Goal: Task Accomplishment & Management: Manage account settings

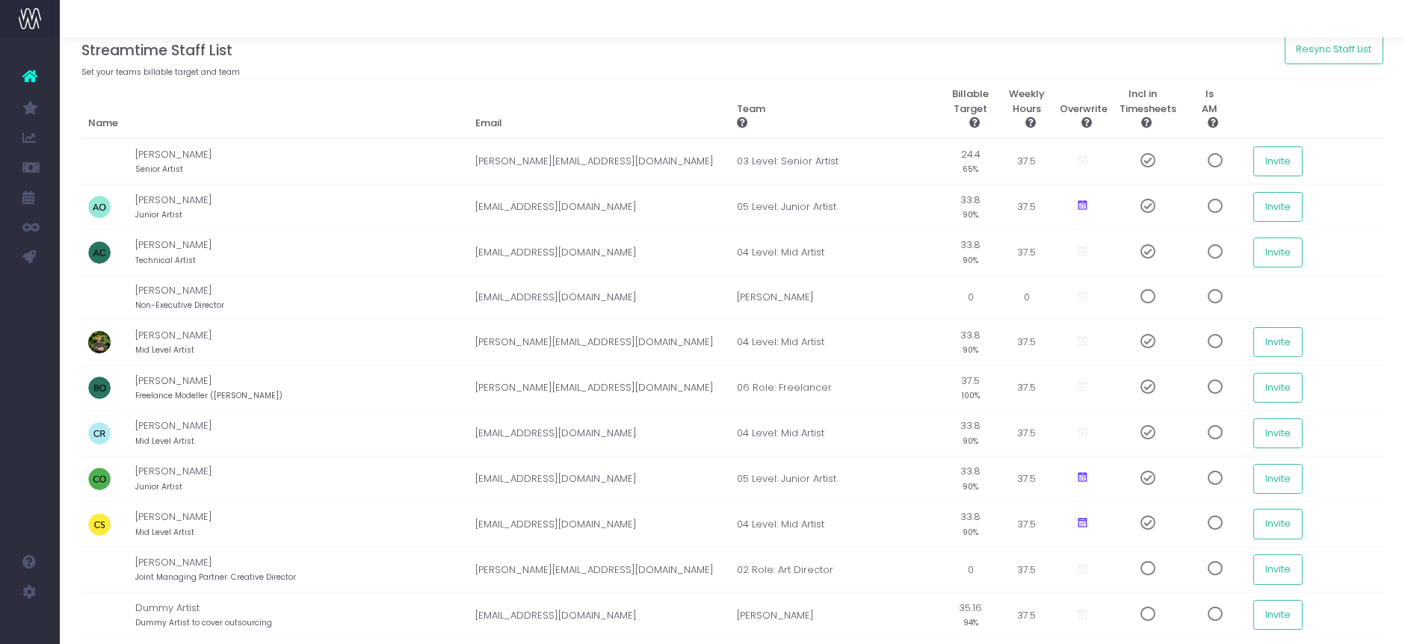
scroll to position [83, 0]
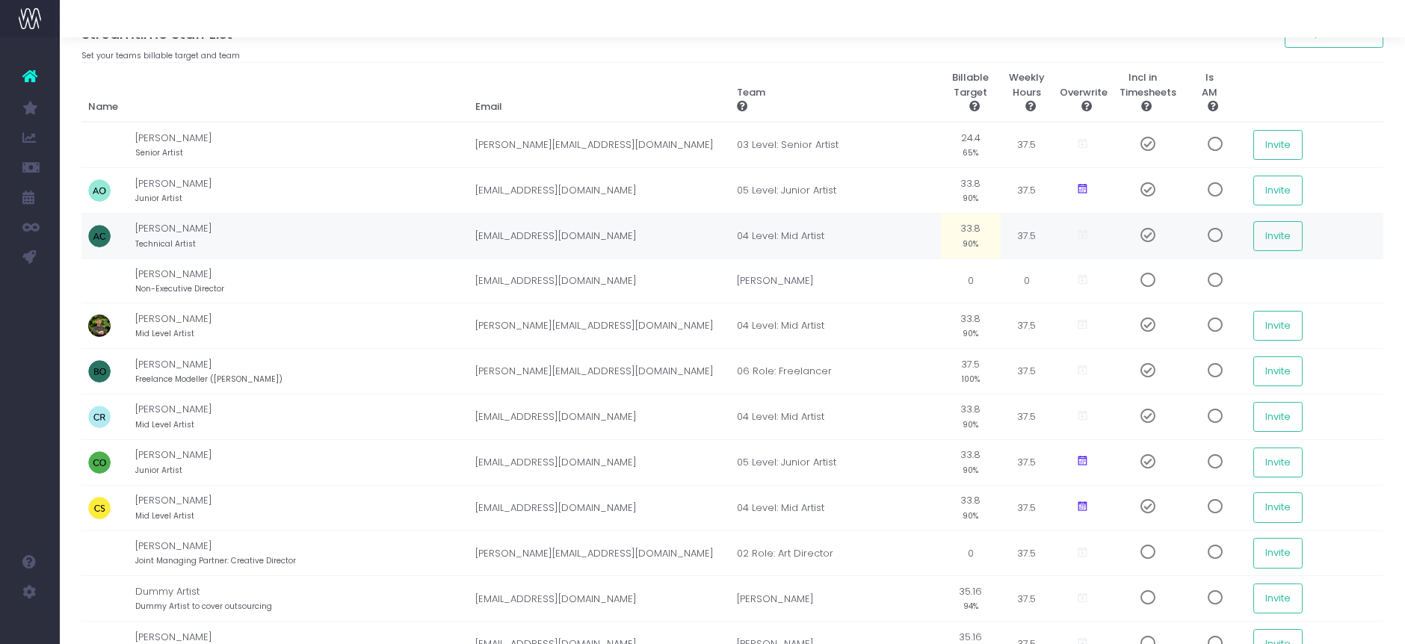
click at [978, 236] on small "90%" at bounding box center [970, 242] width 16 height 13
type input "80"
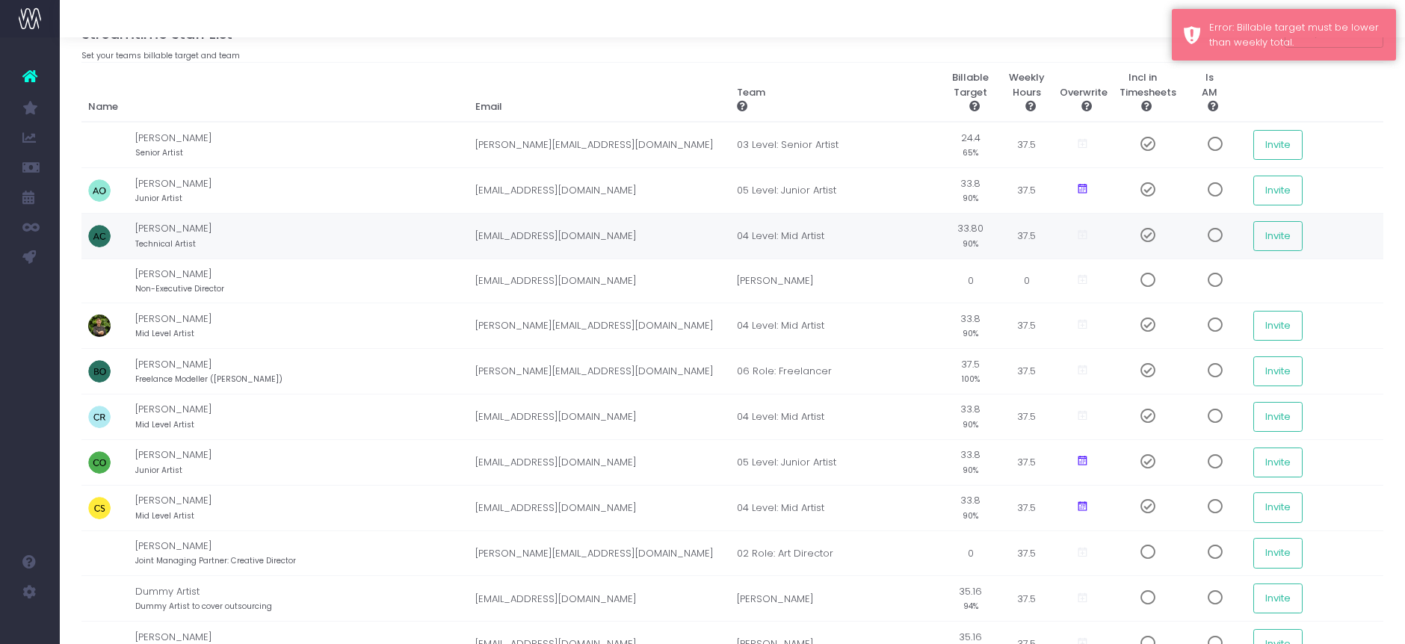
click at [972, 252] on td "33.80 90%" at bounding box center [971, 236] width 60 height 46
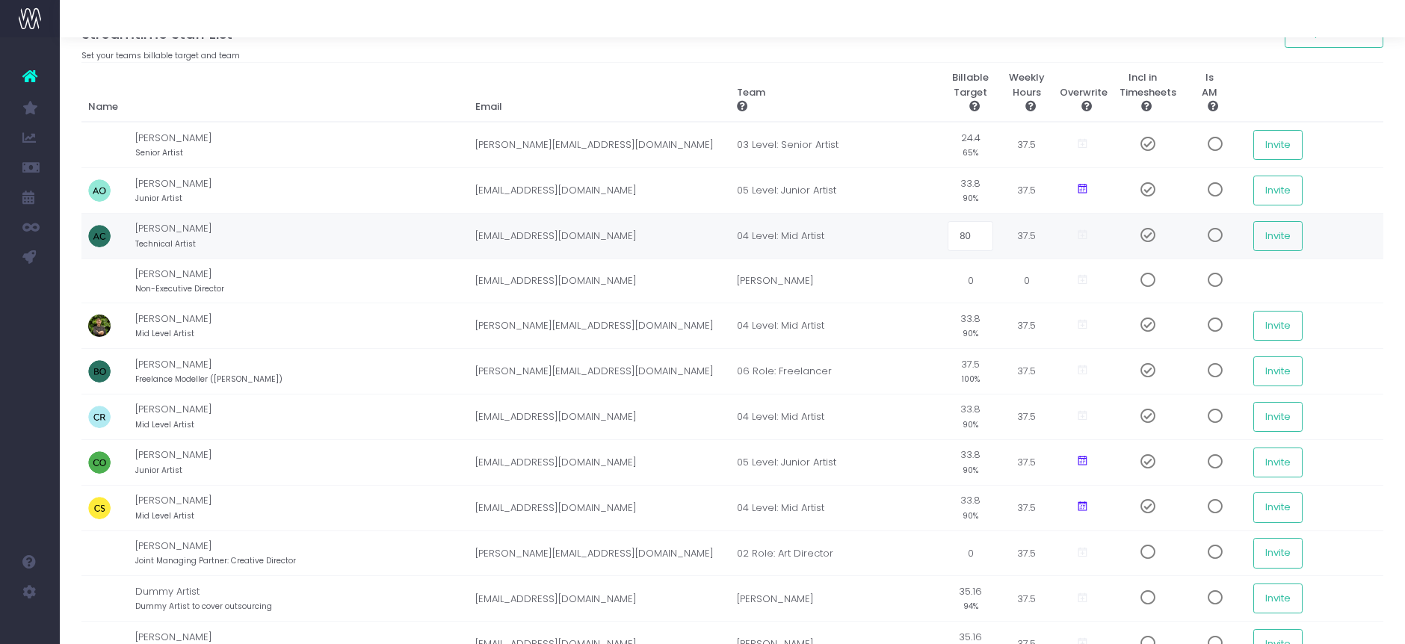
type input "80%"
click at [920, 34] on div at bounding box center [732, 18] width 1345 height 37
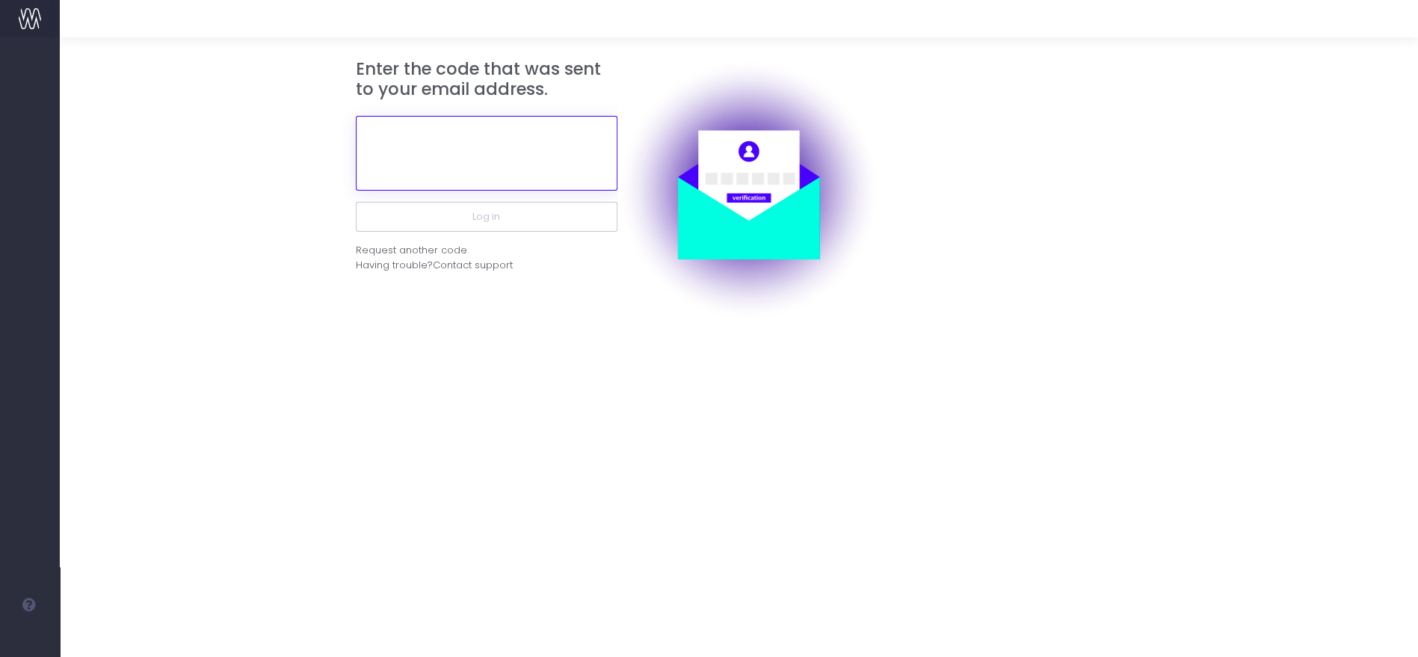
click at [472, 168] on input "text" at bounding box center [487, 153] width 262 height 75
paste input "134581"
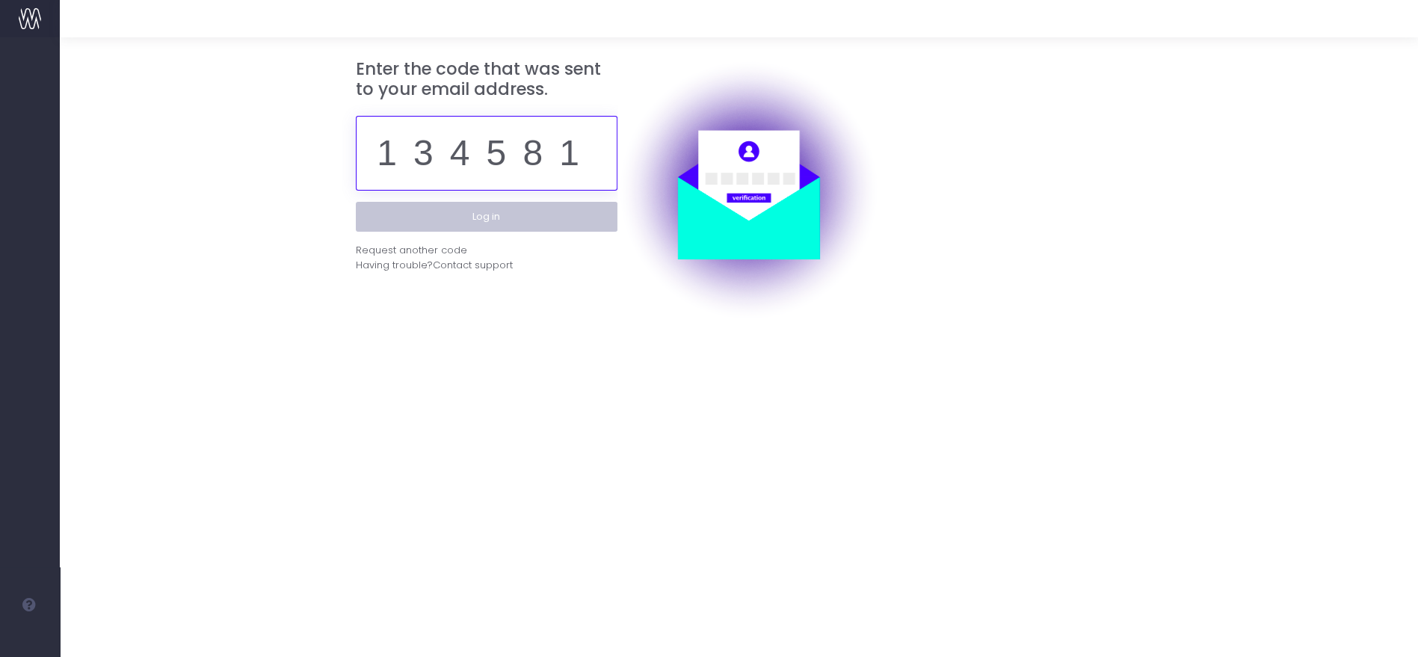
type input "134581"
click at [474, 223] on button "Log in" at bounding box center [487, 217] width 262 height 30
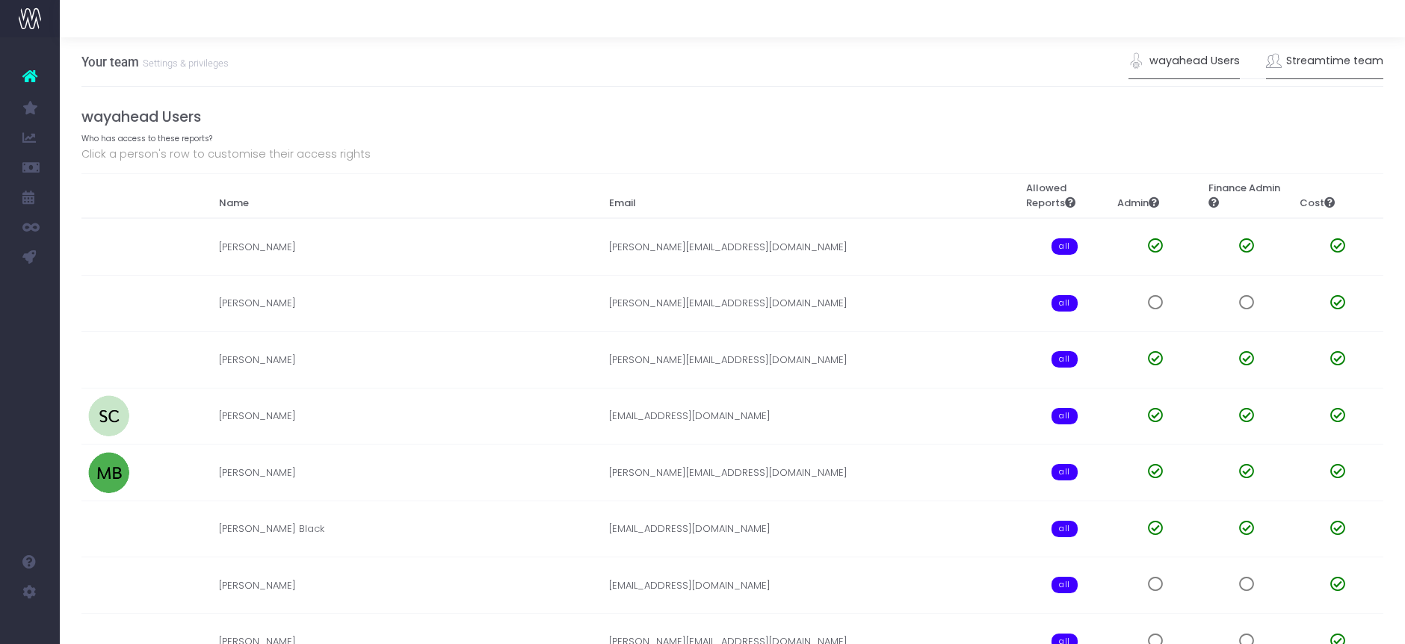
click at [1303, 73] on link "Streamtime team" at bounding box center [1325, 61] width 118 height 34
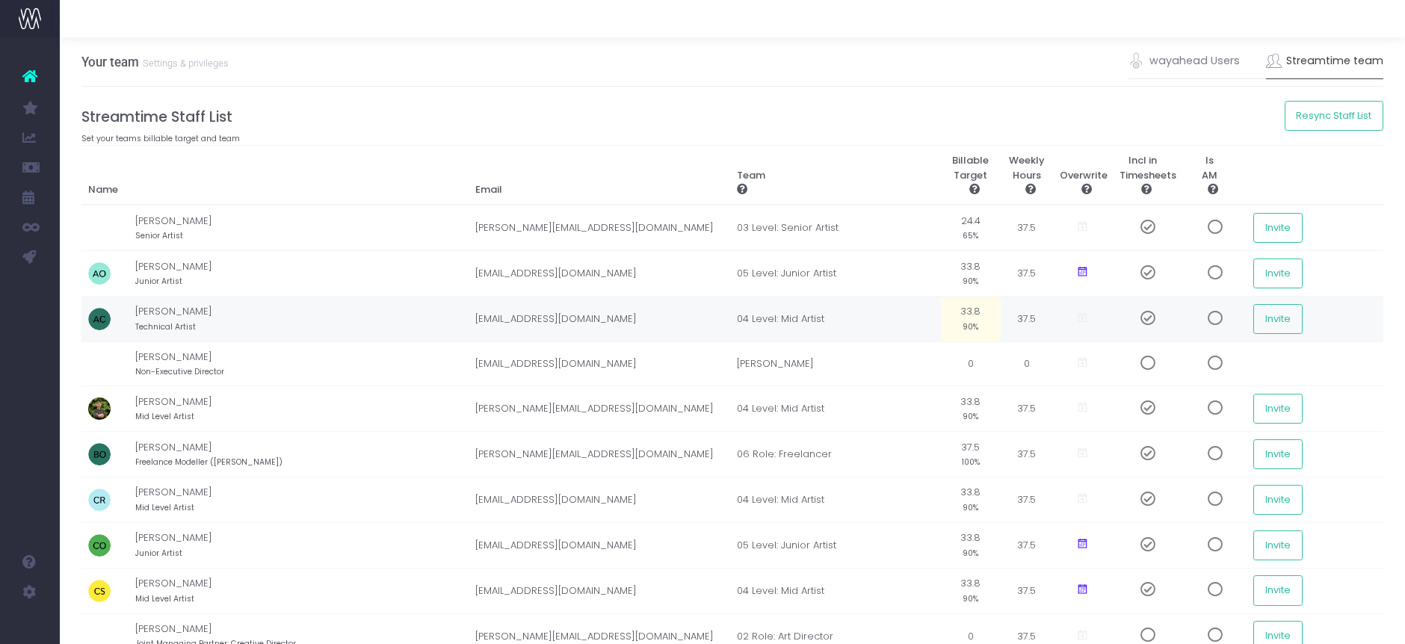
click at [960, 310] on td "33.8 90%" at bounding box center [971, 319] width 60 height 46
type input "80%"
click at [964, 415] on small "90%" at bounding box center [970, 415] width 16 height 13
type input "80%"
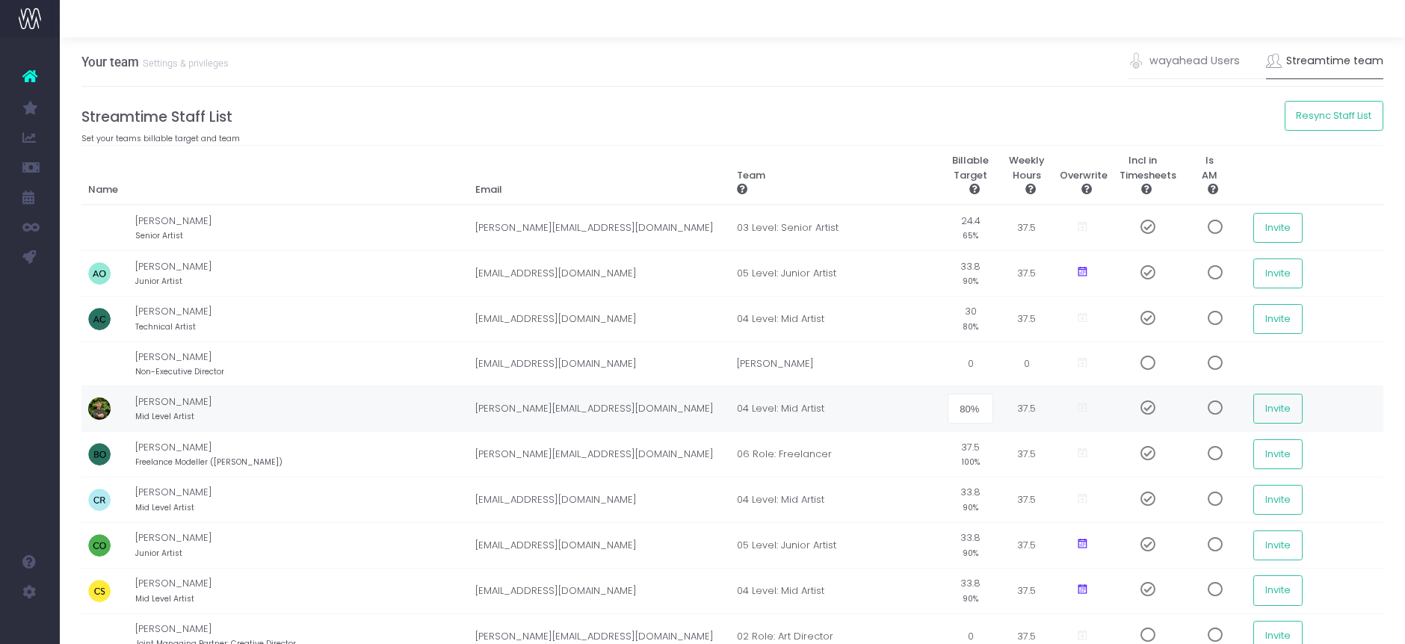
click at [845, 59] on div "Your team Settings & privileges wayahead Users Streamtime team" at bounding box center [732, 61] width 1302 height 49
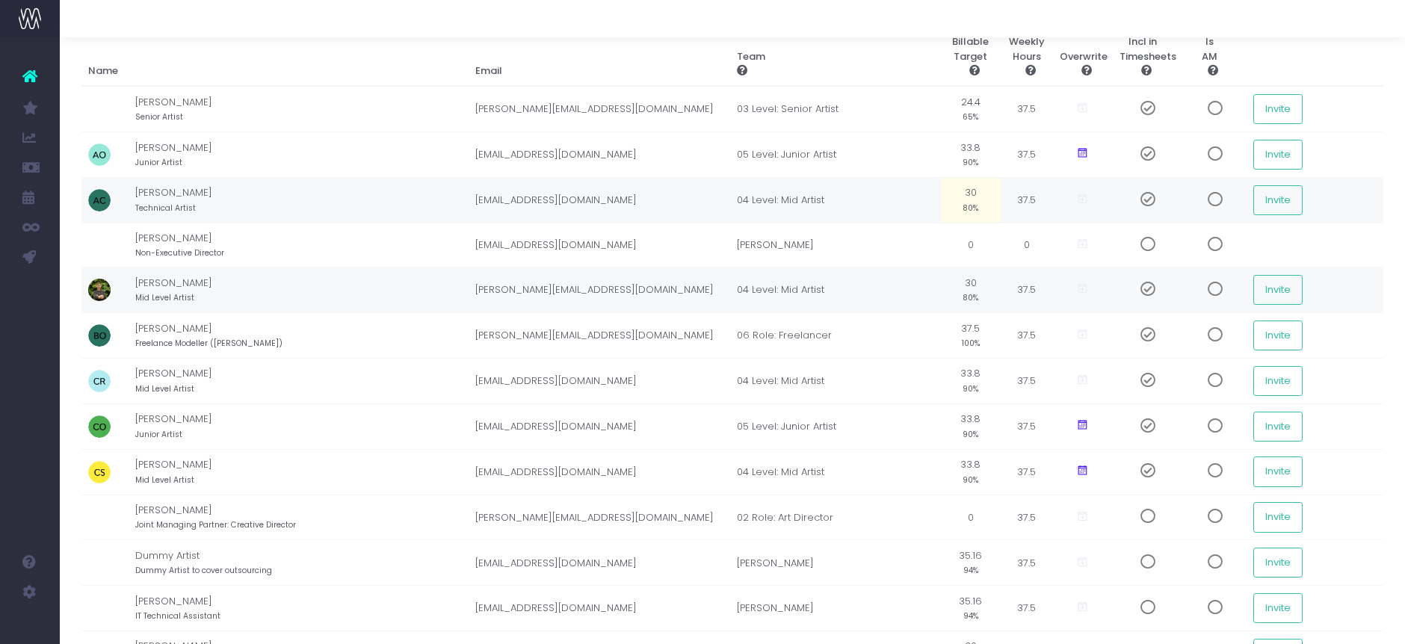
scroll to position [166, 0]
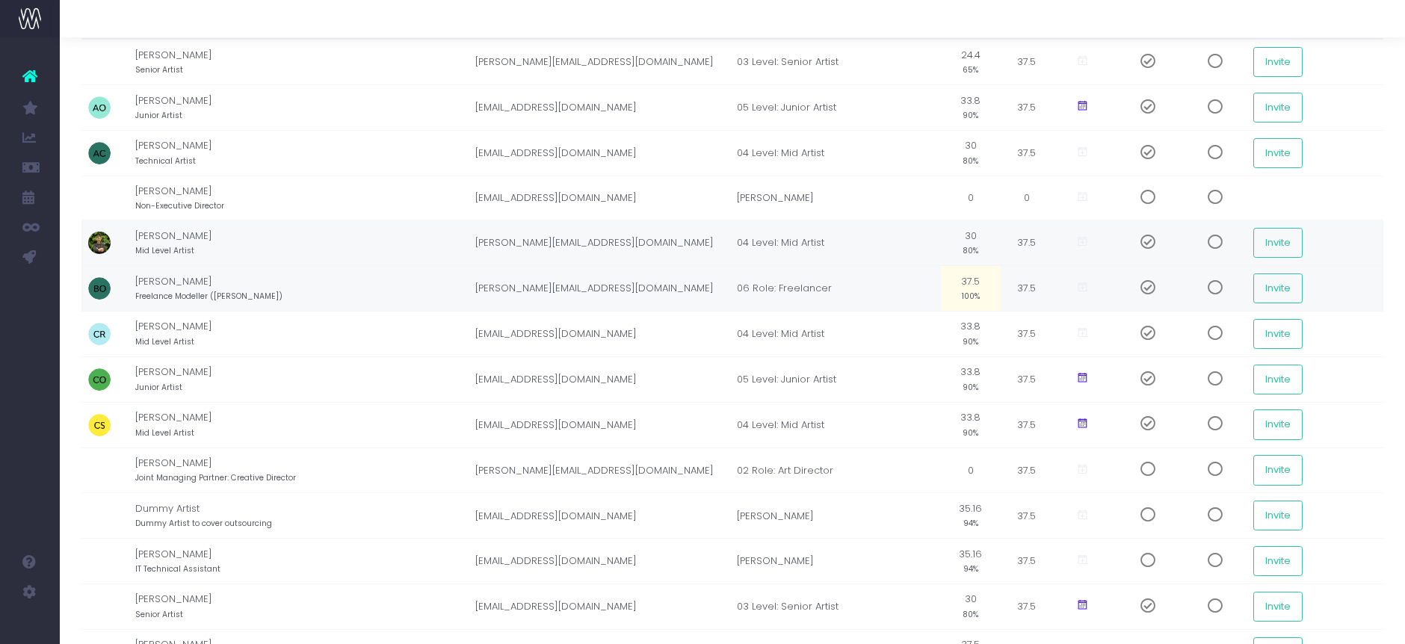
click at [975, 291] on small "100%" at bounding box center [971, 294] width 18 height 13
type input "0%"
click at [892, 22] on div at bounding box center [732, 18] width 1345 height 37
click at [972, 337] on small "90%" at bounding box center [970, 340] width 16 height 13
type input "80%"
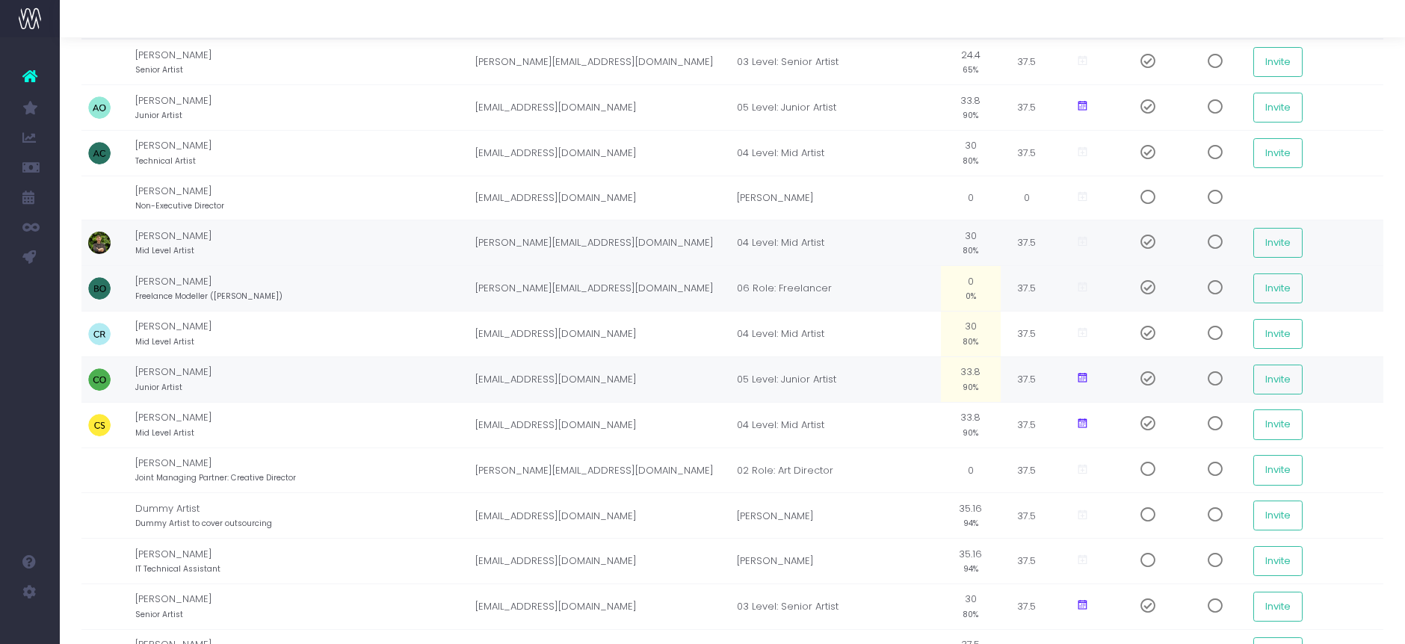
click at [970, 363] on td "33.8 90%" at bounding box center [971, 379] width 60 height 46
click at [932, 35] on div at bounding box center [732, 18] width 1345 height 37
click at [974, 392] on td "33.80" at bounding box center [971, 379] width 60 height 46
type input "90%"
click at [914, 21] on div at bounding box center [732, 18] width 1345 height 37
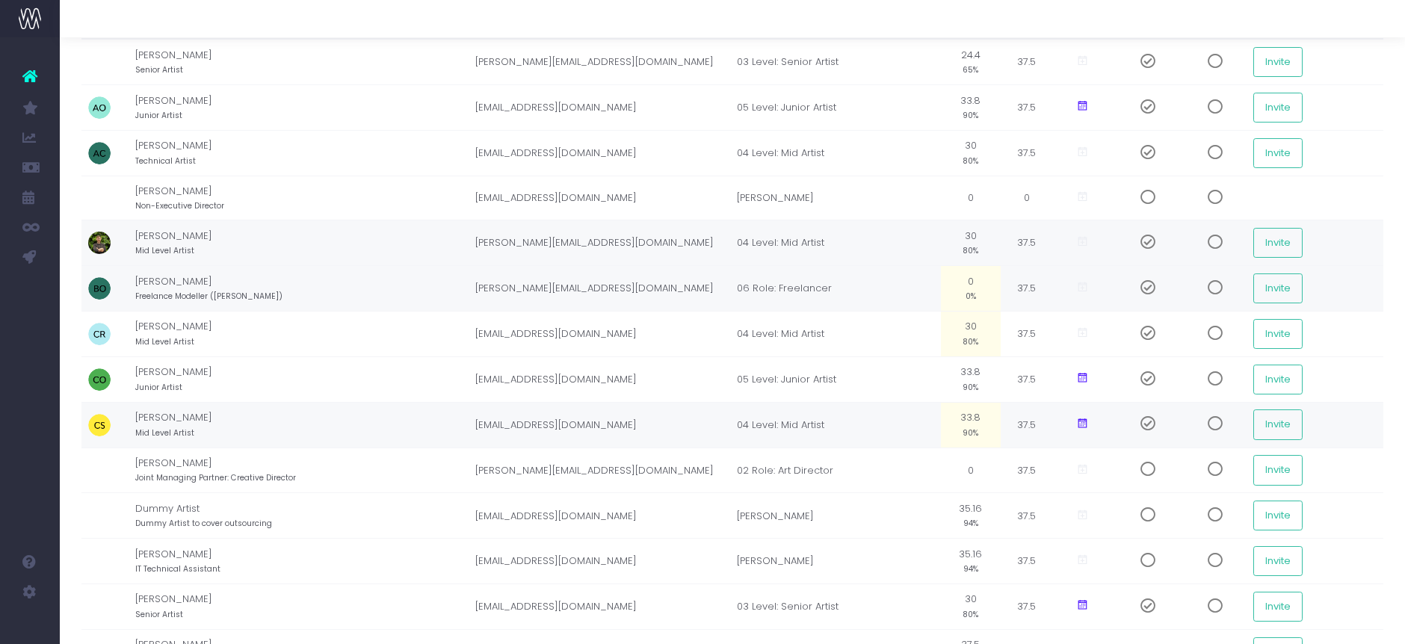
click at [974, 430] on small "90%" at bounding box center [970, 431] width 16 height 13
type input "80%"
click at [992, 22] on div at bounding box center [732, 18] width 1345 height 37
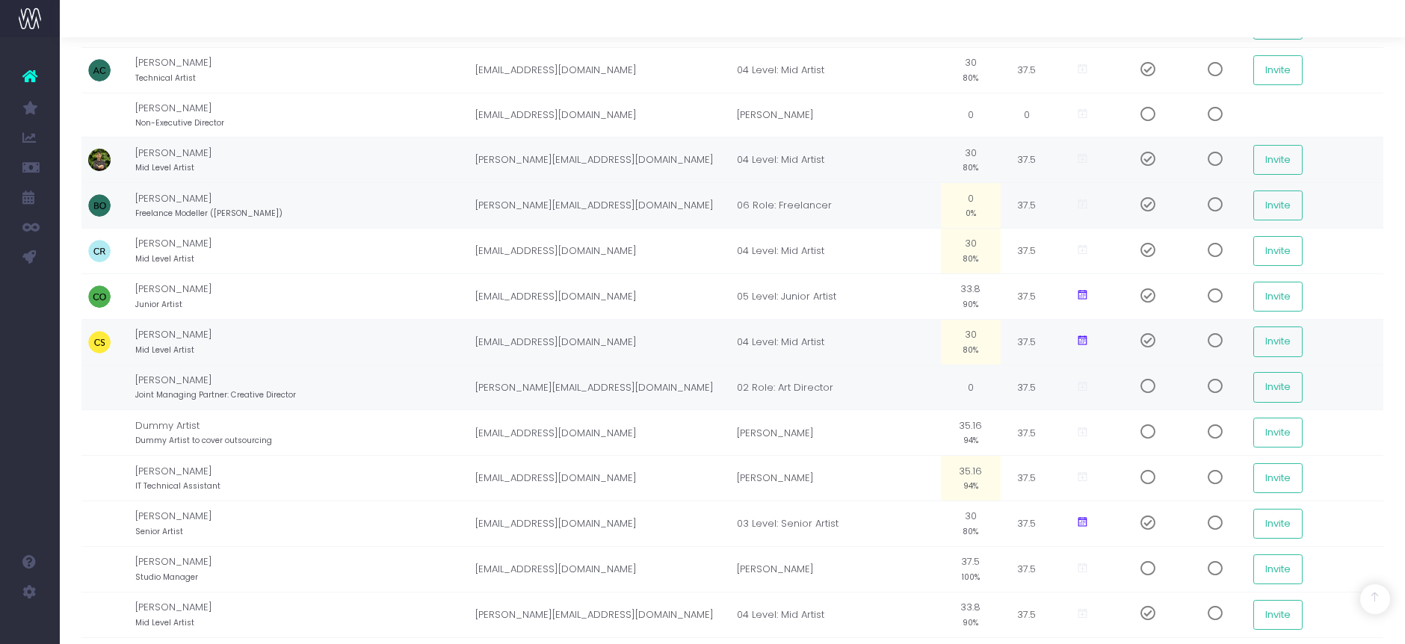
scroll to position [332, 0]
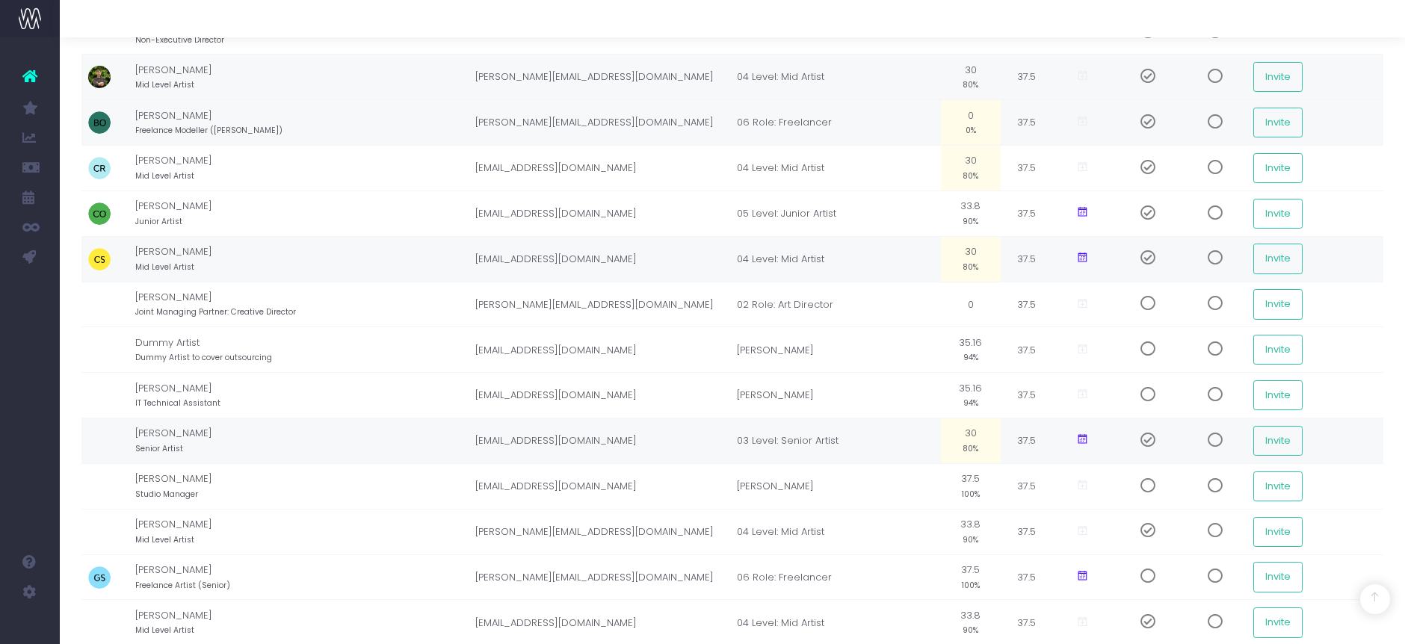
click at [980, 449] on td "30 80%" at bounding box center [971, 441] width 60 height 46
type input "75%"
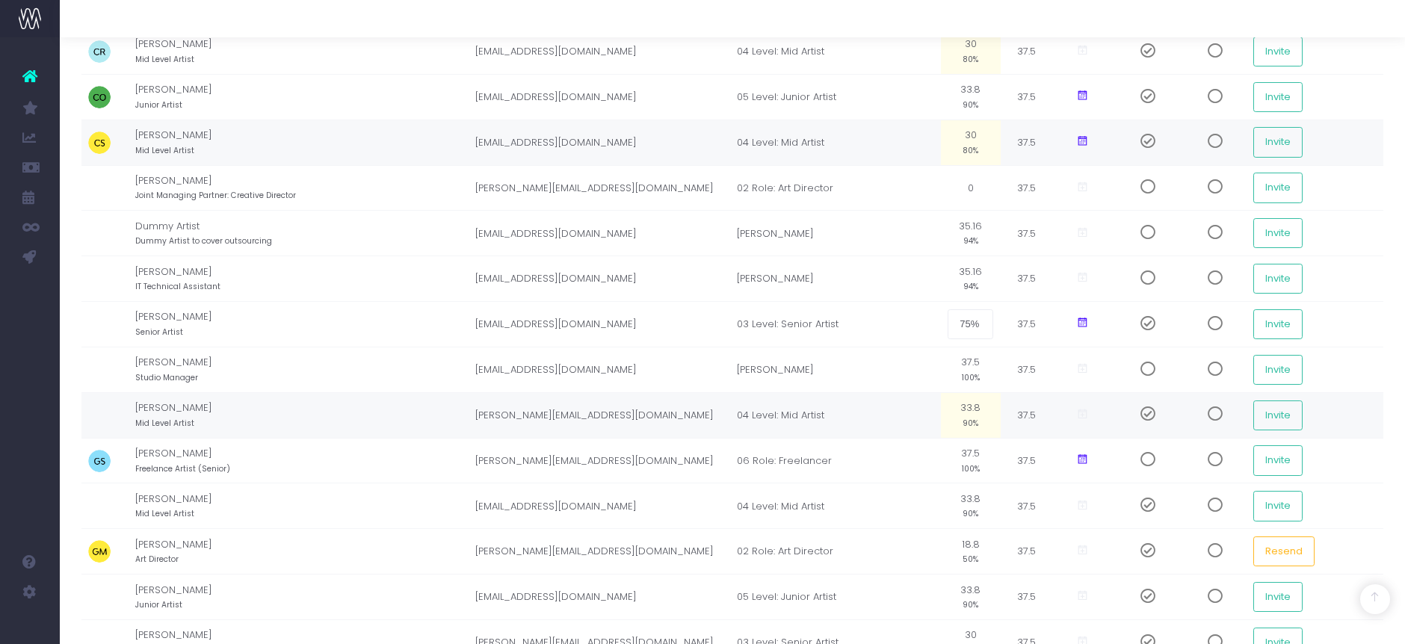
scroll to position [498, 0]
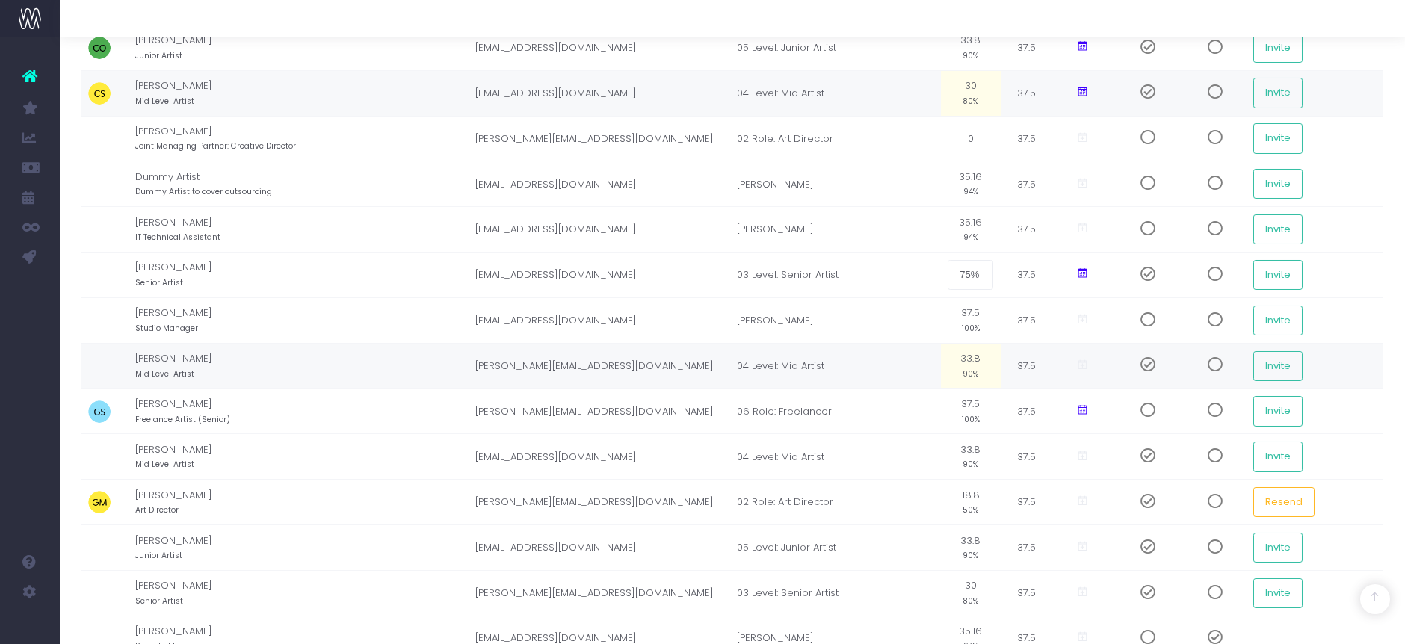
click at [975, 373] on small "90%" at bounding box center [970, 372] width 16 height 13
type input "80%"
click at [970, 446] on td "33.8 90%" at bounding box center [971, 457] width 60 height 46
type input "80%"
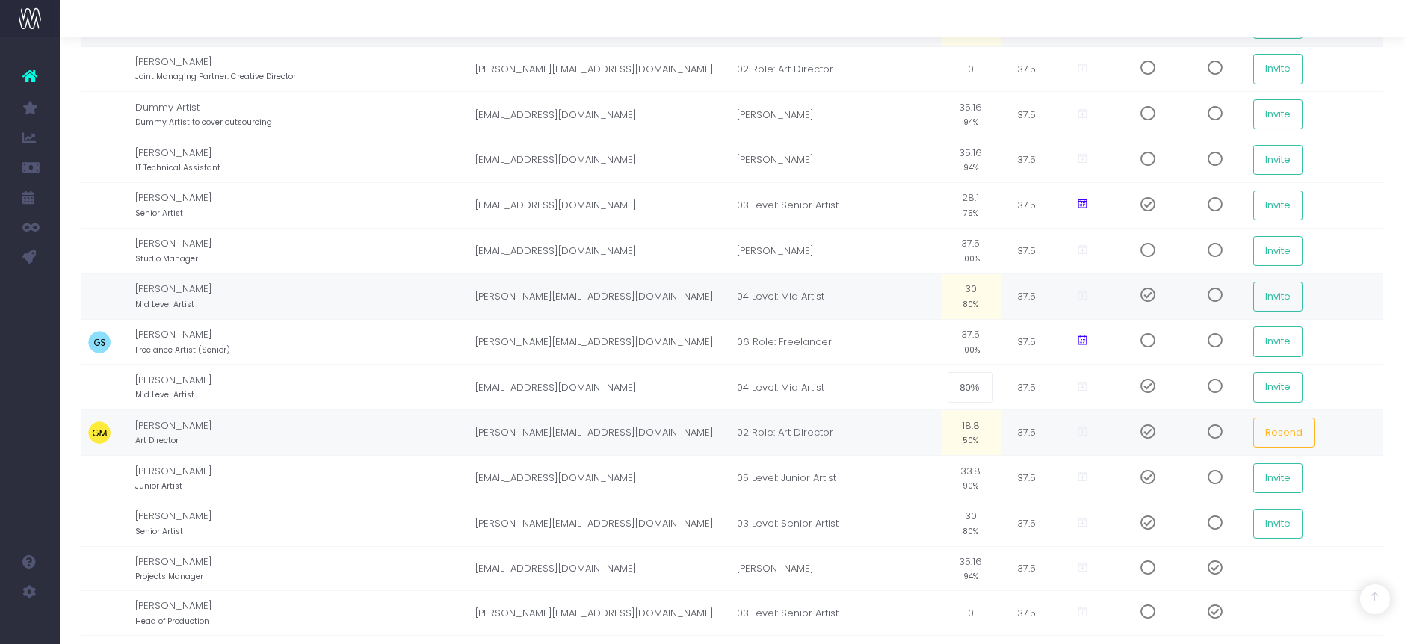
scroll to position [581, 0]
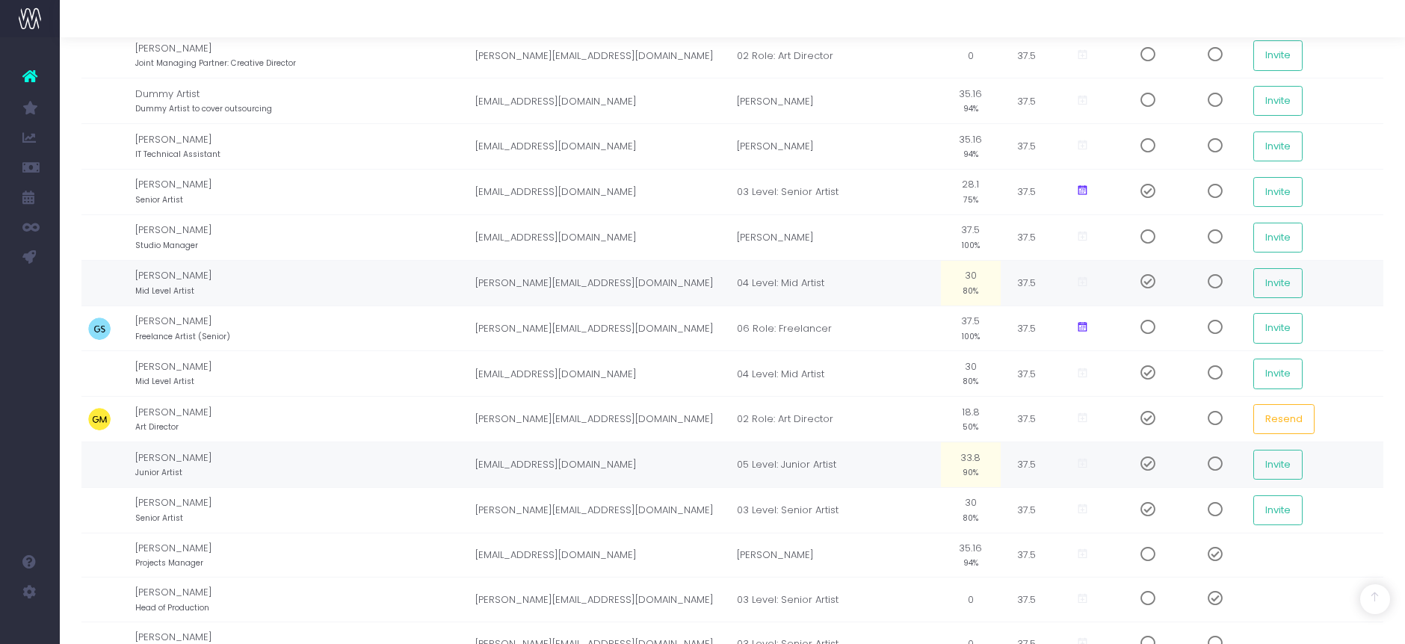
click at [972, 475] on small "90%" at bounding box center [970, 471] width 16 height 13
click at [909, 28] on div at bounding box center [732, 18] width 1345 height 37
click at [965, 472] on td "33.80" at bounding box center [971, 465] width 60 height 46
type input "90%"
click at [947, 26] on div at bounding box center [732, 18] width 1345 height 37
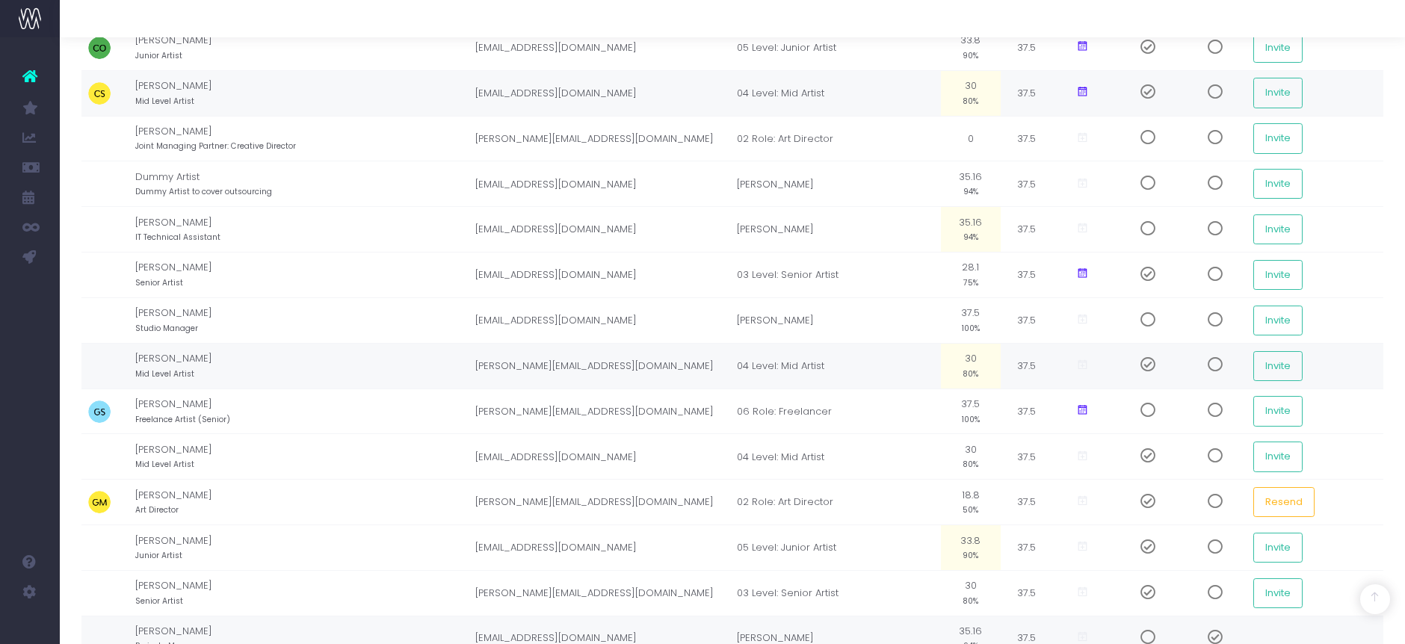
scroll to position [830, 0]
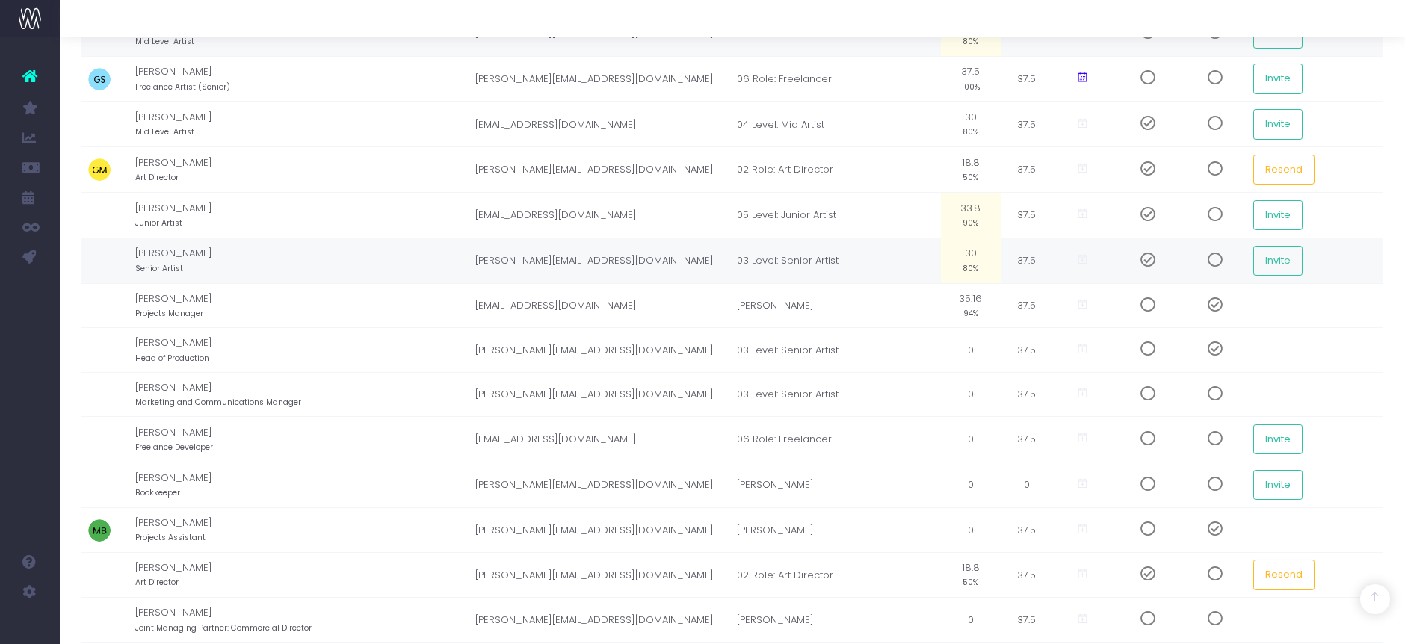
click at [983, 278] on td "30 80%" at bounding box center [971, 261] width 60 height 46
type input "75%"
click at [955, 15] on div at bounding box center [732, 18] width 1345 height 37
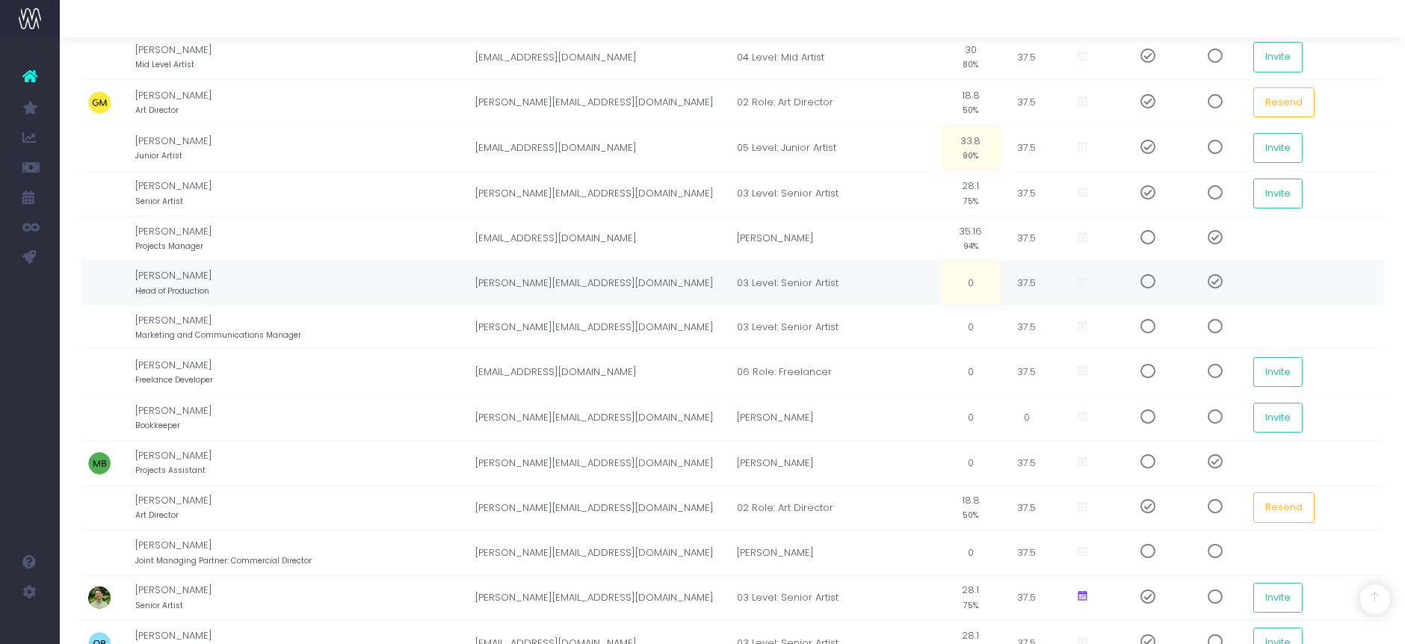
scroll to position [913, 0]
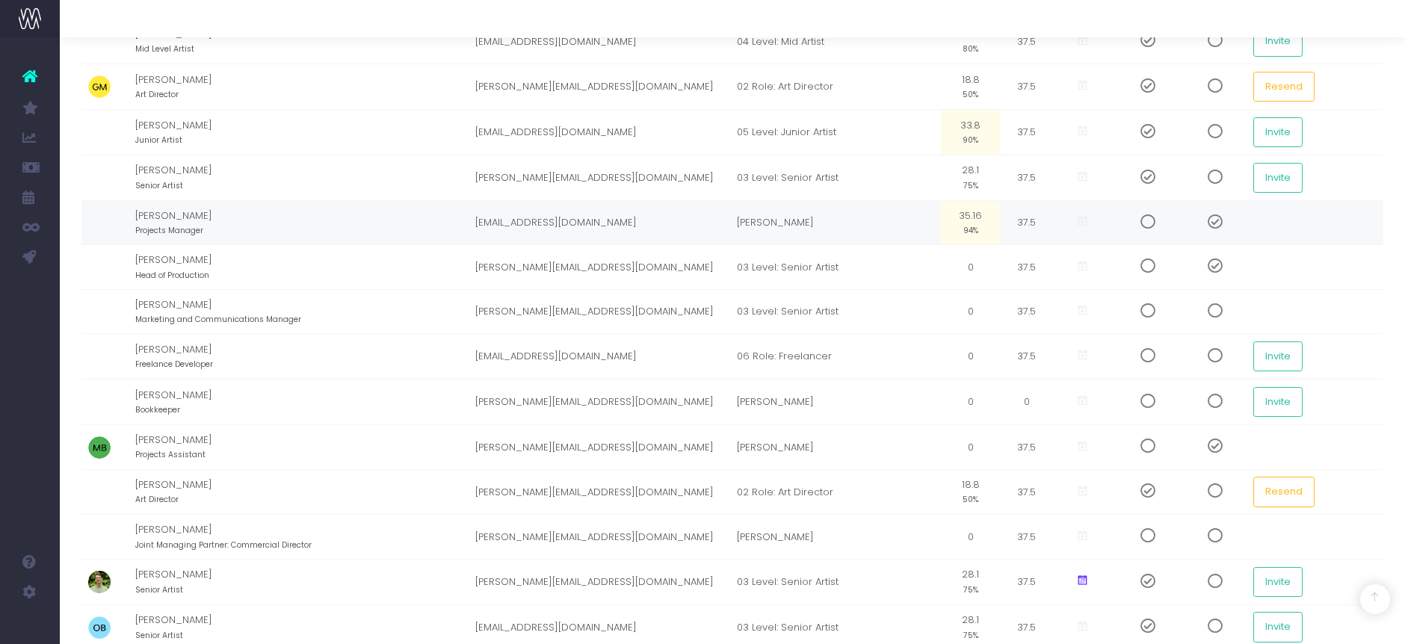
click at [976, 235] on td "35.16 94%" at bounding box center [971, 222] width 60 height 45
type input "0"
click at [955, 12] on div at bounding box center [732, 18] width 1345 height 37
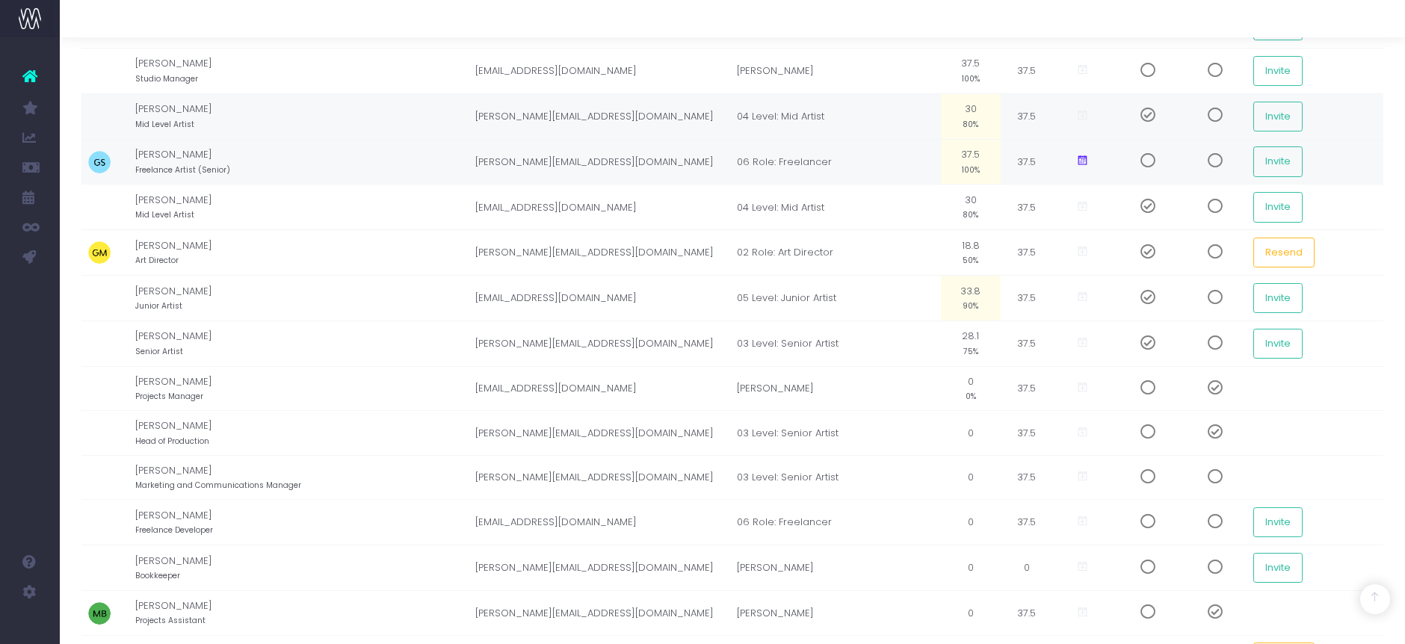
click at [973, 175] on td "37.5 100%" at bounding box center [971, 162] width 60 height 46
type input "0"
click at [952, 21] on div at bounding box center [732, 18] width 1345 height 37
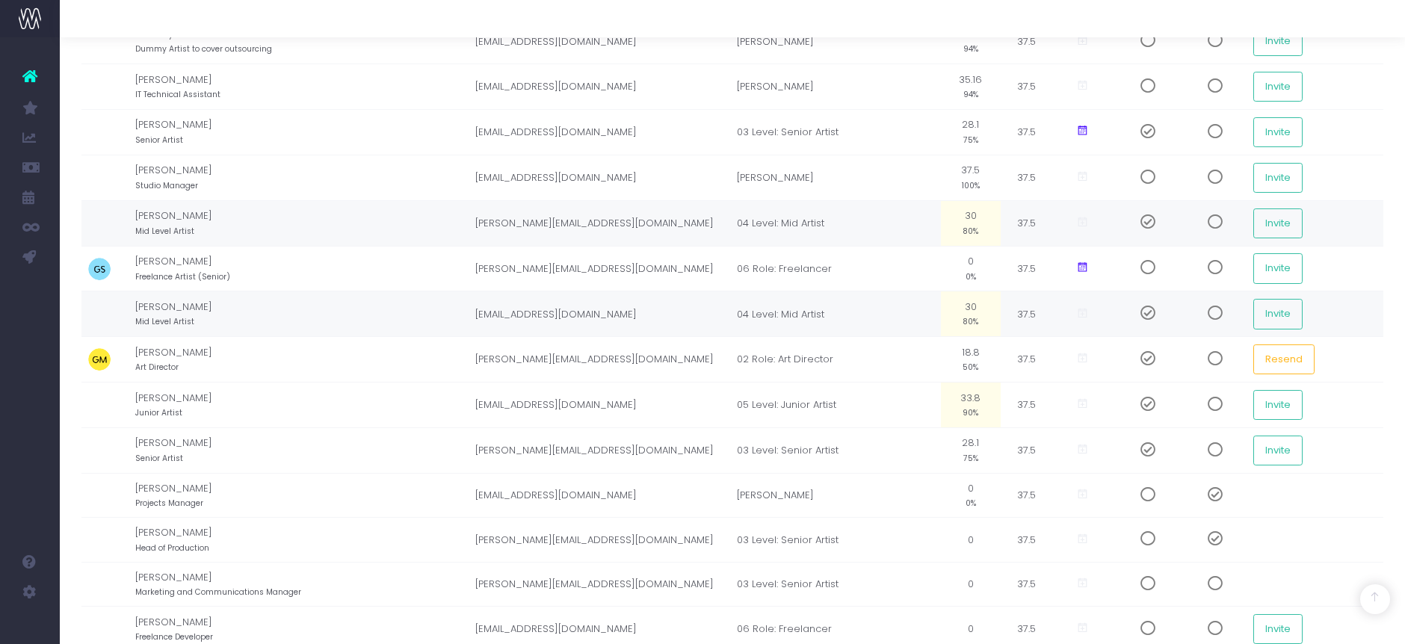
scroll to position [581, 0]
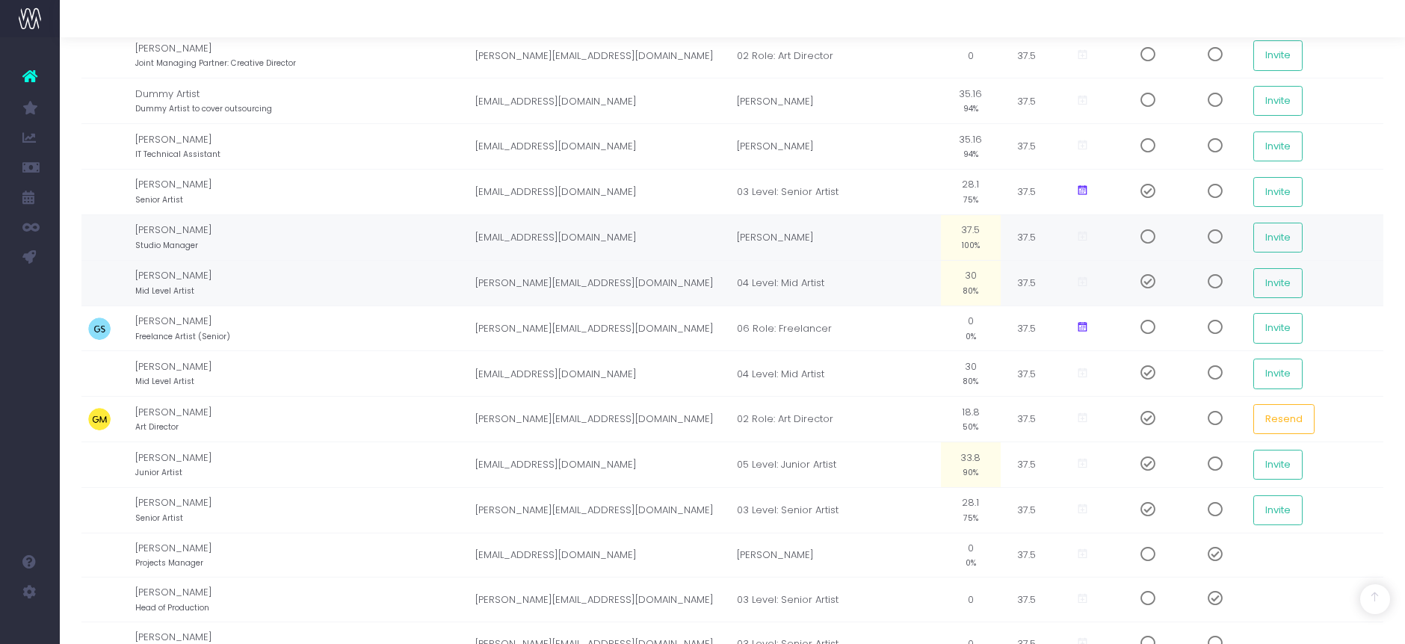
click at [975, 244] on small "100%" at bounding box center [971, 244] width 18 height 13
type input "0"
click at [969, 24] on div at bounding box center [732, 18] width 1345 height 37
click at [969, 165] on td "35.16 94%" at bounding box center [971, 147] width 60 height 46
type input "0"
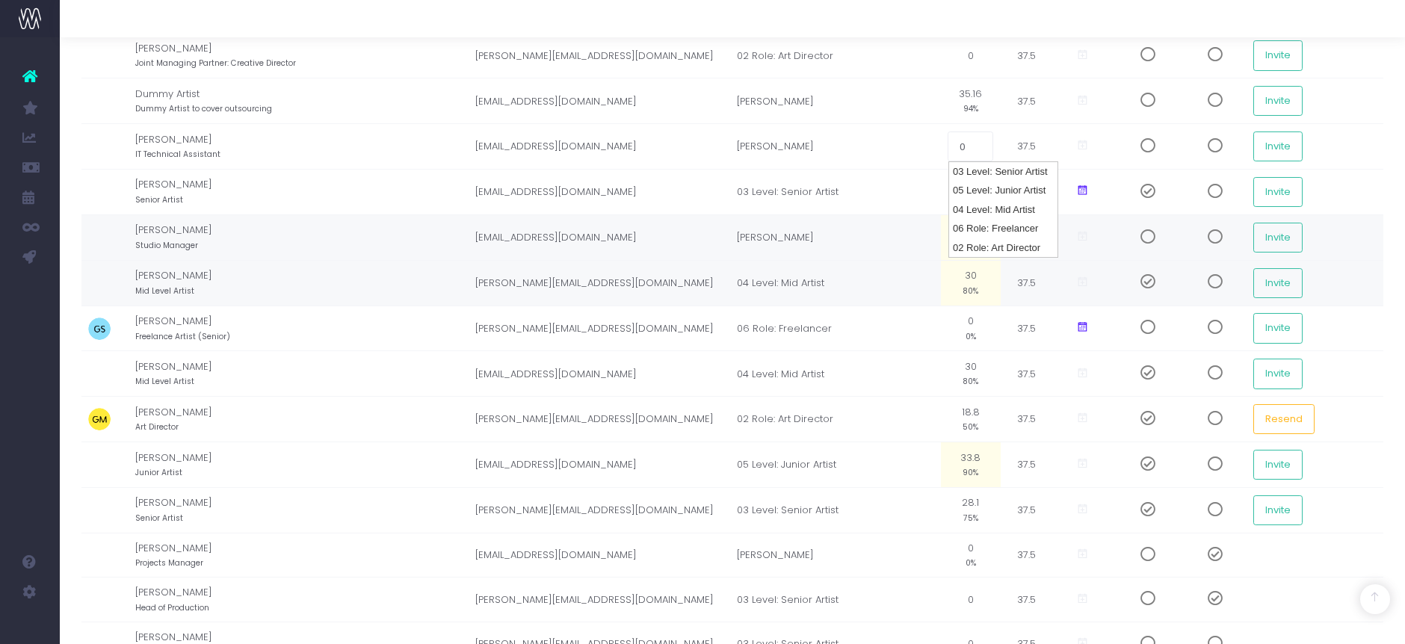
click at [977, 22] on div at bounding box center [732, 18] width 1345 height 37
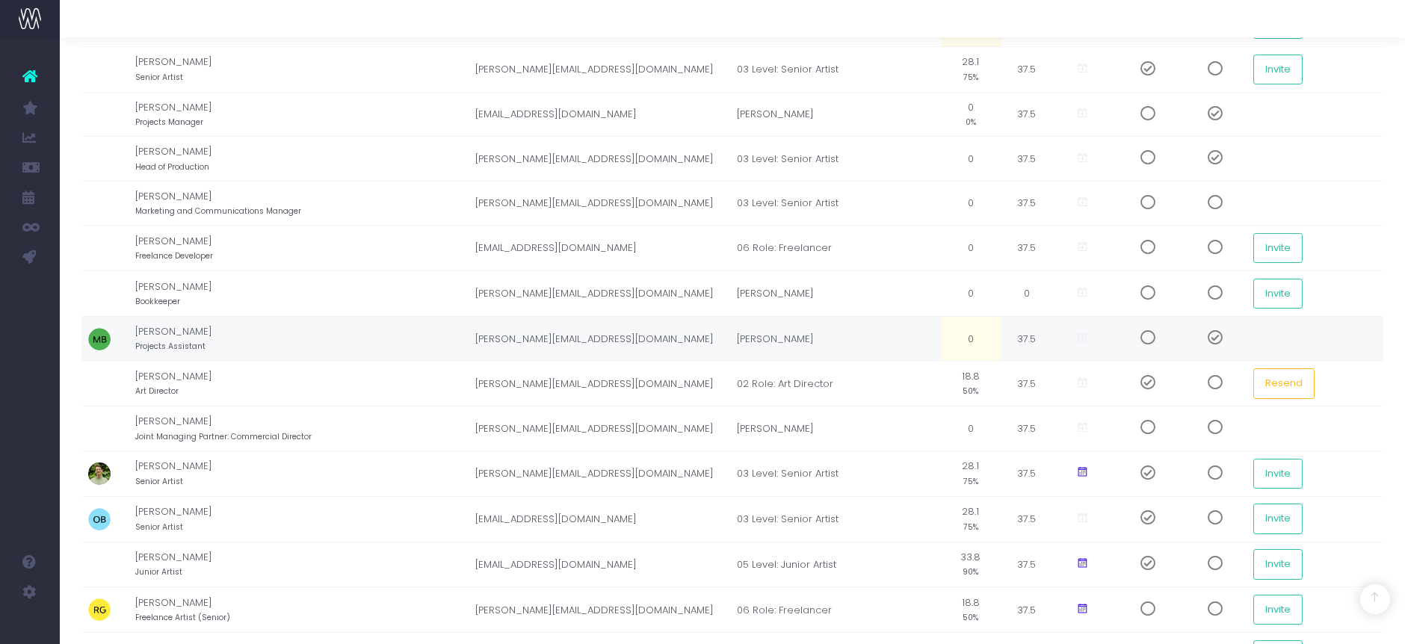
scroll to position [996, 0]
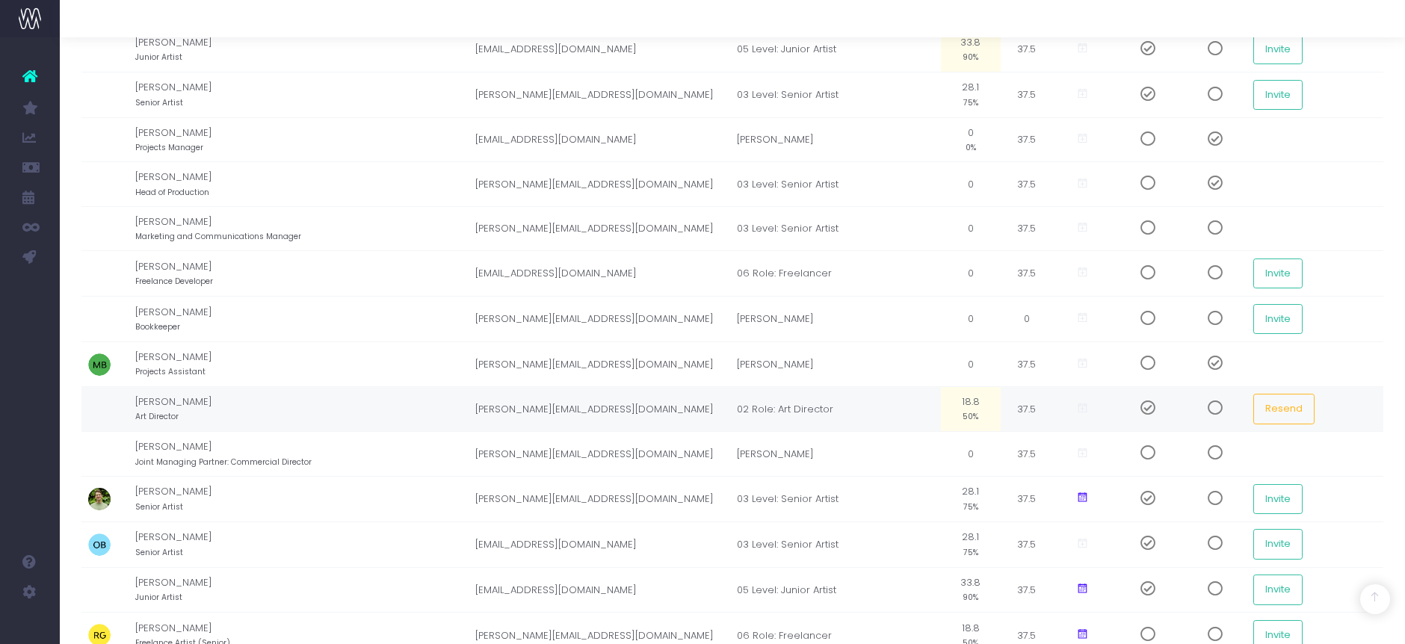
click at [974, 424] on td "18.8 50%" at bounding box center [971, 409] width 60 height 46
type input "33%"
click at [906, 495] on td "03 Level: Senior Artist" at bounding box center [835, 499] width 211 height 46
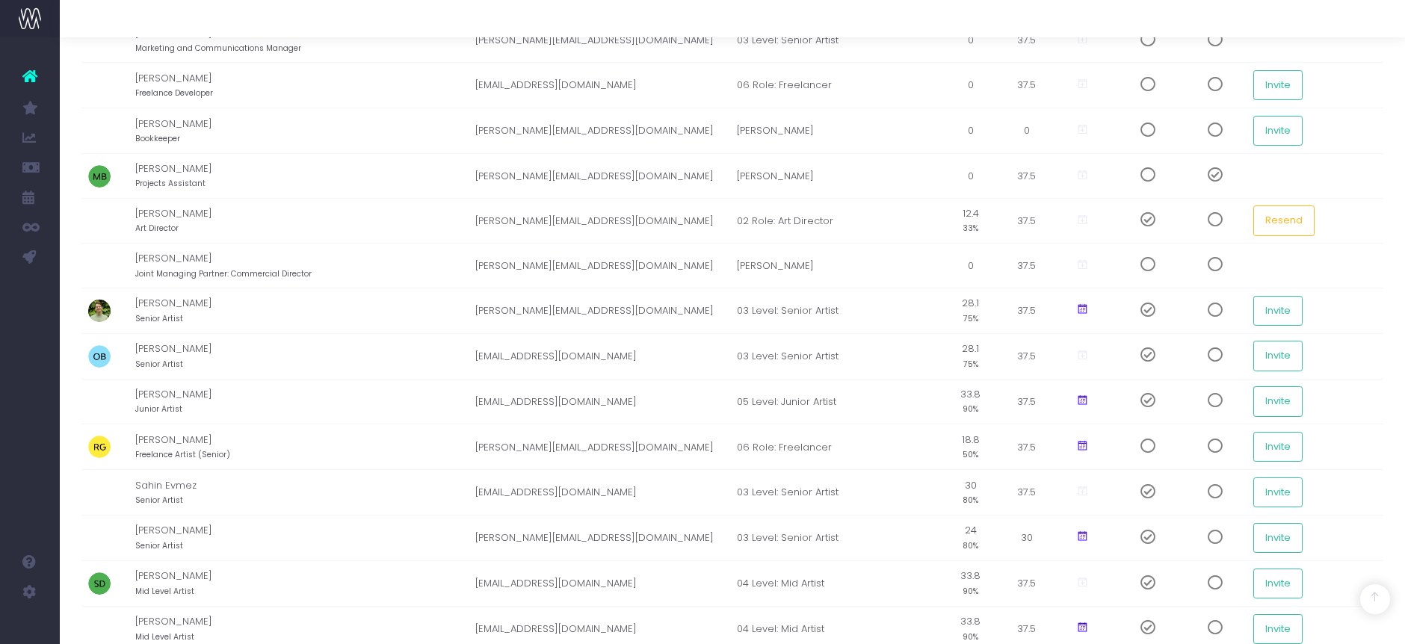
scroll to position [1245, 0]
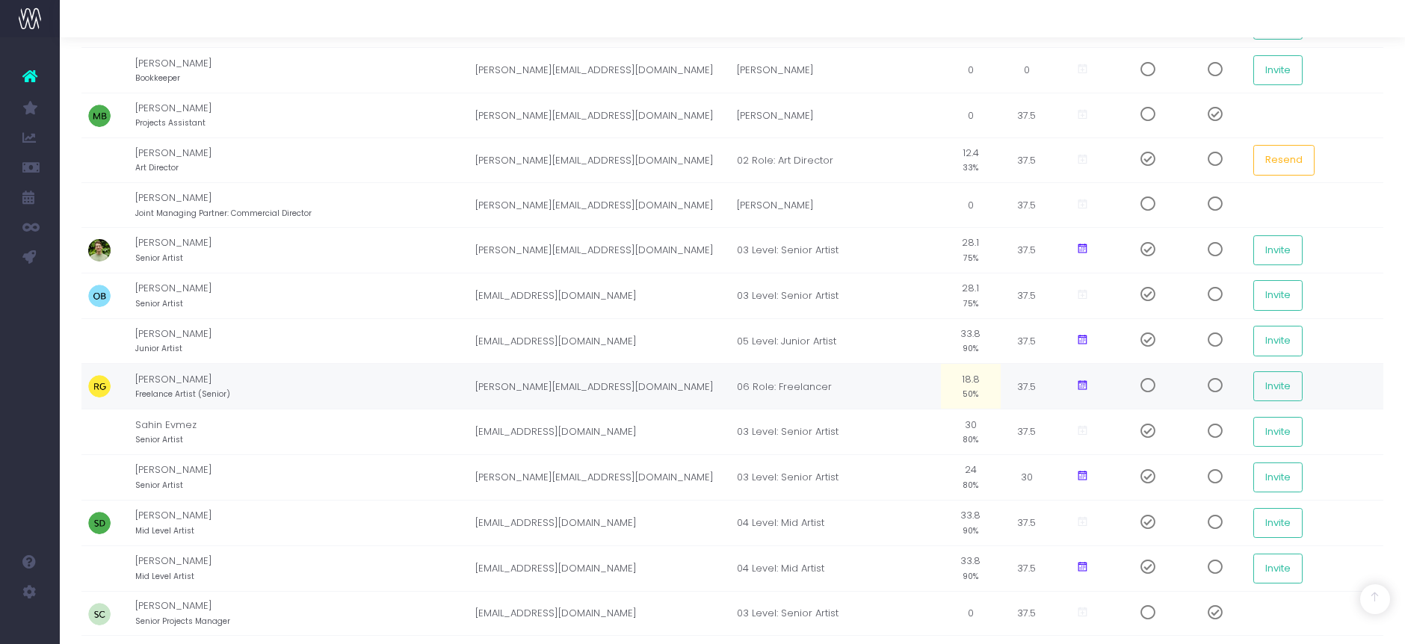
click at [958, 388] on td "18.8 50%" at bounding box center [971, 387] width 60 height 46
type input "0"
click at [909, 392] on td "06 Role: Freelancer" at bounding box center [835, 387] width 211 height 46
click at [980, 436] on td "30 80%" at bounding box center [971, 432] width 60 height 46
type input "75%"
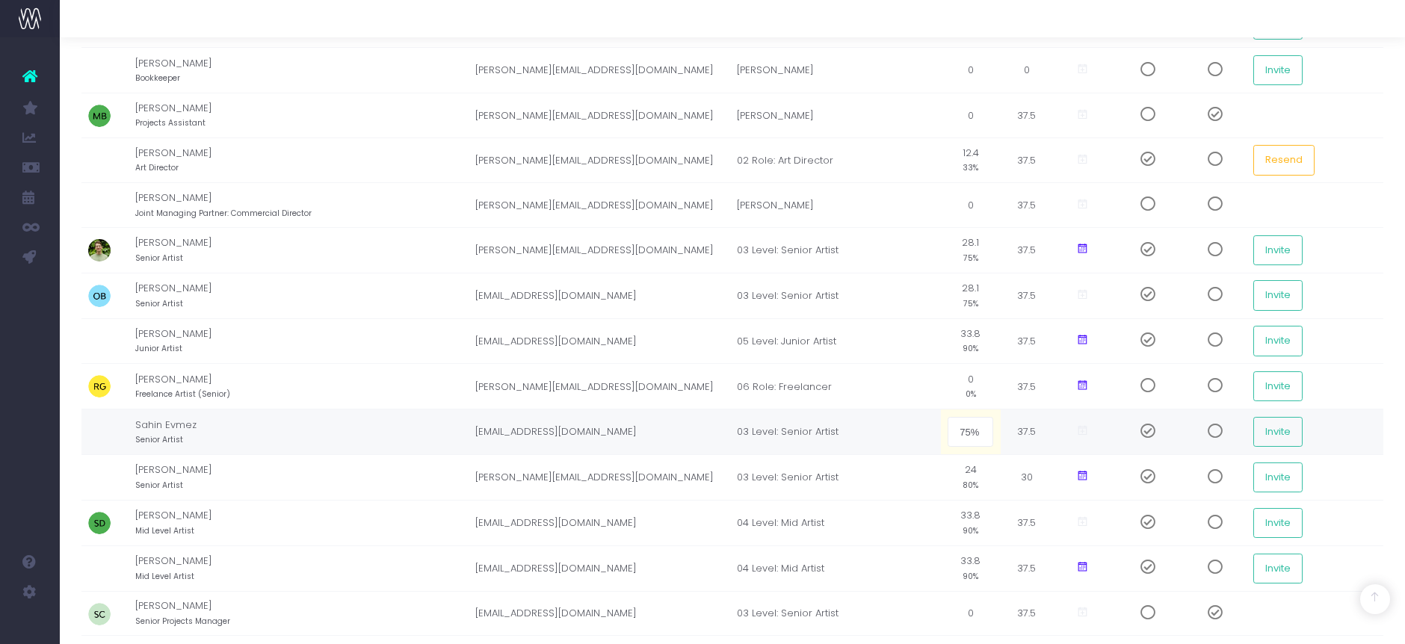
click at [902, 434] on td "03 Level: Senior Artist" at bounding box center [835, 432] width 211 height 46
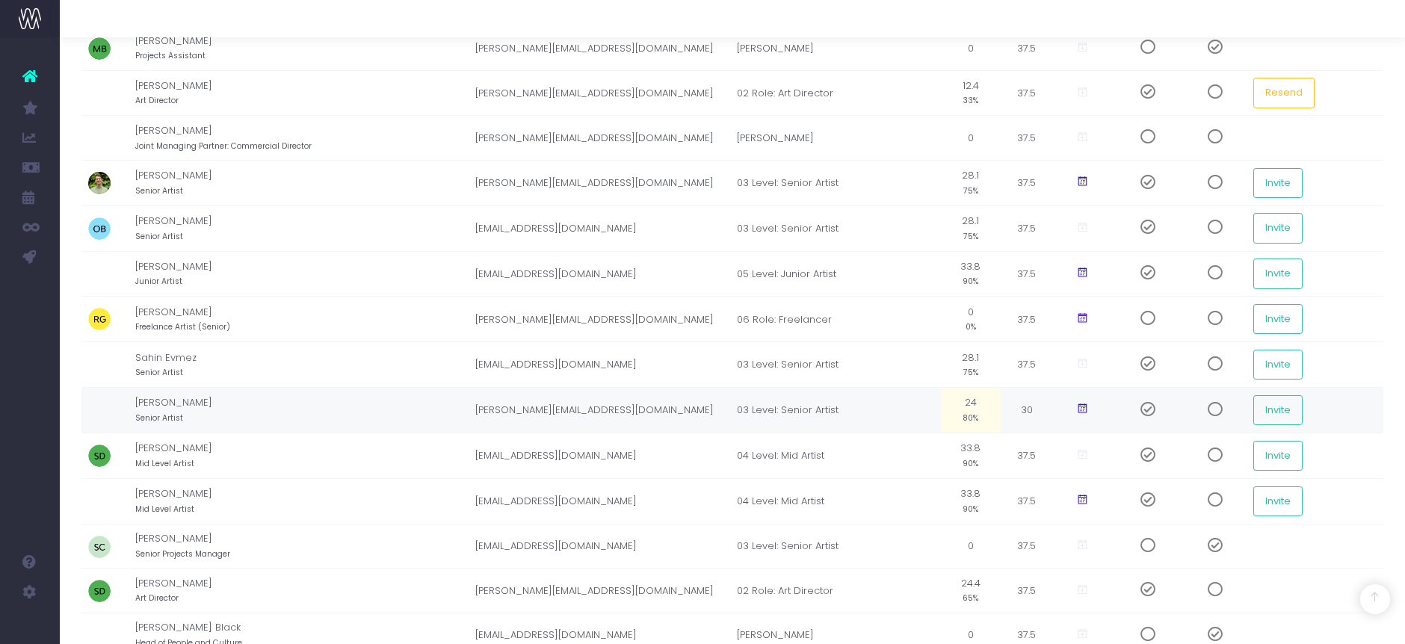
scroll to position [1328, 0]
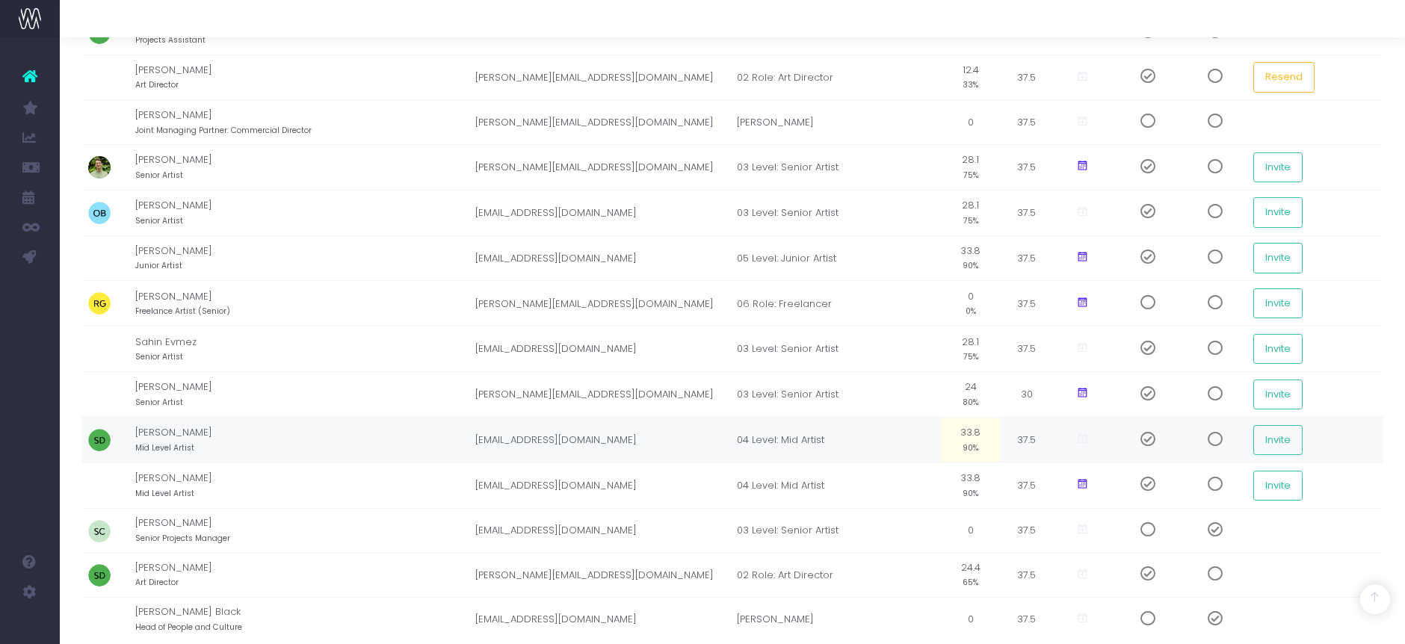
click at [963, 451] on td "33.8 90%" at bounding box center [971, 440] width 60 height 46
type input "80%"
click at [928, 477] on td "04 Level: Mid Artist" at bounding box center [835, 486] width 211 height 46
click at [959, 481] on td "33.8 90%" at bounding box center [971, 486] width 60 height 46
type input "80%"
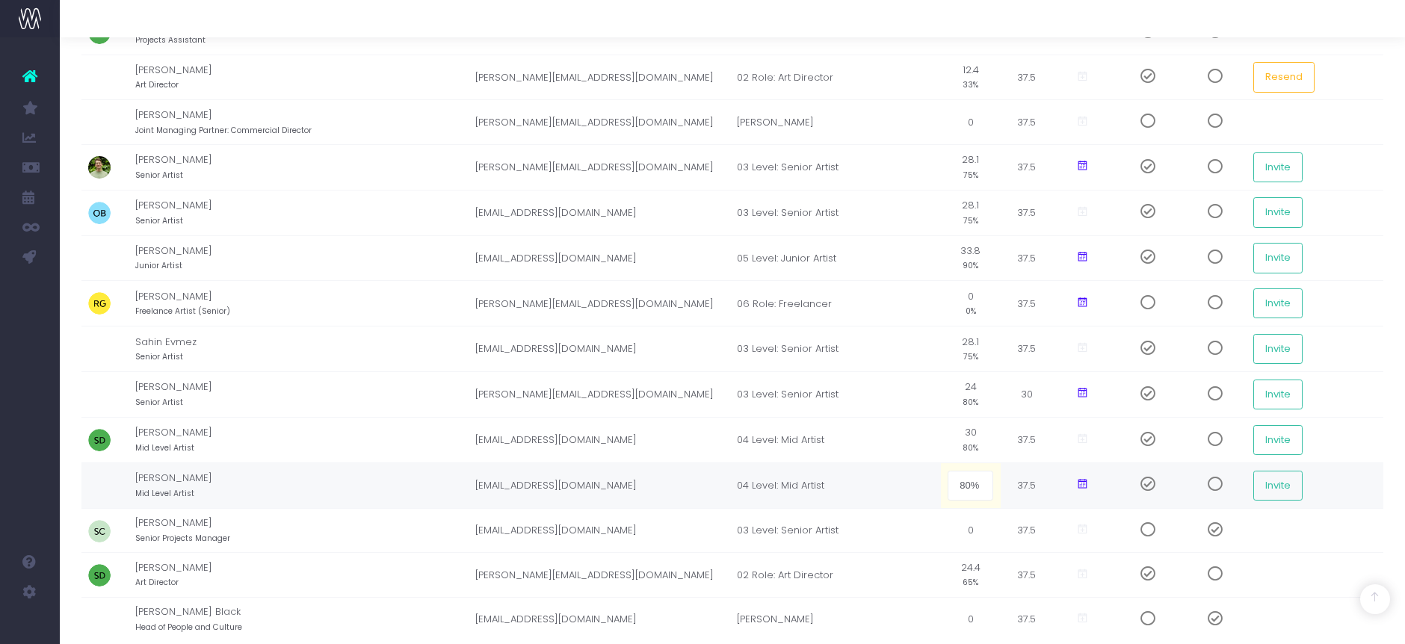
click at [927, 481] on td "04 Level: Mid Artist" at bounding box center [835, 486] width 211 height 46
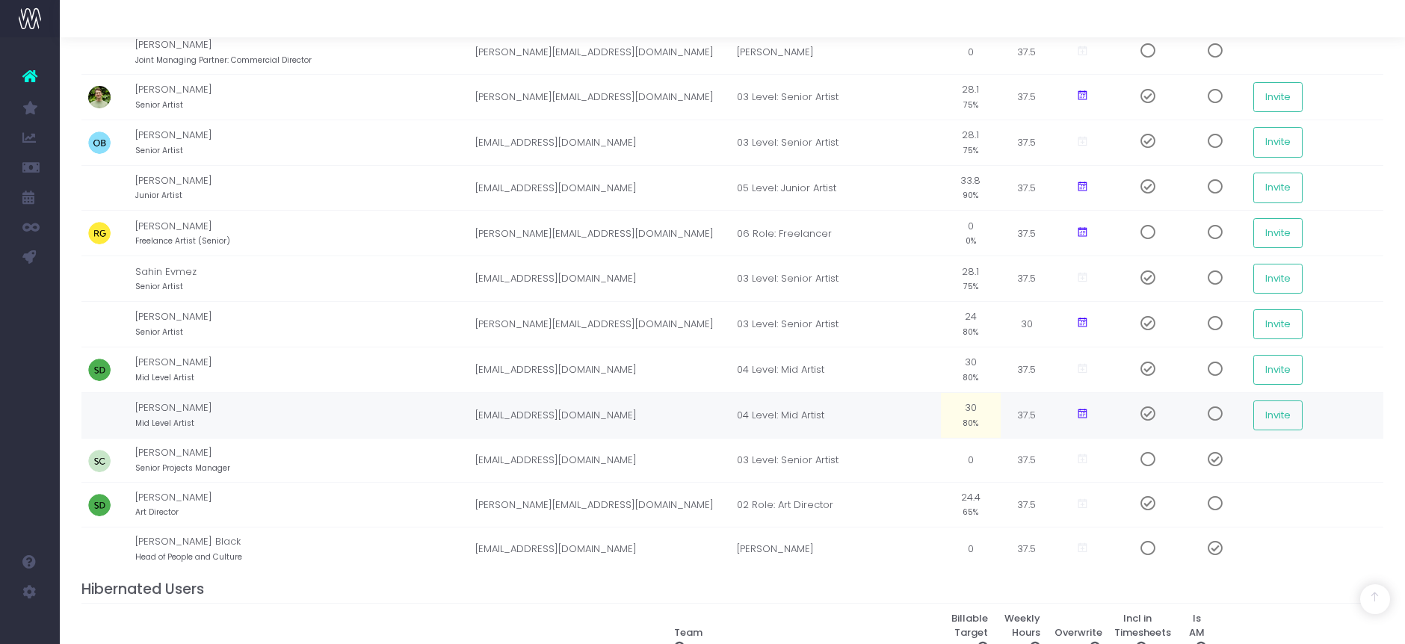
scroll to position [1411, 0]
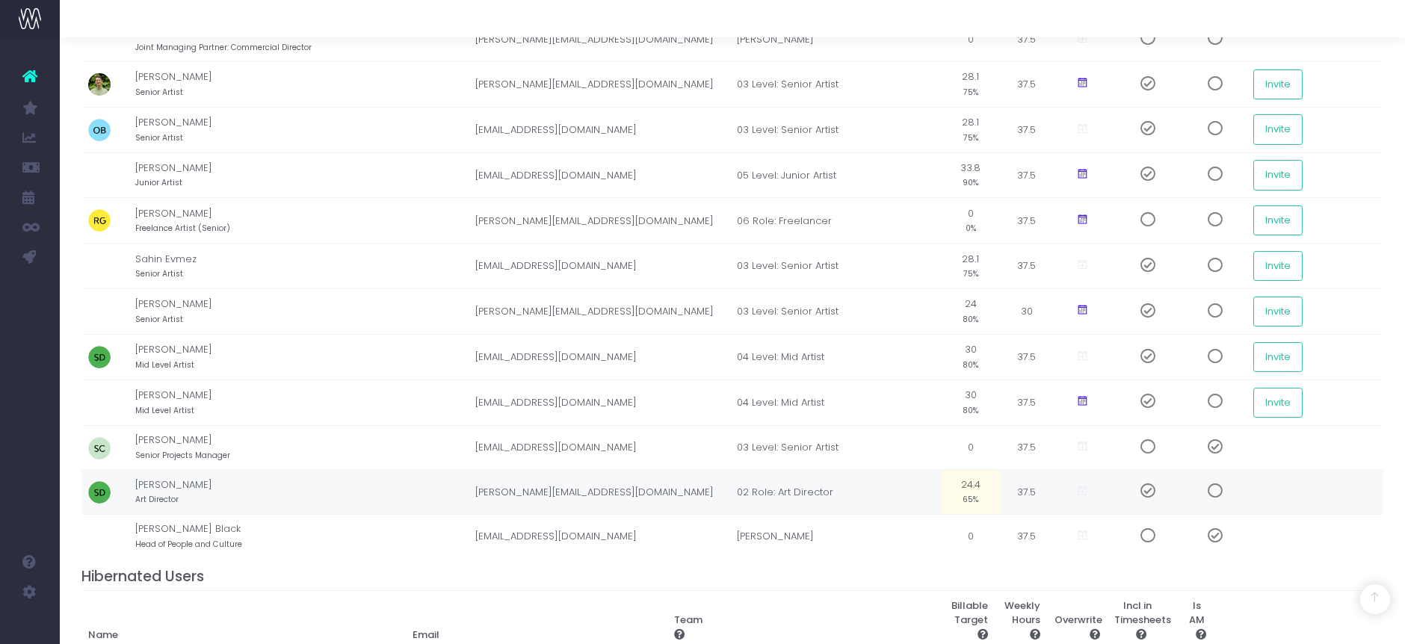
click at [968, 489] on td "24.4 65%" at bounding box center [971, 492] width 60 height 45
click at [929, 489] on td "02 Role: Art Director" at bounding box center [835, 493] width 211 height 46
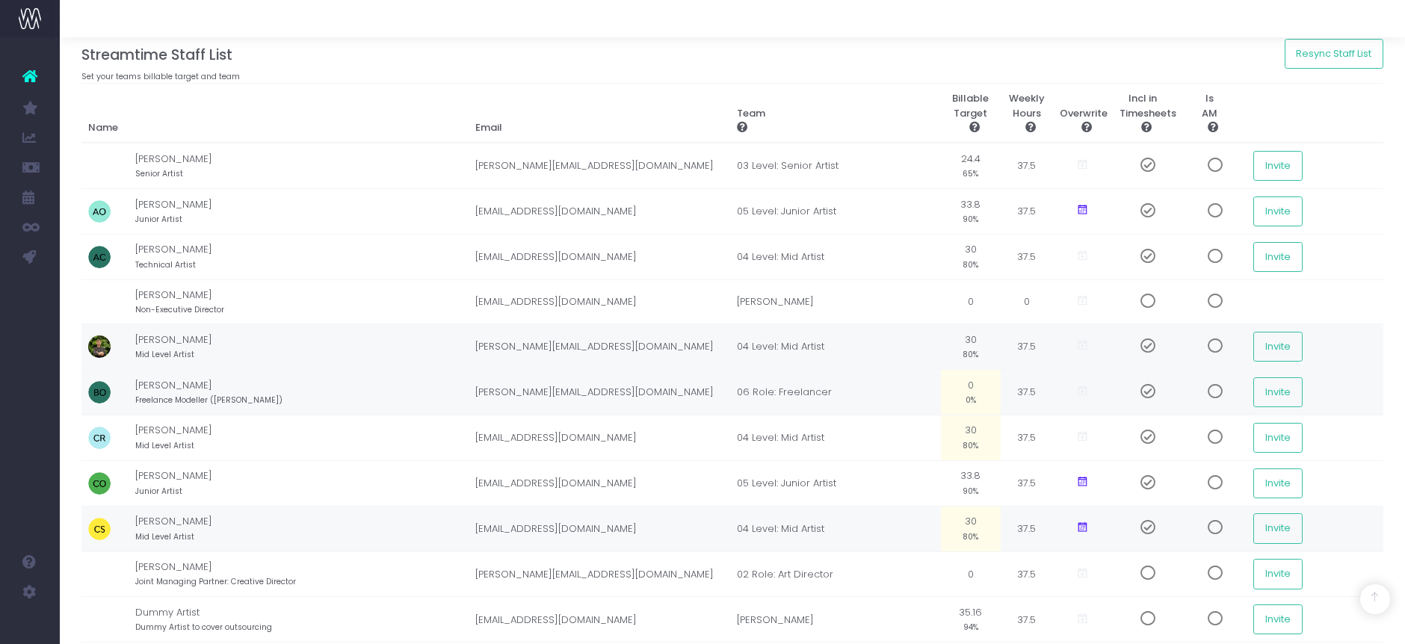
scroll to position [0, 0]
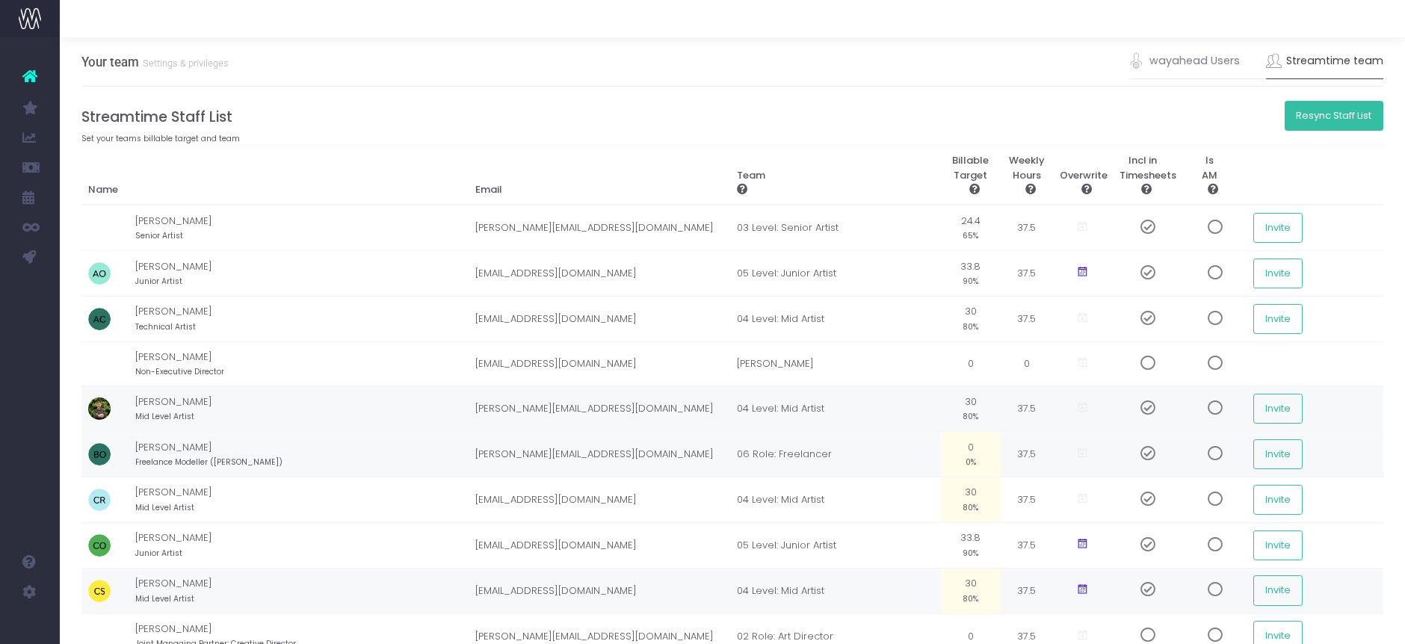
click at [1349, 119] on button "Resync Staff List" at bounding box center [1334, 116] width 99 height 30
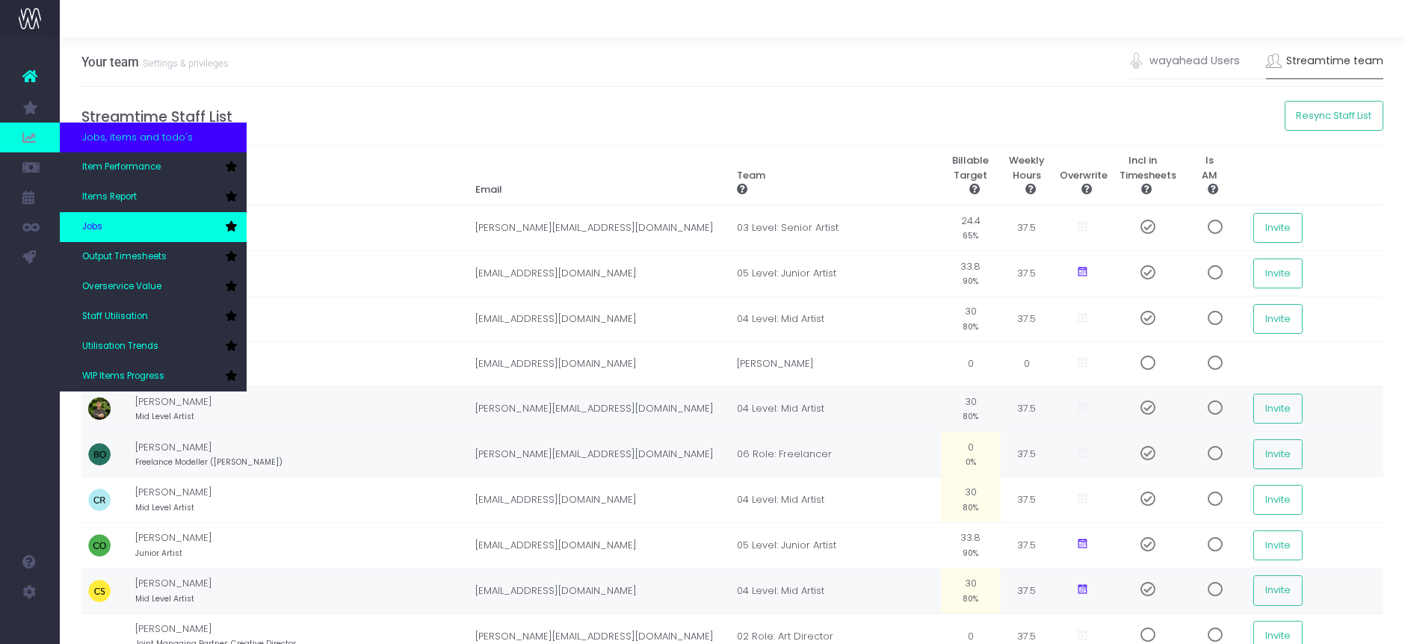
click at [94, 217] on link "Jobs" at bounding box center [153, 227] width 187 height 30
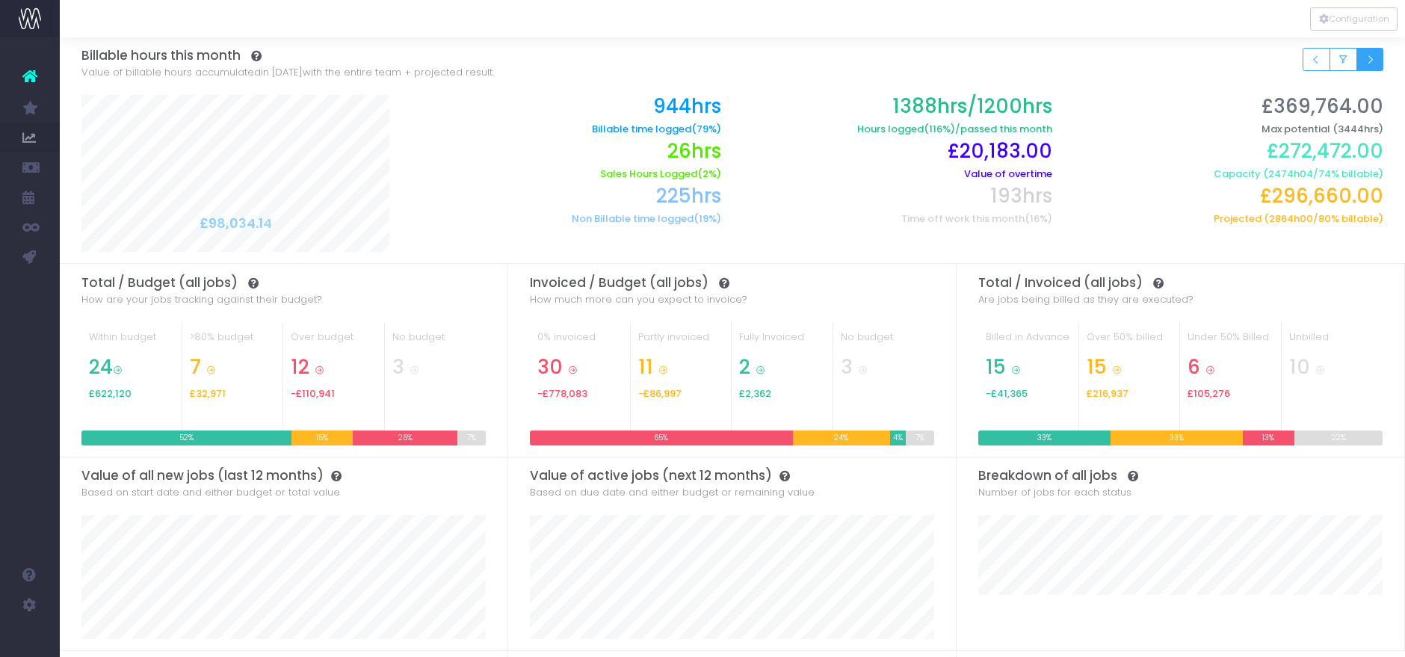
click at [1368, 60] on icon "Small button group" at bounding box center [1369, 60] width 10 height 0
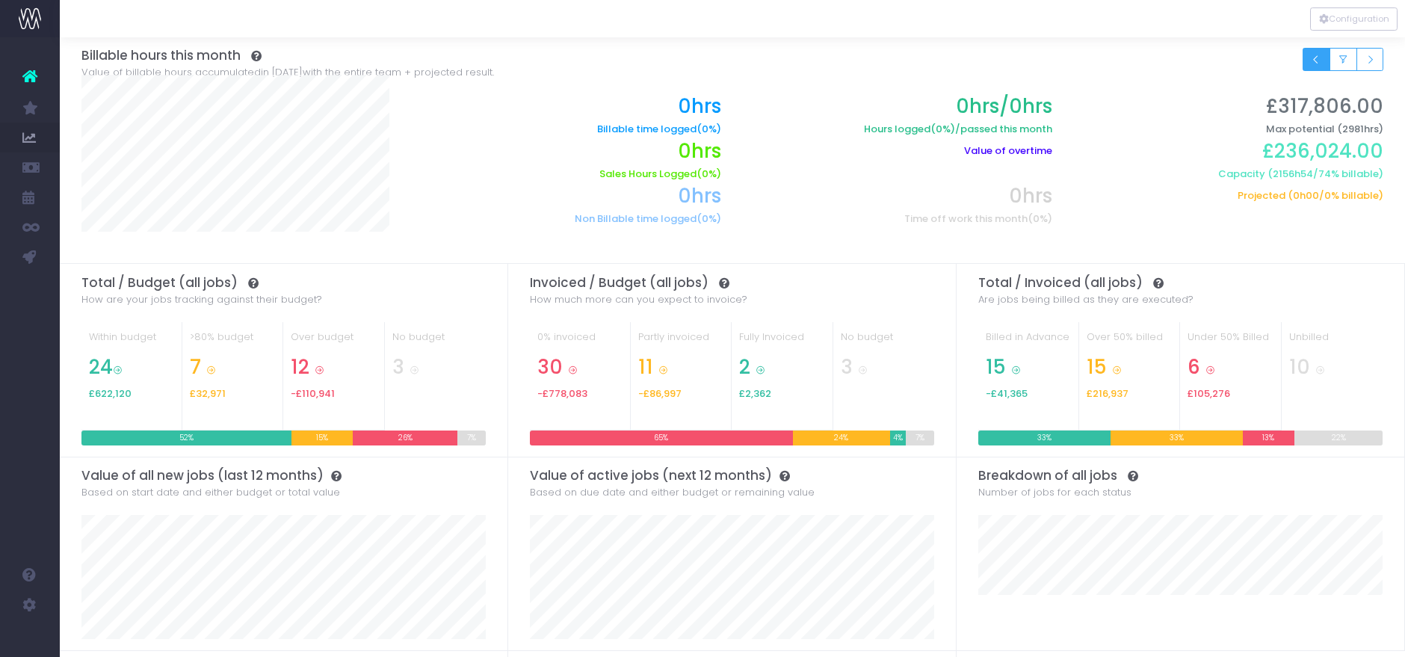
click at [1317, 60] on icon "Small button group" at bounding box center [1316, 60] width 10 height 0
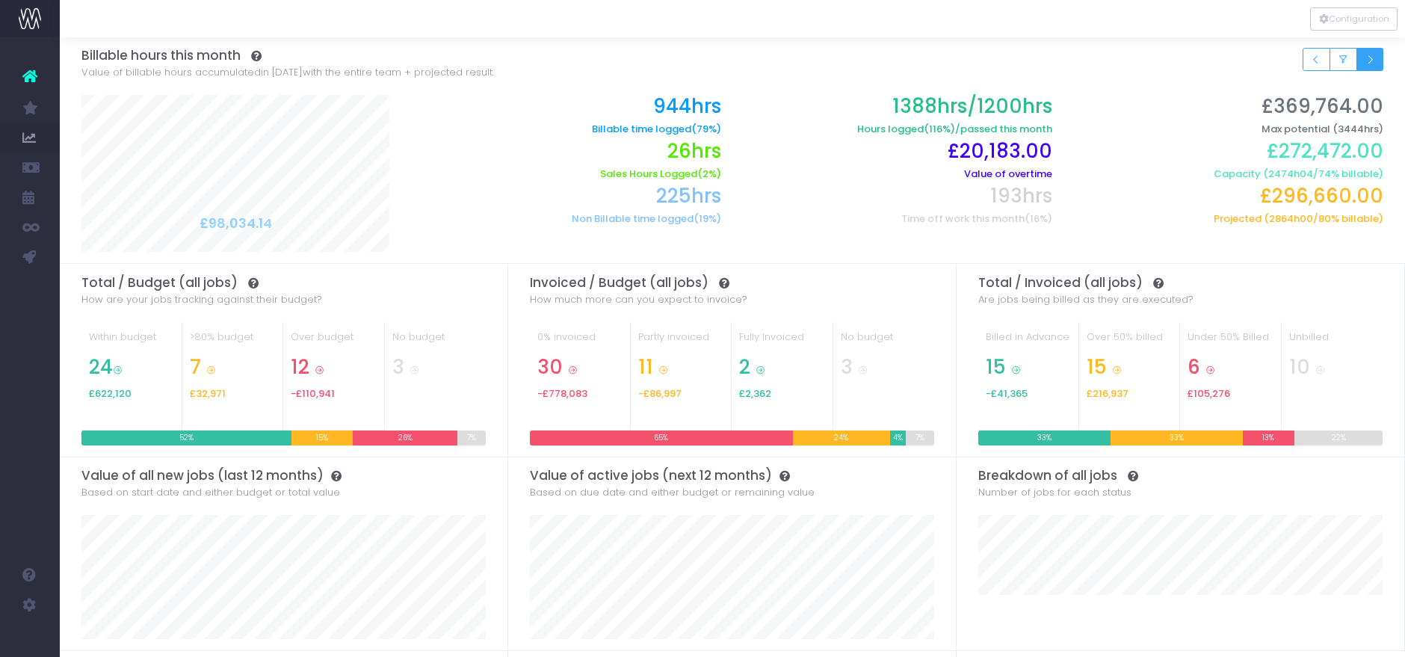
click at [1367, 60] on icon "Small button group" at bounding box center [1369, 60] width 10 height 0
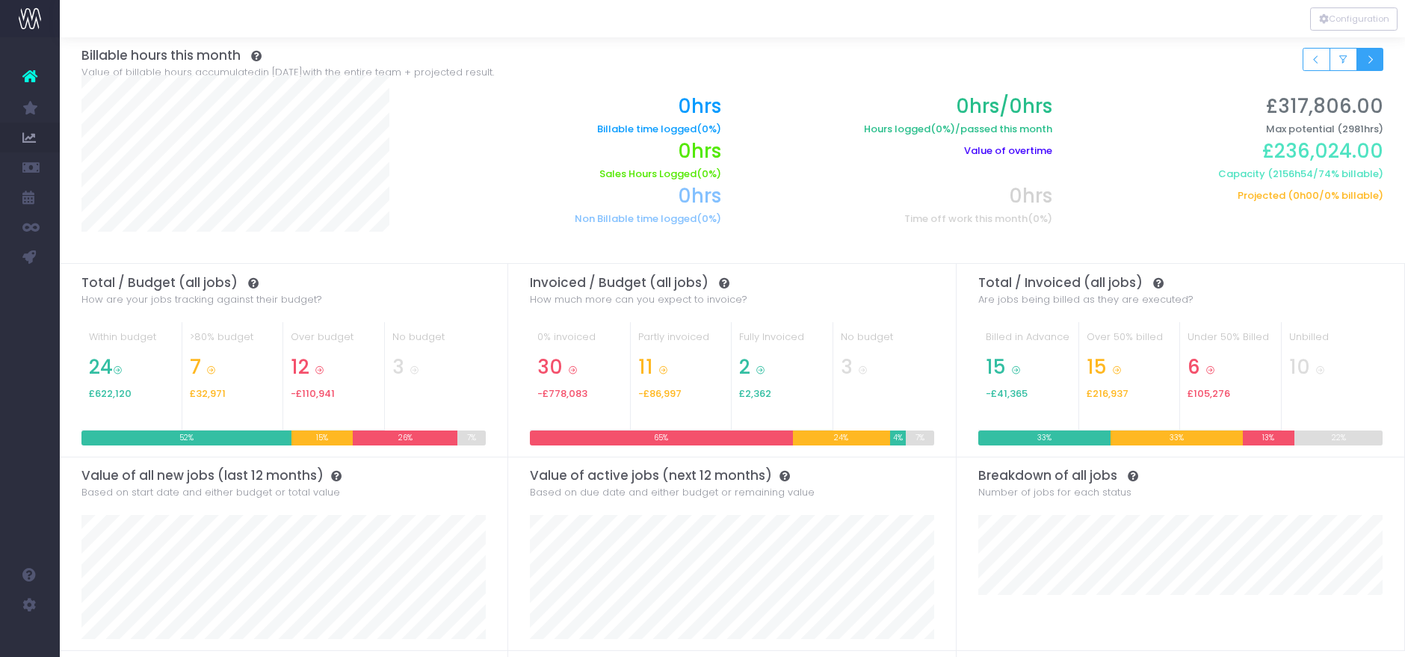
click at [1378, 52] on button "Small button group" at bounding box center [1370, 59] width 28 height 23
click at [1317, 67] on button "Small button group" at bounding box center [1316, 59] width 28 height 23
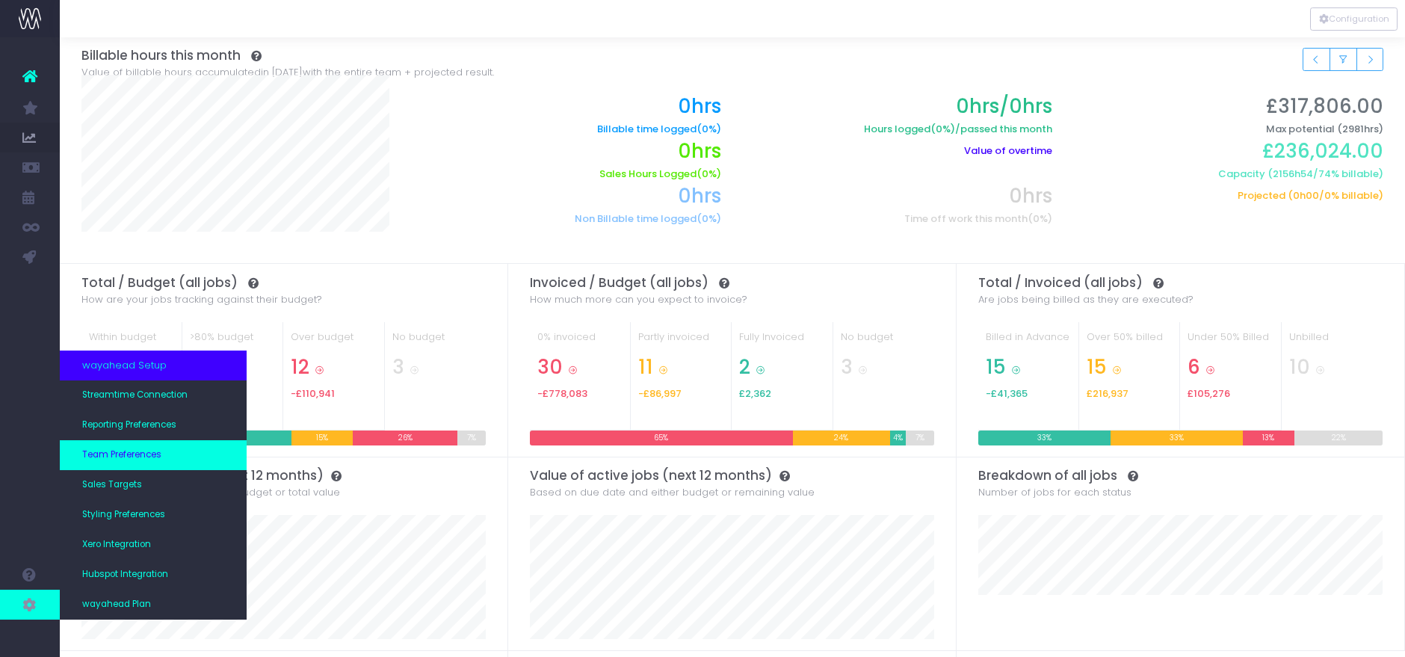
click at [171, 453] on link "Team Preferences" at bounding box center [153, 455] width 187 height 30
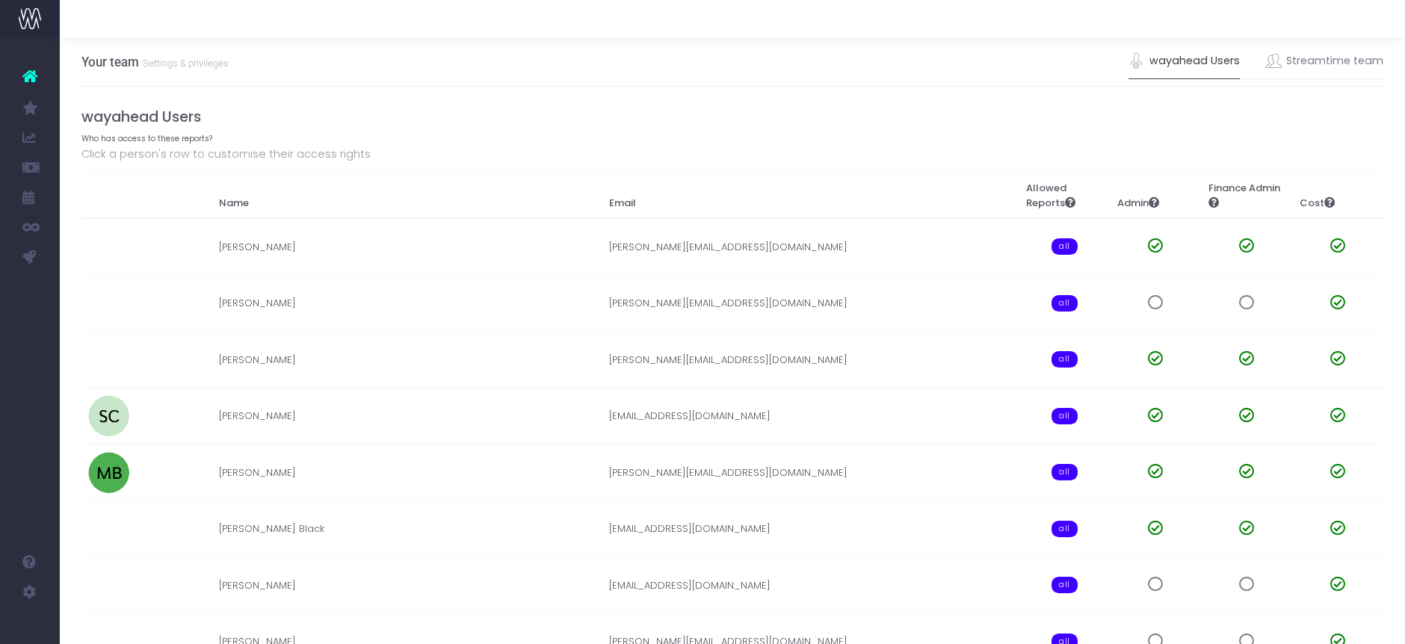
drag, startPoint x: 1351, startPoint y: 69, endPoint x: 1223, endPoint y: 160, distance: 157.0
click at [1350, 69] on link "Streamtime team" at bounding box center [1325, 61] width 118 height 34
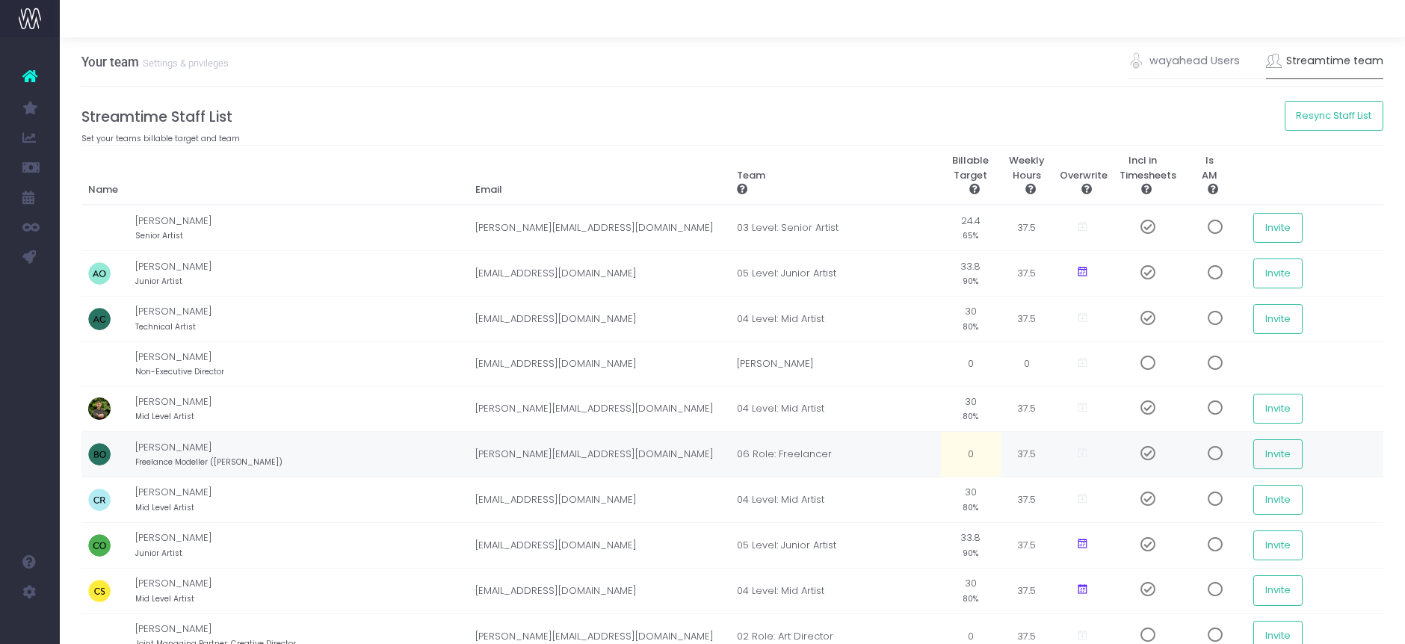
click at [971, 445] on td "0" at bounding box center [971, 455] width 60 height 46
type input "90%"
click at [1329, 113] on button "Resync Staff List" at bounding box center [1334, 116] width 99 height 30
click at [82, 234] on link "Jobs" at bounding box center [71, 227] width 22 height 30
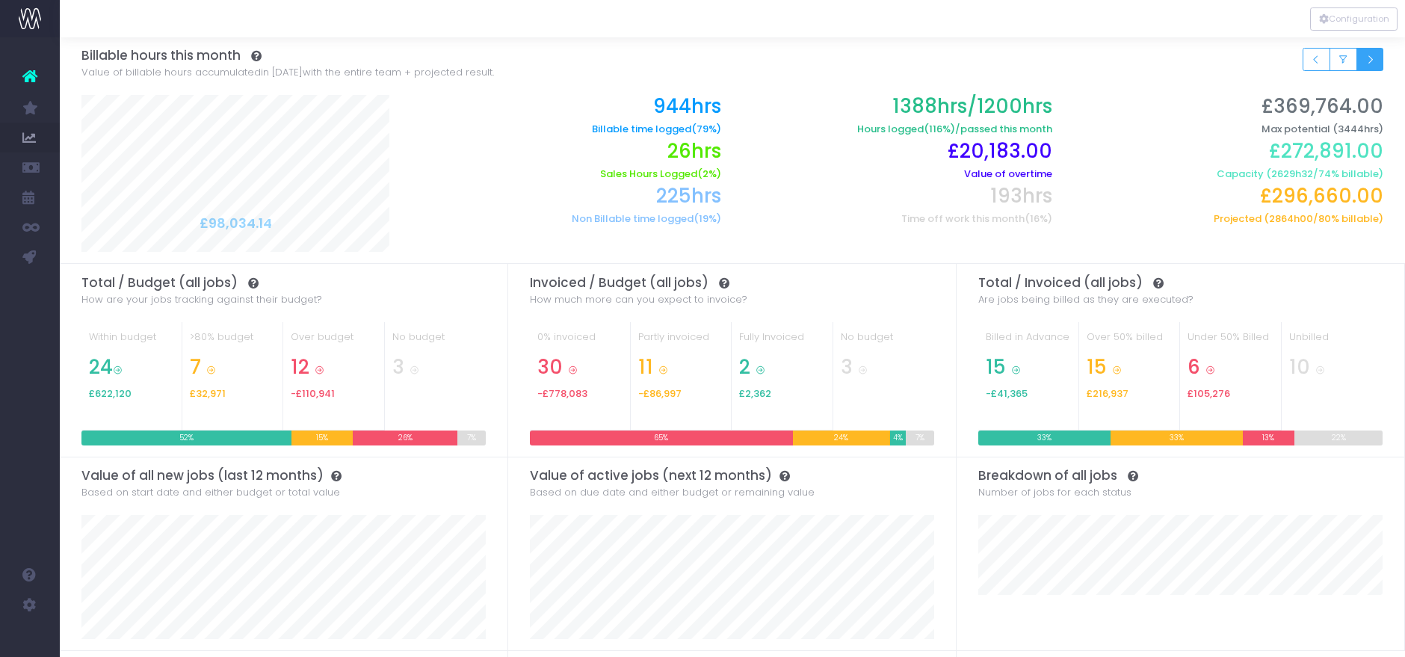
click at [1364, 61] on button "Small button group" at bounding box center [1370, 59] width 28 height 23
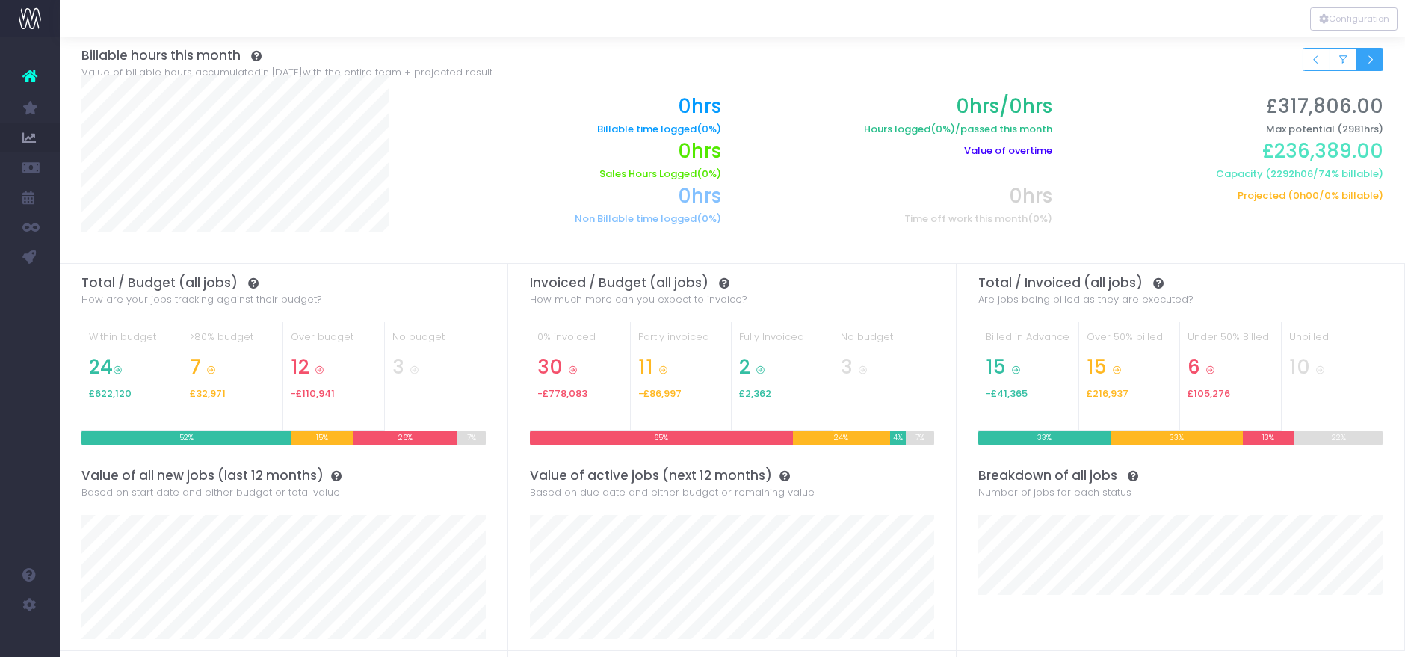
click at [1367, 67] on button "Small button group" at bounding box center [1370, 59] width 28 height 23
click at [1306, 63] on button "Small button group" at bounding box center [1316, 59] width 28 height 23
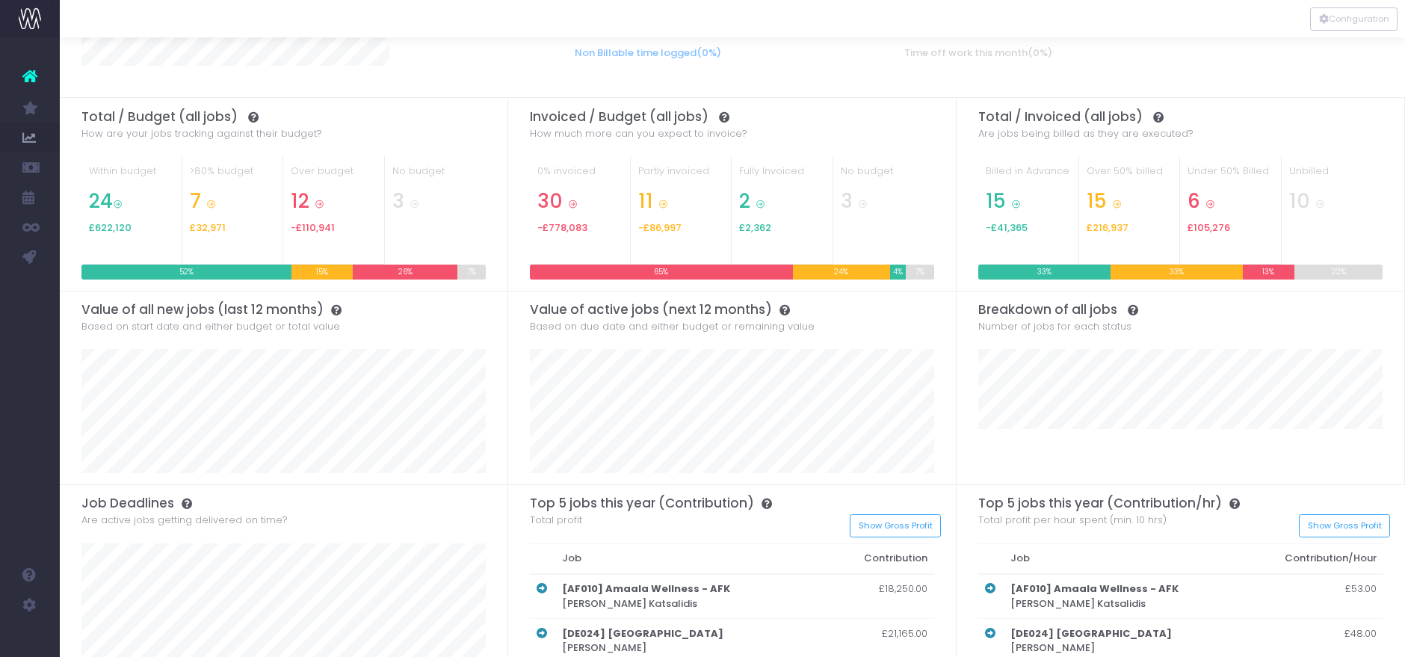
click at [1101, 81] on div "0hrs Billable time logged (0%) 0hrs/0hrs Hours logged (0%) /passed this month £…" at bounding box center [898, 7] width 994 height 157
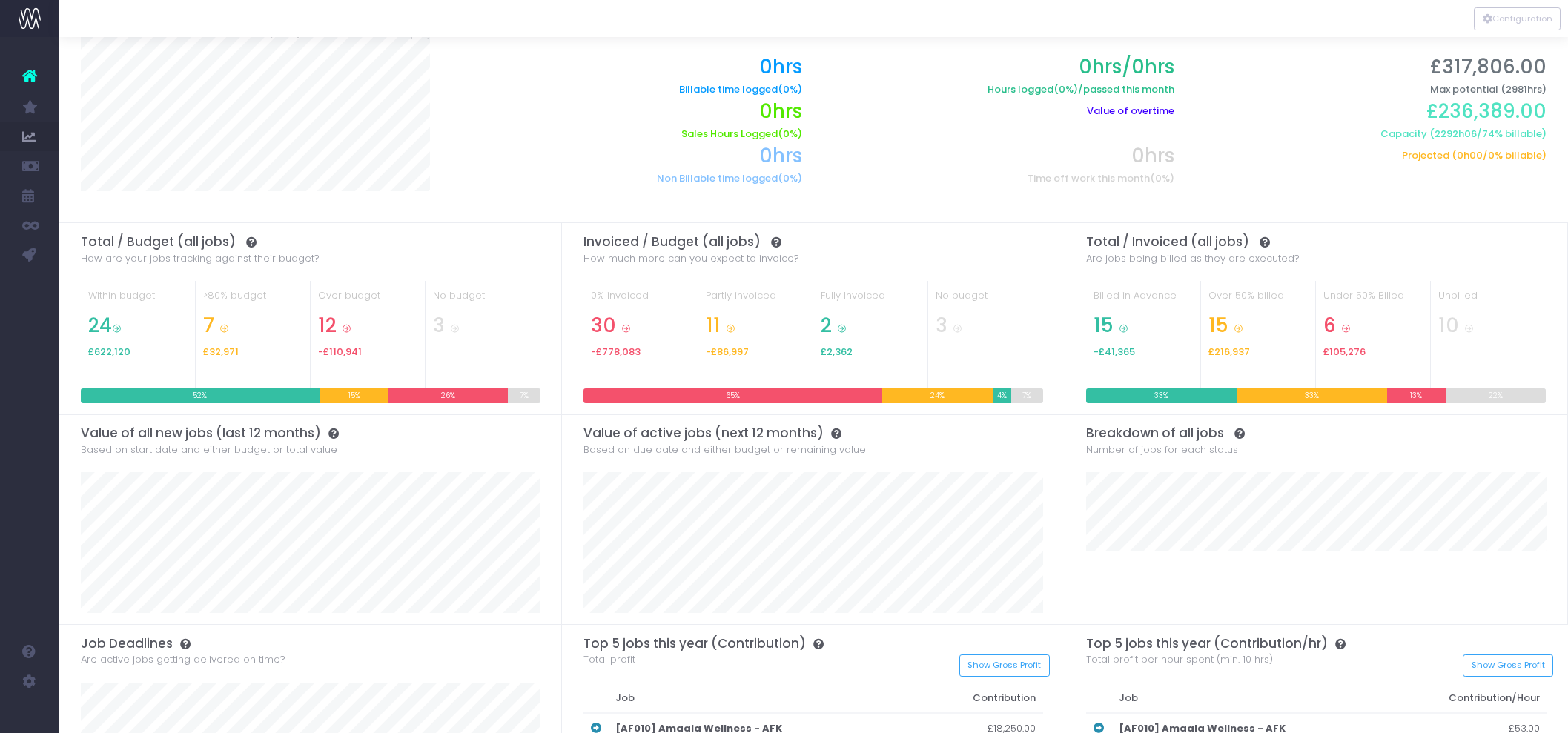
scroll to position [0, 0]
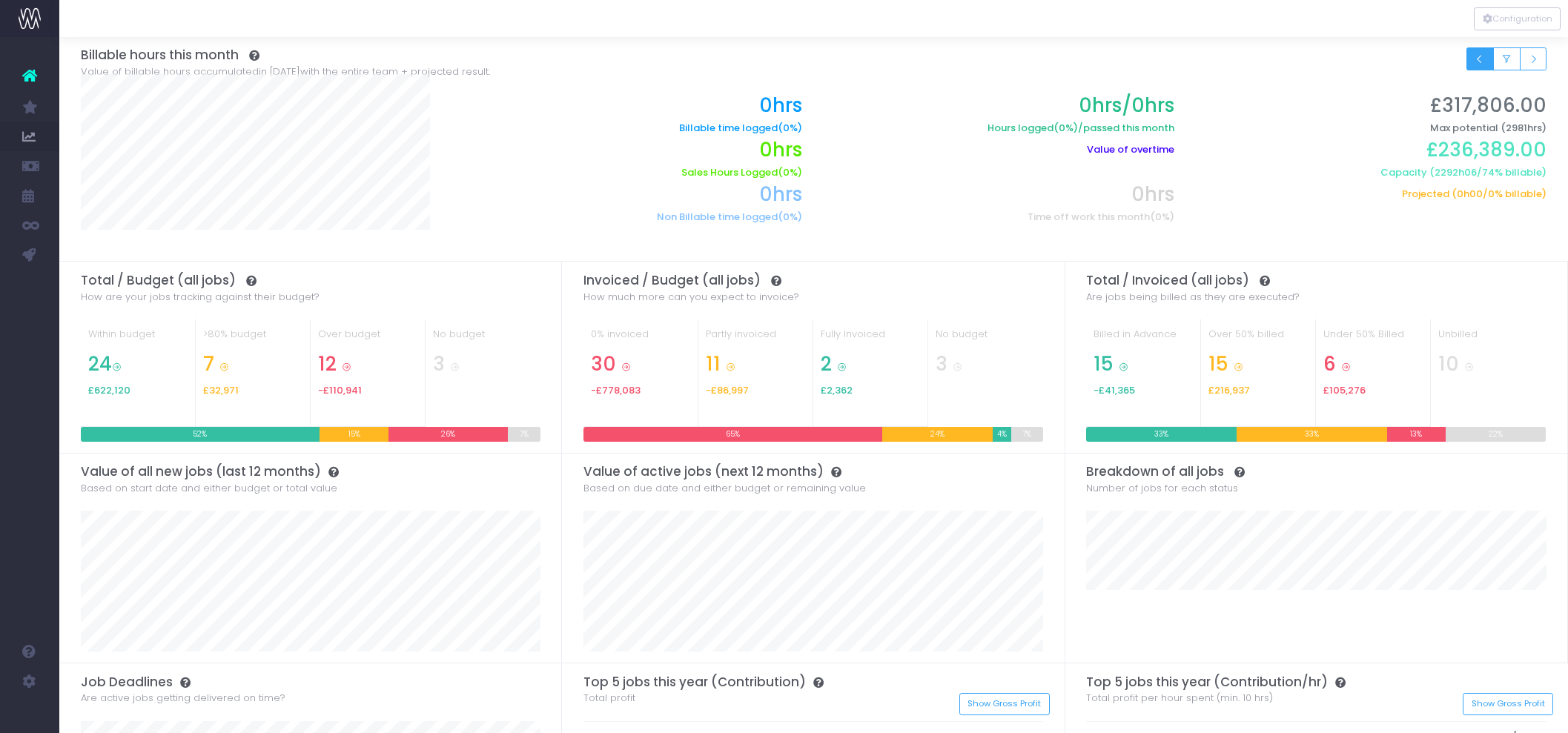
click at [1406, 58] on button "Small button group" at bounding box center [1481, 59] width 28 height 23
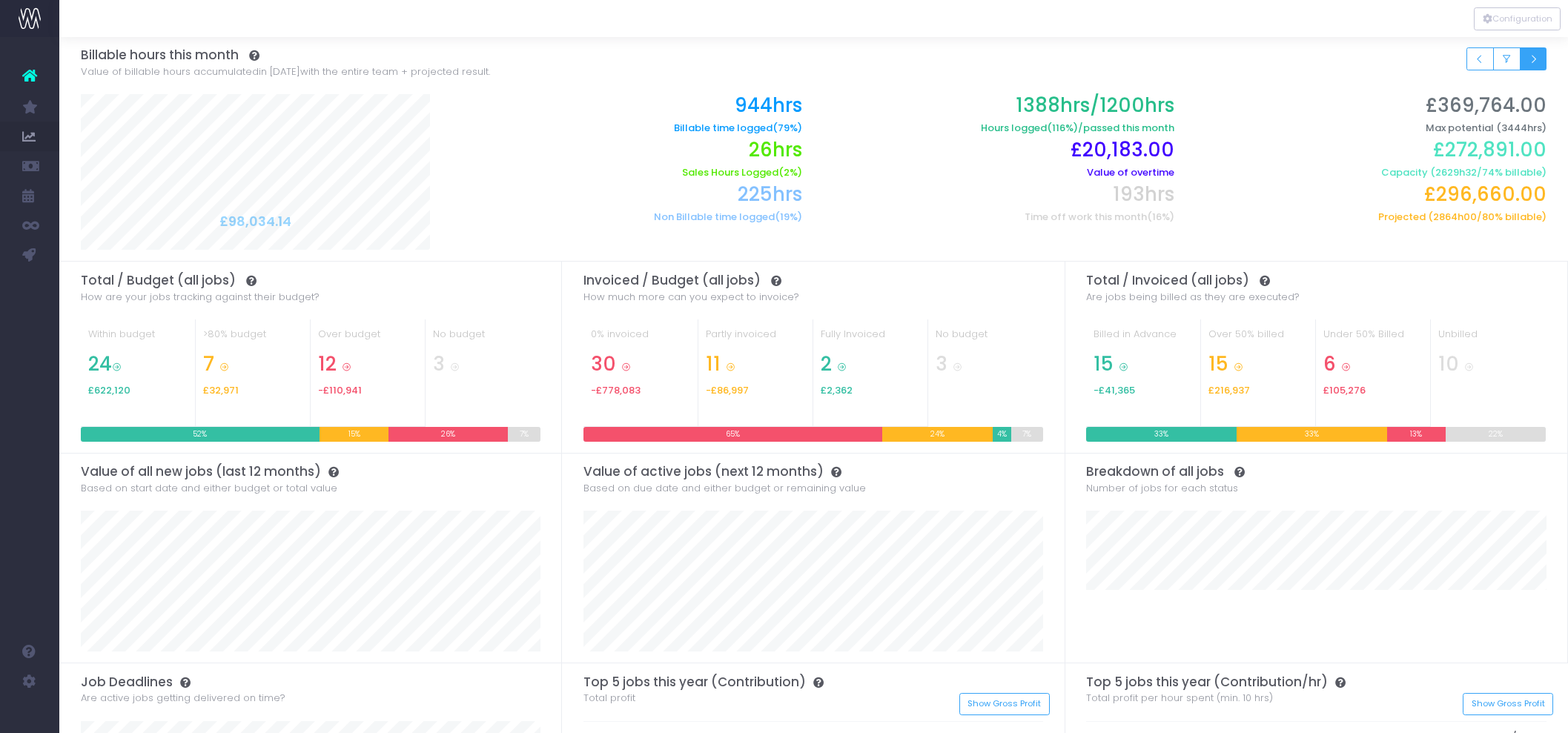
click at [1406, 60] on icon "Small button group" at bounding box center [1533, 60] width 10 height 0
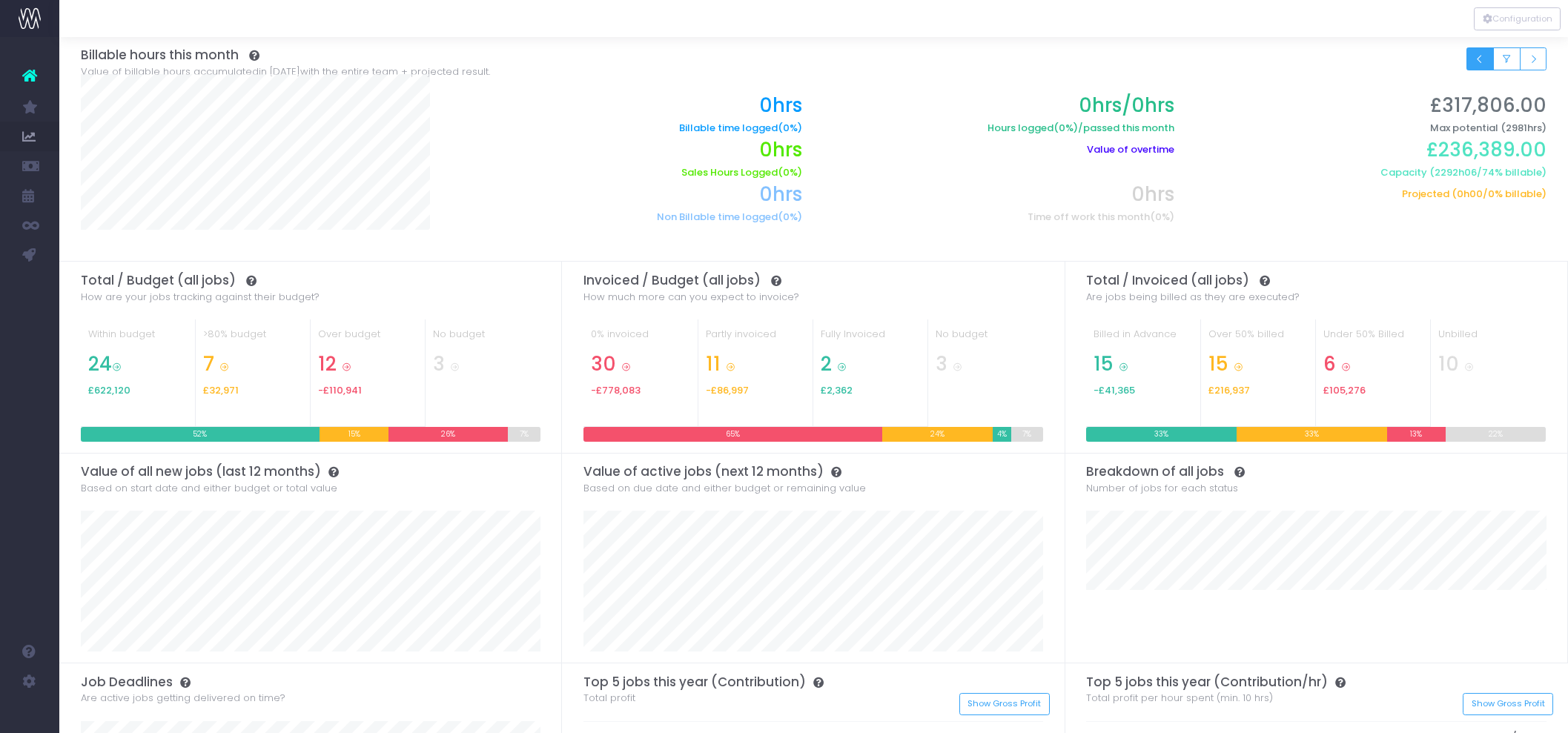
click at [1406, 64] on button "Small button group" at bounding box center [1481, 59] width 28 height 23
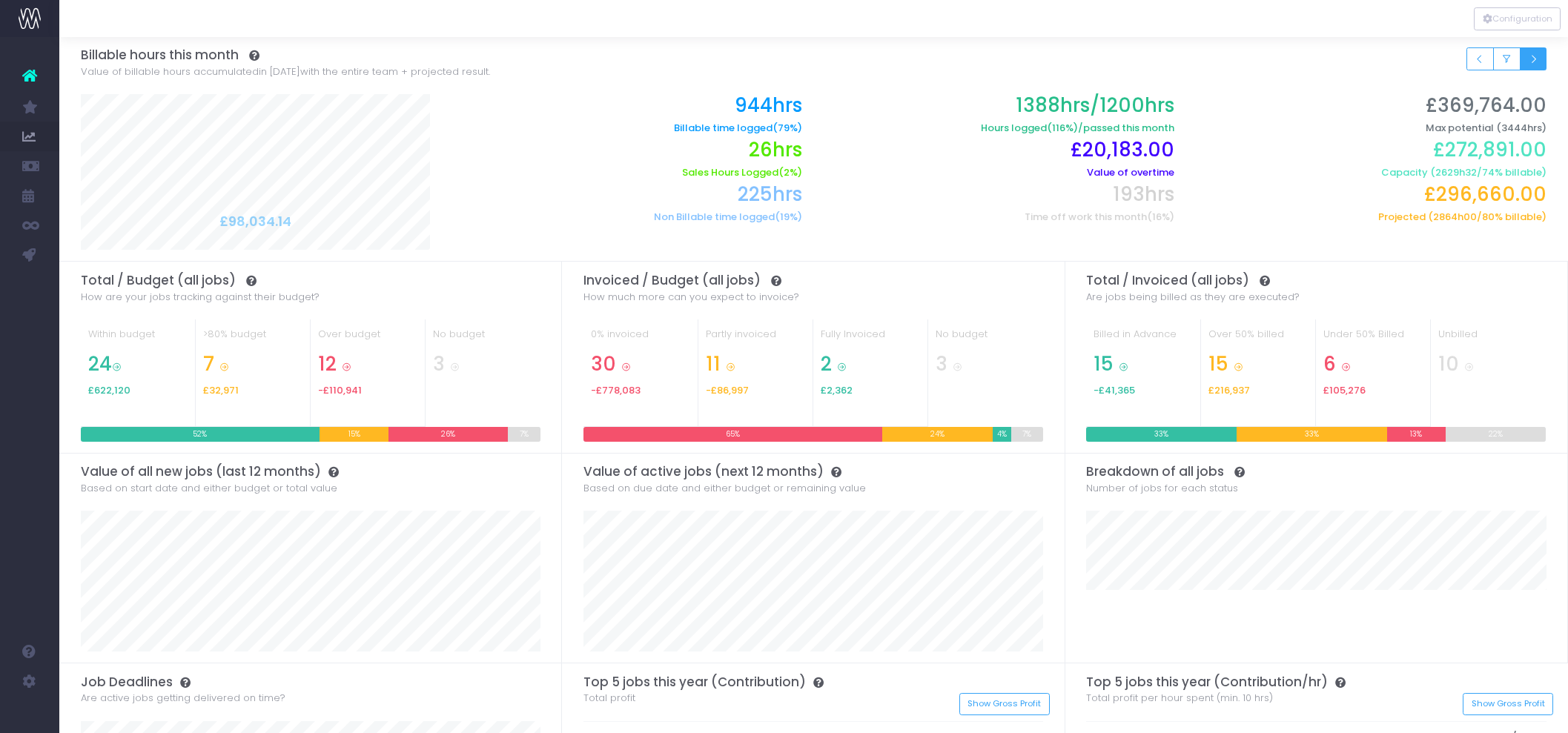
click at [1406, 60] on icon "Small button group" at bounding box center [1533, 60] width 10 height 0
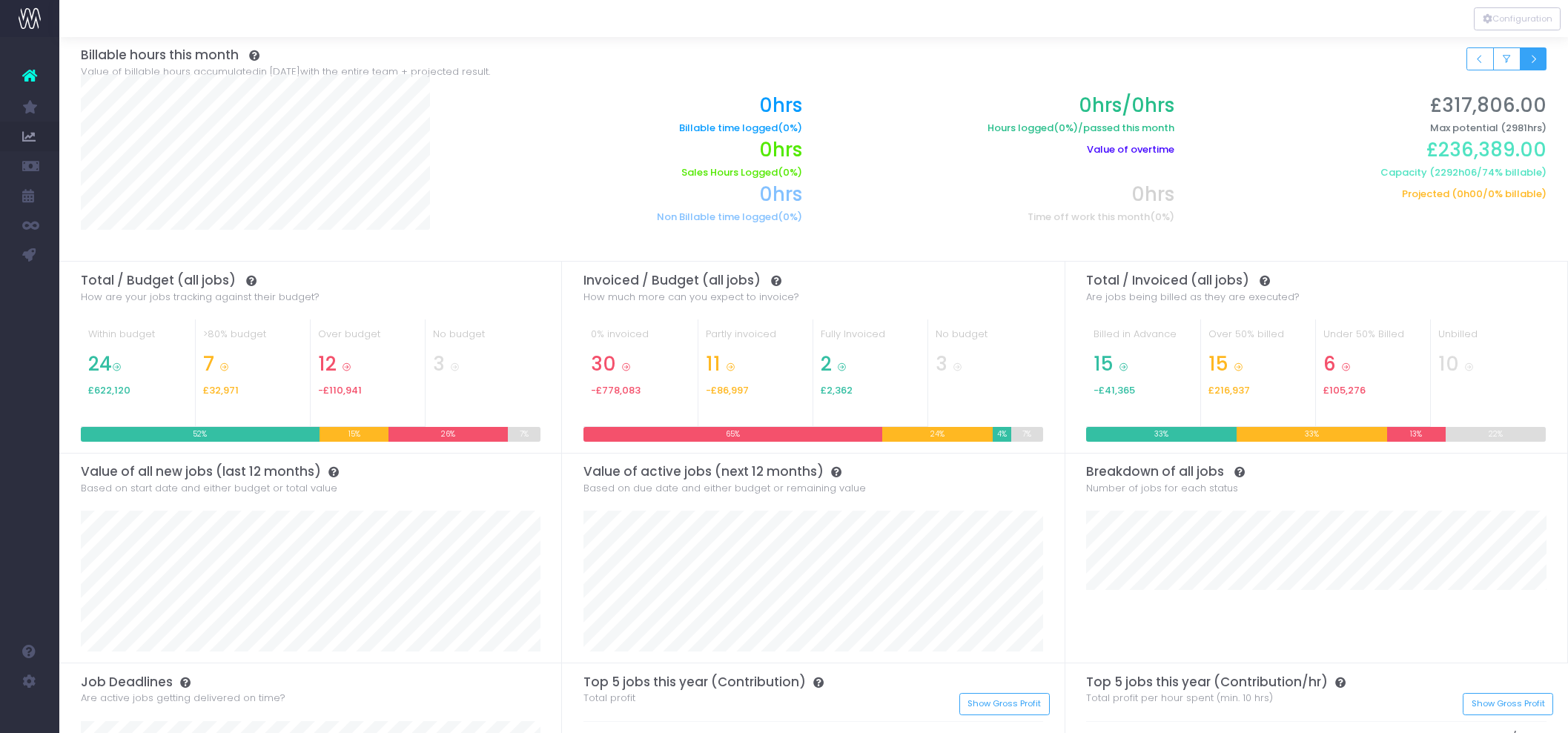
click at [1406, 60] on icon "Small button group" at bounding box center [1533, 60] width 10 height 0
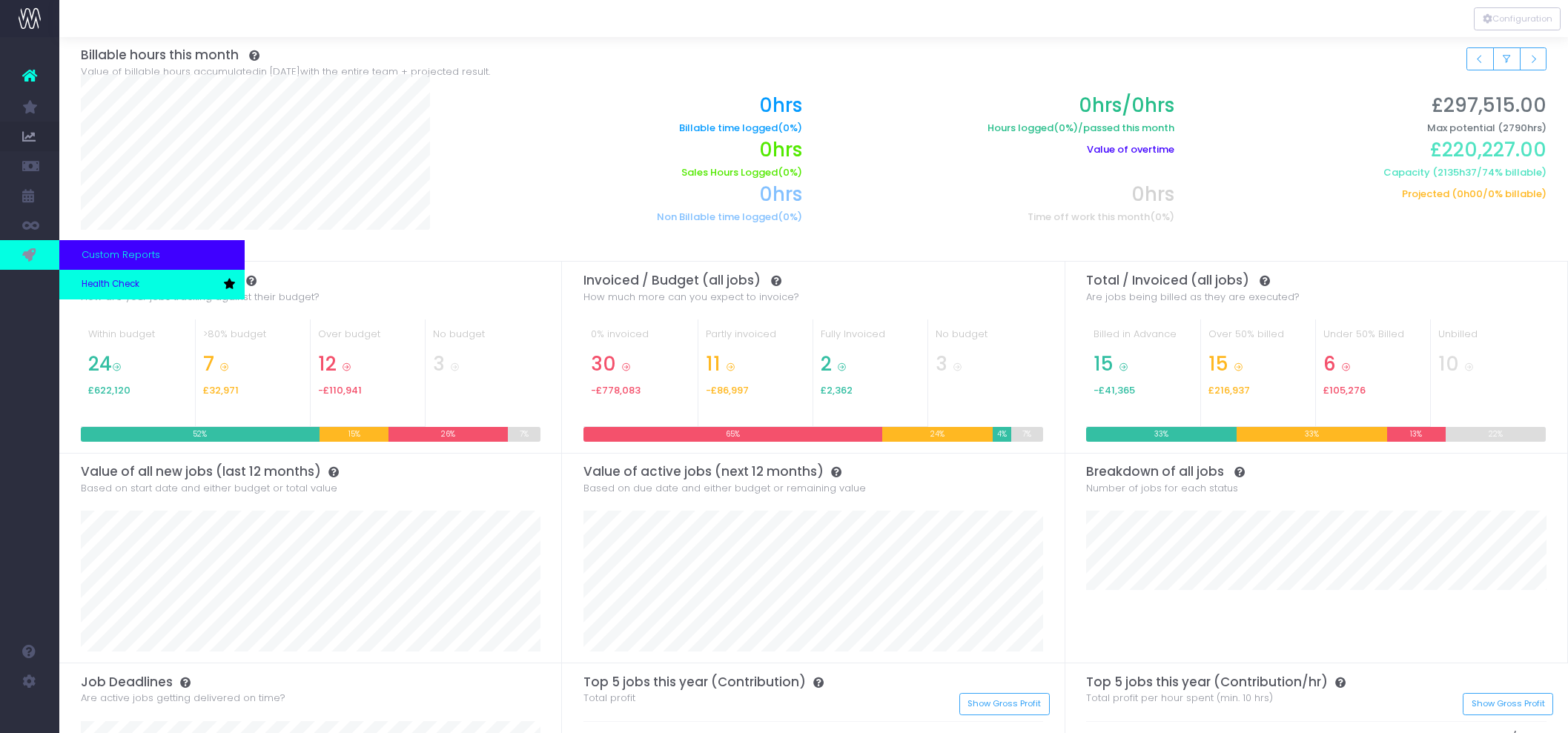
click at [95, 273] on link "Health Check" at bounding box center [152, 285] width 186 height 30
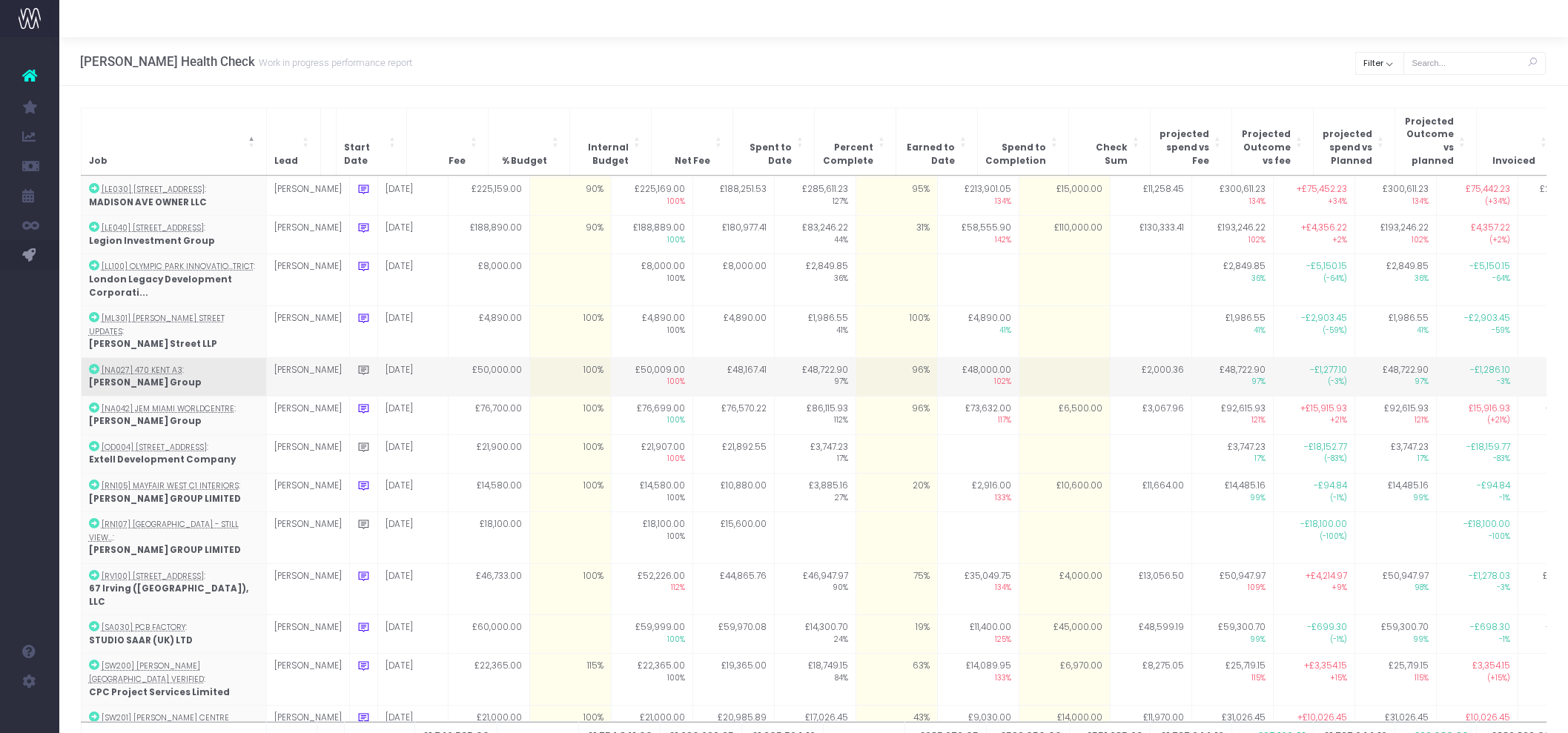
scroll to position [1268, 0]
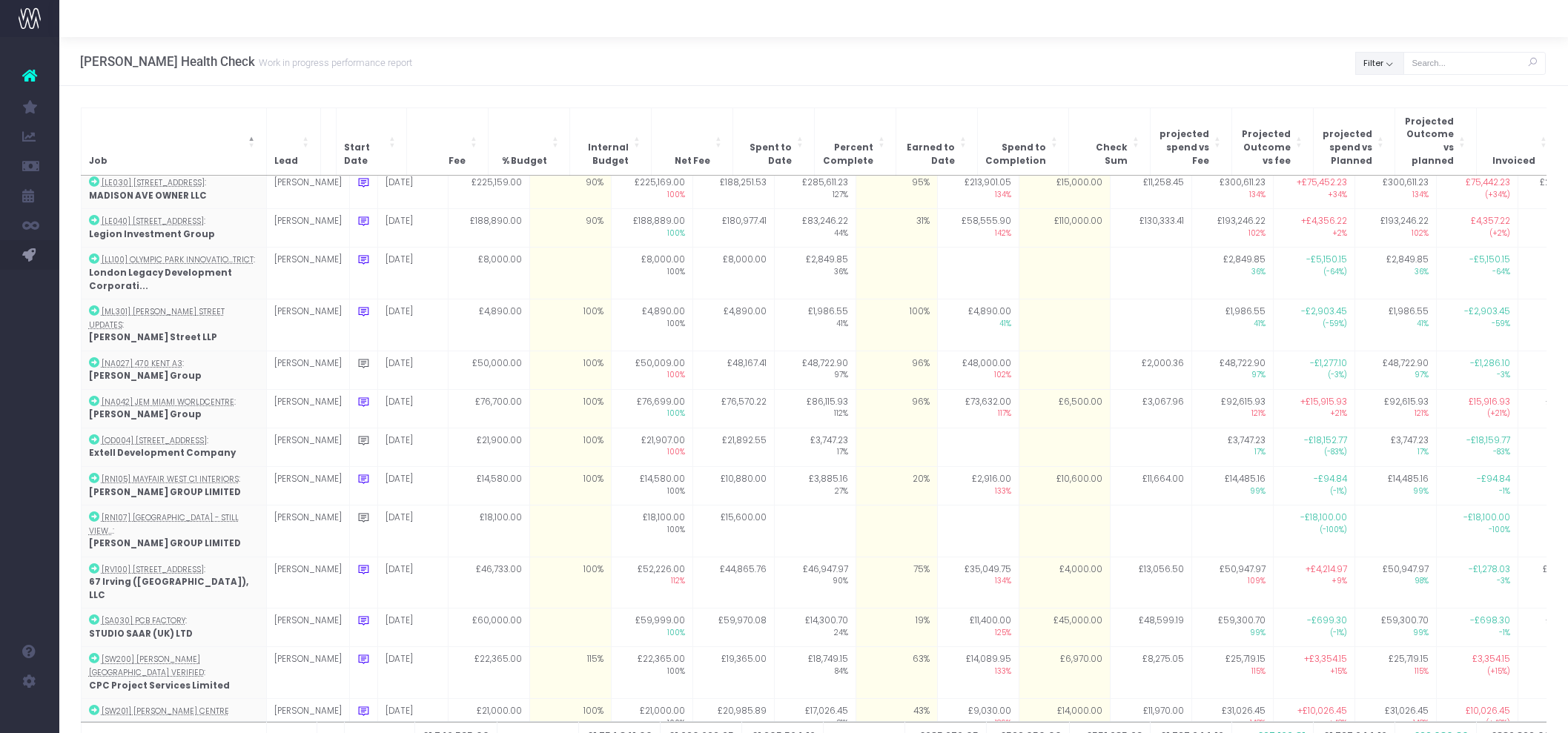
click at [1376, 59] on button "Filter" at bounding box center [1379, 62] width 49 height 23
click at [1376, 95] on span at bounding box center [1376, 95] width 13 height 13
click at [1392, 95] on input "All" at bounding box center [1397, 94] width 10 height 10
checkbox input "false"
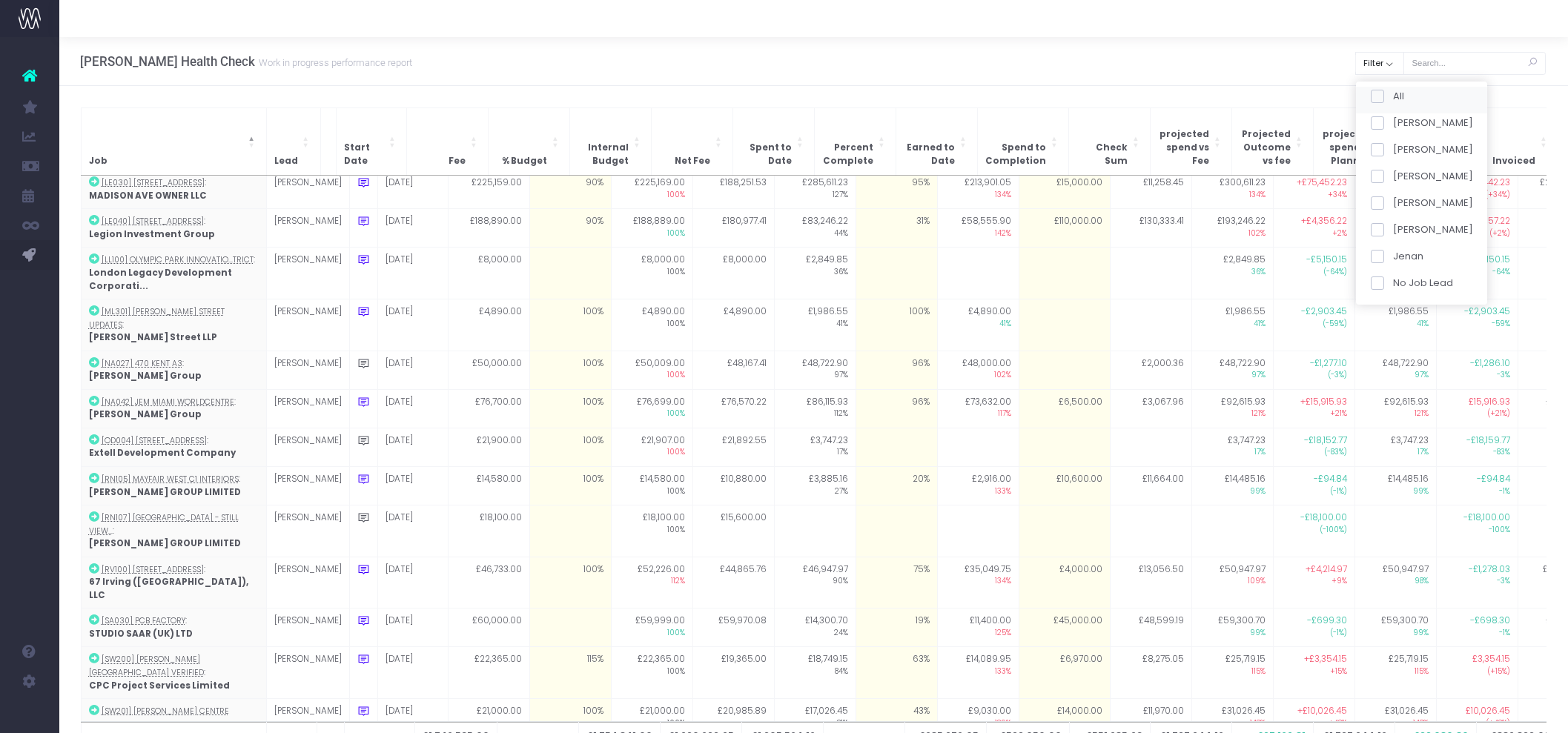
checkbox input "false"
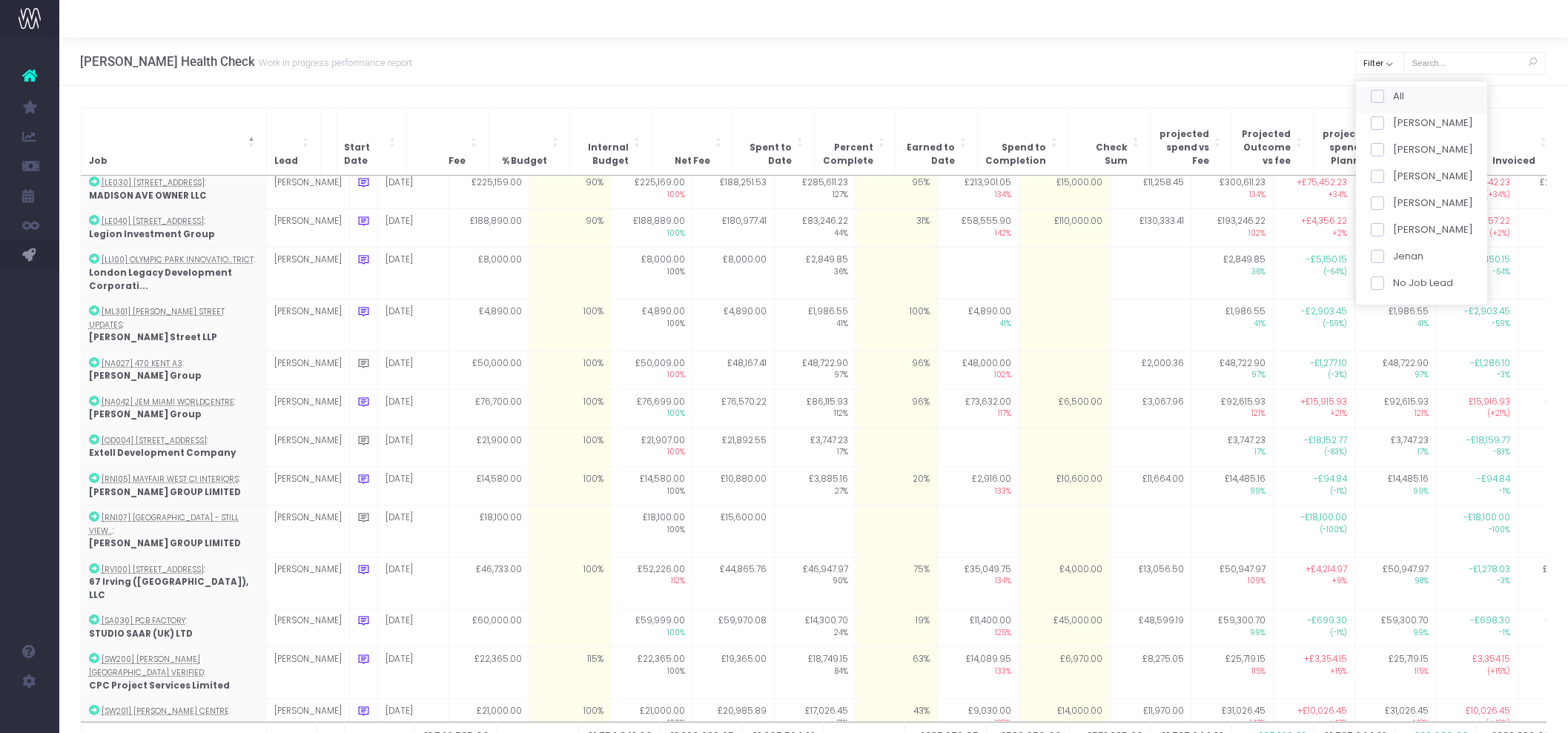
checkbox input "false"
click at [1374, 183] on div "[PERSON_NAME]" at bounding box center [1422, 179] width 131 height 27
click at [1376, 172] on span at bounding box center [1376, 176] width 13 height 13
click at [1392, 172] on input "[PERSON_NAME]" at bounding box center [1397, 174] width 10 height 10
checkbox input "true"
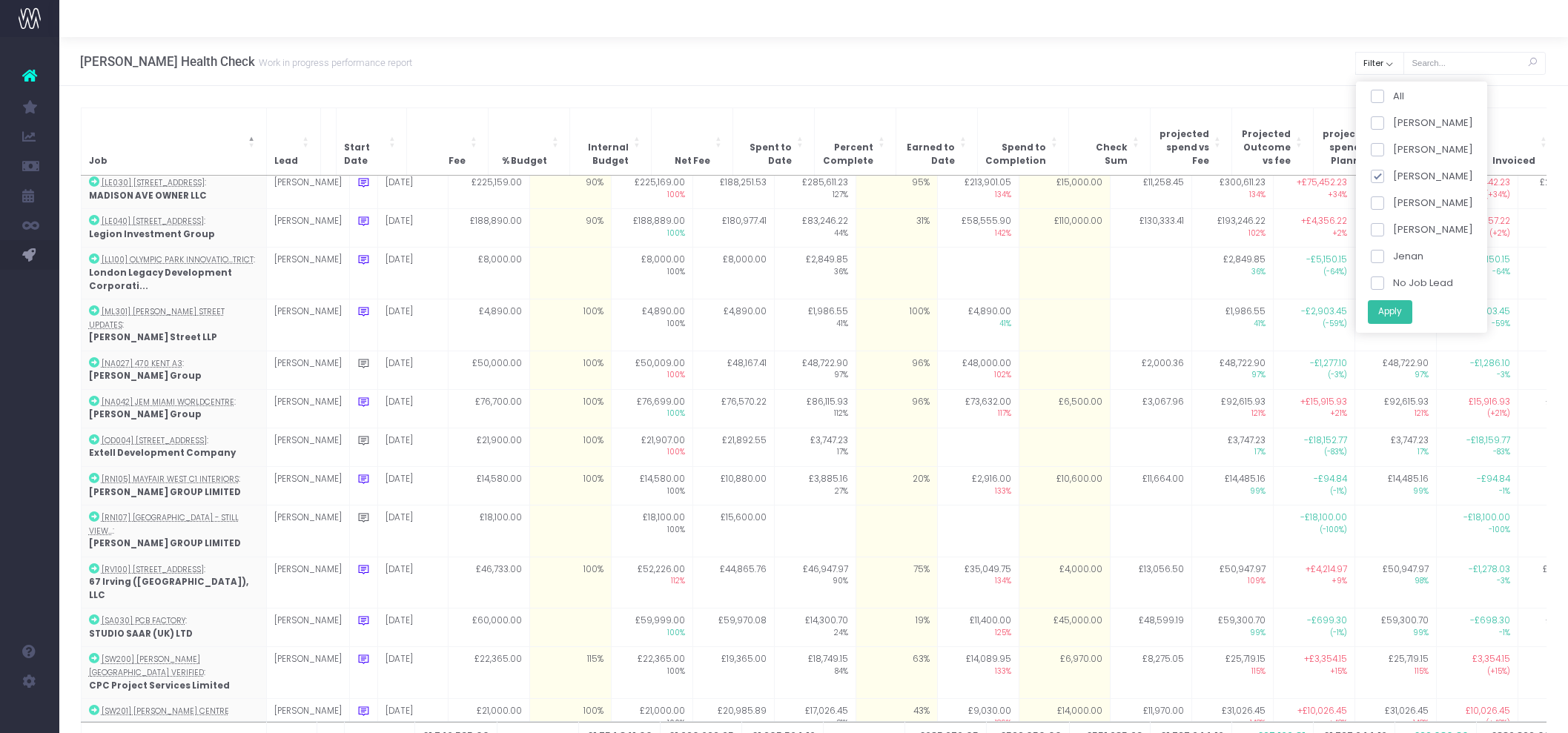
click at [1385, 322] on button "Apply" at bounding box center [1389, 311] width 45 height 25
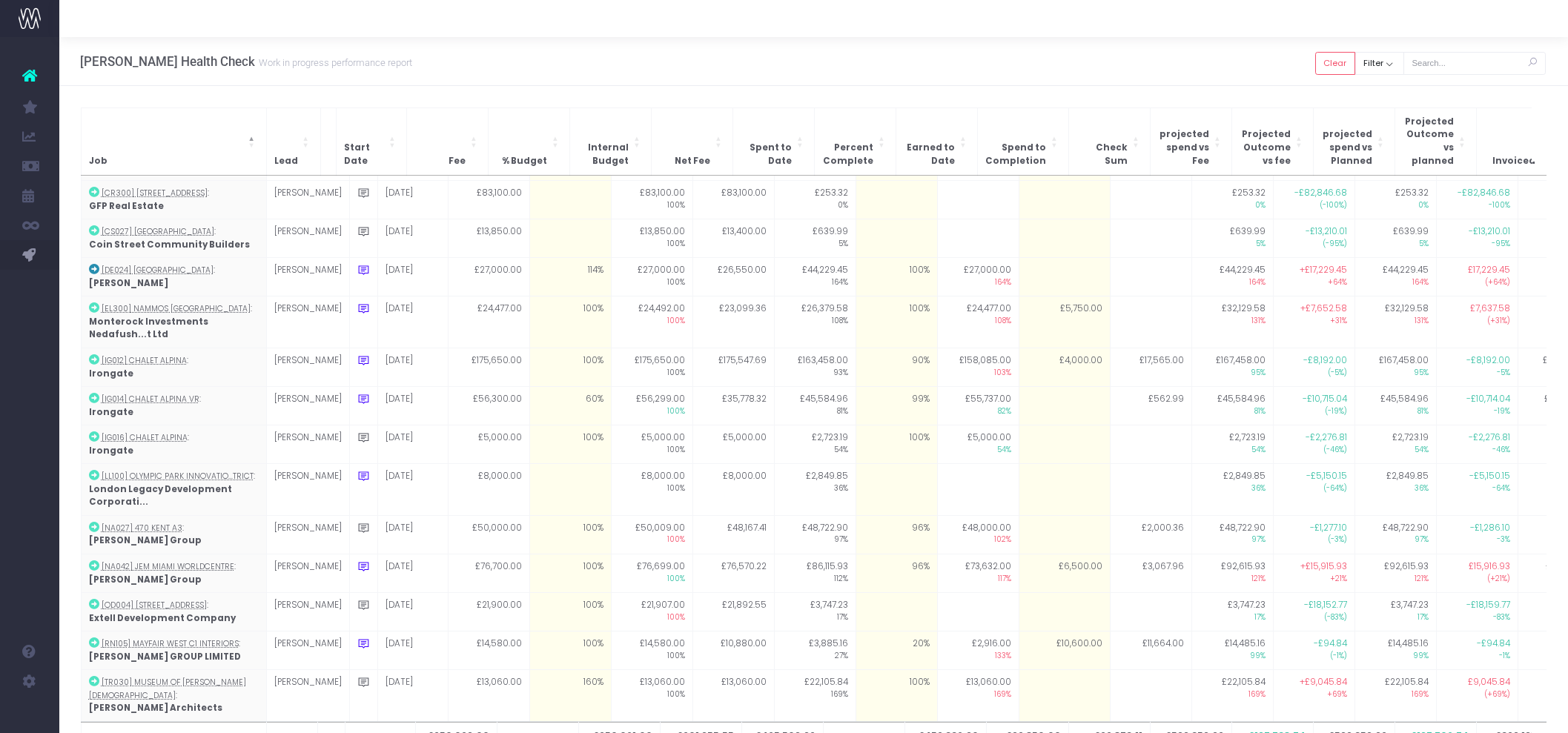
scroll to position [0, 0]
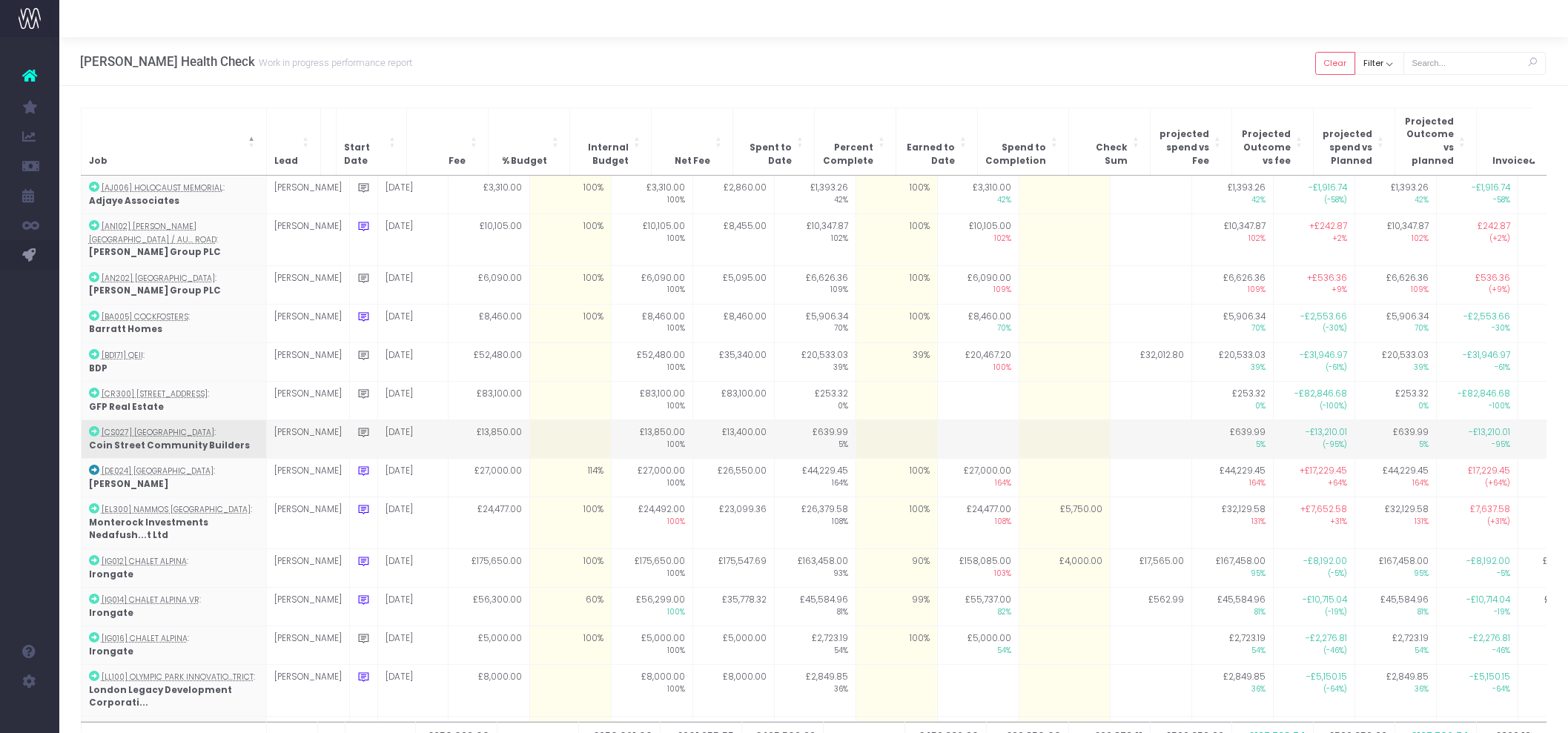
click at [533, 421] on td at bounding box center [571, 439] width 81 height 39
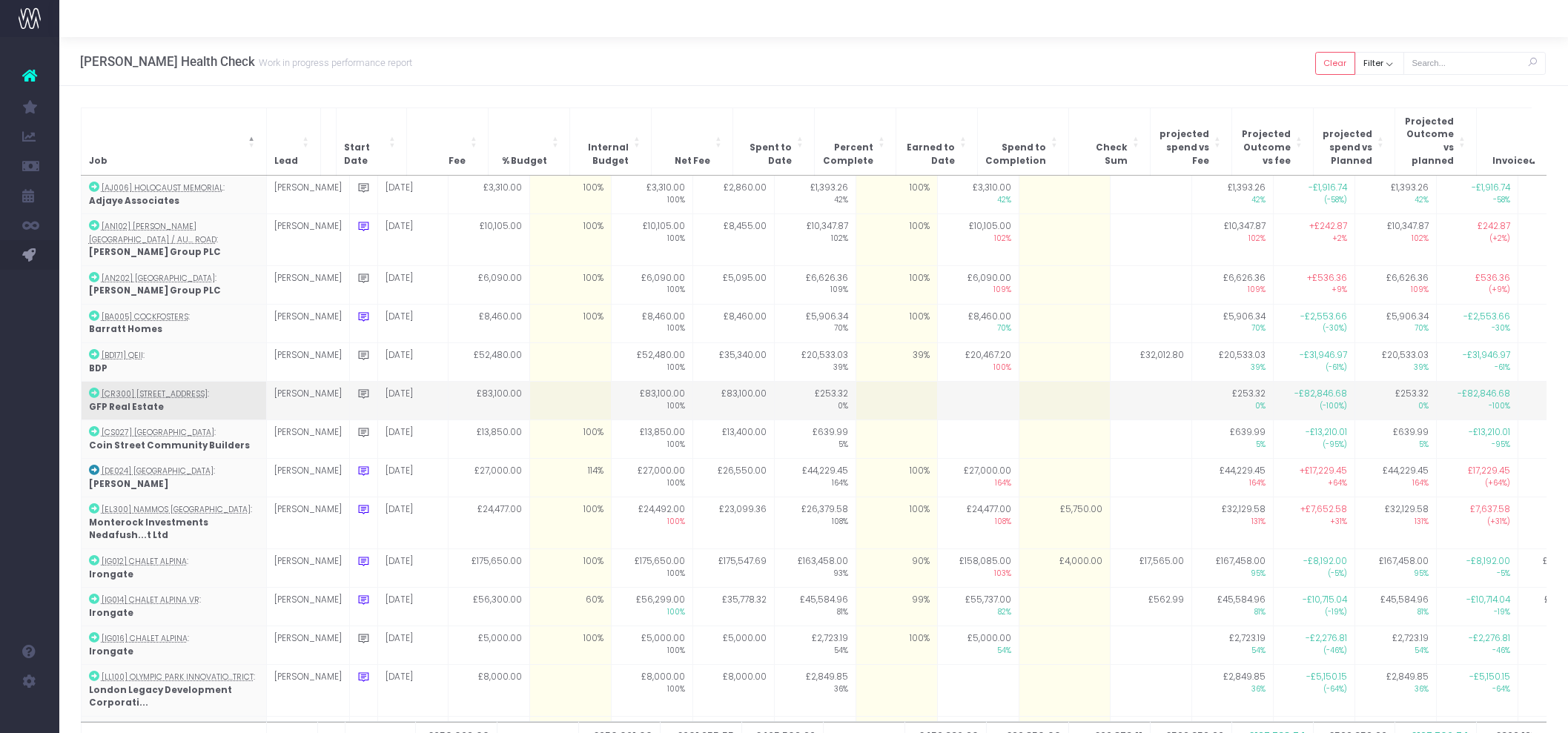
click at [536, 382] on td at bounding box center [571, 401] width 81 height 39
type input "0"
click at [548, 382] on td at bounding box center [571, 401] width 81 height 39
type input "0"
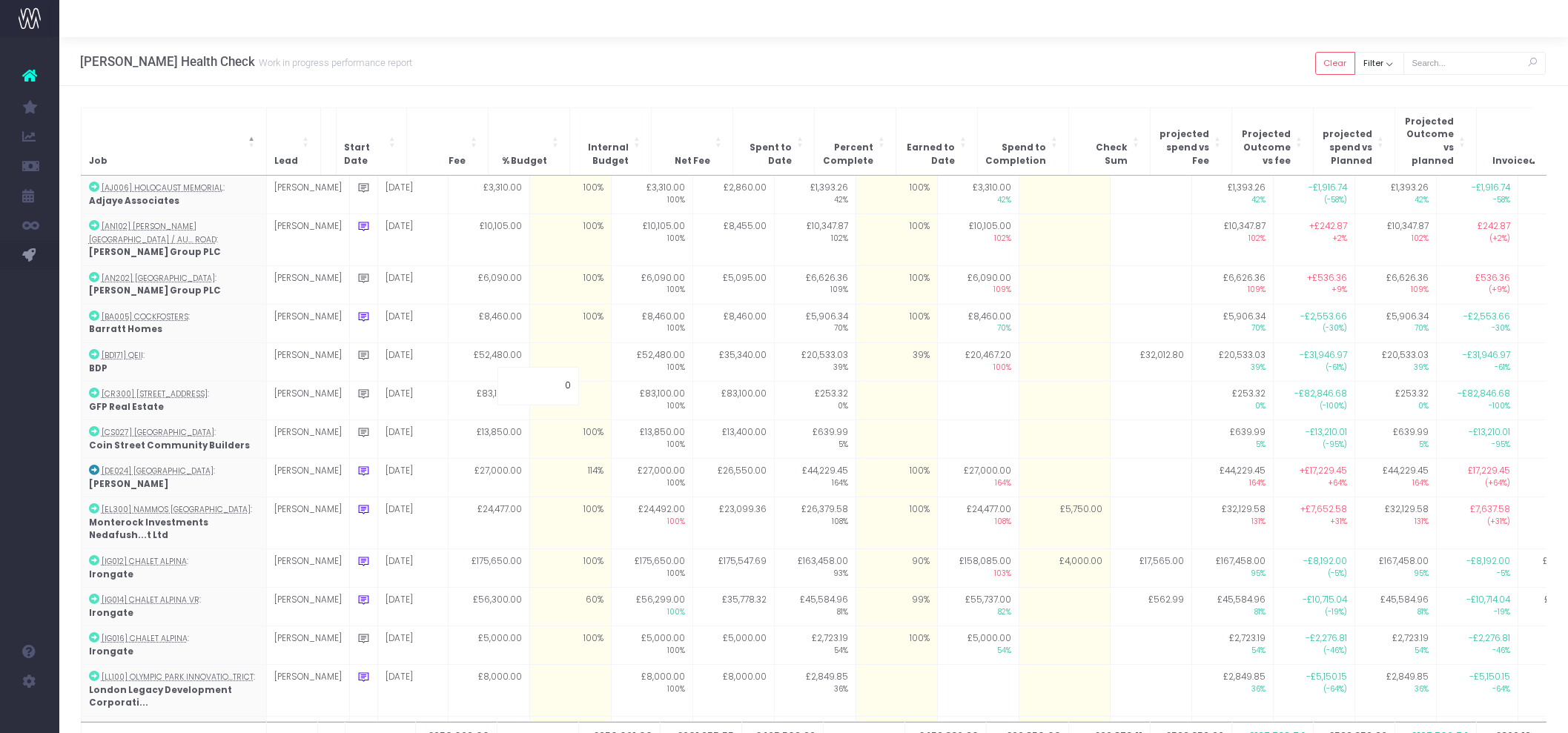
click at [684, 83] on div "Hayes Davidson Health Check Work in progress performance report Clear Filter Al…" at bounding box center [814, 61] width 1509 height 49
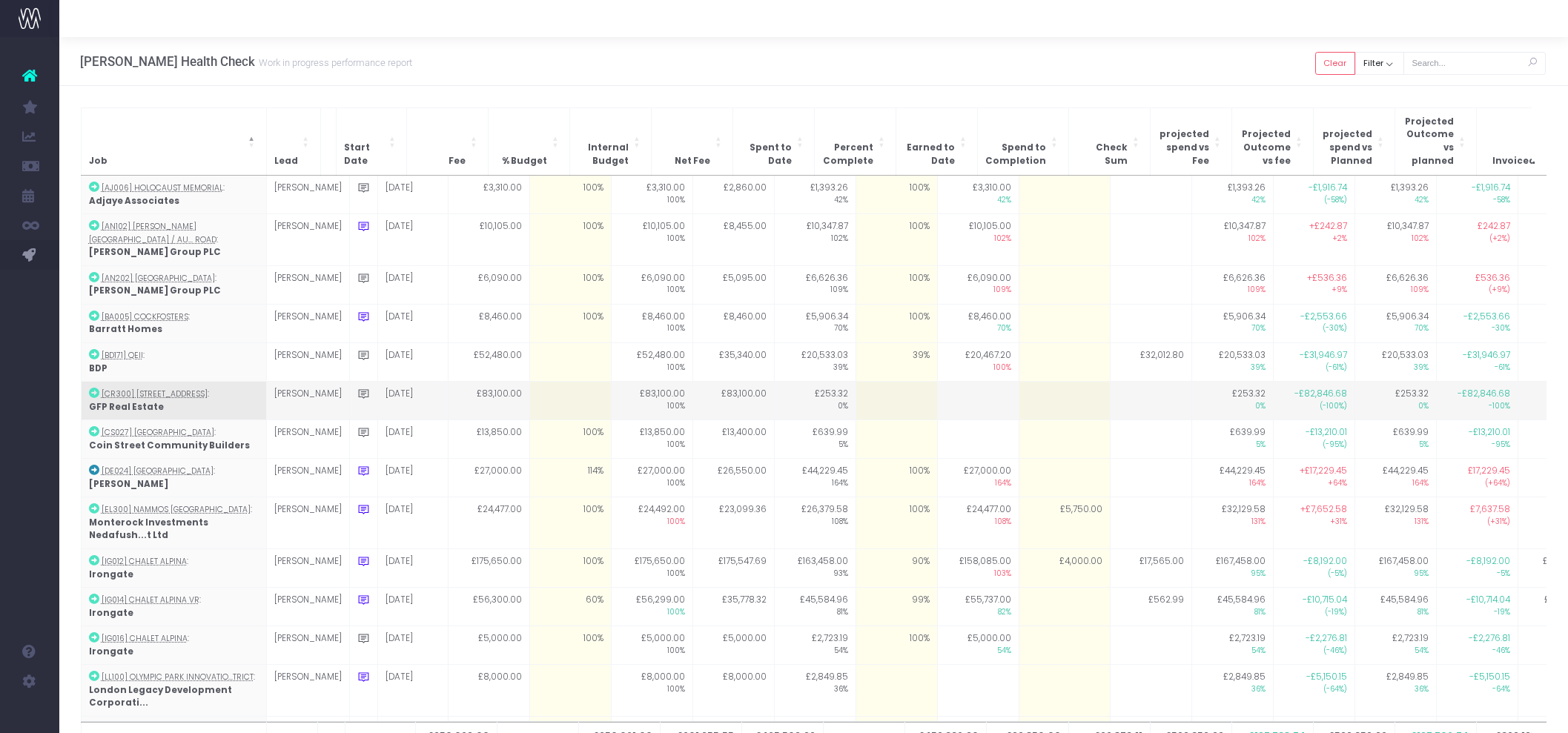
click at [357, 388] on icon at bounding box center [363, 394] width 13 height 13
type textarea "likely we'll aim to use Kacper's team for this project so will work out"
click at [357, 388] on icon at bounding box center [363, 394] width 13 height 13
click at [390, 410] on textarea "likely we'll aim to use Kacper's team for this project so will work out" at bounding box center [498, 430] width 282 height 43
type textarea "likely we'll aim to use Kacper's team for this project so will work out target %"
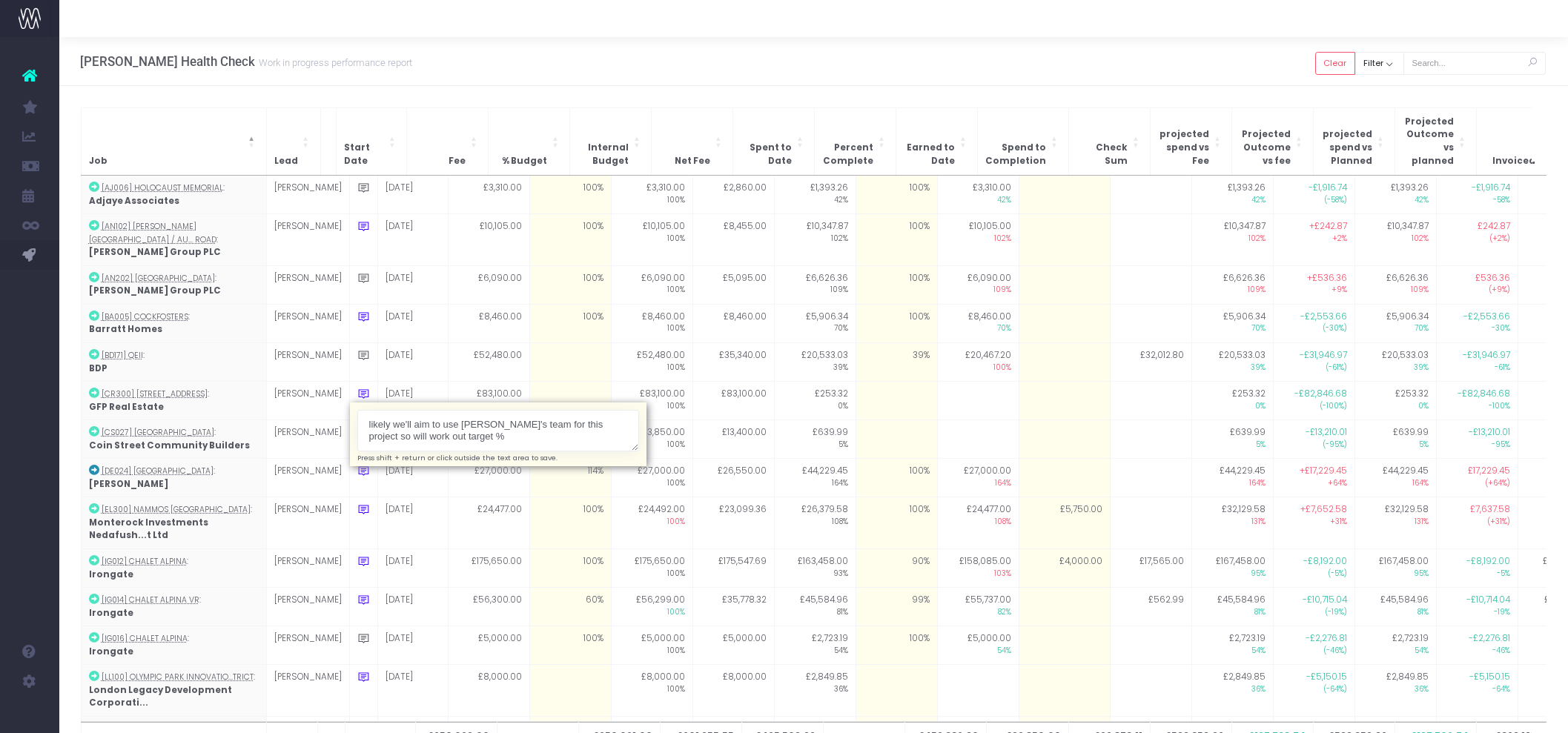
click at [565, 68] on div "Hayes Davidson Health Check Work in progress performance report Clear Filter Al…" at bounding box center [814, 61] width 1509 height 49
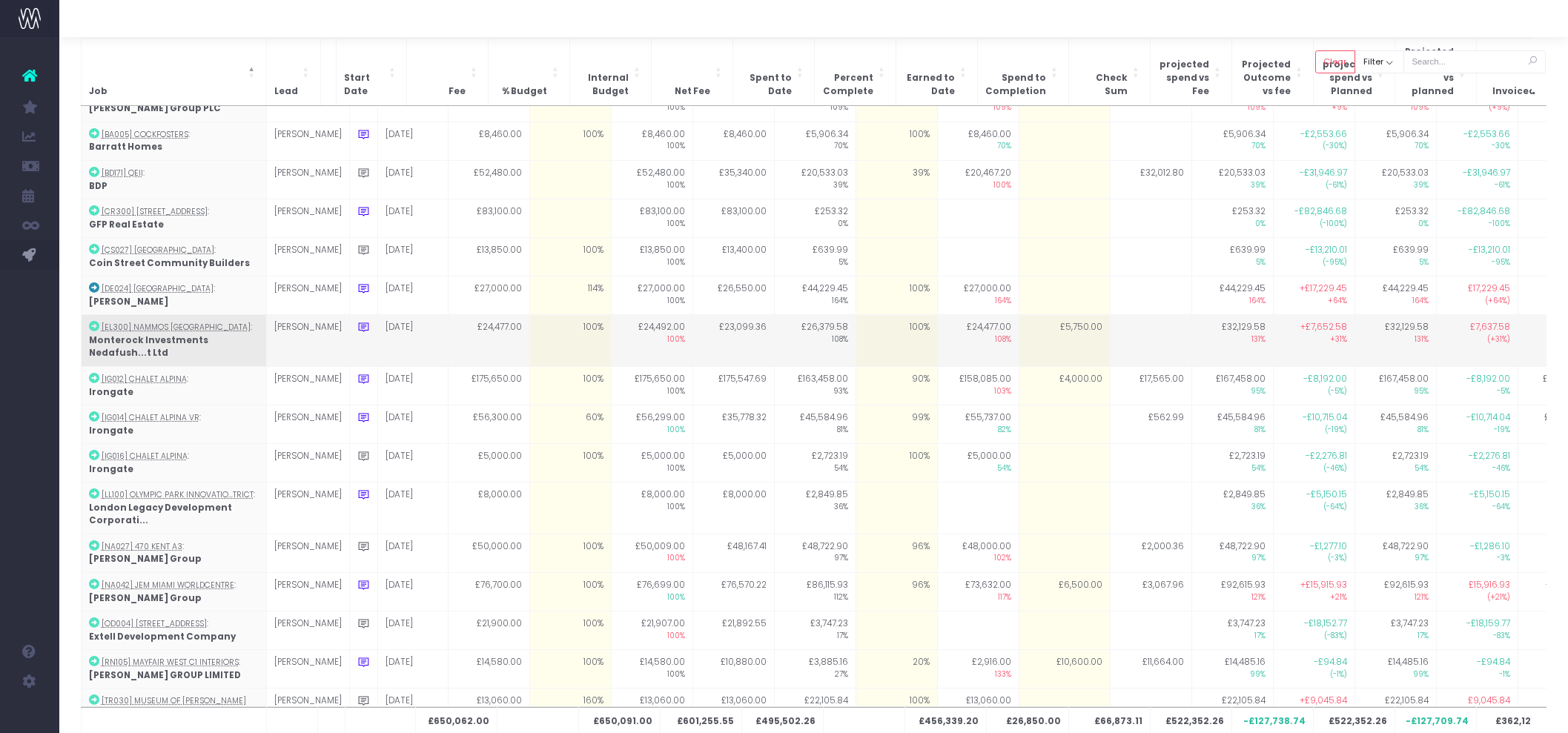
scroll to position [77, 0]
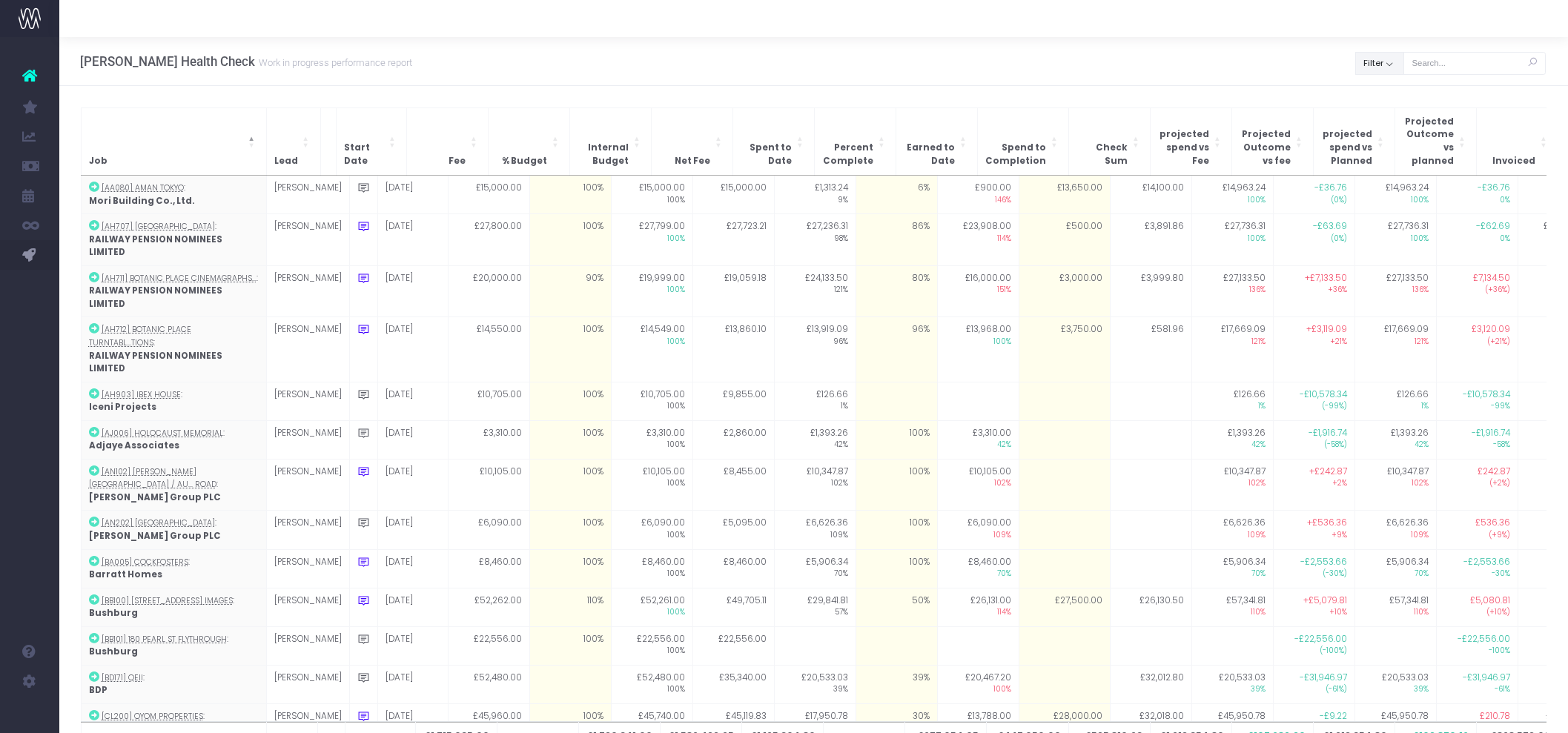
click at [1399, 58] on button "Filter" at bounding box center [1379, 62] width 49 height 23
click at [1380, 95] on span at bounding box center [1376, 95] width 13 height 13
click at [1392, 95] on input "All" at bounding box center [1397, 94] width 10 height 10
checkbox input "false"
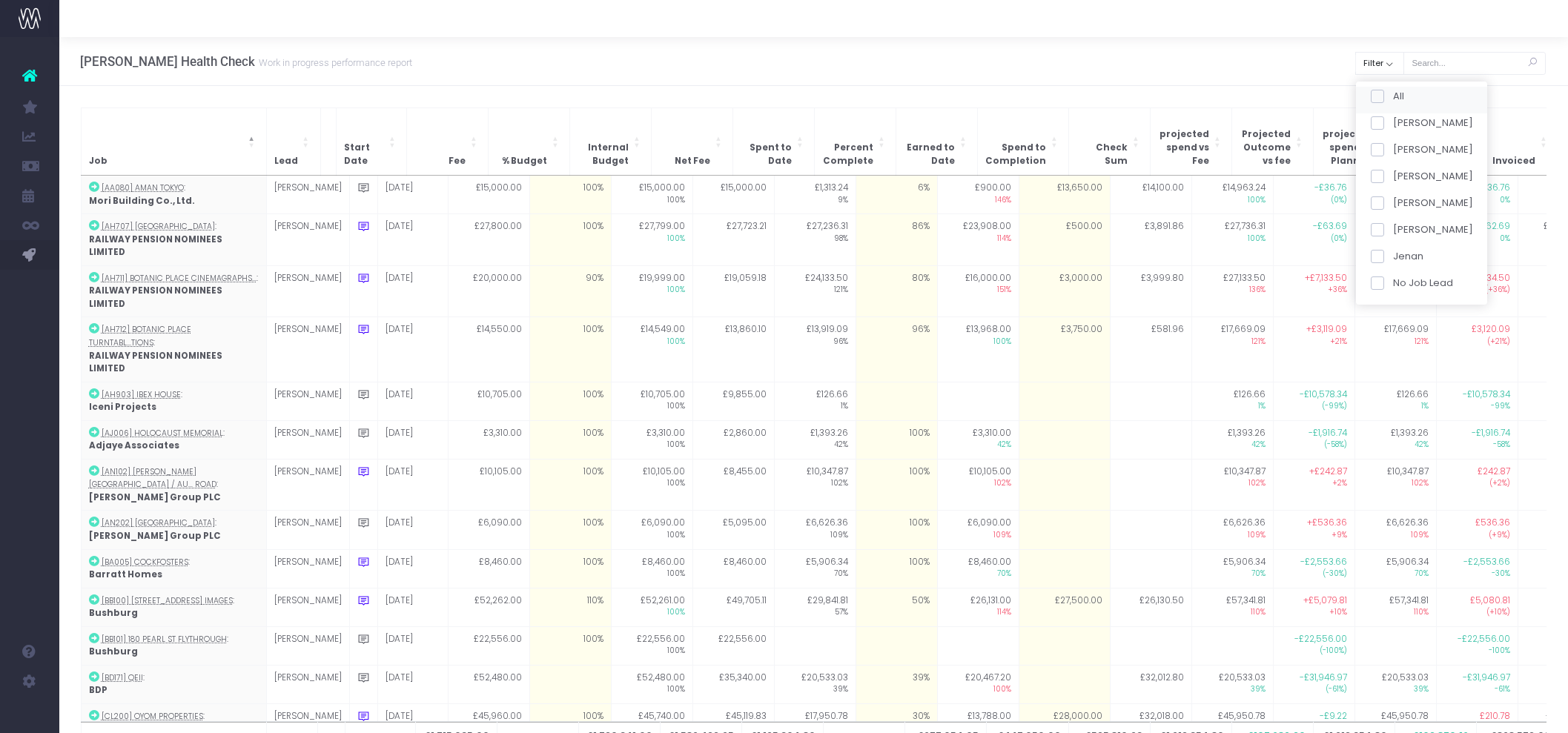
checkbox input "false"
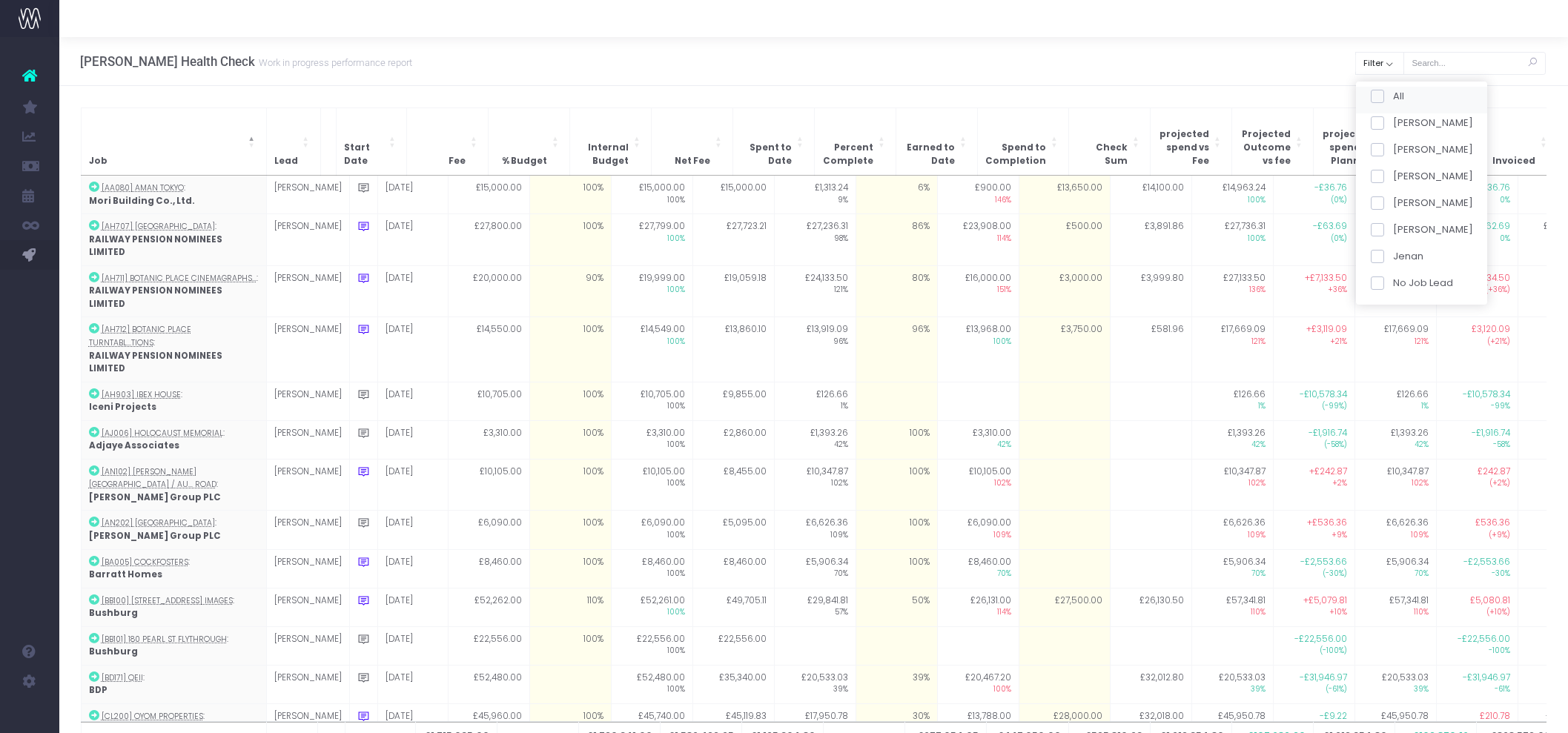
checkbox input "false"
click at [1381, 175] on span at bounding box center [1376, 176] width 13 height 13
click at [1392, 175] on input "[PERSON_NAME]" at bounding box center [1397, 174] width 10 height 10
checkbox input "true"
click at [1389, 306] on button "Apply" at bounding box center [1389, 311] width 45 height 25
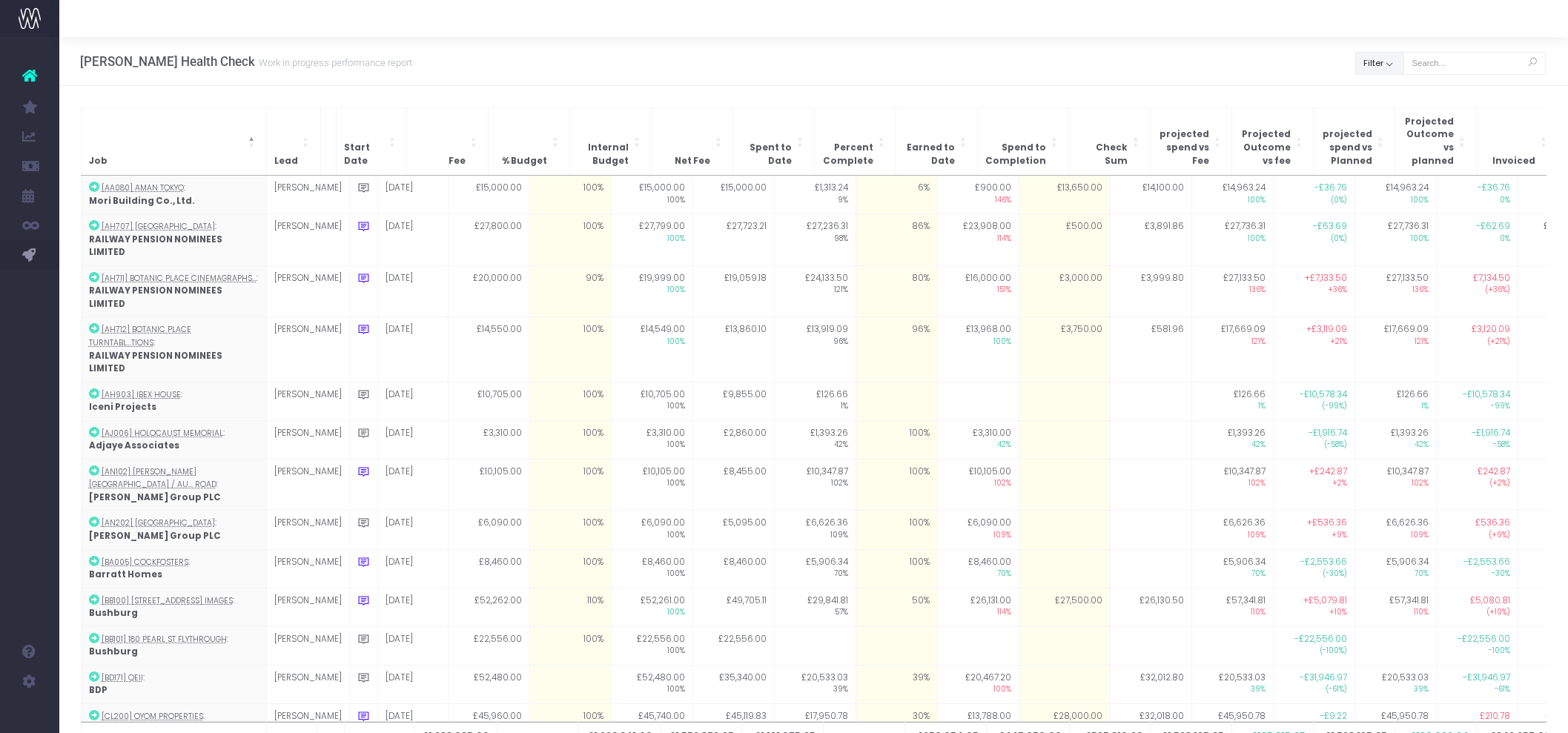
click at [1392, 52] on button "Filter" at bounding box center [1379, 62] width 49 height 23
click at [1391, 92] on label "All" at bounding box center [1387, 96] width 34 height 15
click at [1392, 92] on input "All" at bounding box center [1397, 94] width 10 height 10
checkbox input "false"
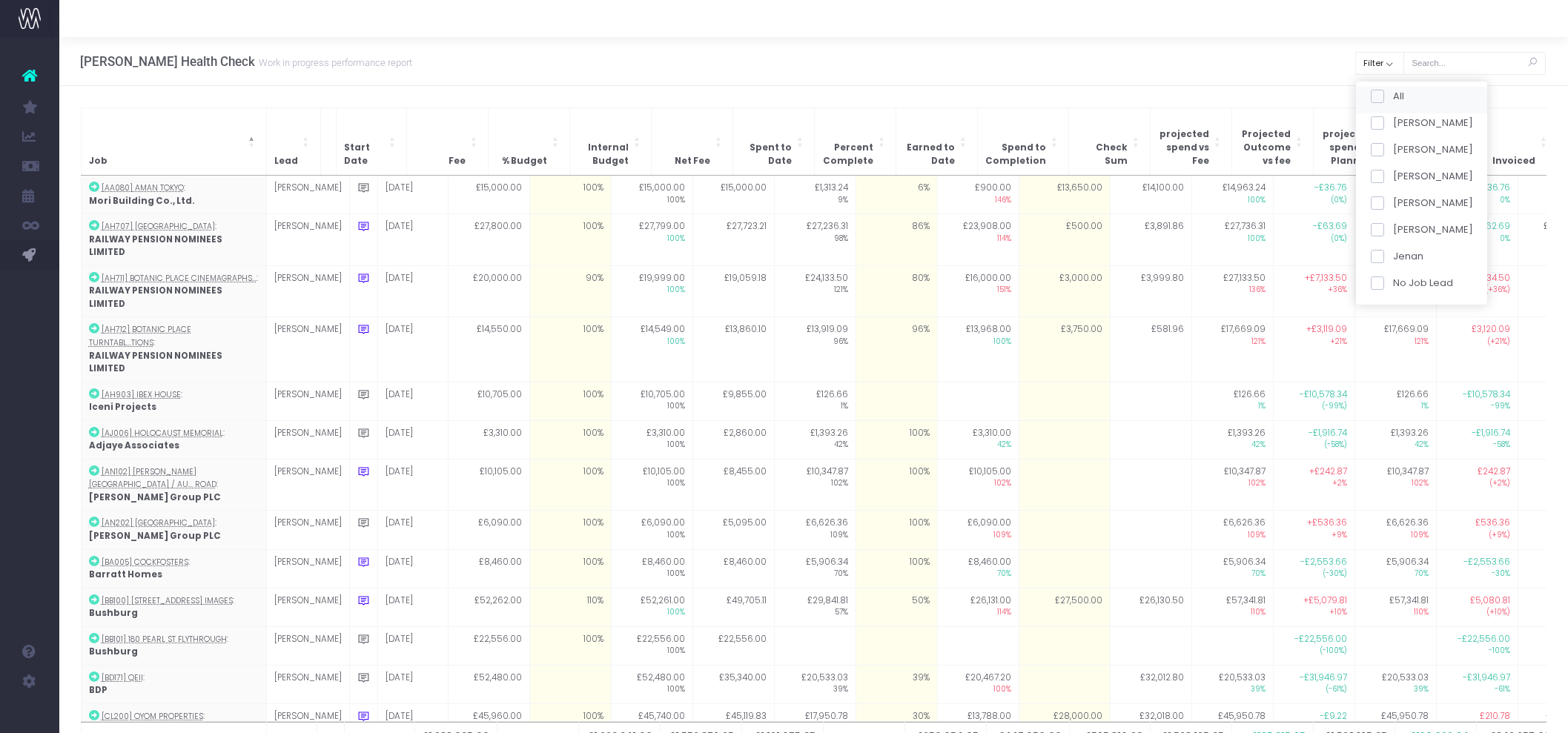
checkbox input "false"
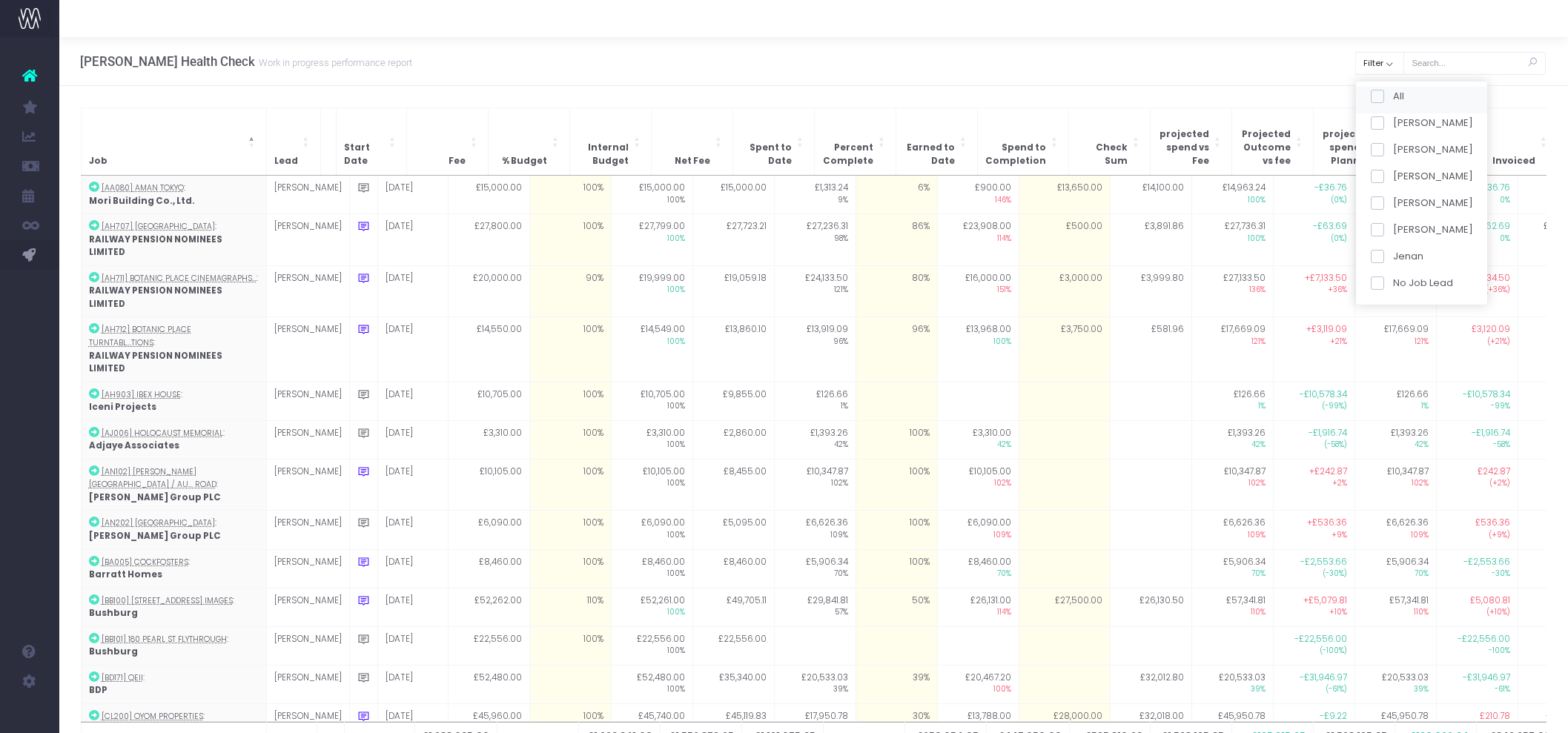
checkbox input "false"
click at [1383, 124] on span at bounding box center [1376, 122] width 13 height 13
click at [1392, 124] on input "[PERSON_NAME]" at bounding box center [1397, 121] width 10 height 10
checkbox input "true"
click at [1380, 181] on span at bounding box center [1376, 176] width 13 height 13
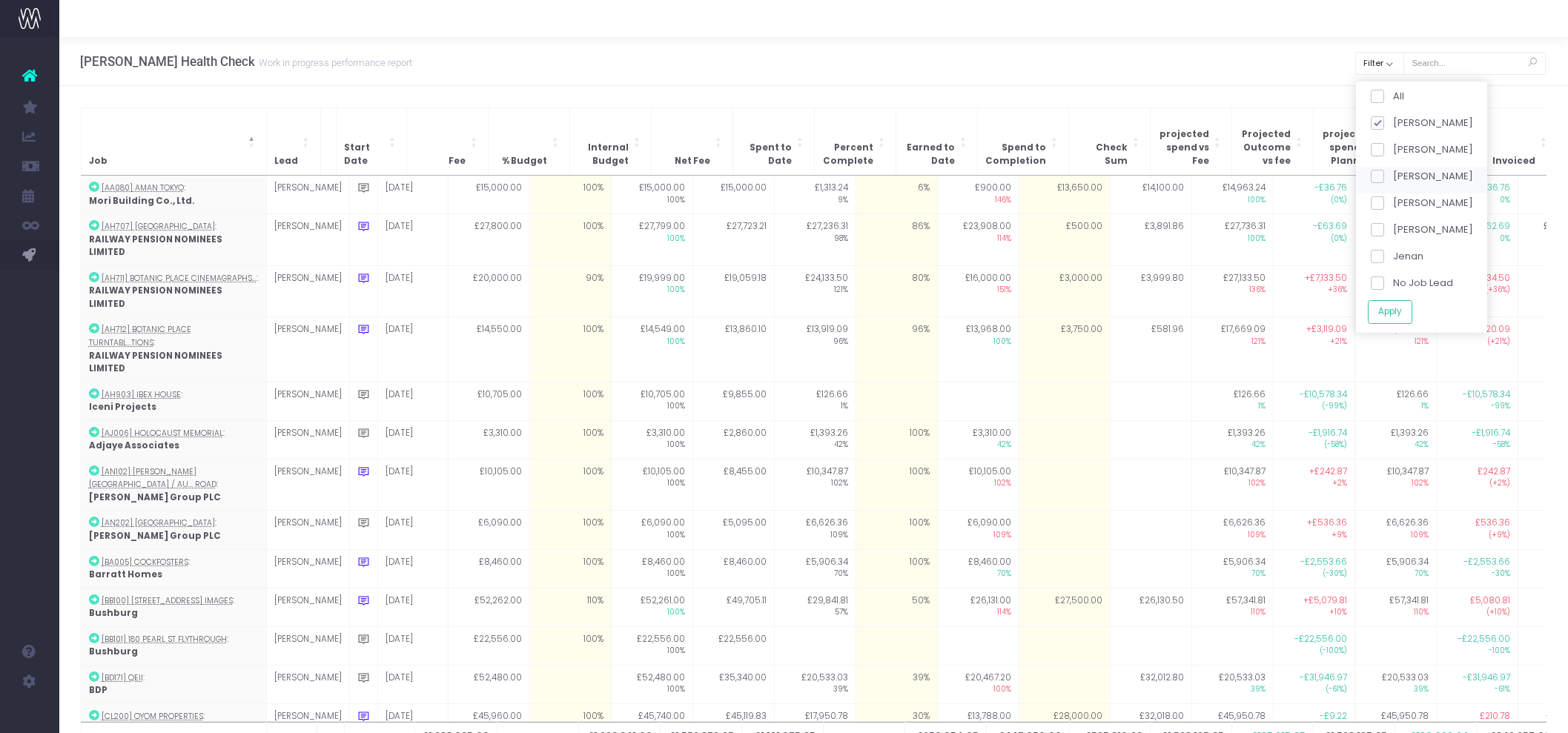
click at [1392, 179] on input "[PERSON_NAME]" at bounding box center [1397, 174] width 10 height 10
checkbox input "true"
click at [1381, 135] on div "[PERSON_NAME]" at bounding box center [1422, 126] width 131 height 27
click at [1381, 125] on span at bounding box center [1376, 122] width 13 height 13
click at [1392, 125] on input "[PERSON_NAME]" at bounding box center [1397, 121] width 10 height 10
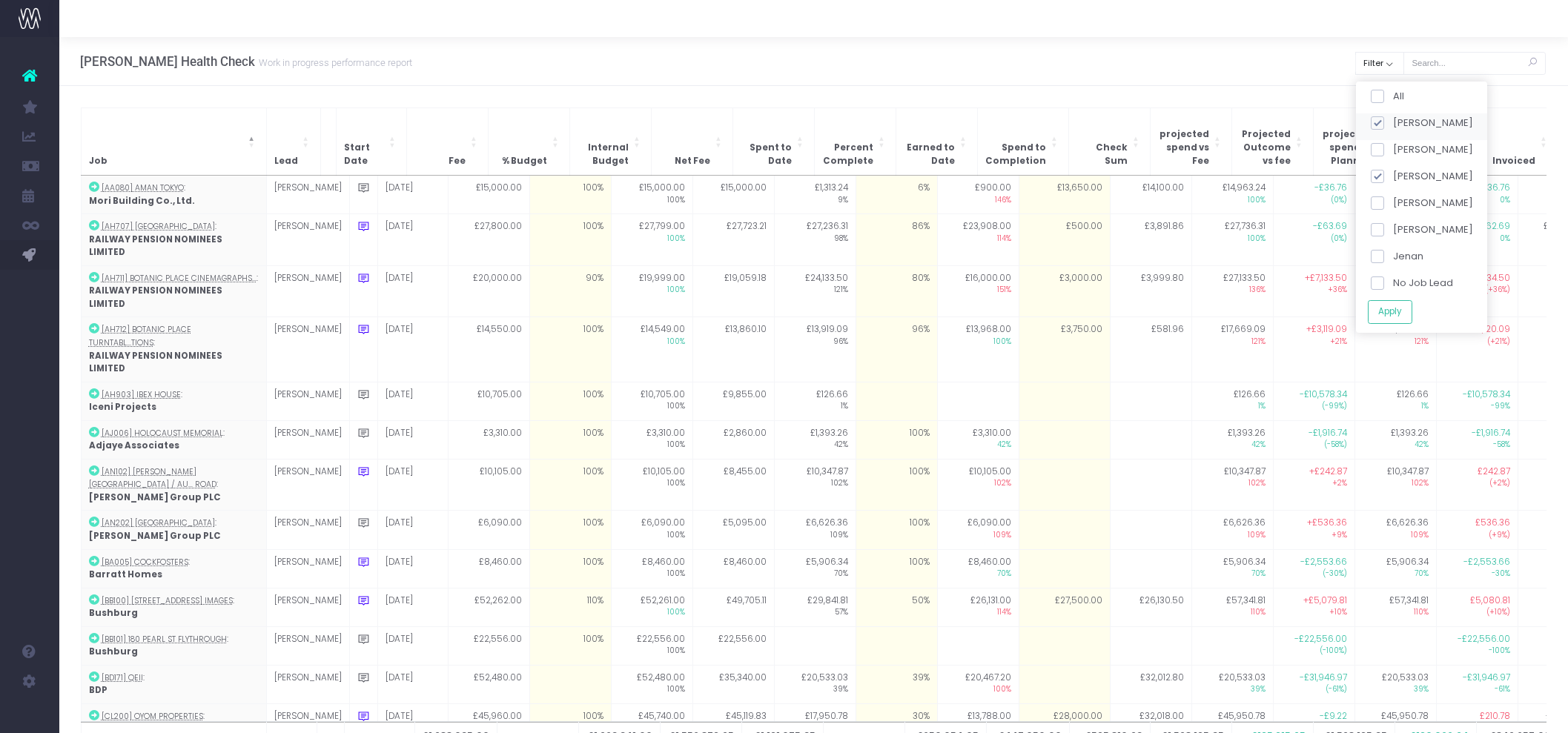
checkbox input "false"
click at [1388, 302] on button "Apply" at bounding box center [1389, 311] width 45 height 25
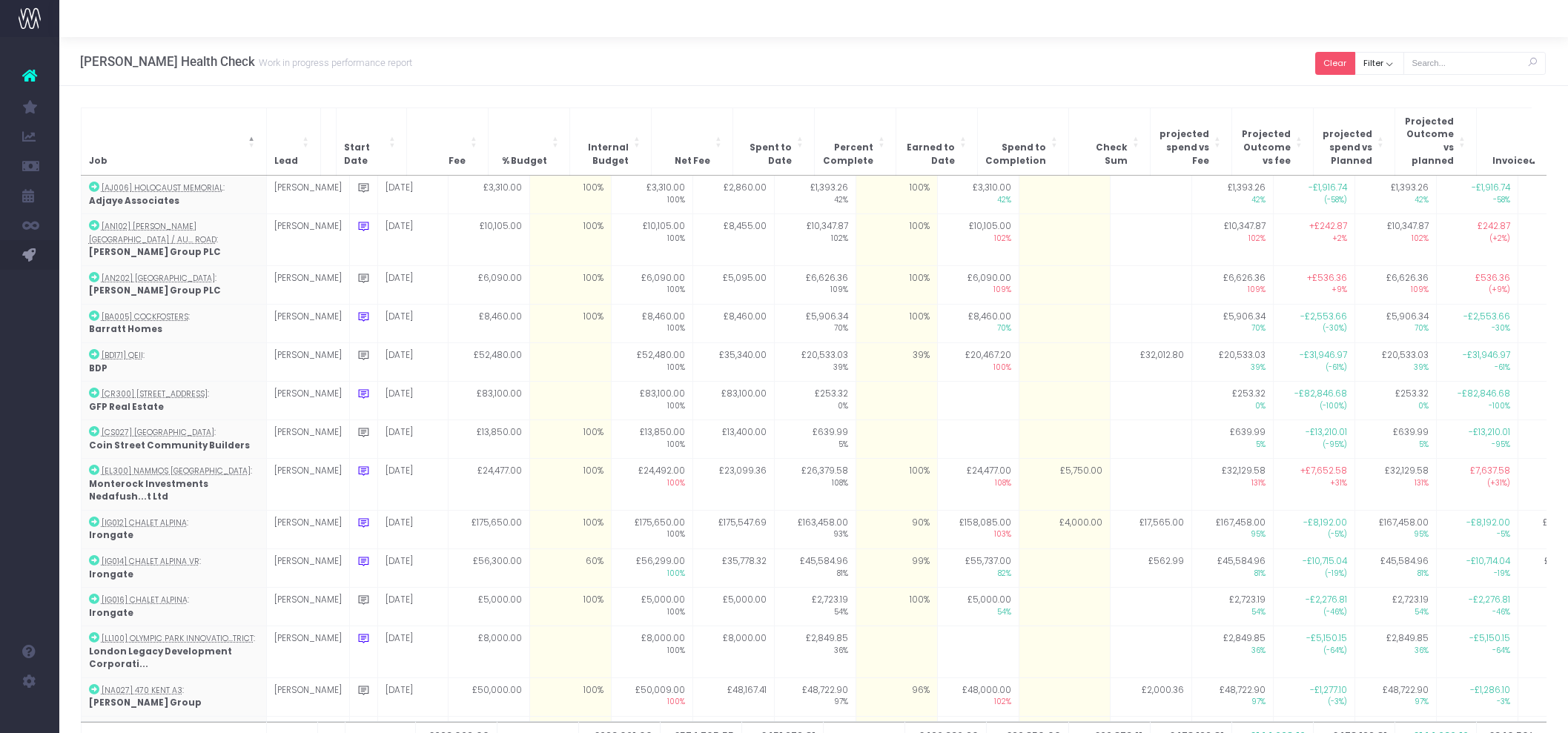
click at [1356, 63] on button "Clear" at bounding box center [1336, 62] width 40 height 23
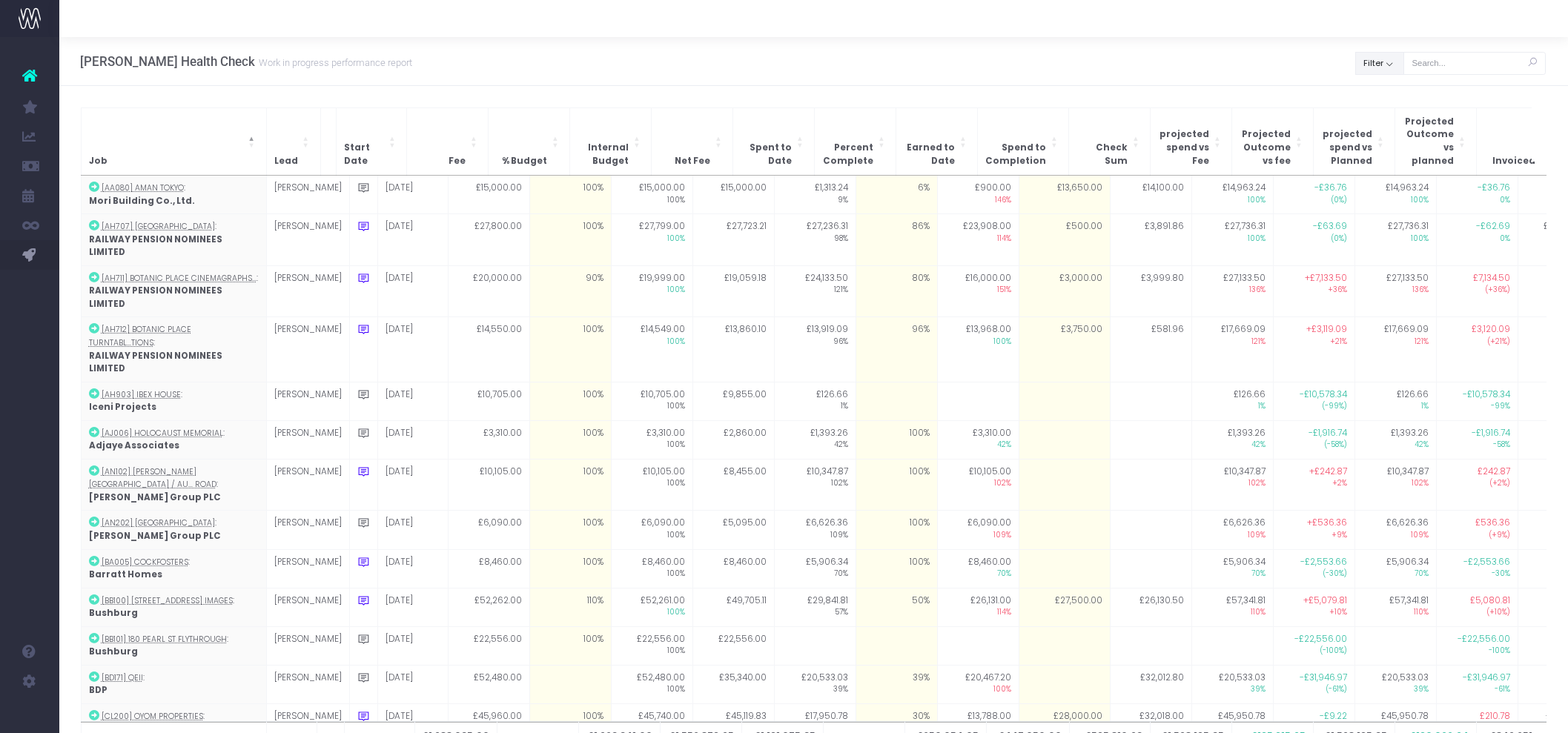
click at [1385, 72] on button "Filter" at bounding box center [1379, 62] width 49 height 23
click at [1383, 89] on label "All" at bounding box center [1387, 96] width 34 height 15
click at [1381, 98] on span at bounding box center [1376, 95] width 13 height 13
click at [1392, 98] on input "All" at bounding box center [1397, 94] width 10 height 10
checkbox input "false"
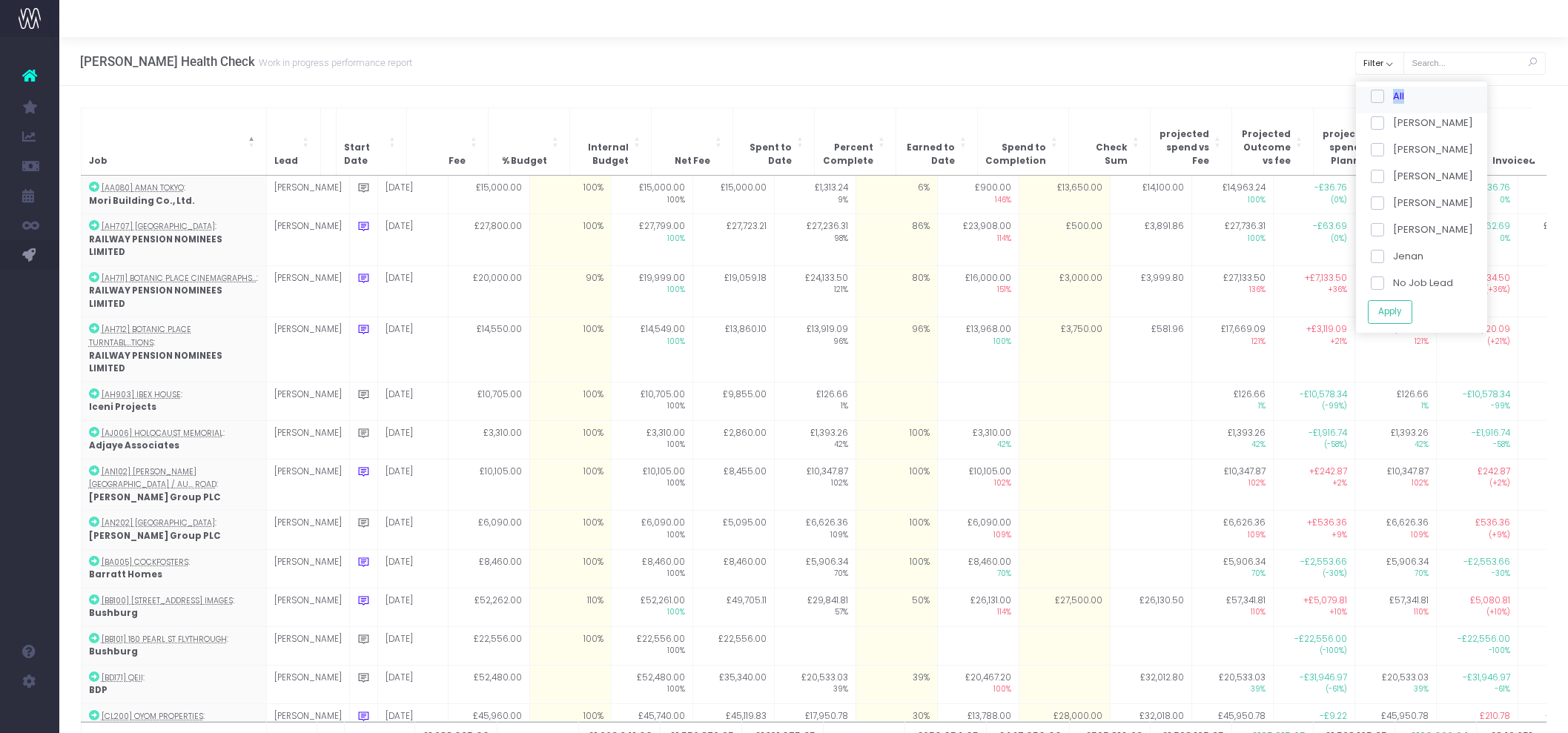
checkbox input "false"
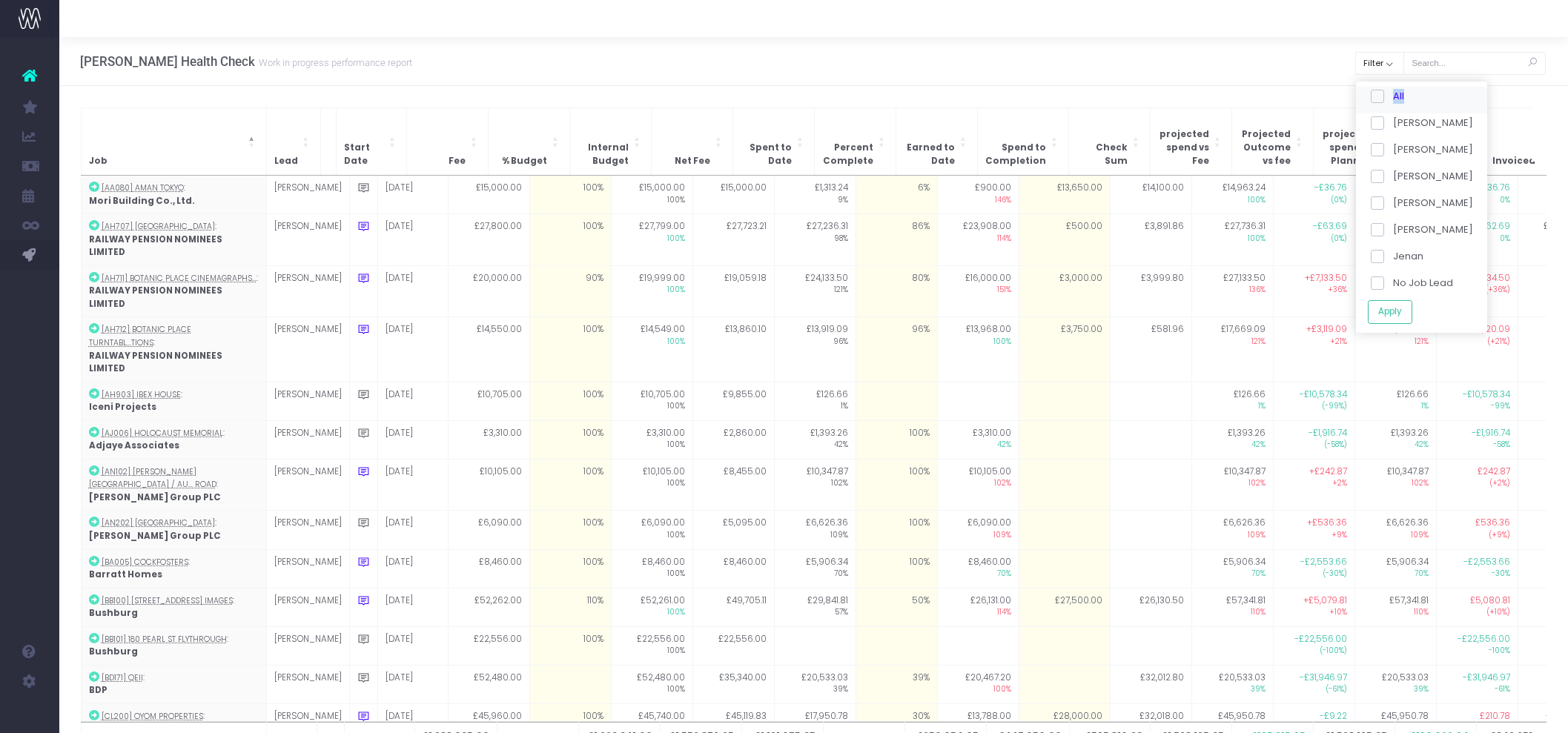
checkbox input "false"
click at [1377, 178] on span at bounding box center [1376, 176] width 13 height 13
click at [1392, 178] on input "[PERSON_NAME]" at bounding box center [1397, 174] width 10 height 10
checkbox input "true"
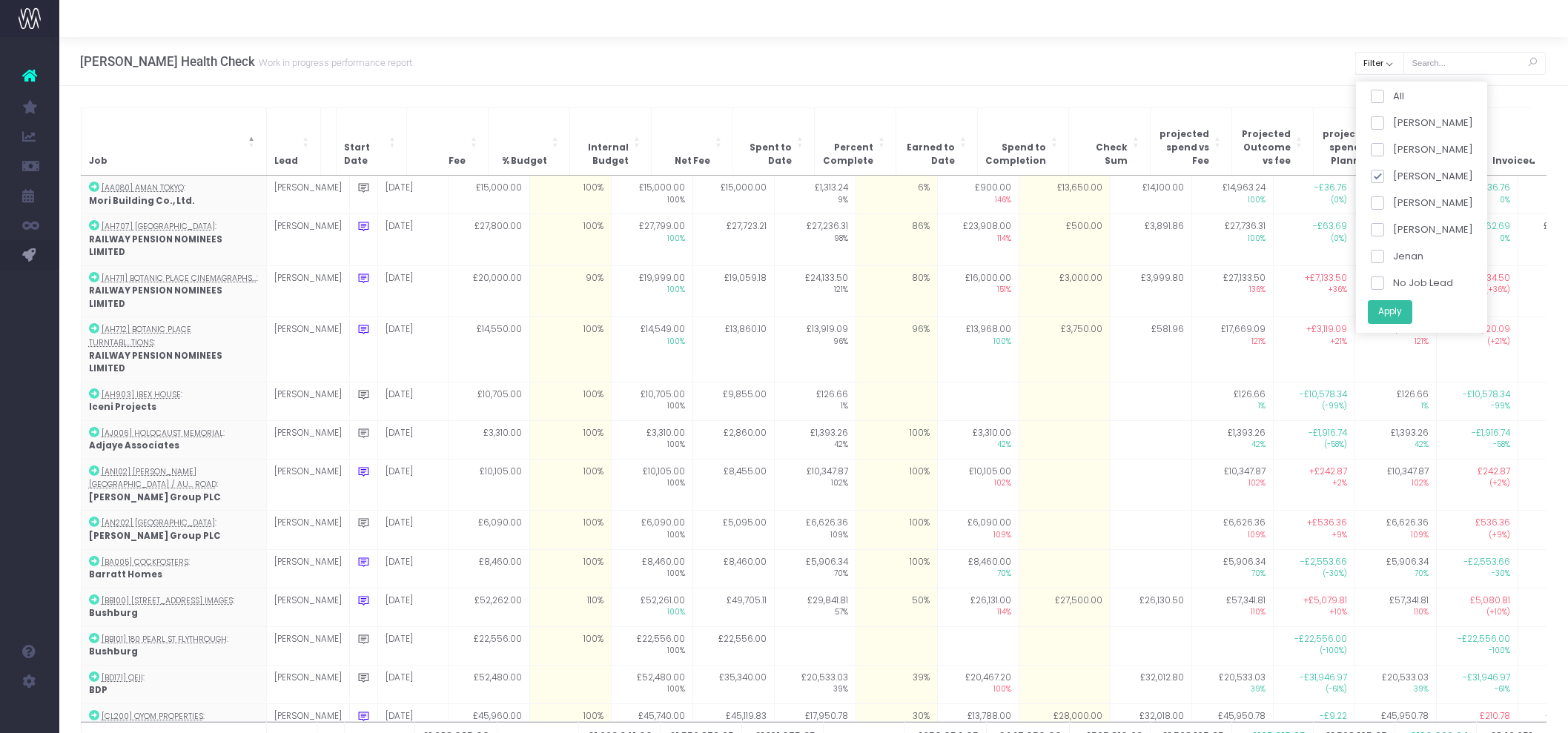
click at [1393, 309] on button "Apply" at bounding box center [1389, 311] width 45 height 25
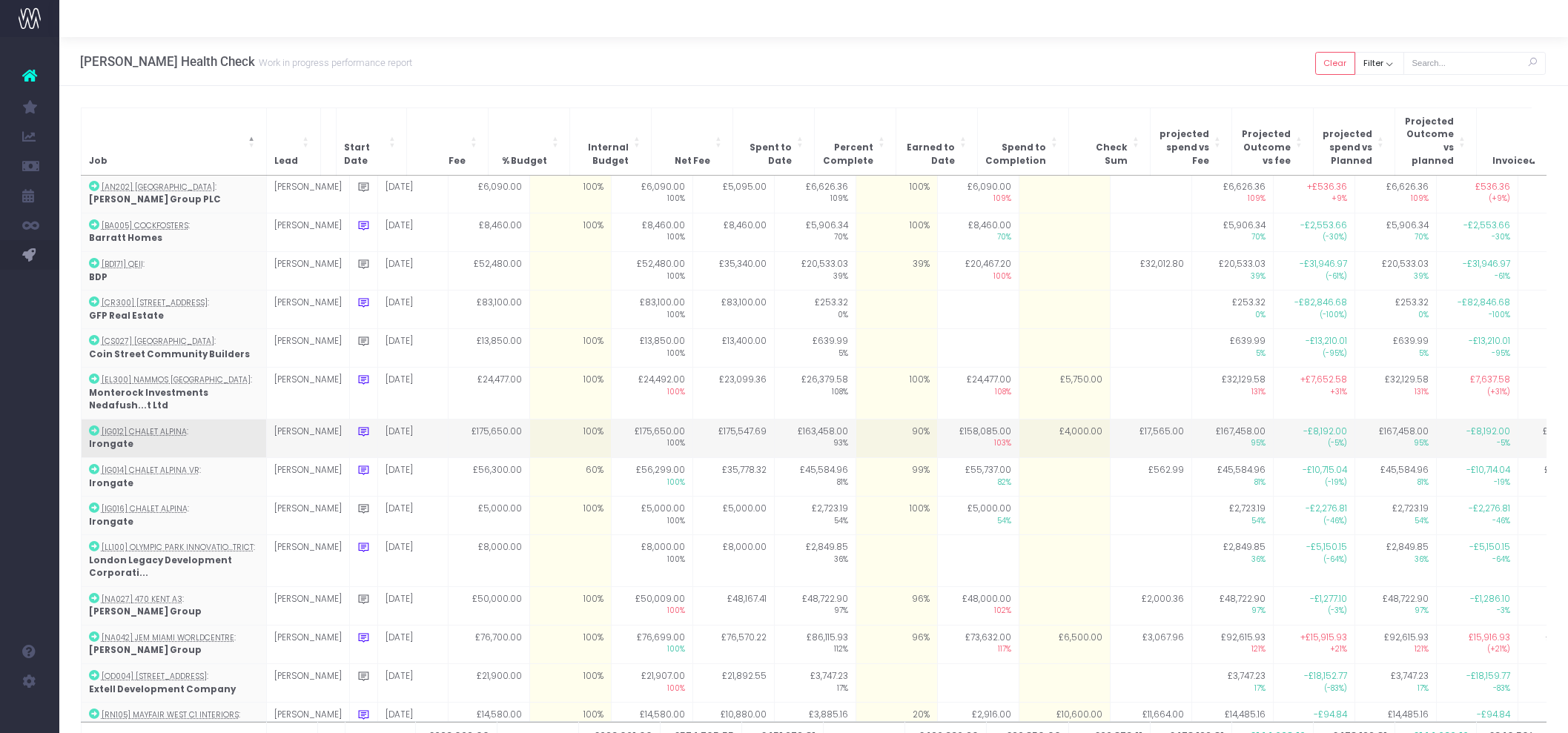
scroll to position [145, 0]
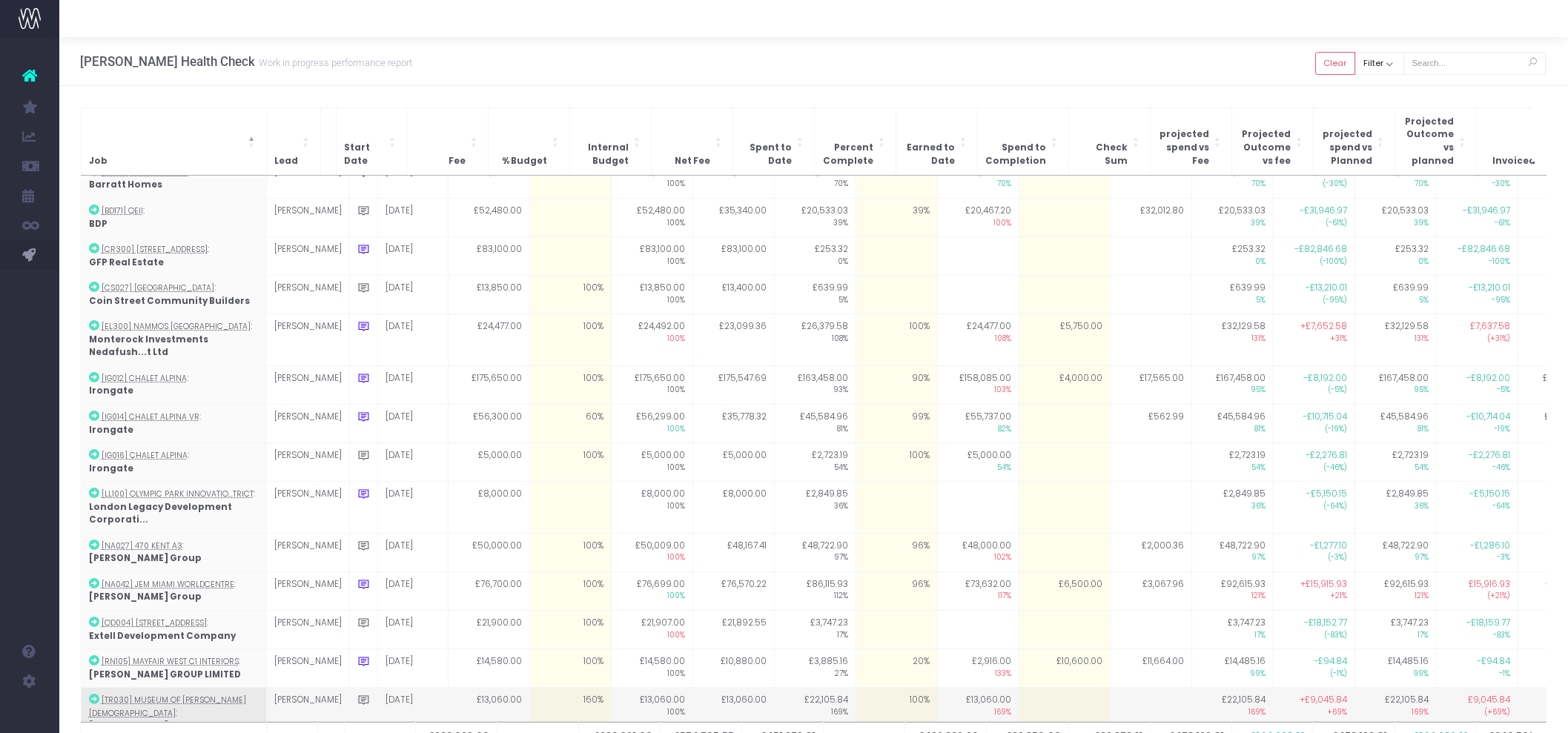
click at [1060, 687] on td at bounding box center [1065, 713] width 91 height 52
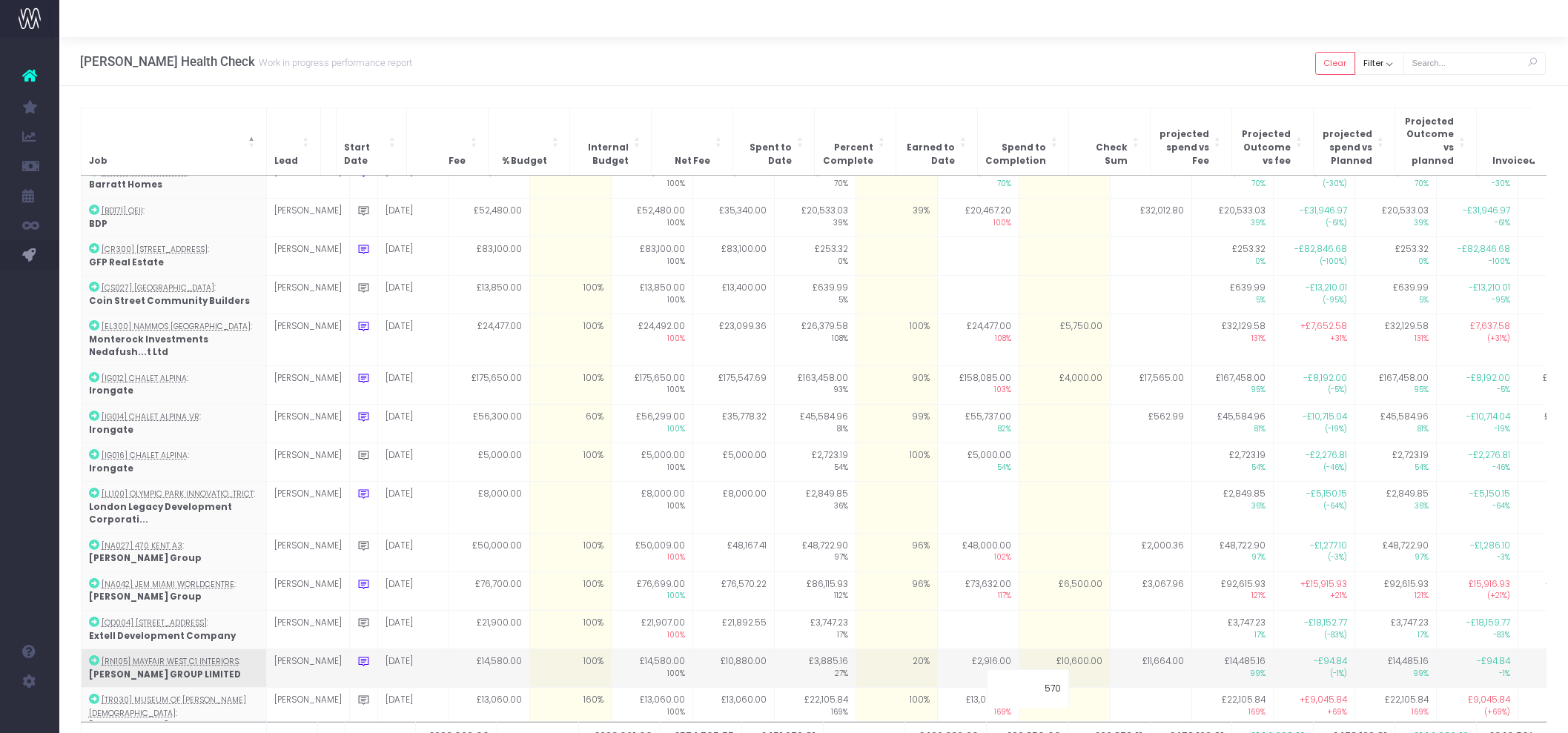
type input "5700"
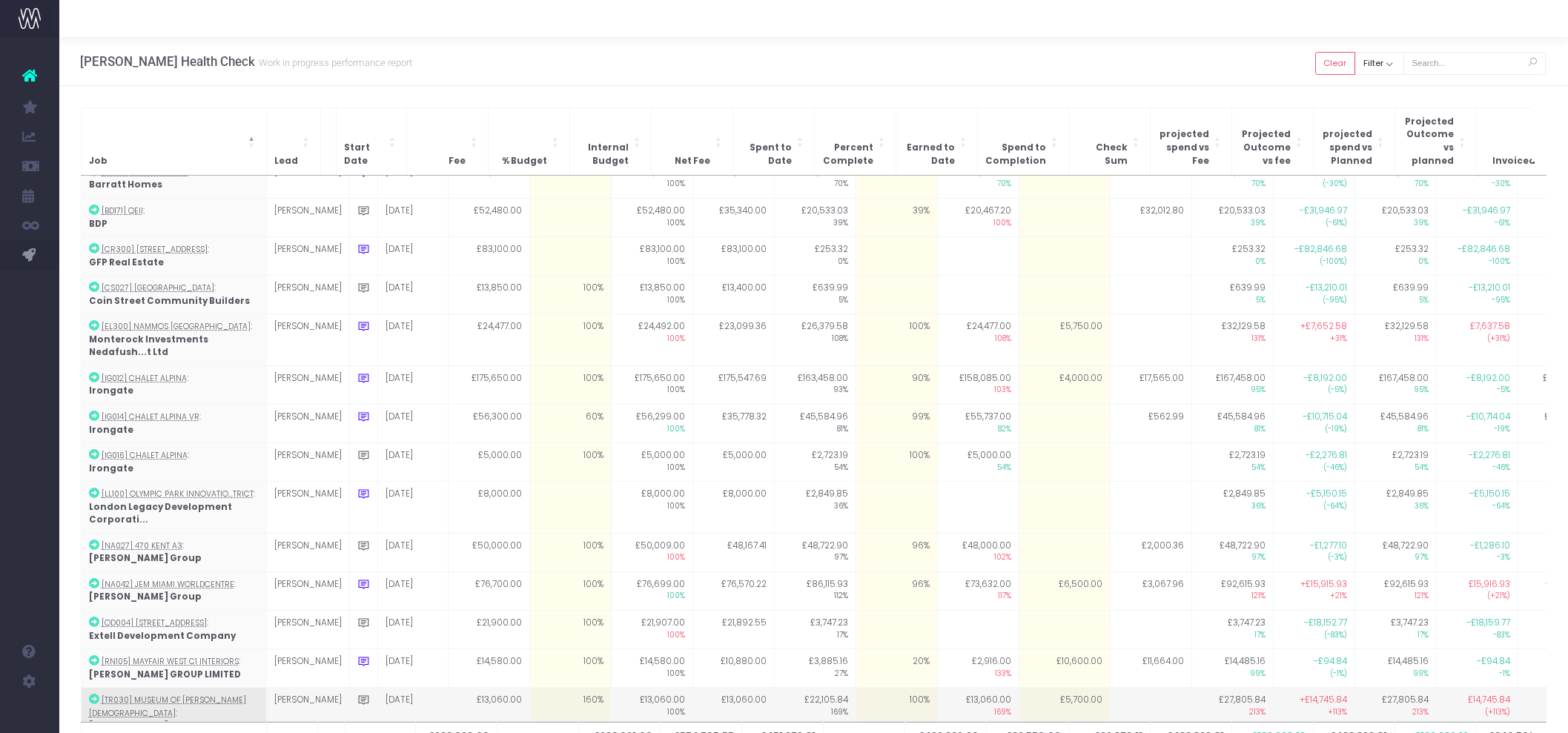
click at [1019, 687] on td "£5,700.00" at bounding box center [1065, 713] width 91 height 52
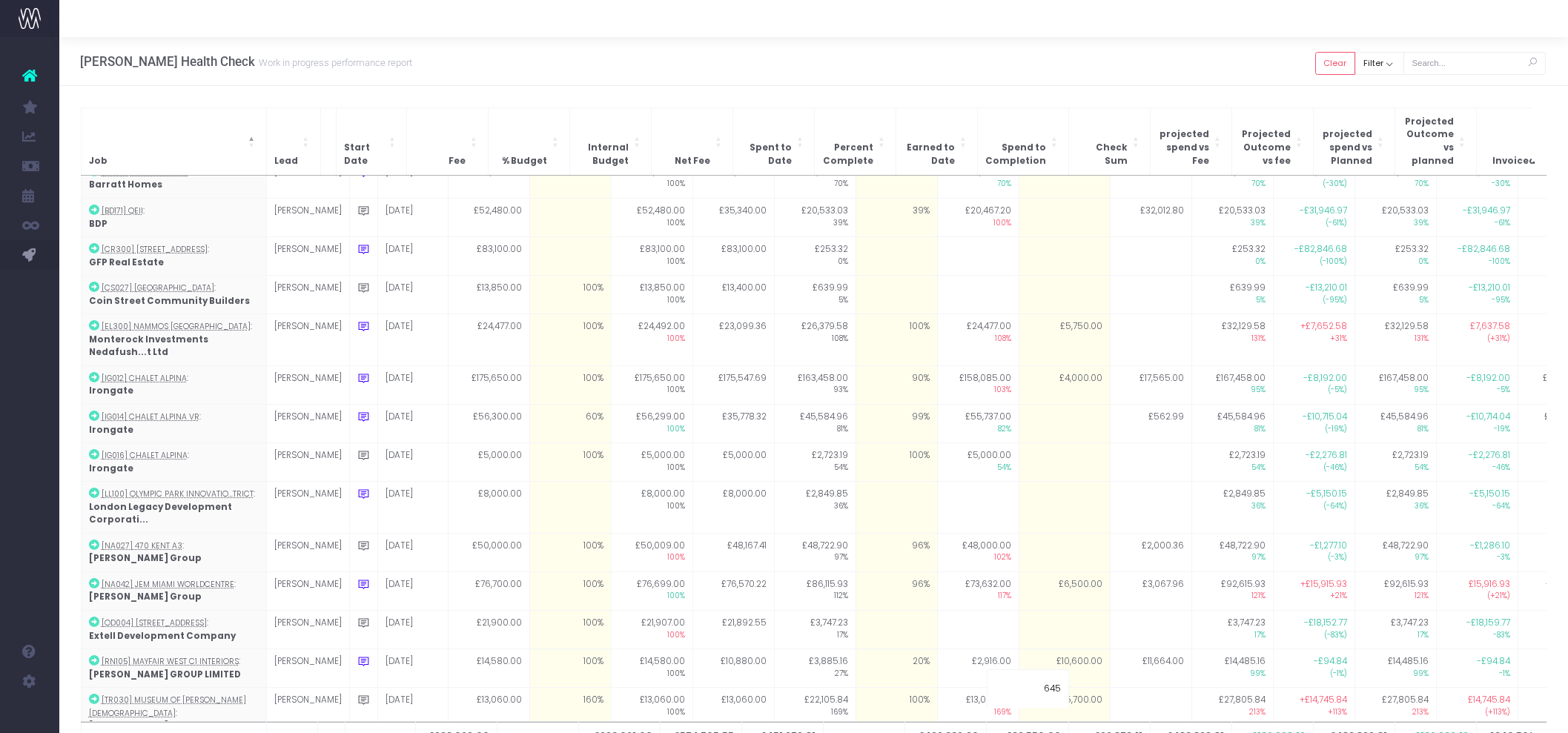
type input "6450"
click at [1076, 39] on div "Hayes Davidson Health Check Work in progress performance report Clear Filter Al…" at bounding box center [814, 61] width 1509 height 49
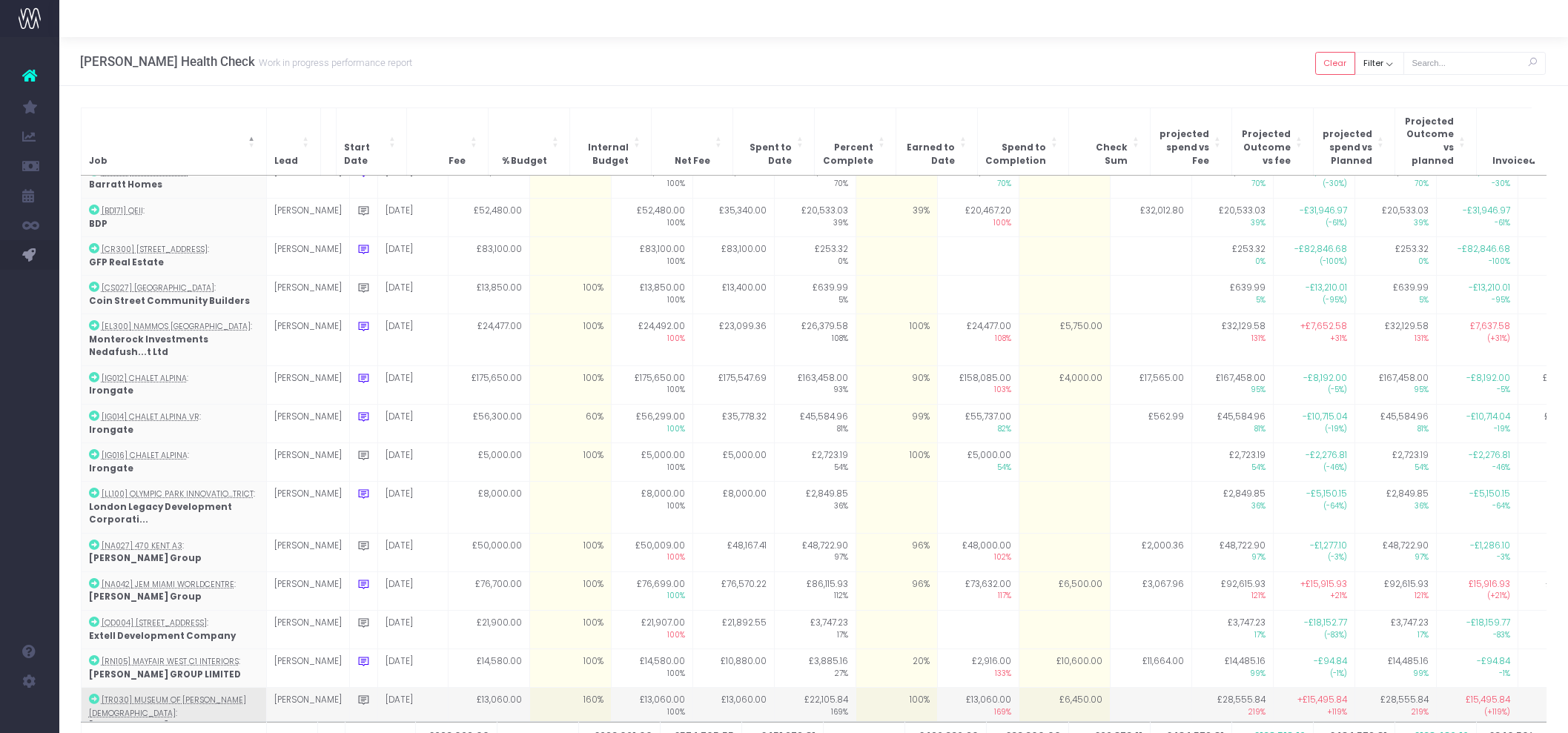
click at [885, 687] on td "100%" at bounding box center [896, 713] width 81 height 52
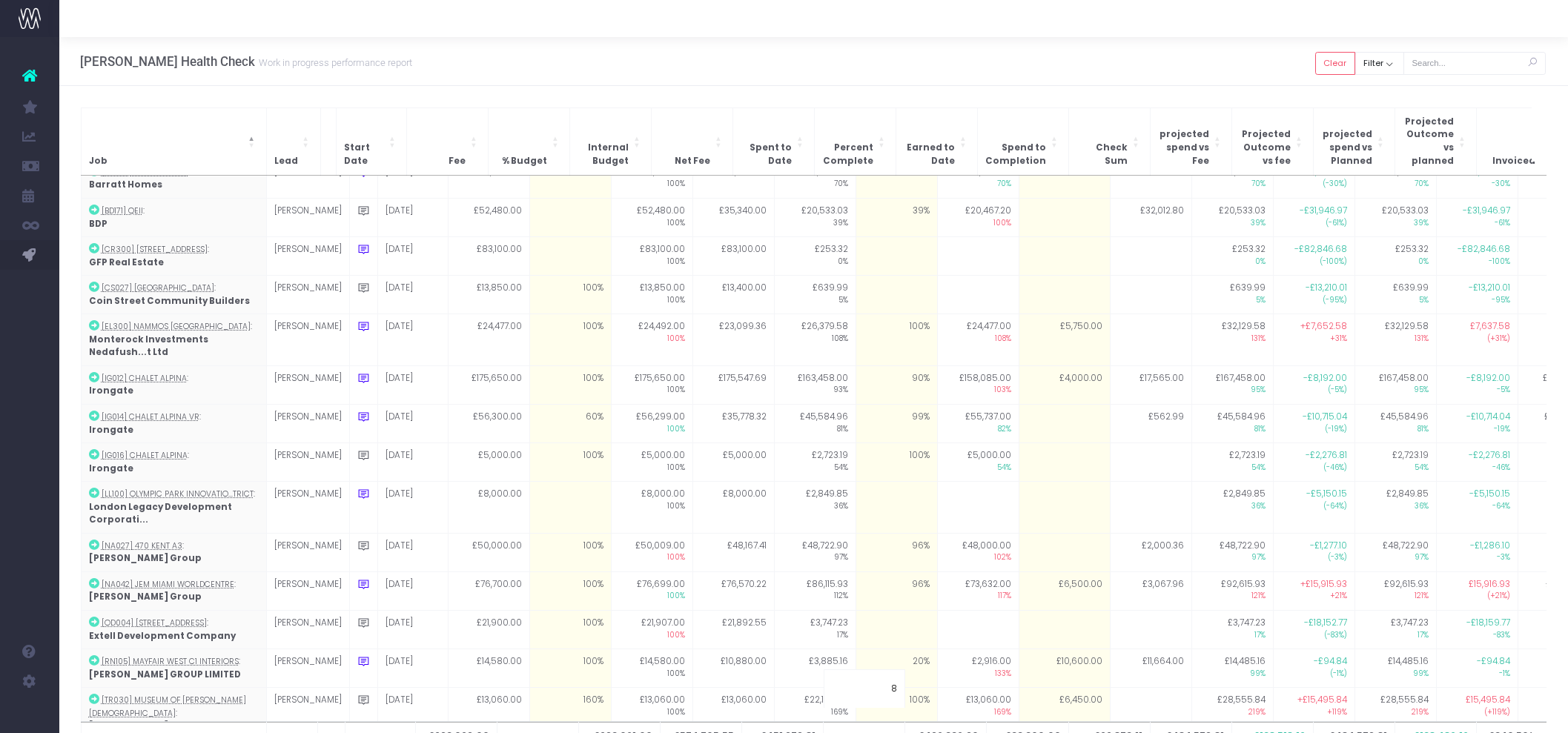
type input "80"
click at [967, 61] on div "Hayes Davidson Health Check Work in progress performance report Clear Filter Al…" at bounding box center [814, 61] width 1509 height 49
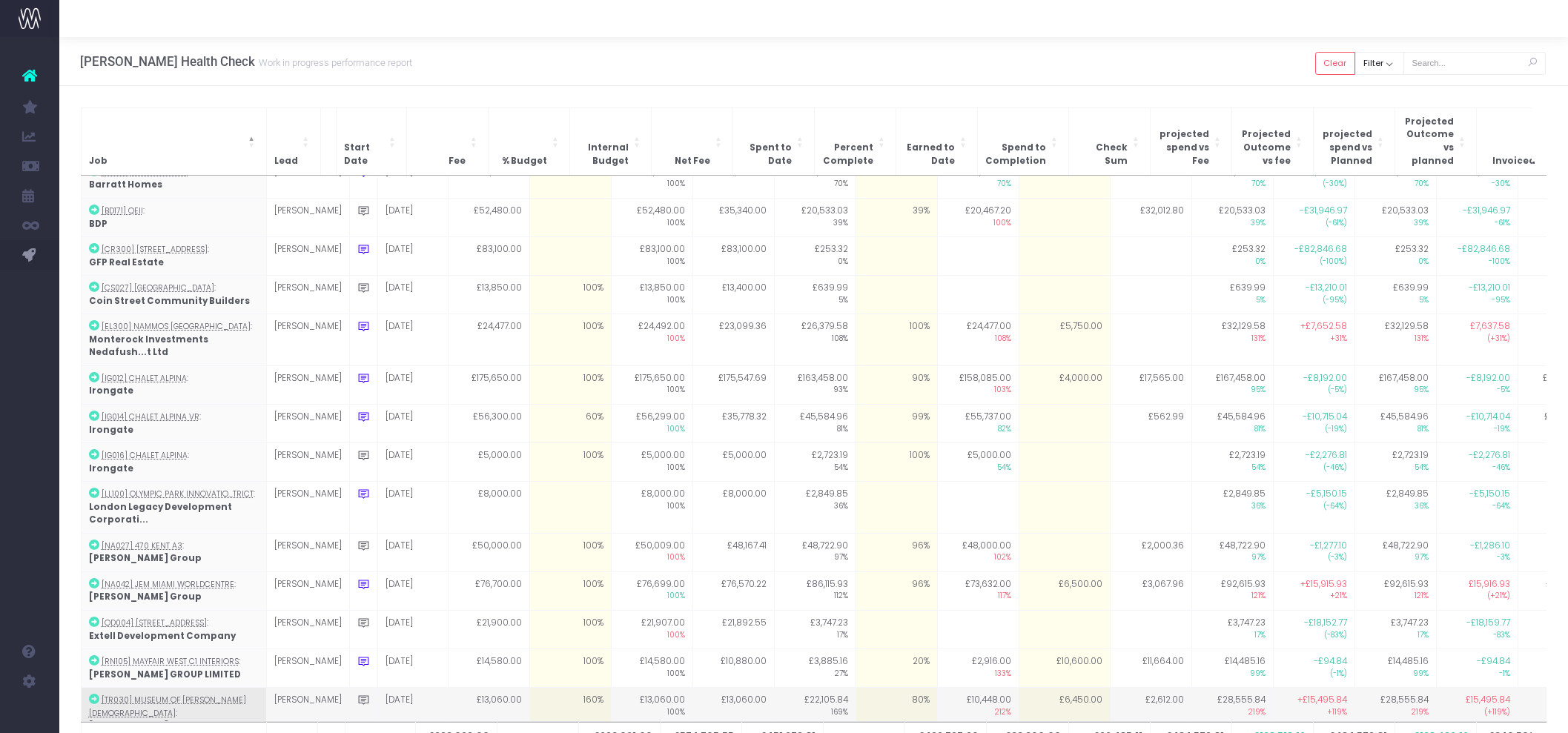
click at [1019, 687] on td "£6,450.00" at bounding box center [1065, 713] width 91 height 52
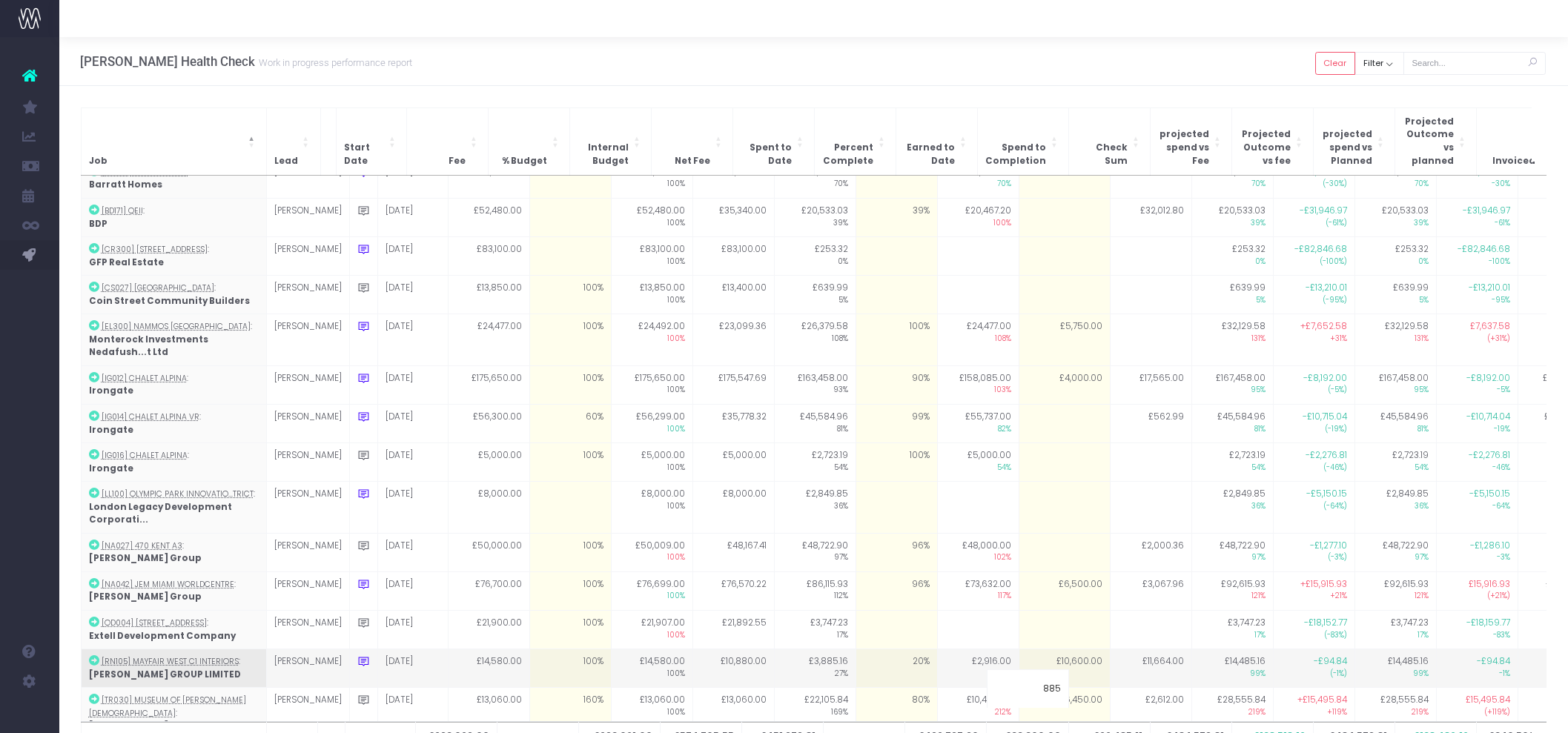
type input "8850"
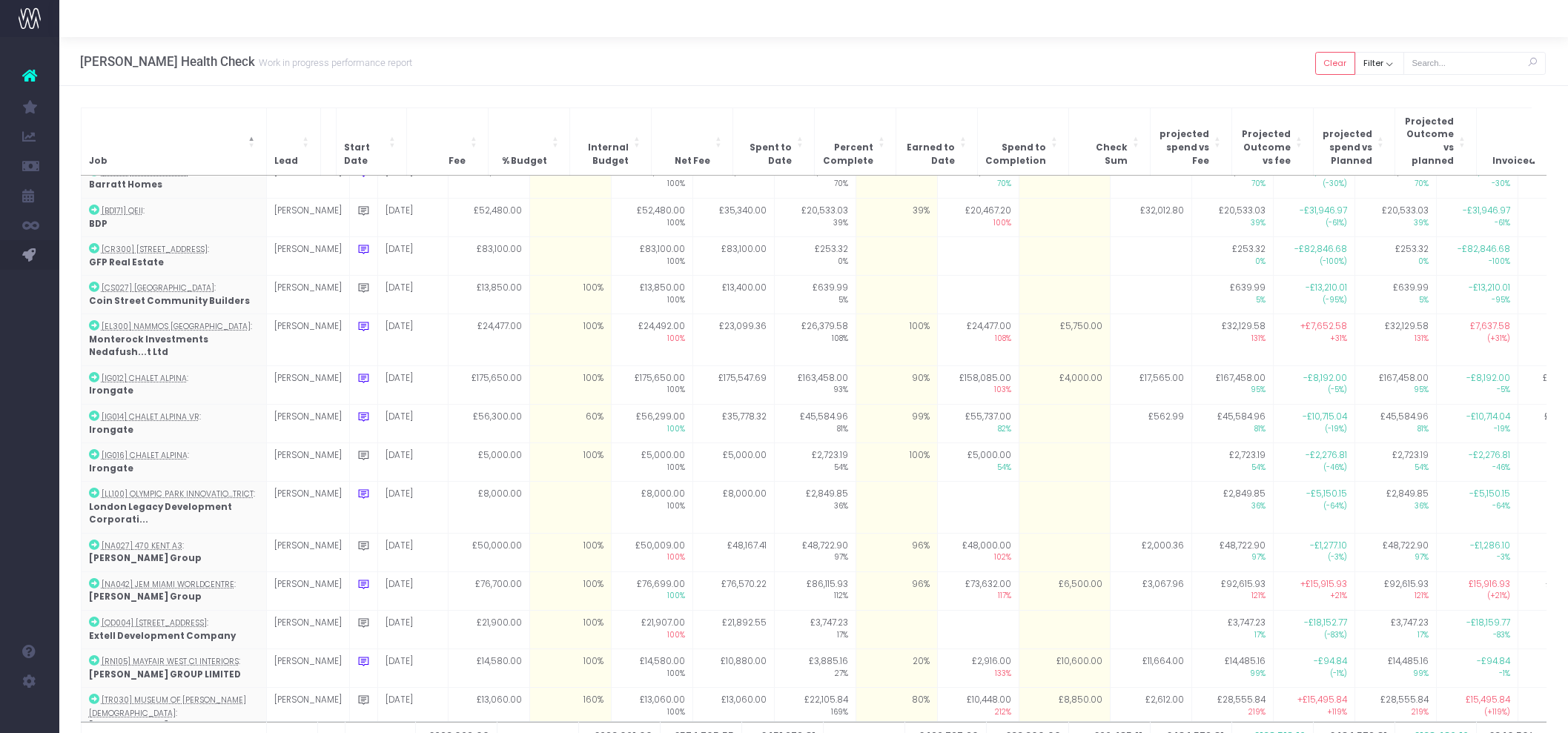
click at [934, 21] on div at bounding box center [814, 18] width 1509 height 37
click at [1049, 687] on td "£8,850.00" at bounding box center [1065, 713] width 91 height 52
type input "11400"
click at [1058, 61] on div "Hayes Davidson Health Check Work in progress performance report Clear Filter Al…" at bounding box center [814, 61] width 1509 height 49
click at [876, 687] on td "80%" at bounding box center [896, 713] width 81 height 52
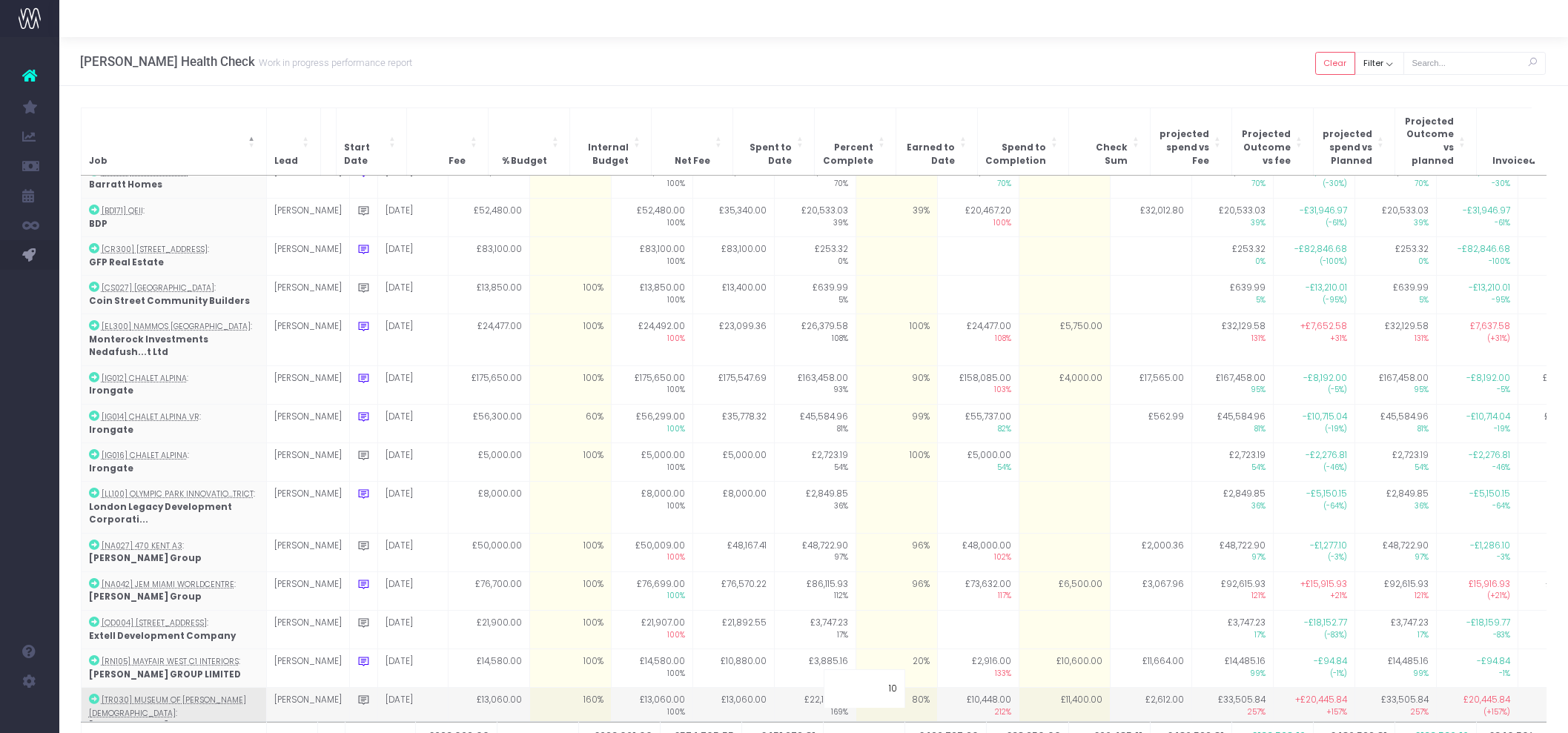
type input "100"
click at [930, 60] on div "Hayes Davidson Health Check Work in progress performance report Clear Filter Al…" at bounding box center [814, 61] width 1509 height 49
click at [1019, 687] on td "£11,400.00" at bounding box center [1065, 713] width 91 height 52
type input "6600"
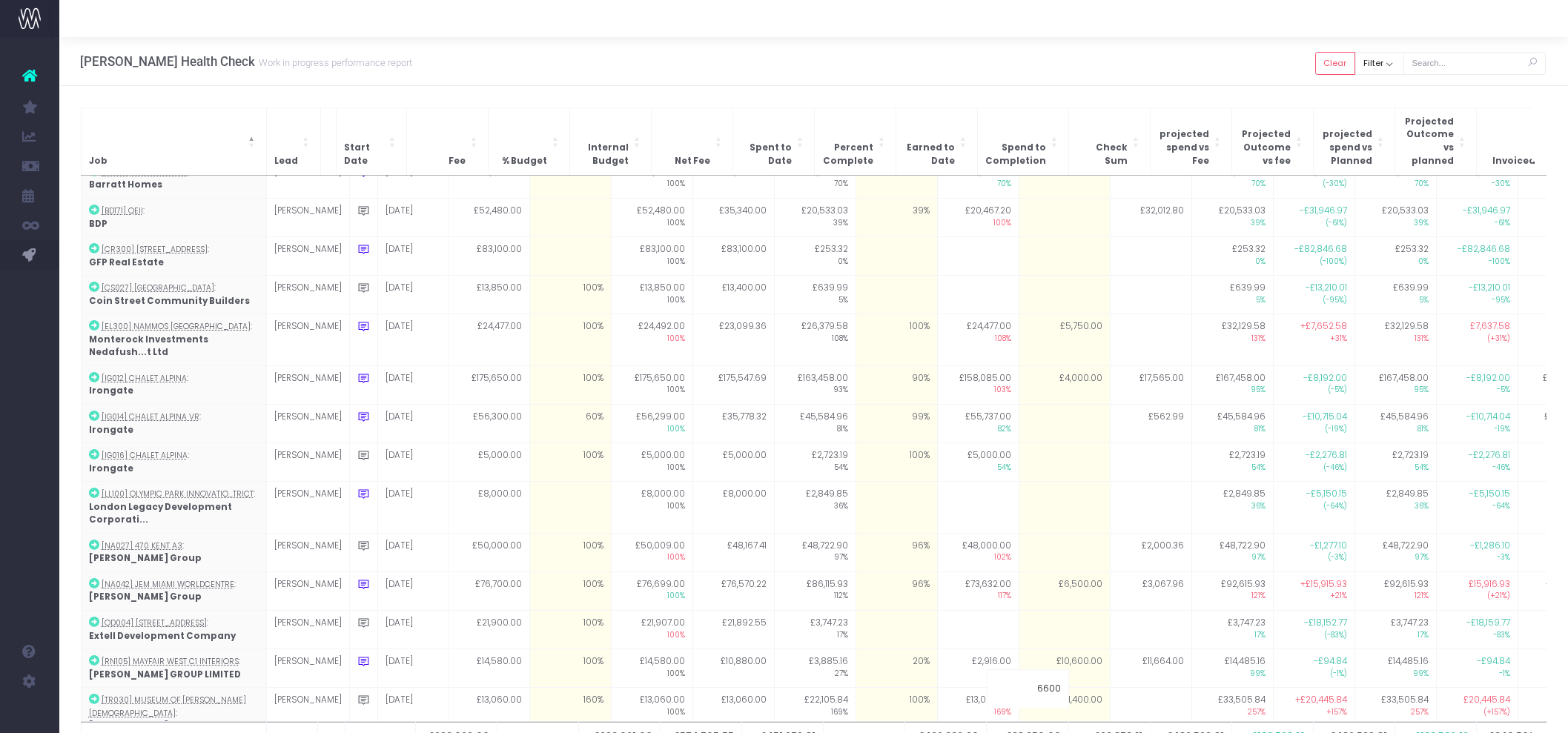
click at [1070, 60] on div "Hayes Davidson Health Check Work in progress performance report Clear Filter Al…" at bounding box center [814, 61] width 1509 height 49
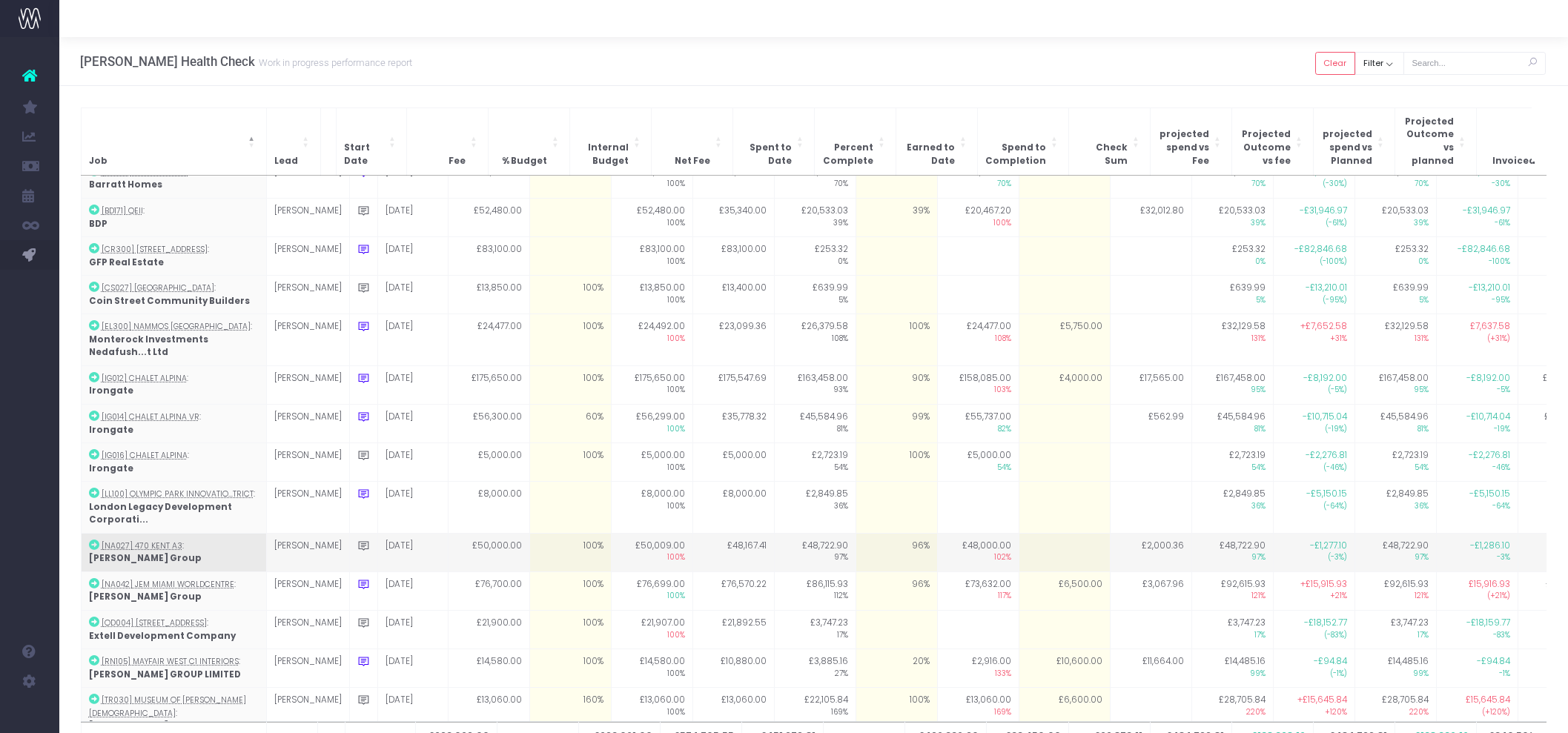
click at [855, 533] on td "96%" at bounding box center [896, 551] width 81 height 39
type input "99"
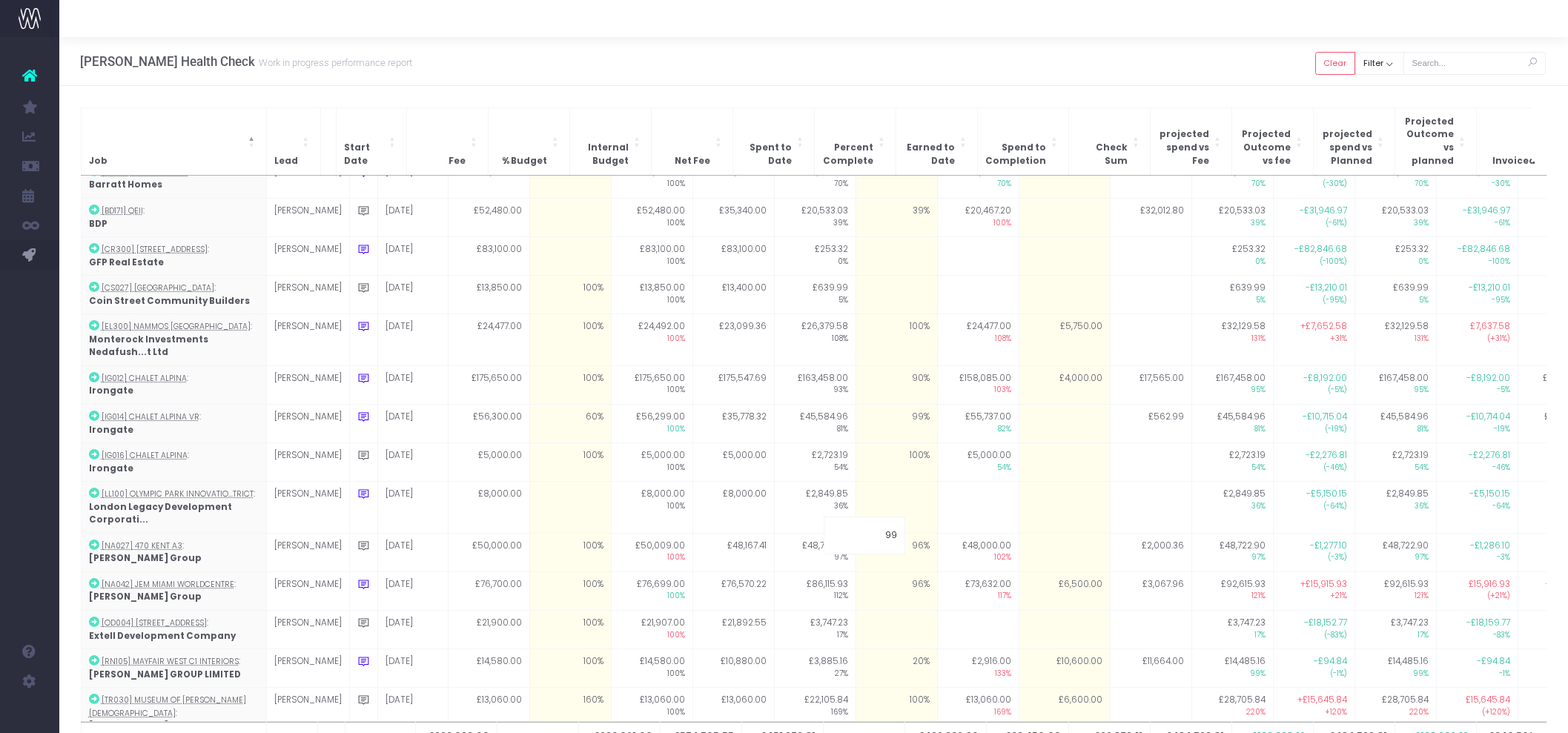
click at [892, 83] on div "Hayes Davidson Health Check Work in progress performance report Clear Filter Al…" at bounding box center [814, 61] width 1509 height 49
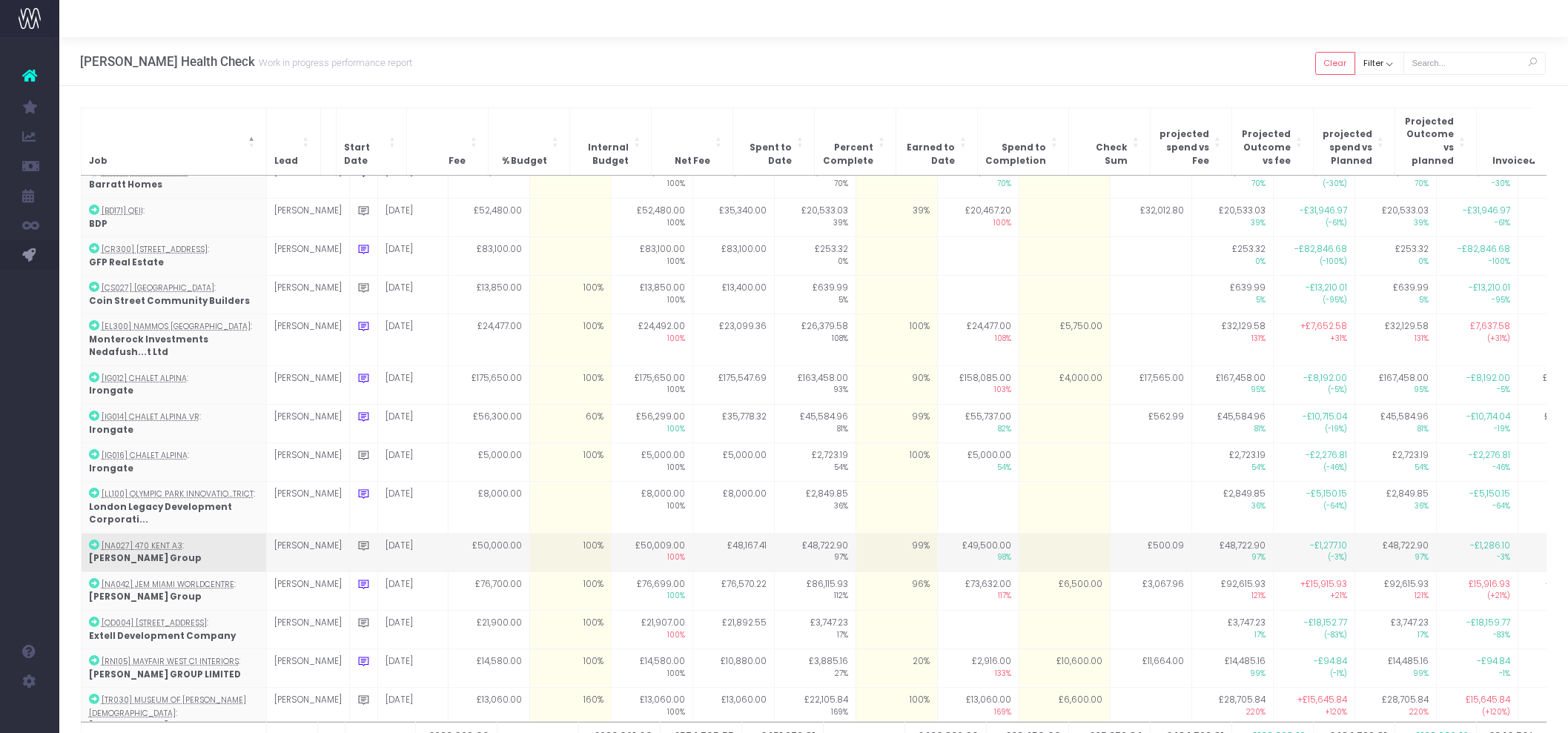
click at [357, 540] on icon at bounding box center [363, 546] width 13 height 13
type textarea "waiting for sign off / final tweaks"
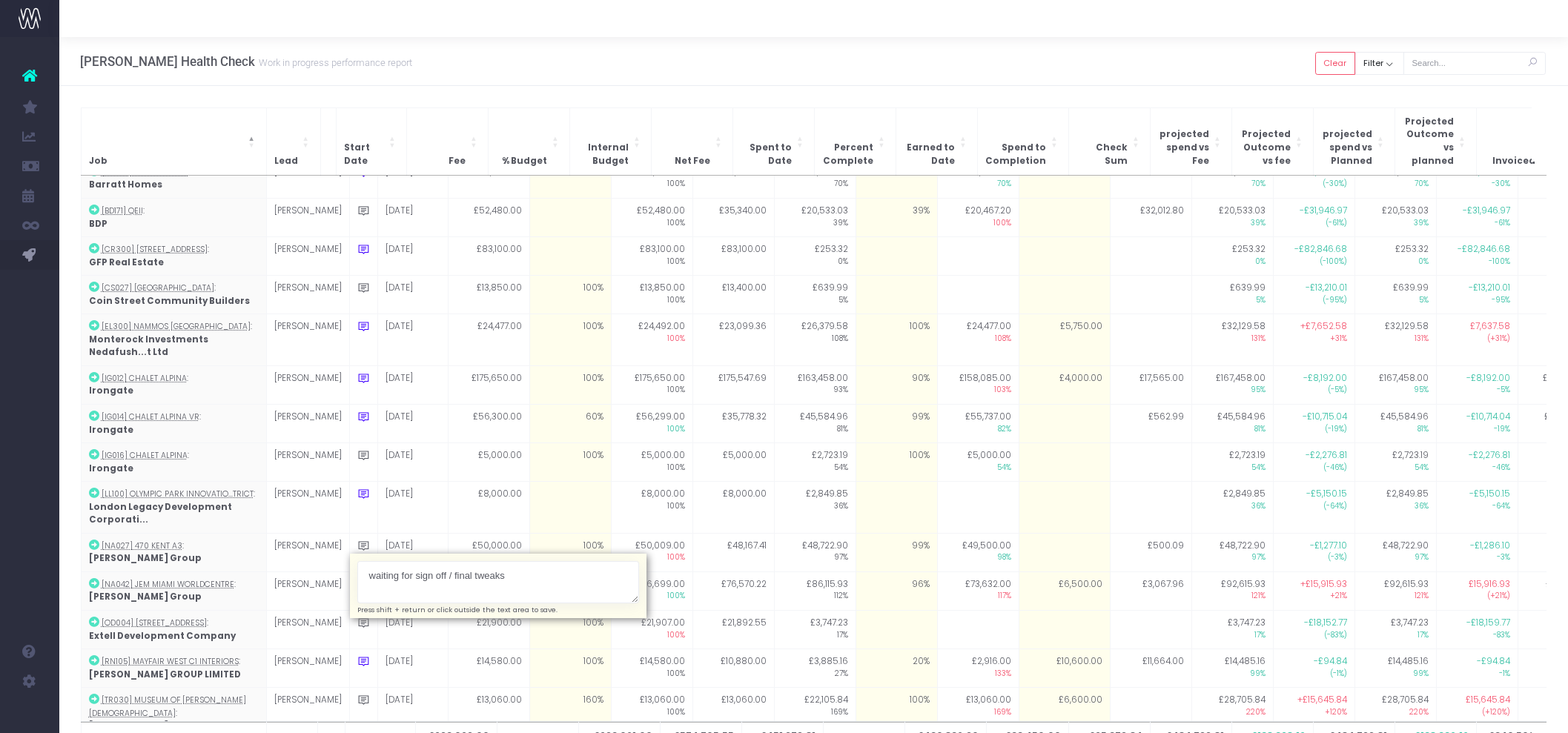
click at [785, 59] on div "Hayes Davidson Health Check Work in progress performance report Clear Filter Al…" at bounding box center [814, 61] width 1509 height 49
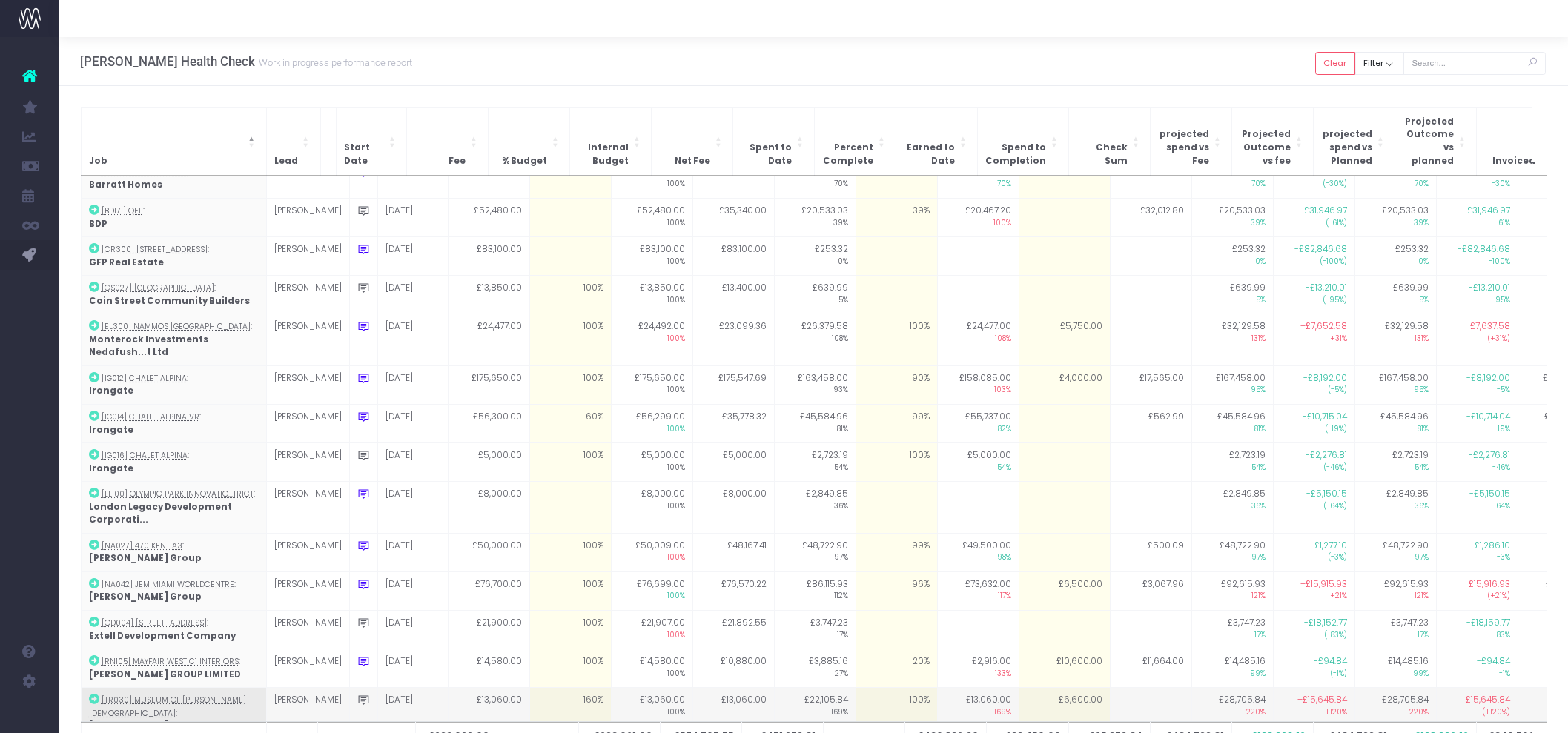
click at [1061, 687] on td "£6,600.00" at bounding box center [1065, 713] width 91 height 52
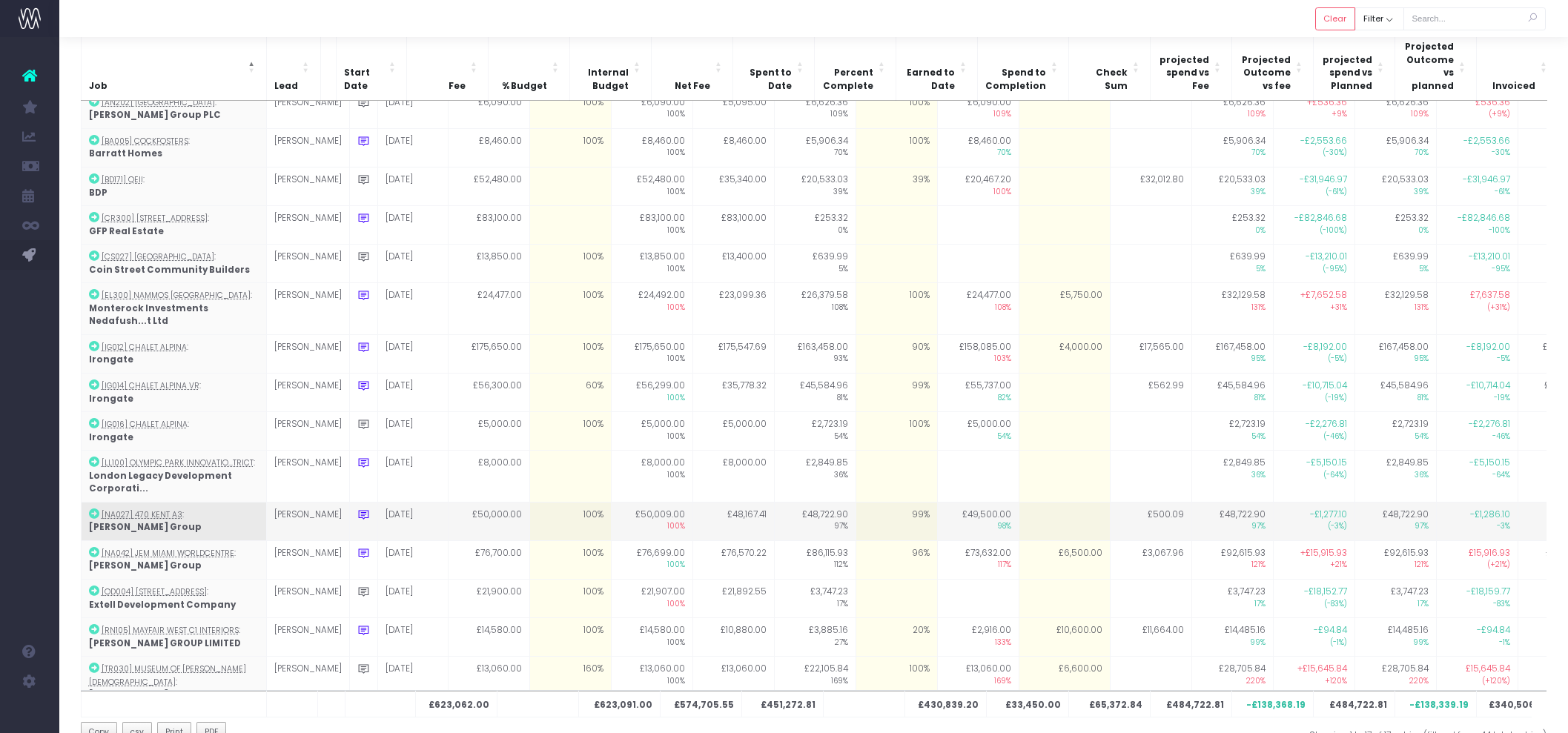
scroll to position [106, 0]
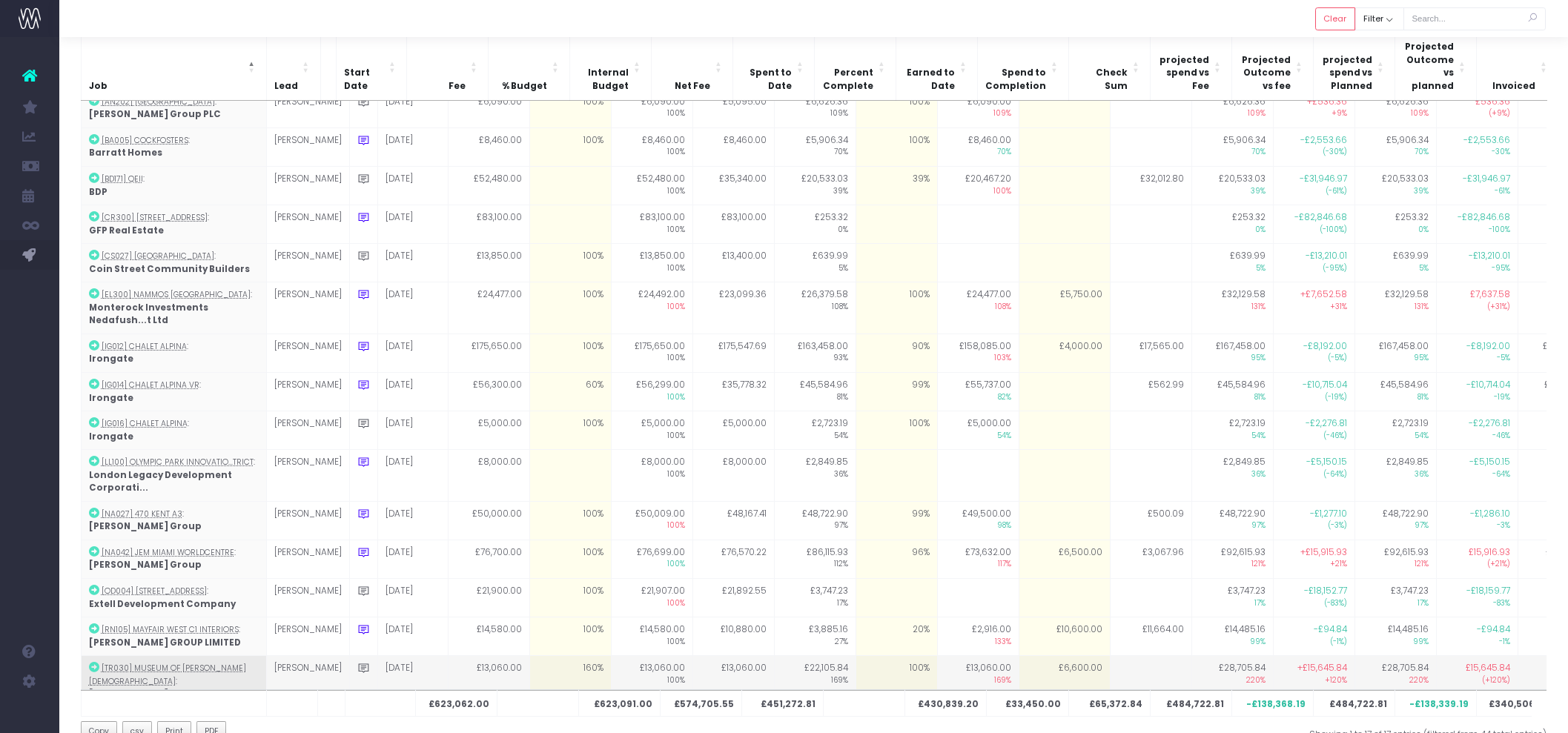
click at [1058, 656] on td "£6,600.00" at bounding box center [1065, 681] width 91 height 52
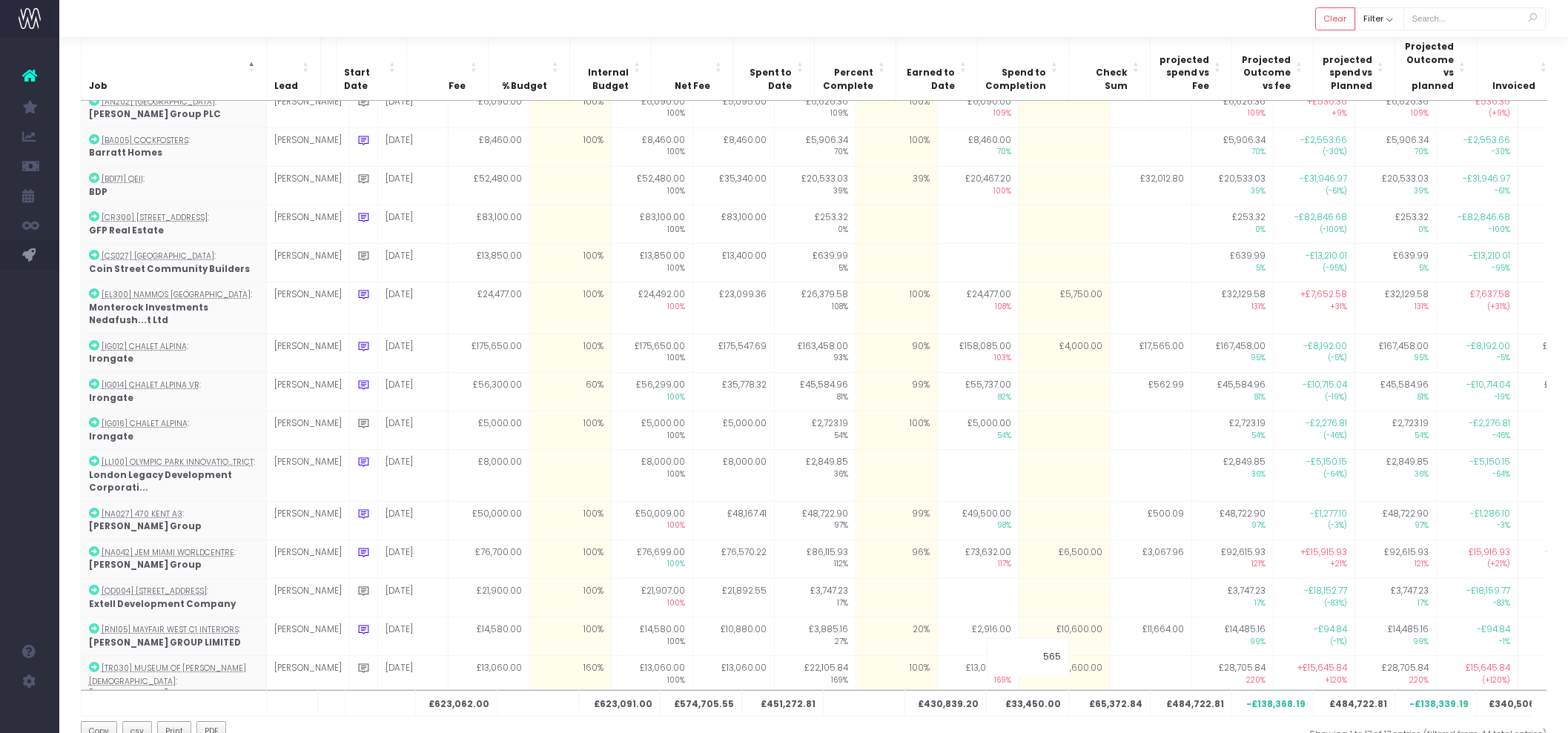
type input "5650"
click at [1025, 730] on div "Job Lead Start Date Fee % Budget Internal Budget Net Fee Spent to Date Percent …" at bounding box center [814, 373] width 1509 height 787
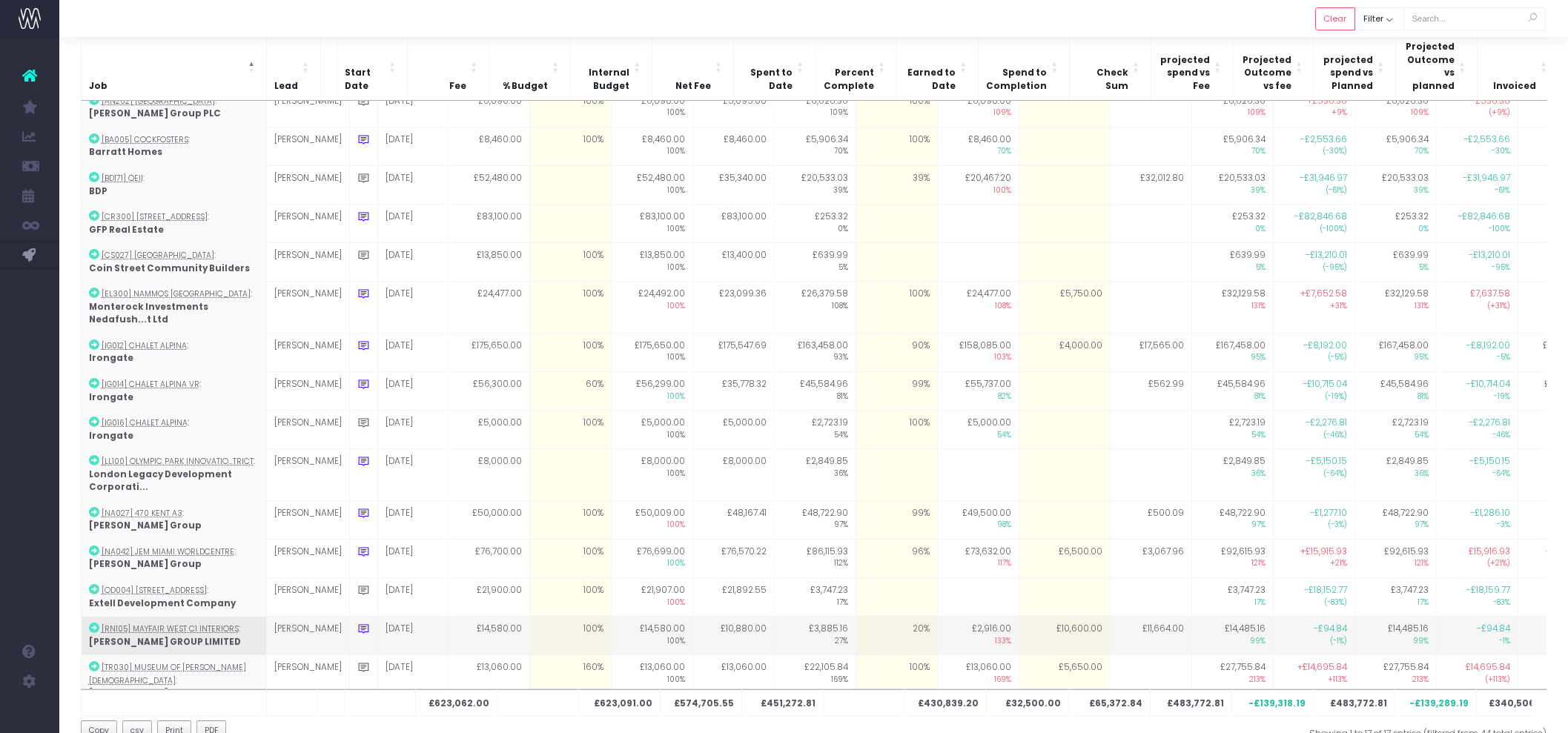
scroll to position [36, 0]
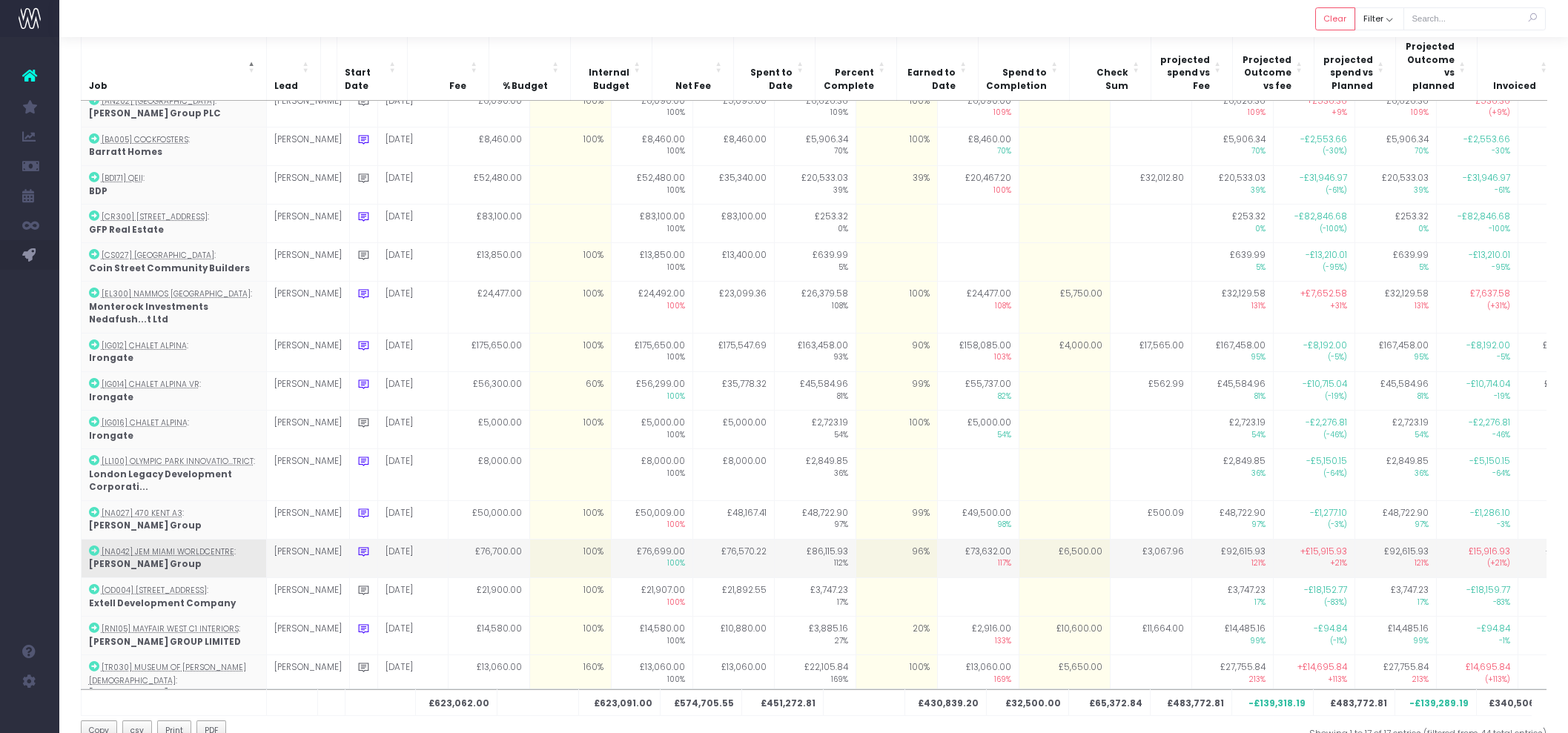
click at [869, 539] on td "96%" at bounding box center [896, 557] width 81 height 39
type input "99"
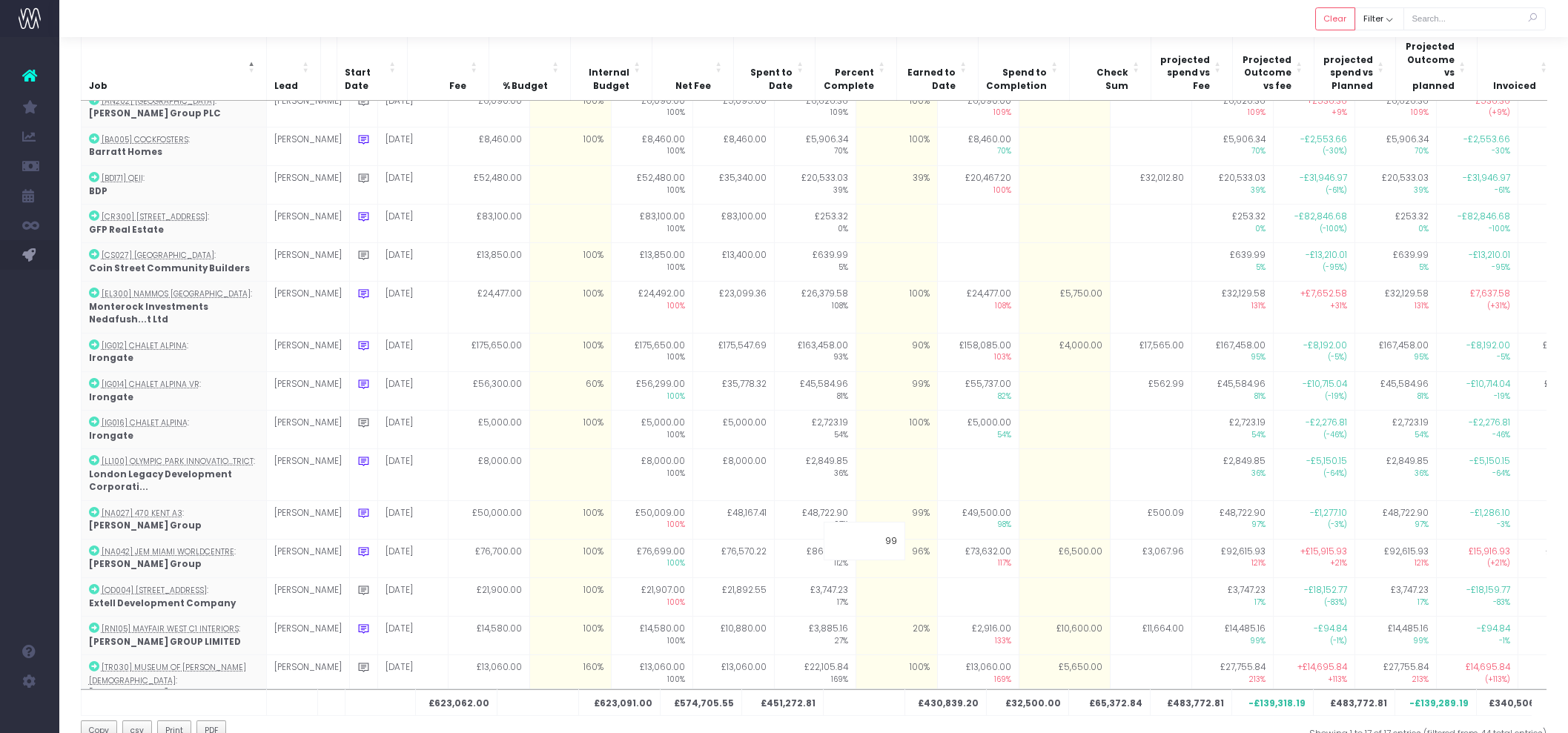
click at [890, 30] on div at bounding box center [814, 18] width 1509 height 37
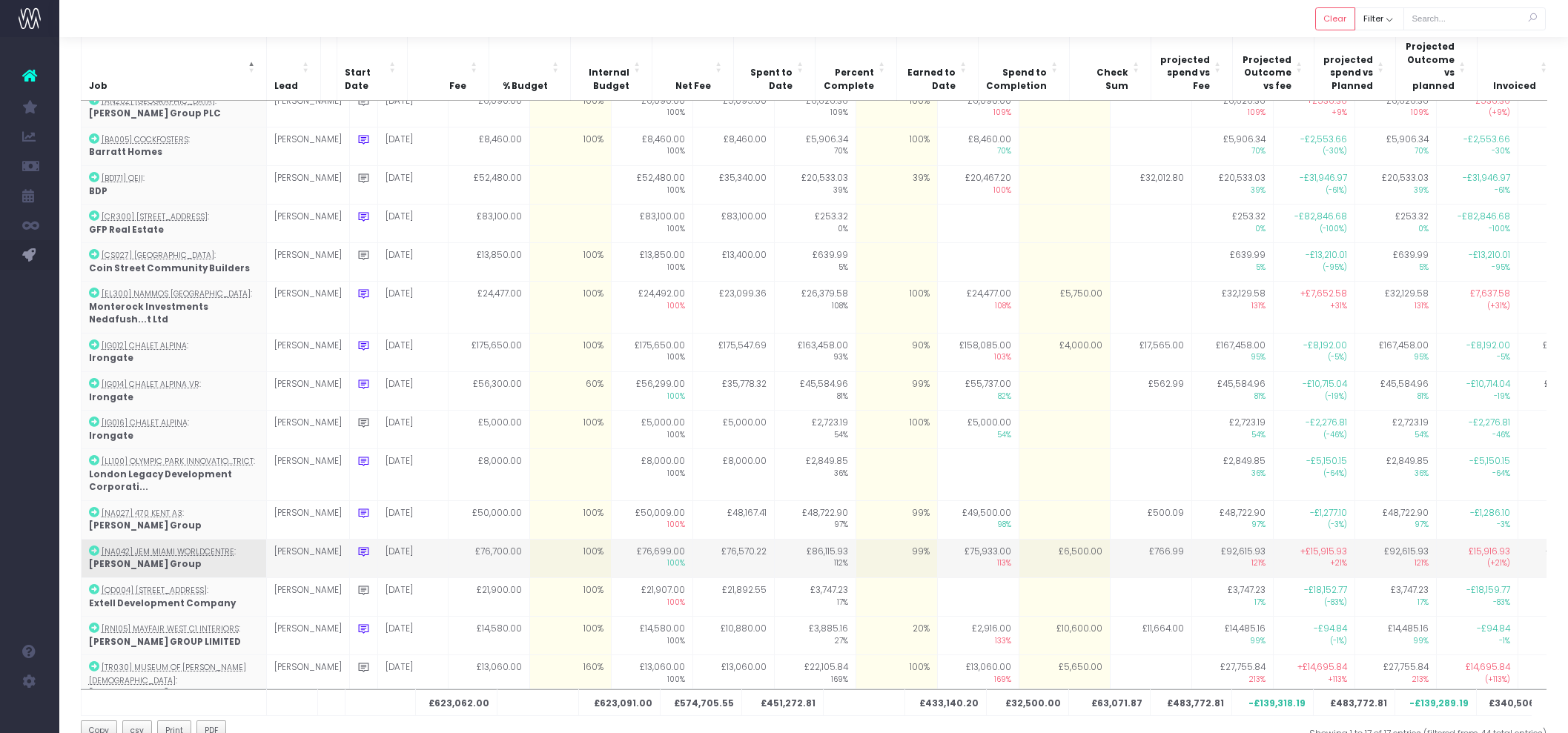
click at [1058, 539] on td "£6,500.00" at bounding box center [1065, 557] width 91 height 39
type input "8000"
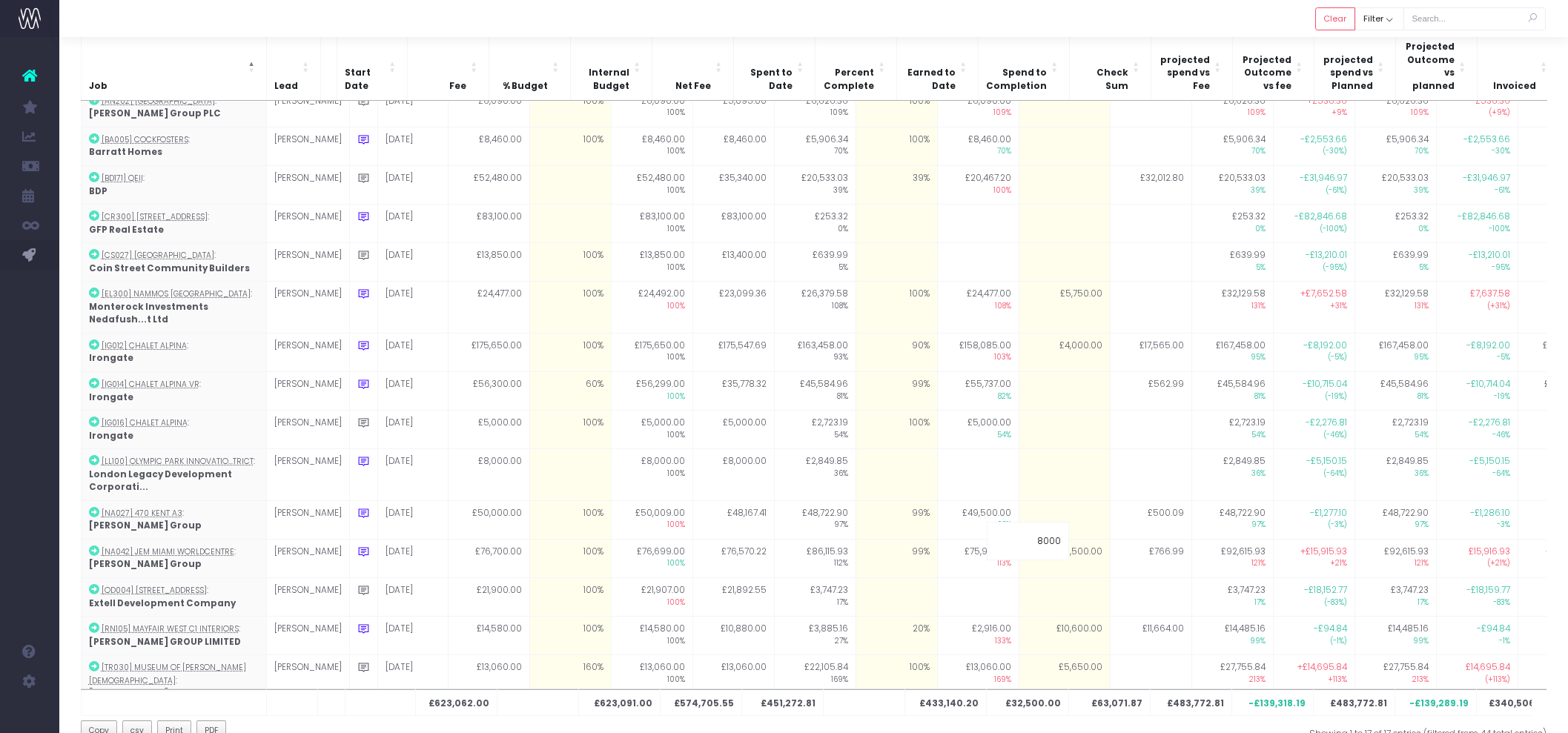
click at [1089, 30] on div at bounding box center [814, 18] width 1509 height 37
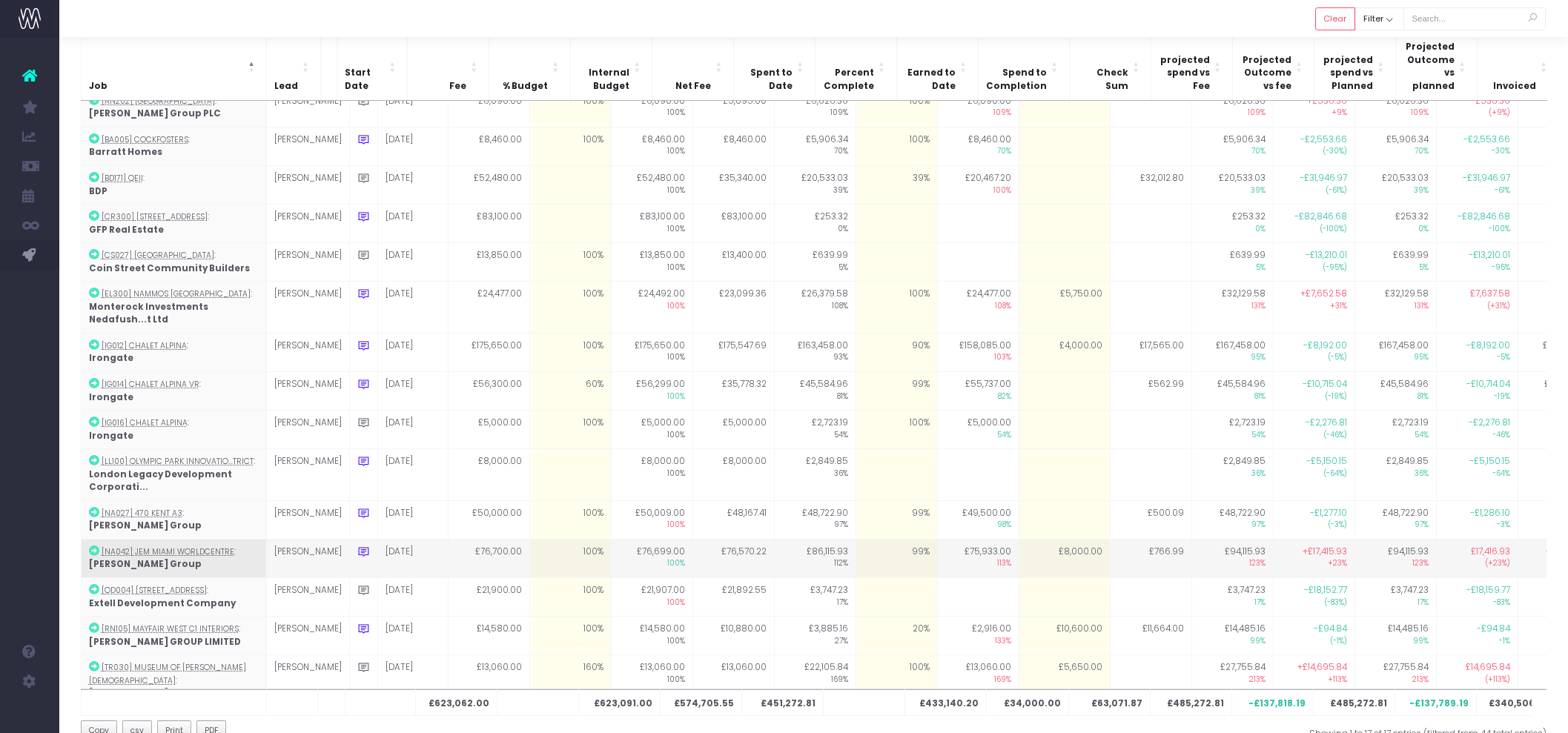
click at [357, 546] on icon at bounding box center [363, 551] width 13 height 13
click at [490, 567] on textarea "will come up with a new target %, but also fees for animation hopefully will be…" at bounding box center [498, 588] width 282 height 43
drag, startPoint x: 496, startPoint y: 558, endPoint x: 322, endPoint y: 548, distance: 174.3
click at [350, 559] on div "will come up with a new target %, but also fees for animation hopefully will be…" at bounding box center [498, 591] width 297 height 63
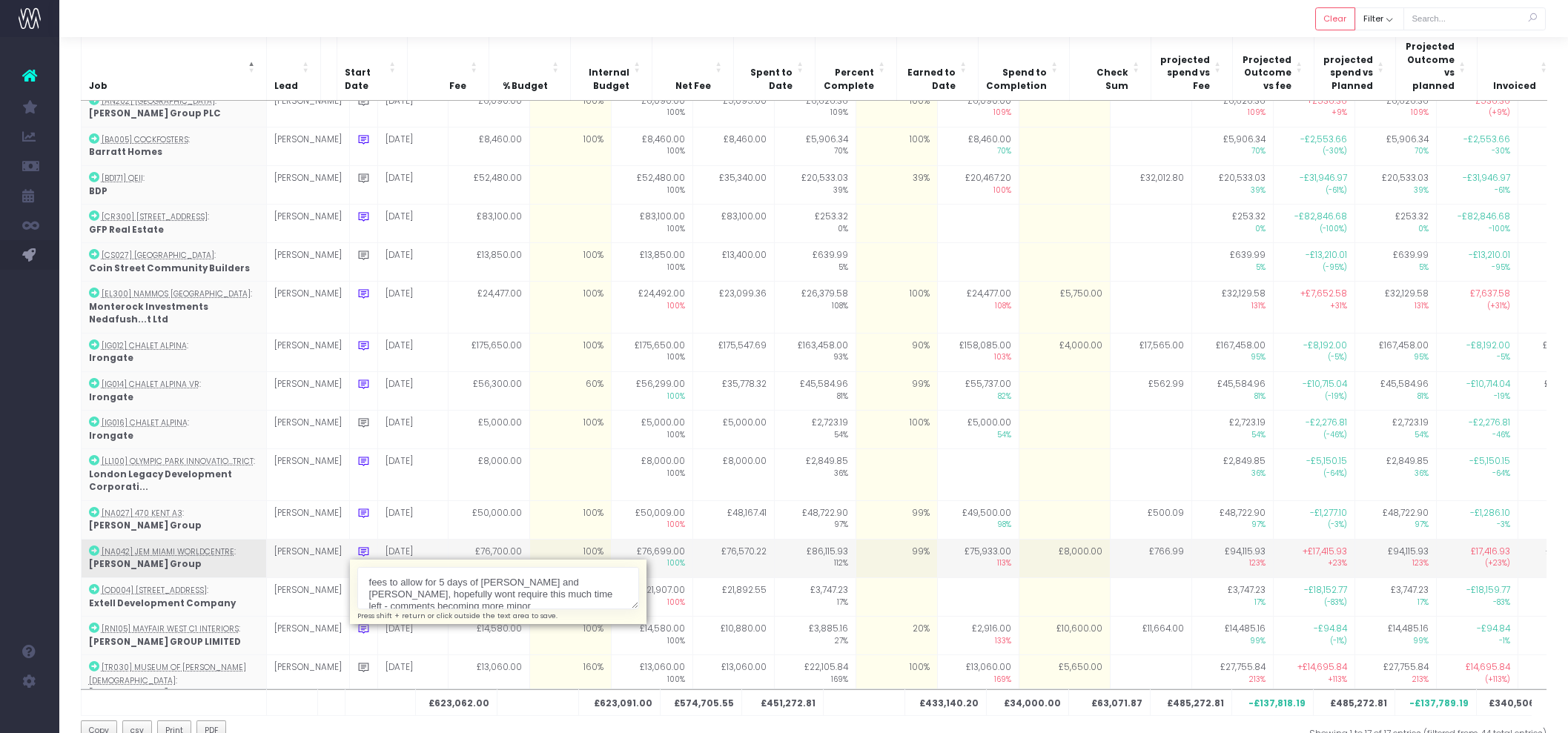
scroll to position [2, 0]
type textarea "fees to allow for 5 days of Alex and Cansu, hopefully wont require this much ti…"
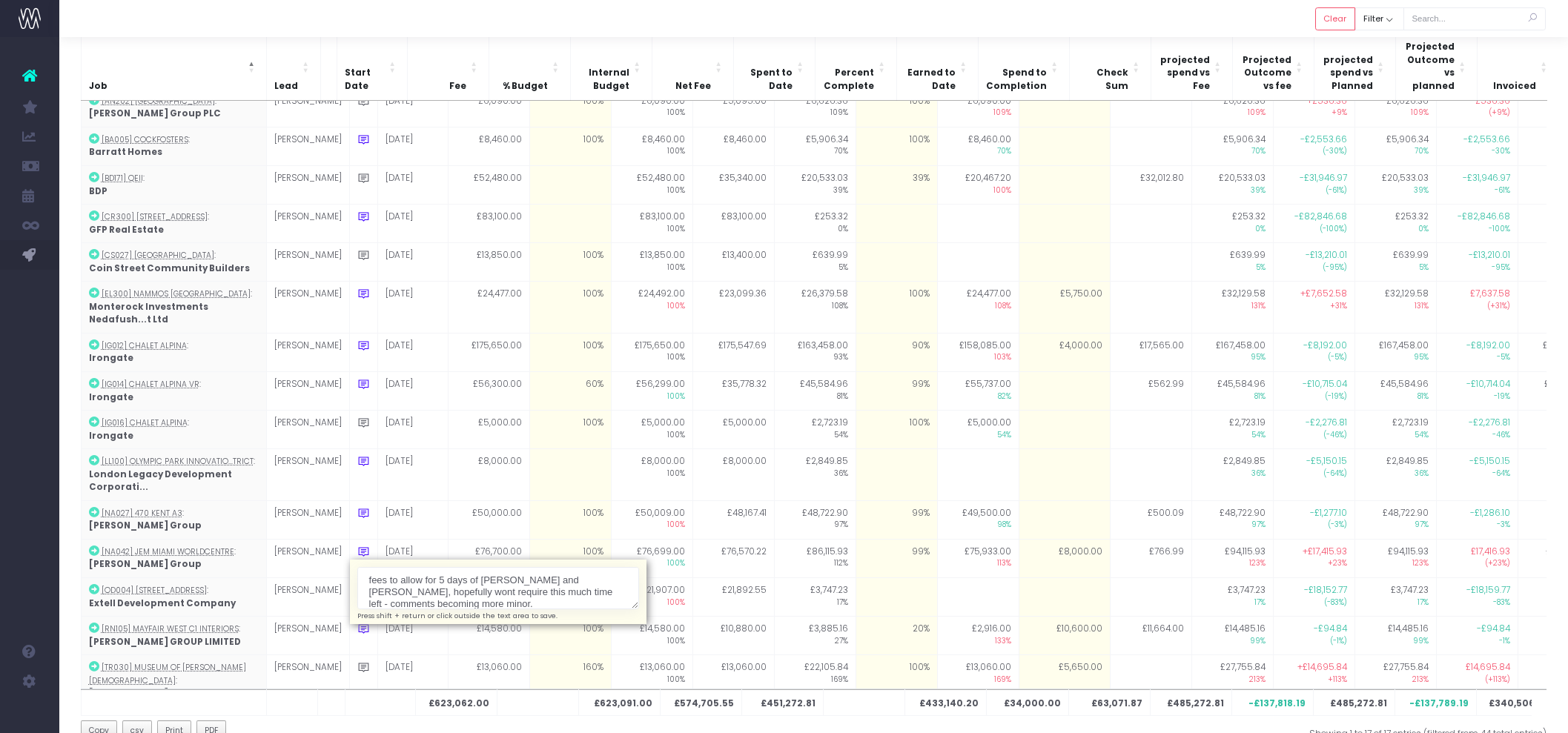
click at [600, 16] on div at bounding box center [814, 18] width 1509 height 37
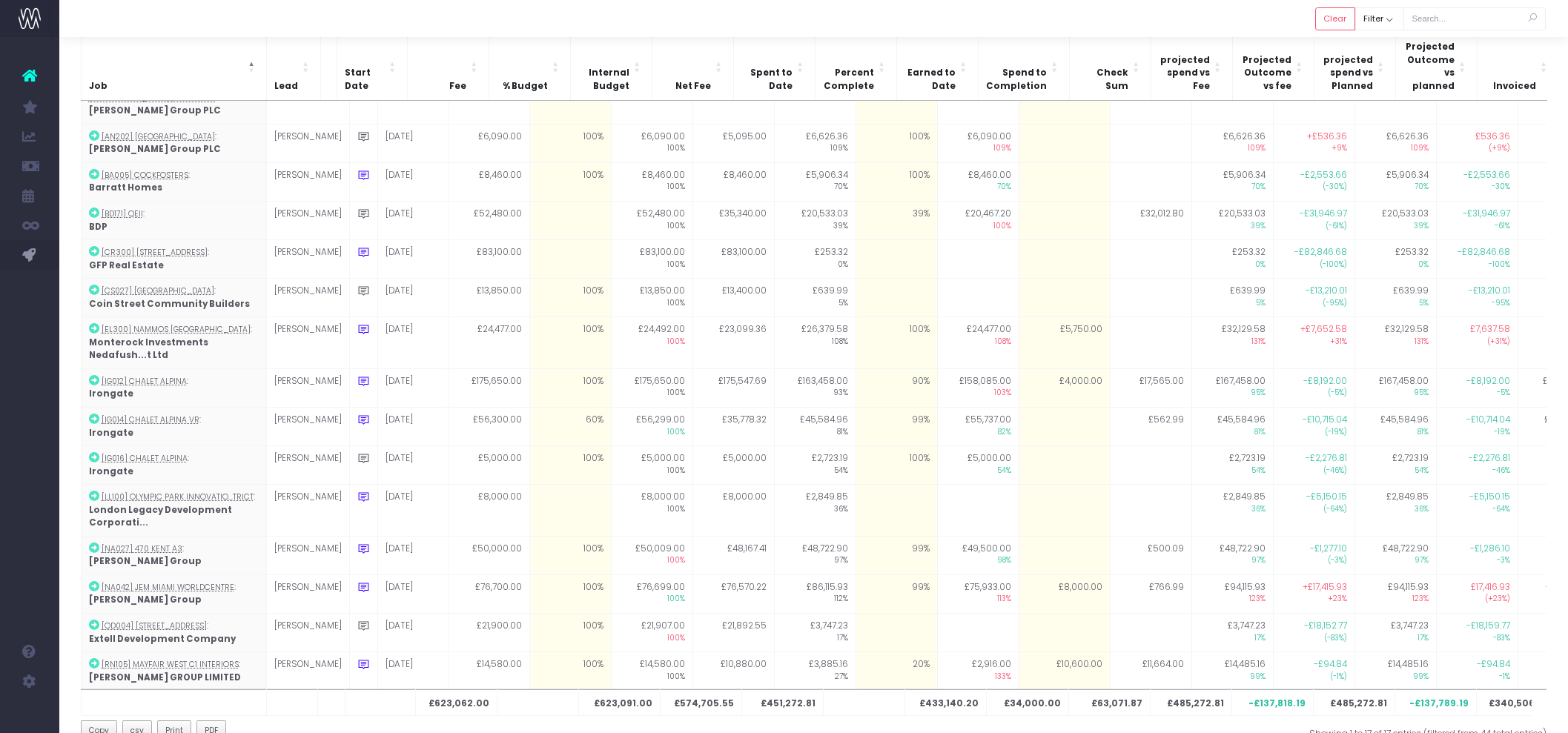
scroll to position [36, 0]
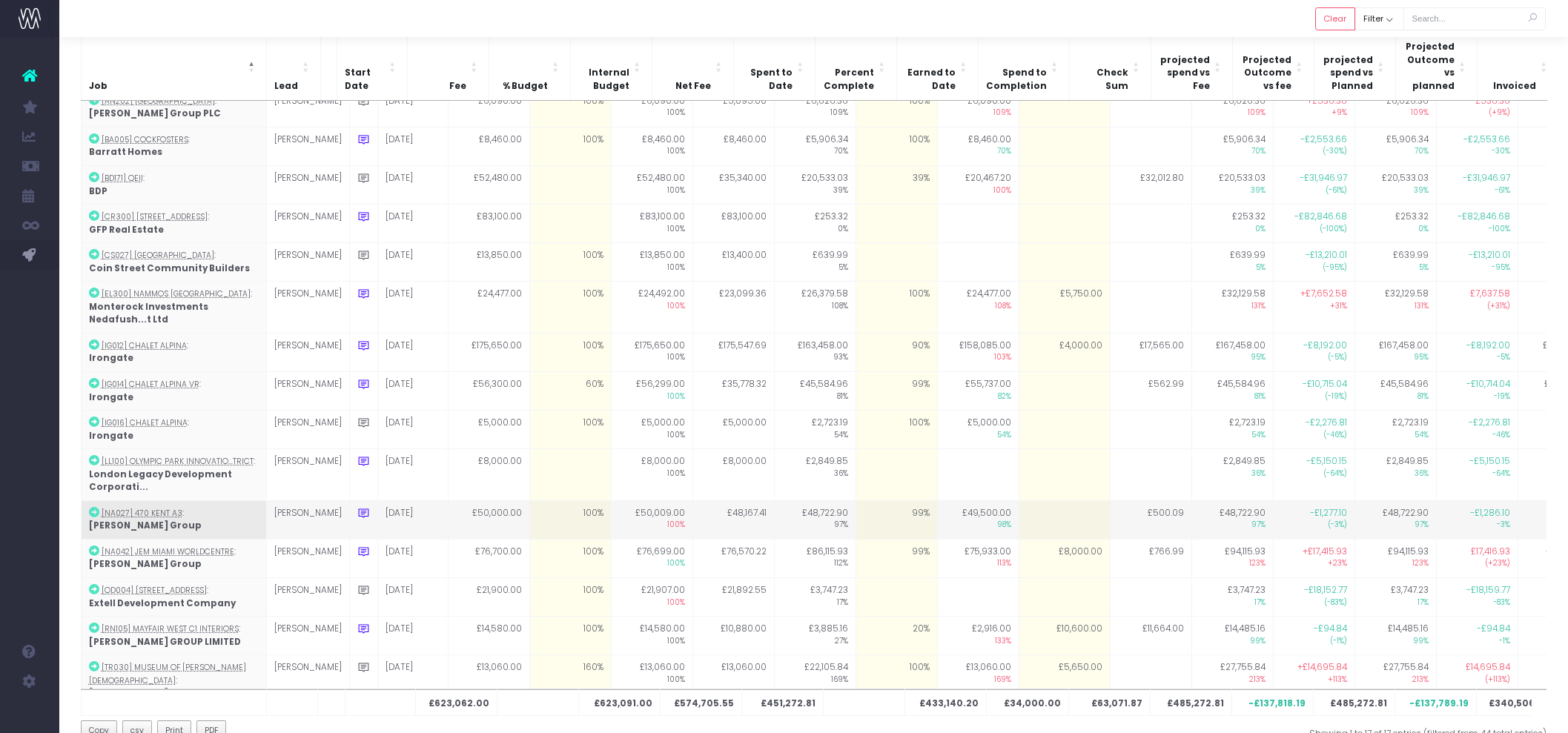
click at [357, 507] on icon at bounding box center [363, 513] width 13 height 13
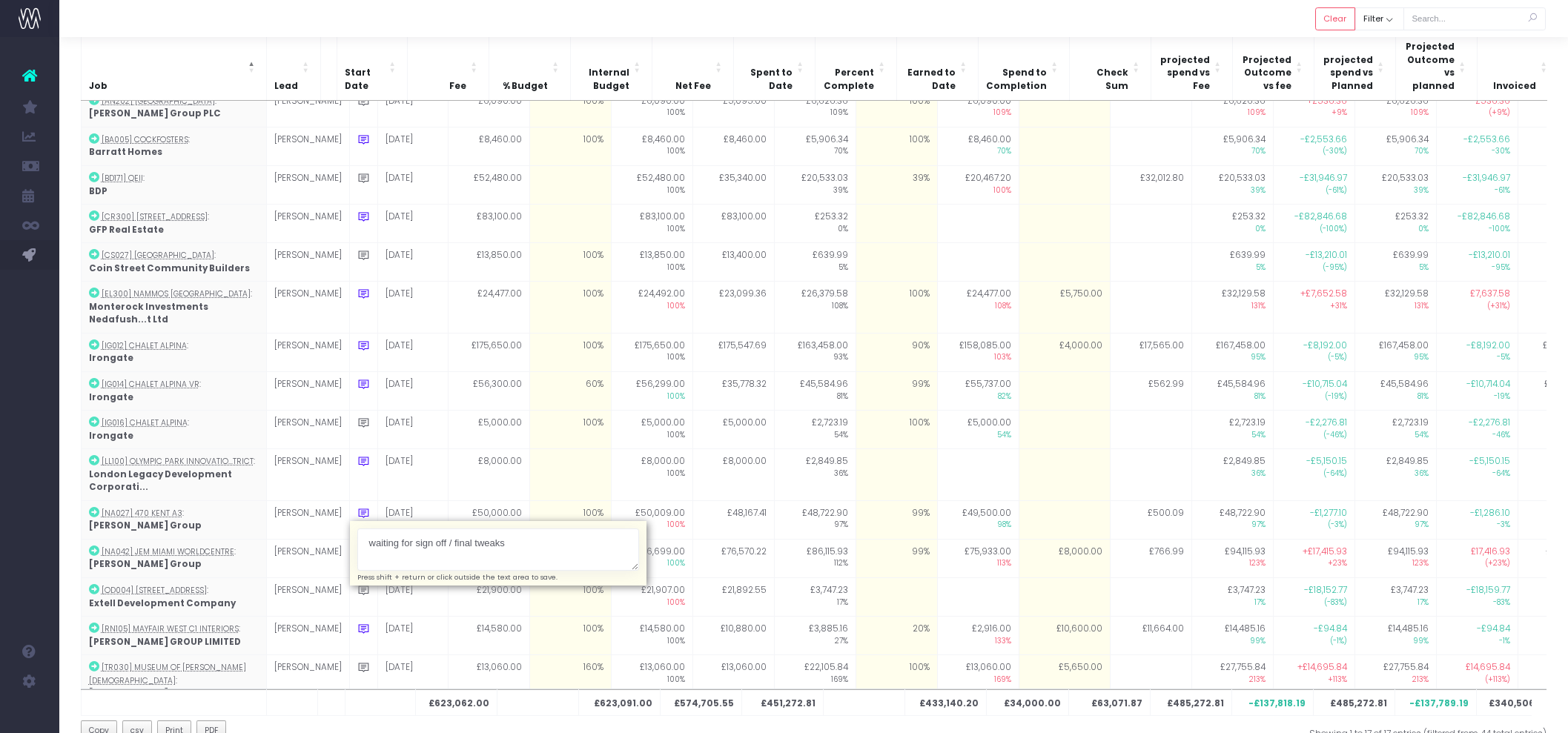
click at [641, 24] on div at bounding box center [814, 18] width 1509 height 37
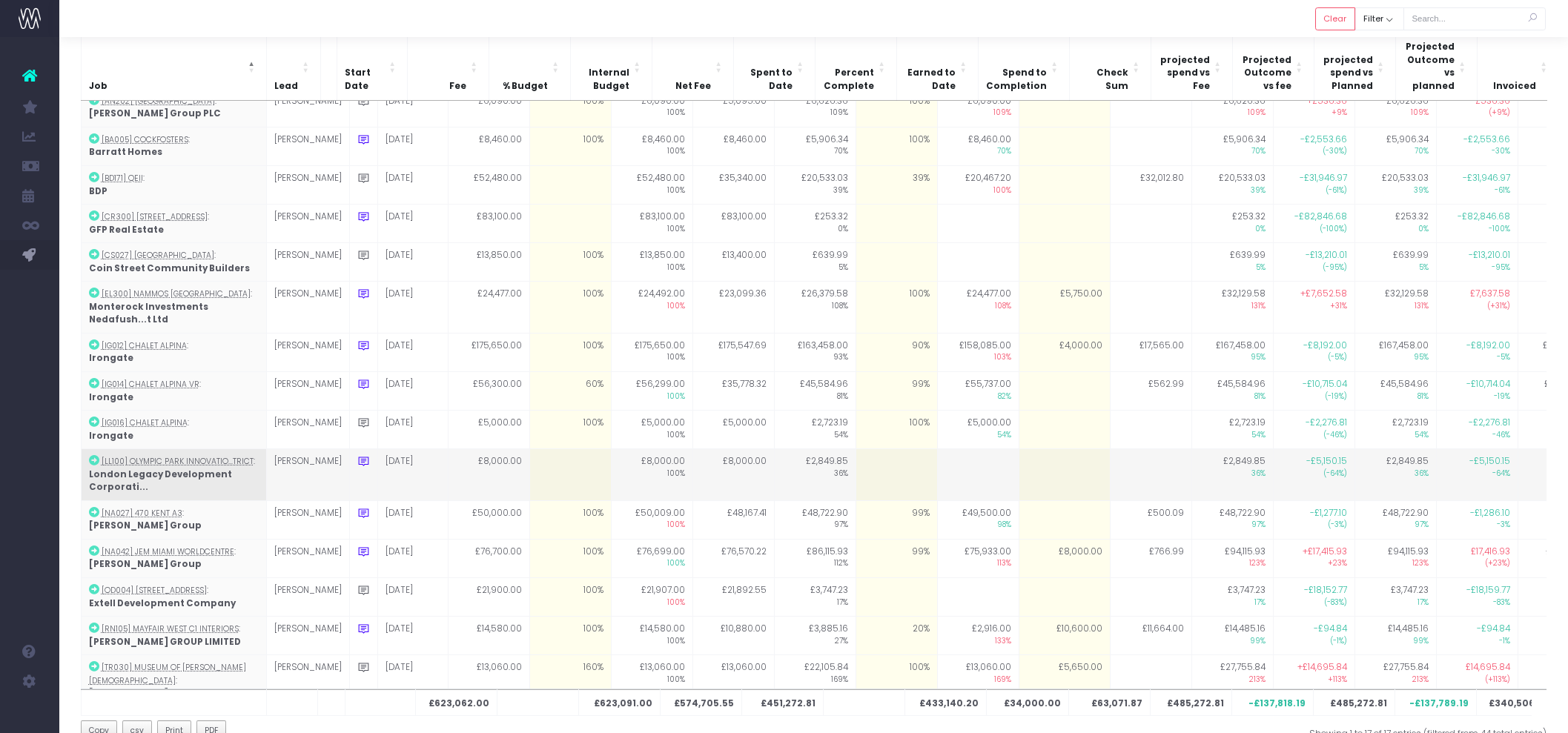
click at [536, 449] on td at bounding box center [571, 475] width 81 height 52
click at [862, 449] on td at bounding box center [896, 475] width 81 height 52
type input "0"
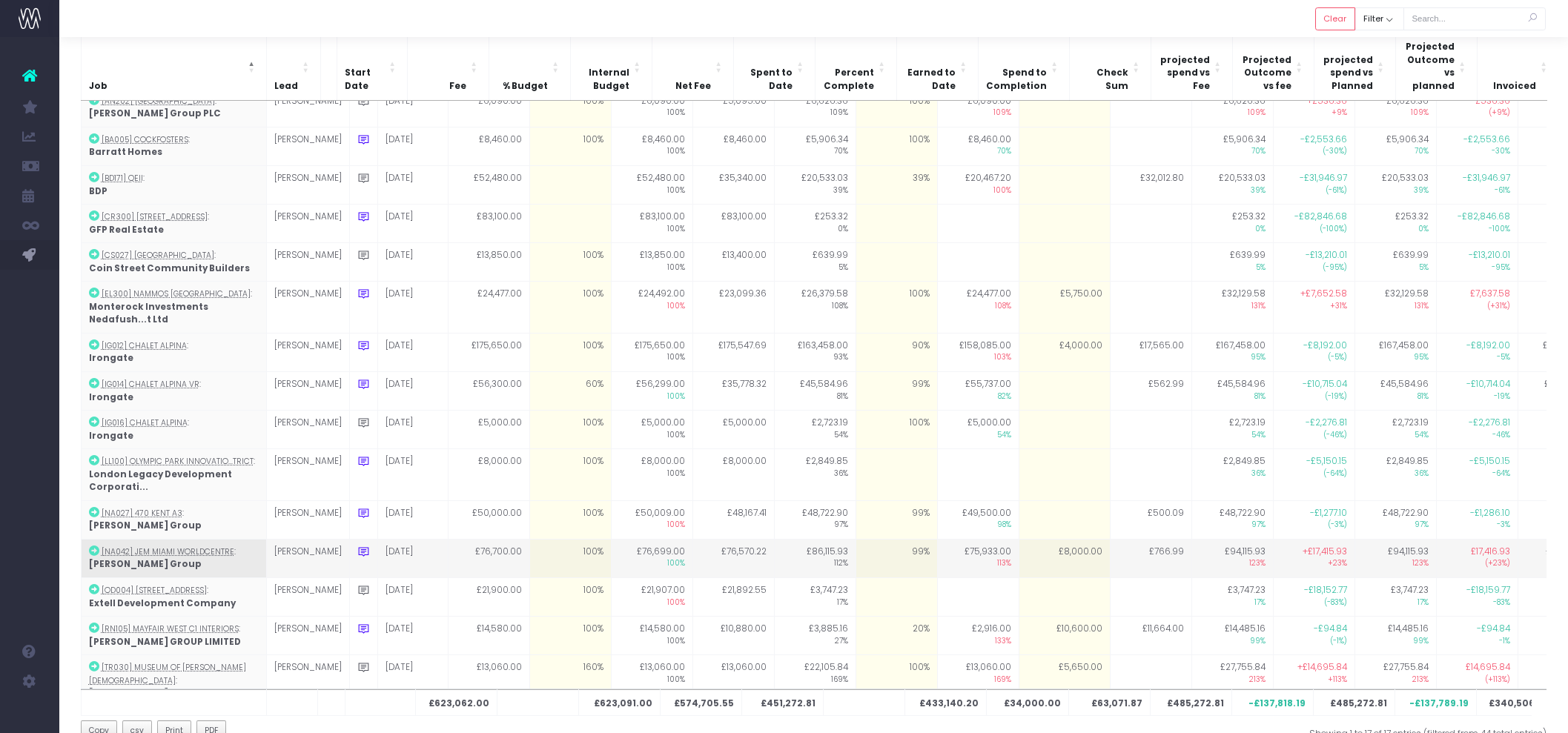
click at [1030, 539] on td "£8,000.00" at bounding box center [1065, 557] width 91 height 39
type input "8000"
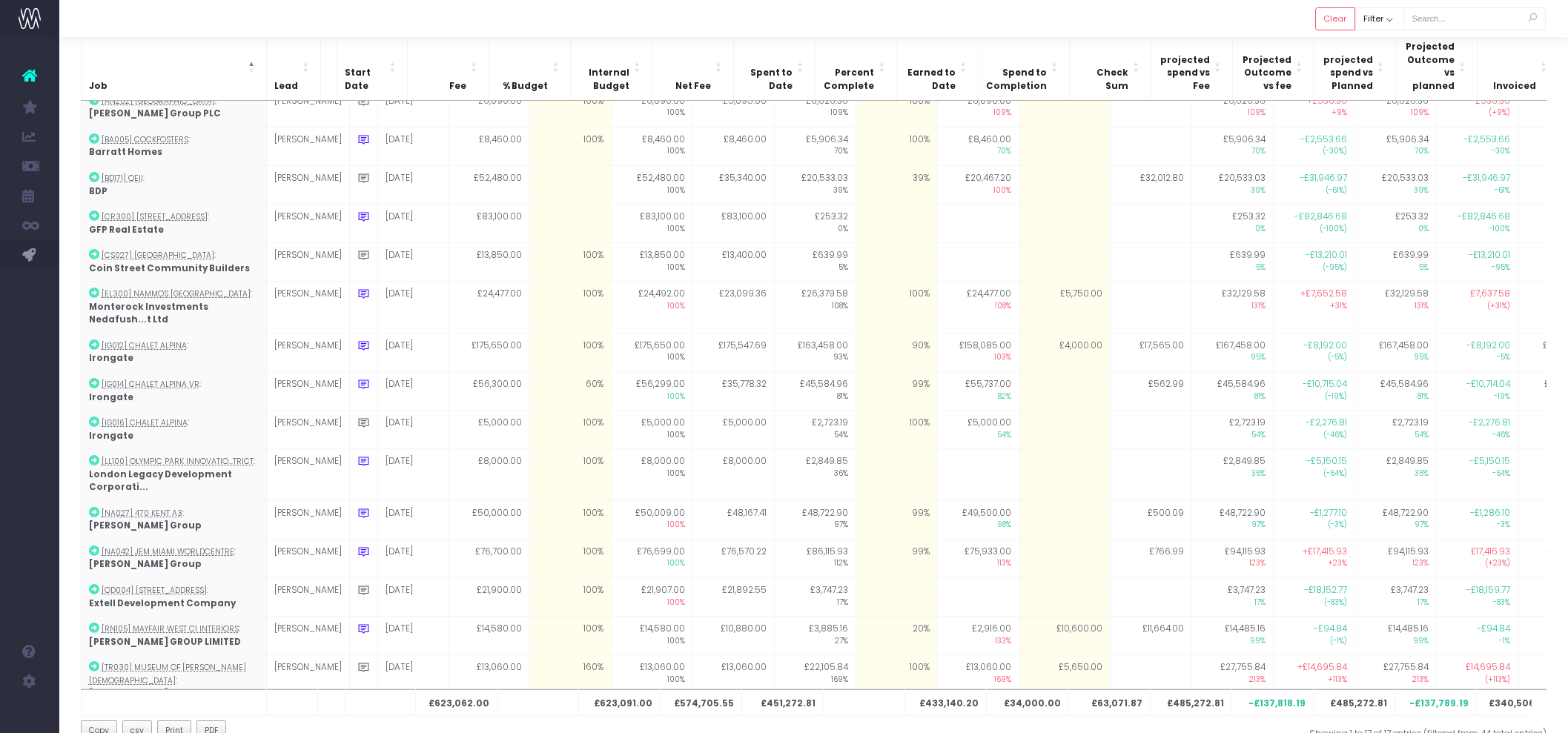
click at [1018, 25] on div at bounding box center [814, 18] width 1509 height 37
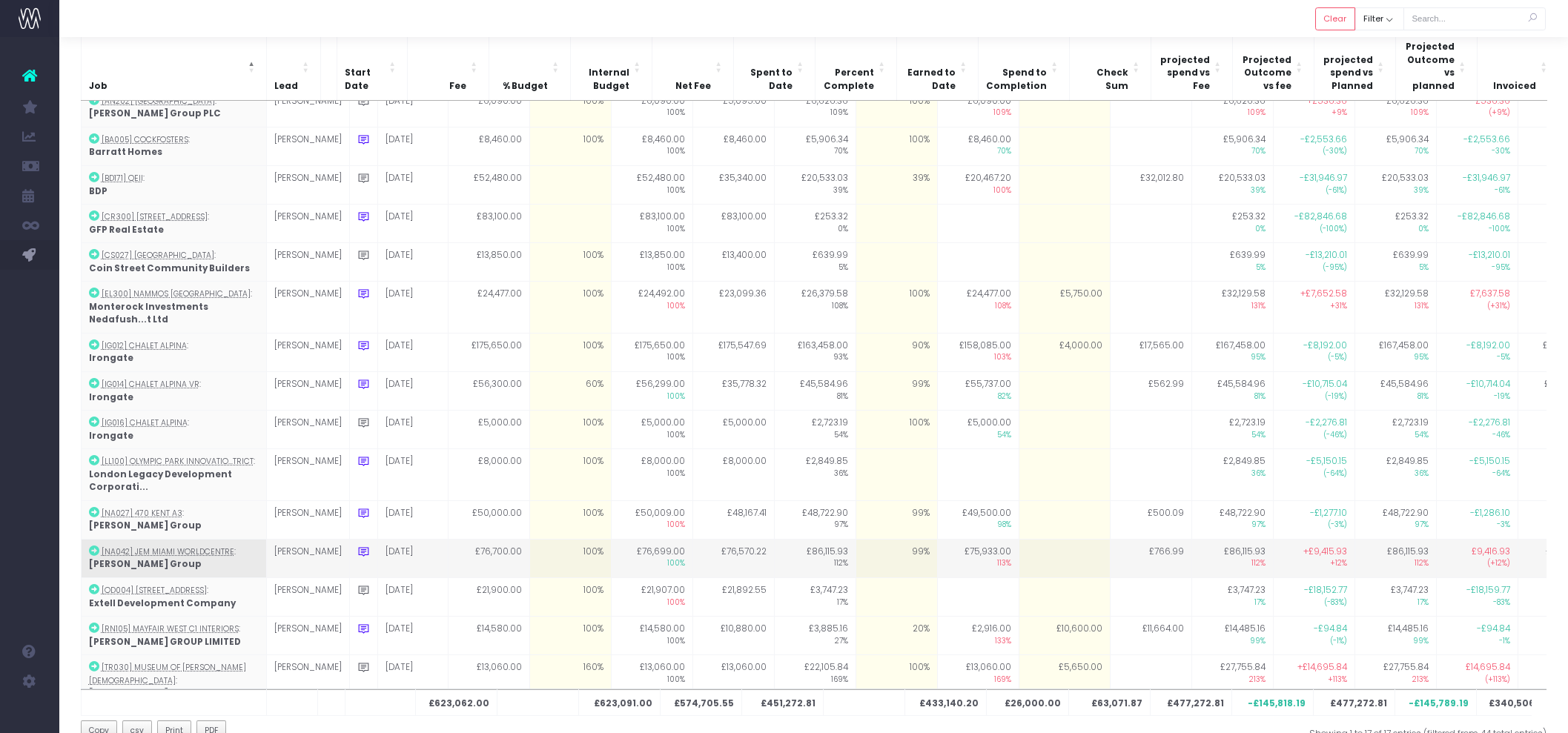
click at [1046, 539] on td at bounding box center [1065, 557] width 91 height 39
type input "8000"
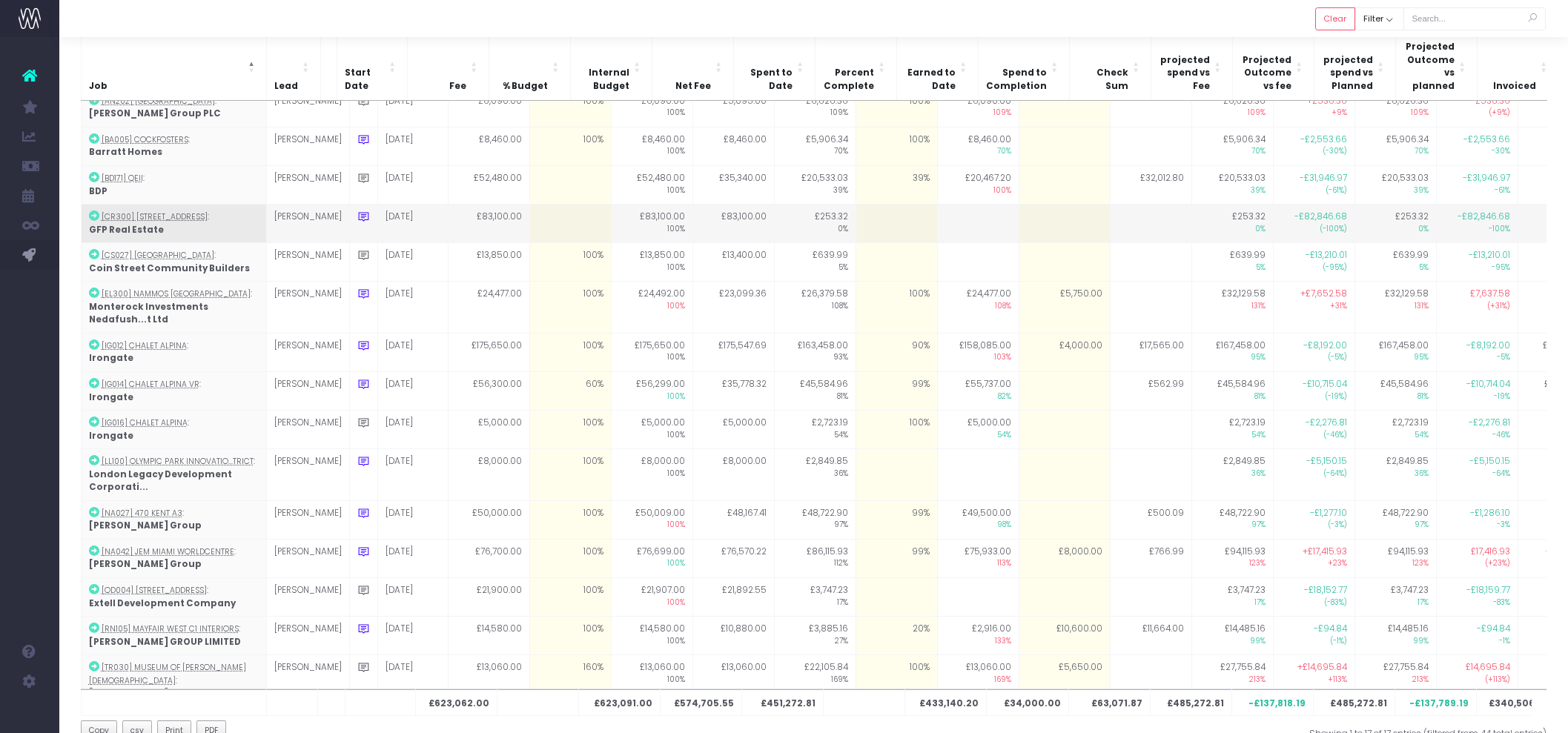
drag, startPoint x: 1026, startPoint y: 26, endPoint x: 1043, endPoint y: 209, distance: 183.8
click at [1026, 26] on div at bounding box center [814, 18] width 1509 height 37
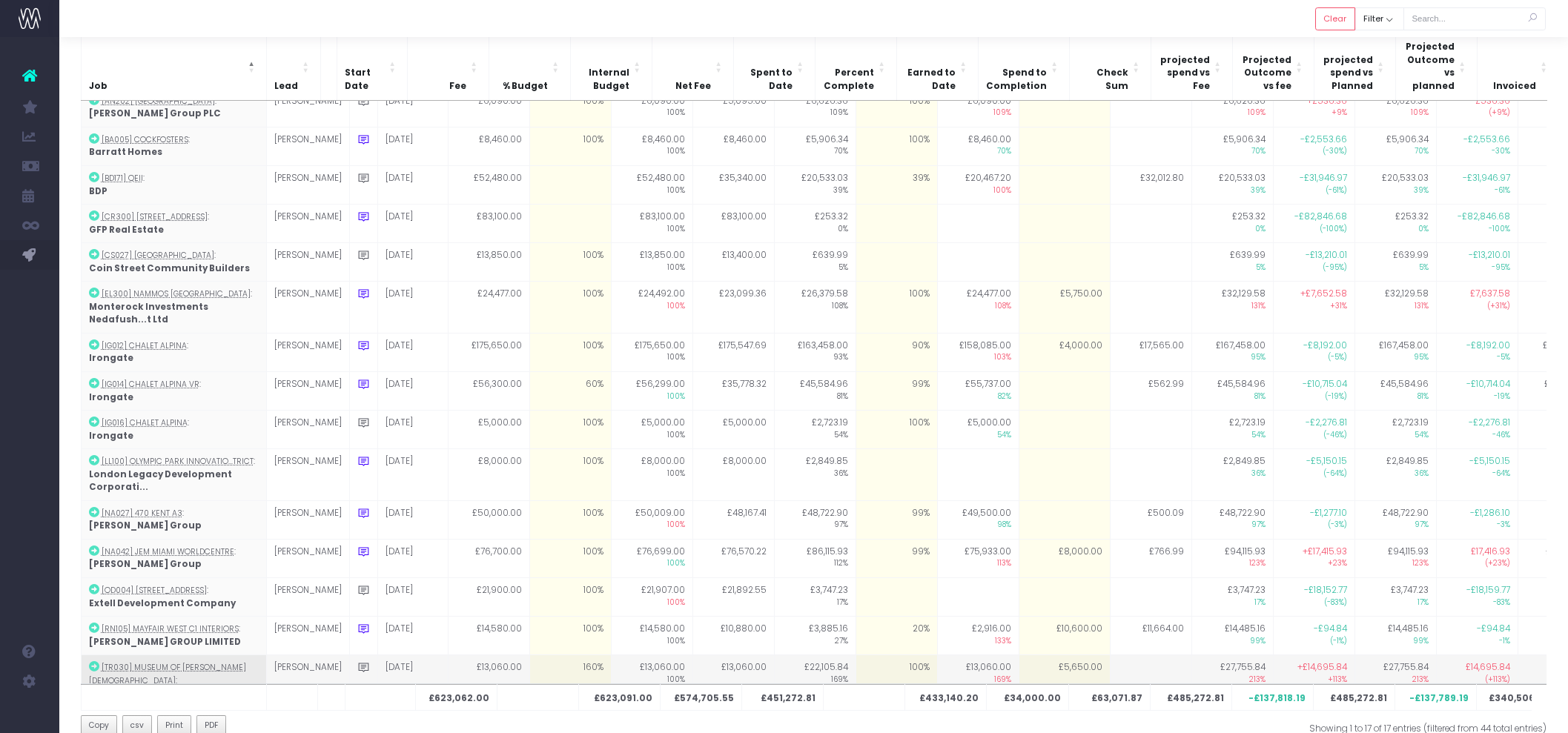
scroll to position [159, 0]
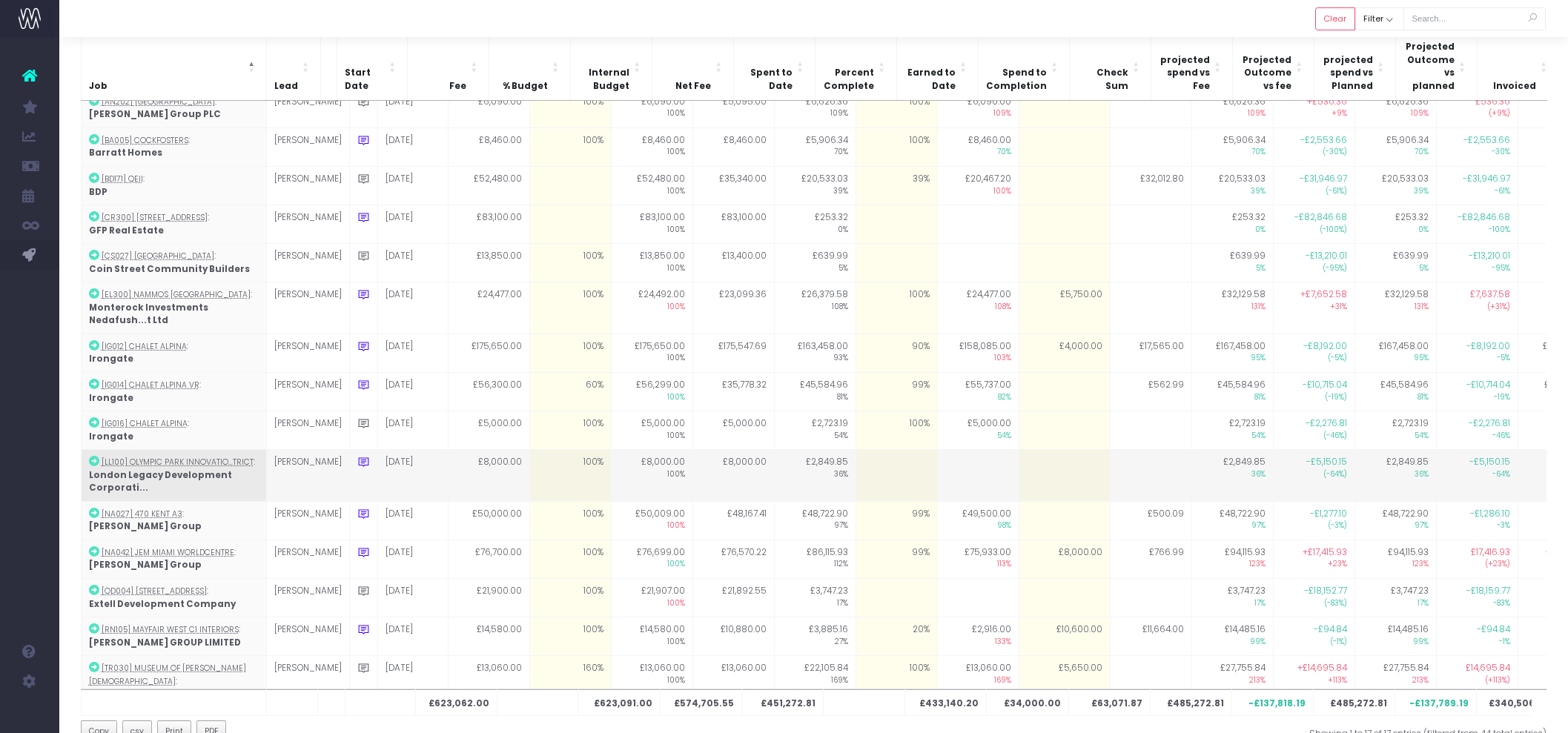
click at [357, 456] on icon at bounding box center [363, 462] width 13 height 13
click at [496, 478] on textarea "% budget to be confirmed following client call Monday 6th" at bounding box center [498, 499] width 282 height 43
drag, startPoint x: 591, startPoint y: 462, endPoint x: 448, endPoint y: 462, distance: 143.0
click at [448, 478] on textarea "% budget to be confirmed following client call Monday 6th" at bounding box center [498, 499] width 282 height 43
click at [482, 478] on textarea "% budget to be confirmed following client call Monday 6th" at bounding box center [498, 499] width 282 height 43
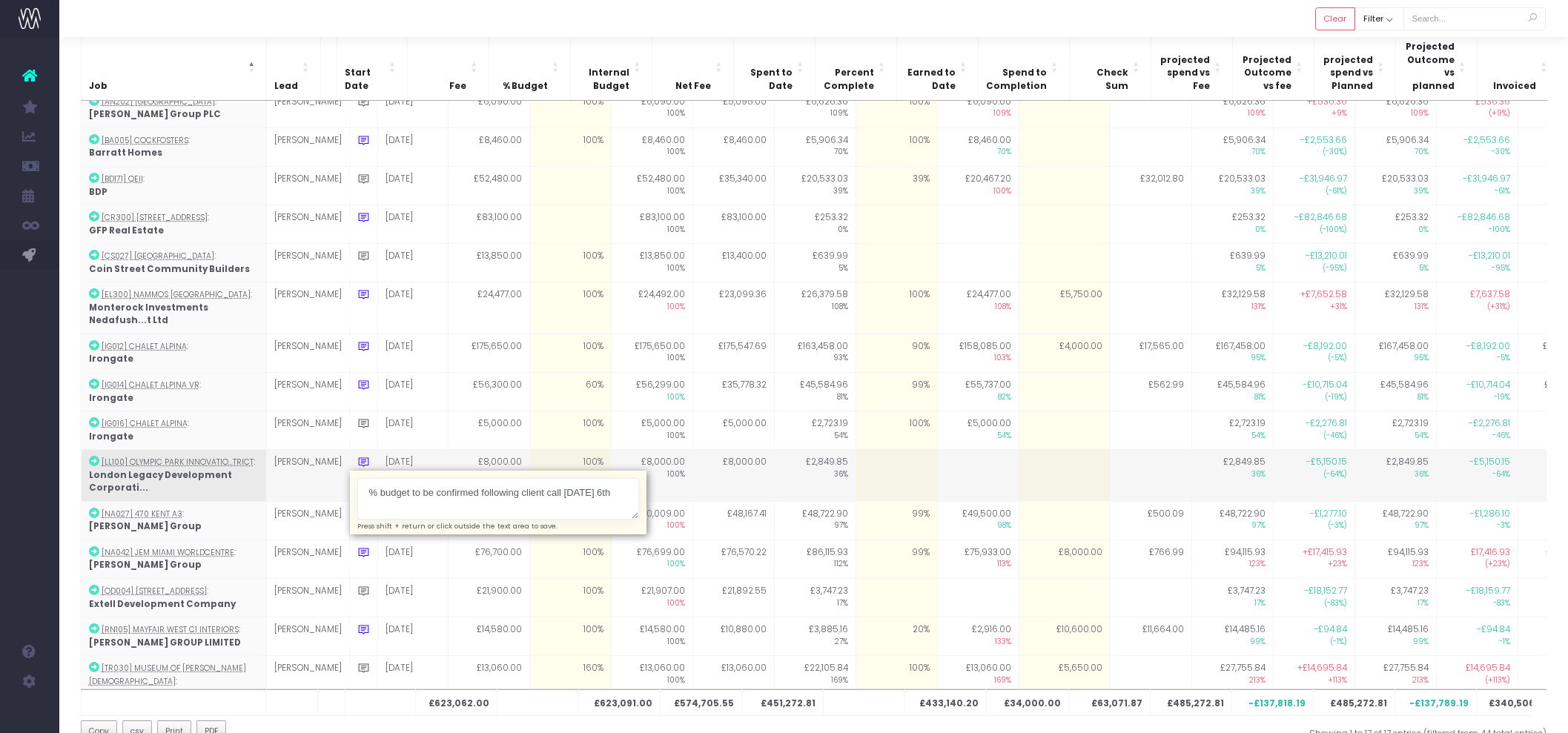
drag, startPoint x: 488, startPoint y: 459, endPoint x: 605, endPoint y: 454, distance: 117.1
click at [605, 478] on textarea "% budget to be confirmed following client call Monday 6th" at bounding box center [498, 499] width 282 height 43
type textarea "% budget to be confirmed following confirmation of direction"
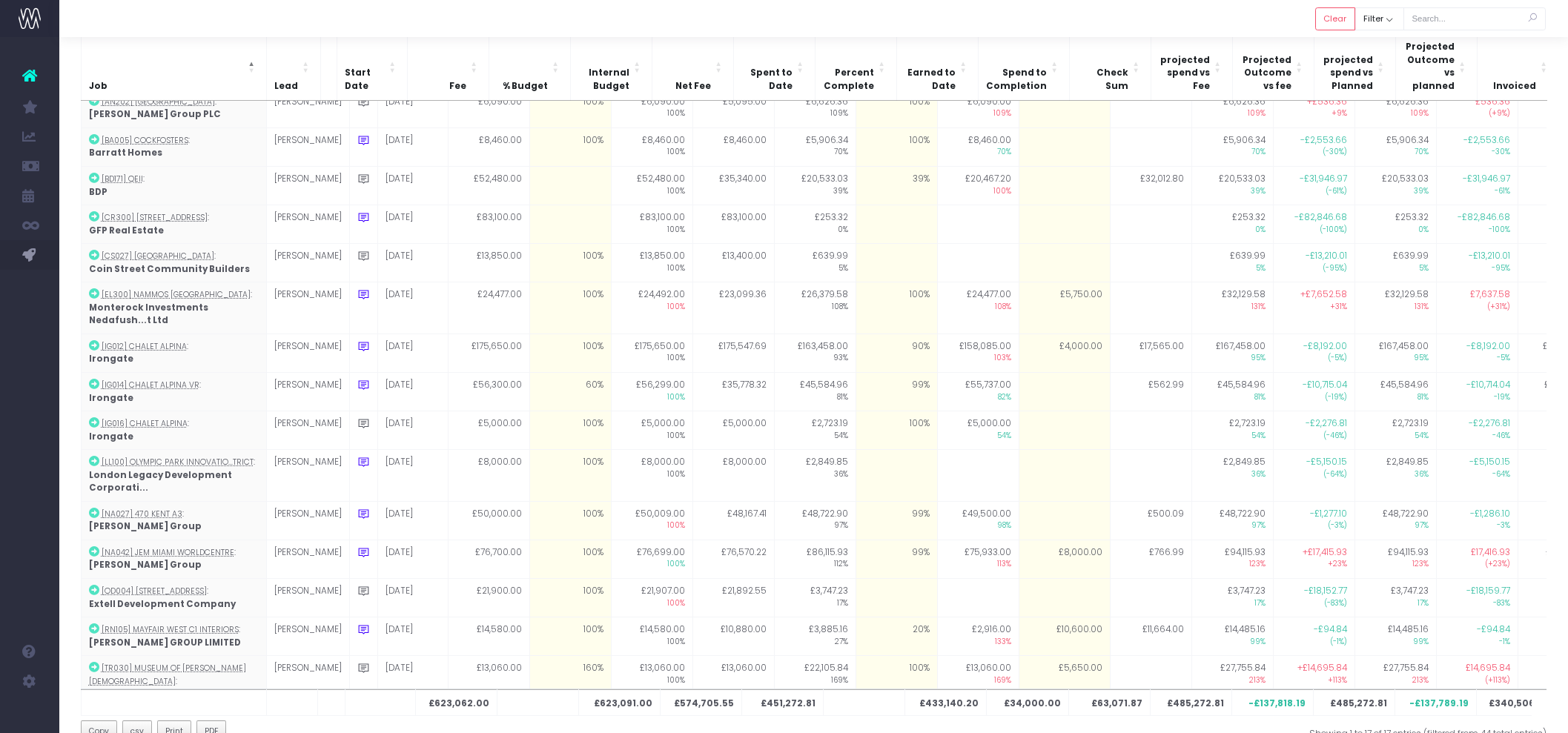
click at [730, 28] on div at bounding box center [814, 18] width 1509 height 37
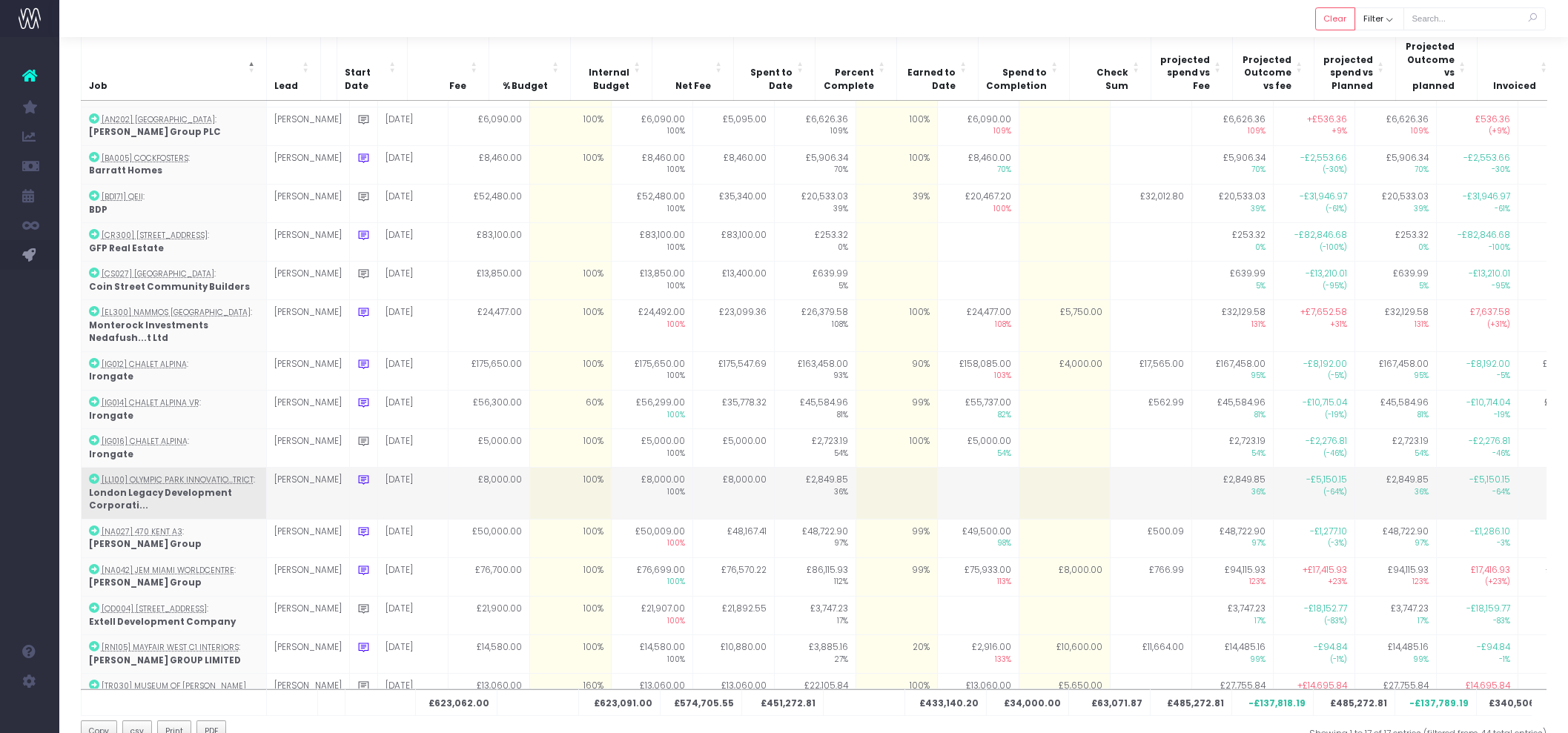
scroll to position [18, 0]
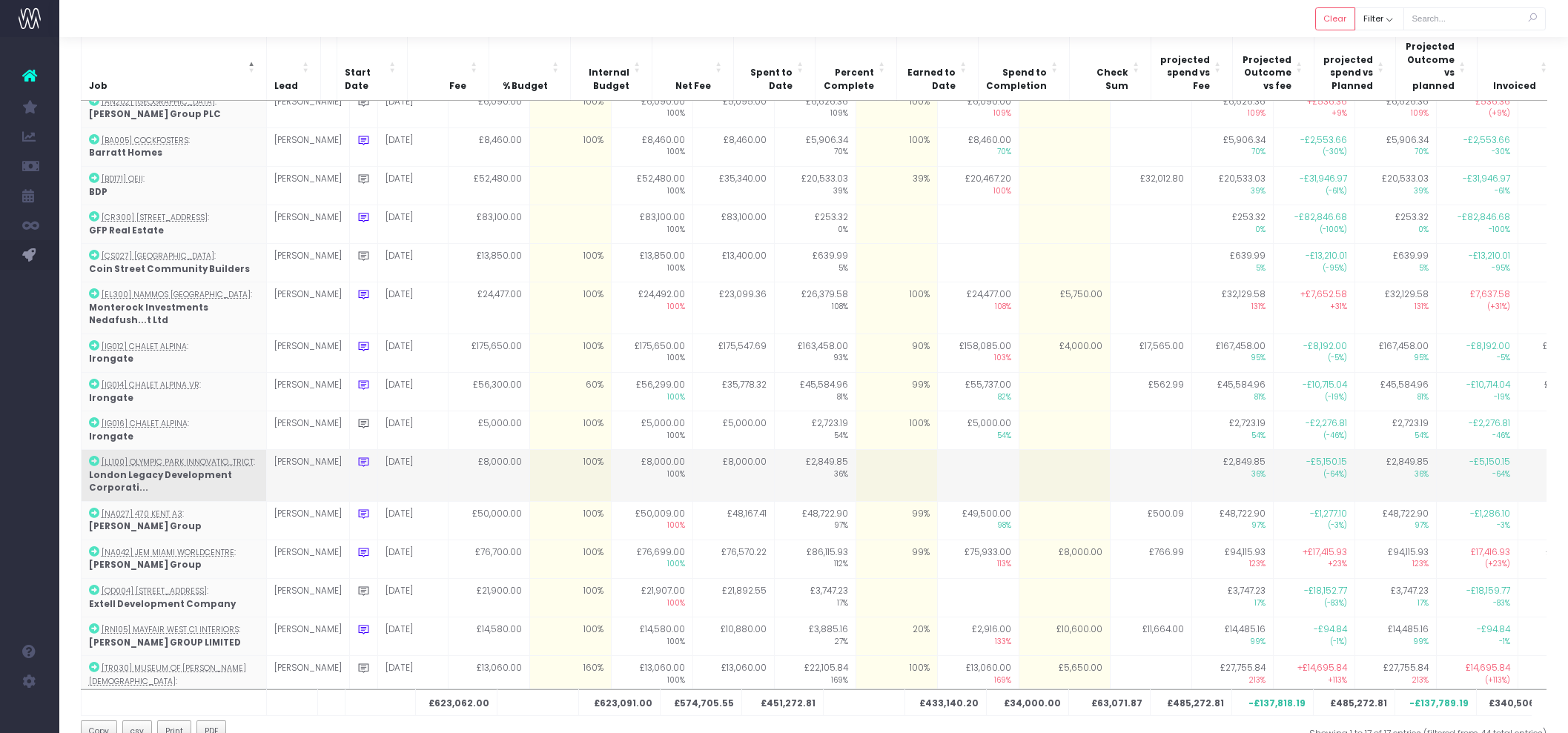
click at [1046, 450] on td at bounding box center [1065, 476] width 91 height 52
type input "5000"
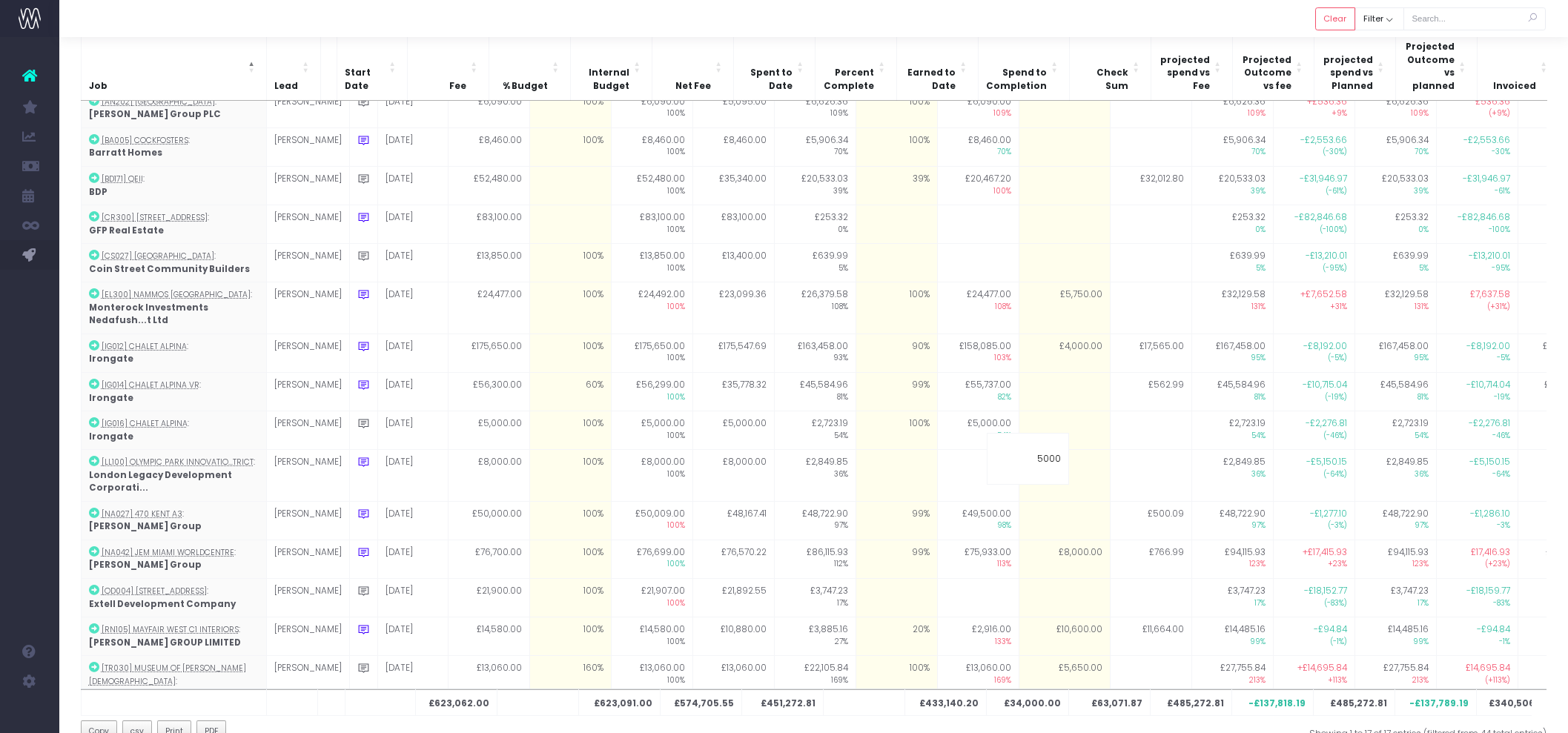
click at [1018, 21] on div at bounding box center [814, 18] width 1509 height 37
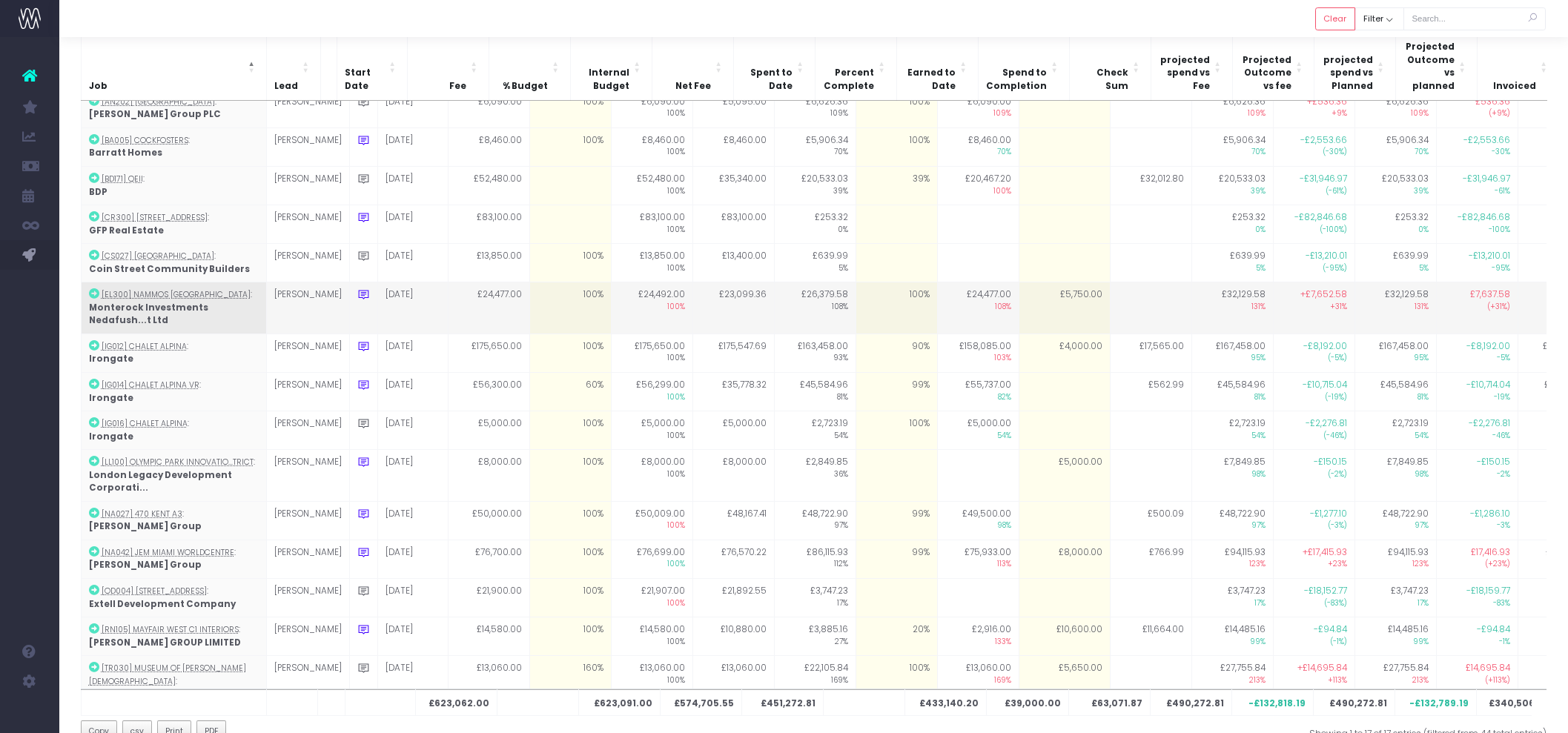
click at [869, 283] on td "100%" at bounding box center [896, 308] width 81 height 52
click at [1059, 292] on td "£5,750.00" at bounding box center [1065, 308] width 91 height 52
type input "5750"
click at [899, 284] on td "100%" at bounding box center [896, 308] width 81 height 52
type input "100"
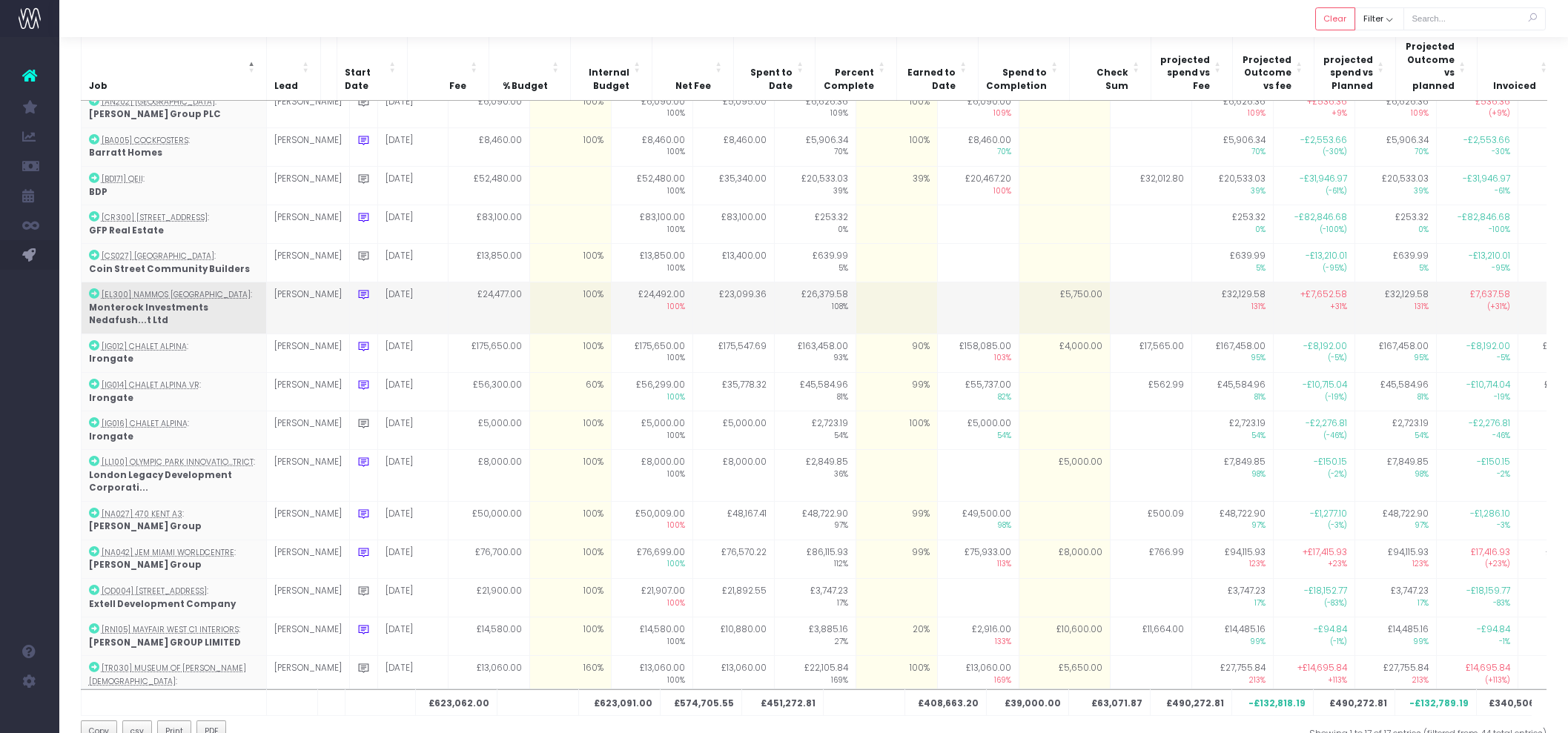
click at [855, 283] on td at bounding box center [896, 308] width 81 height 52
type input "90"
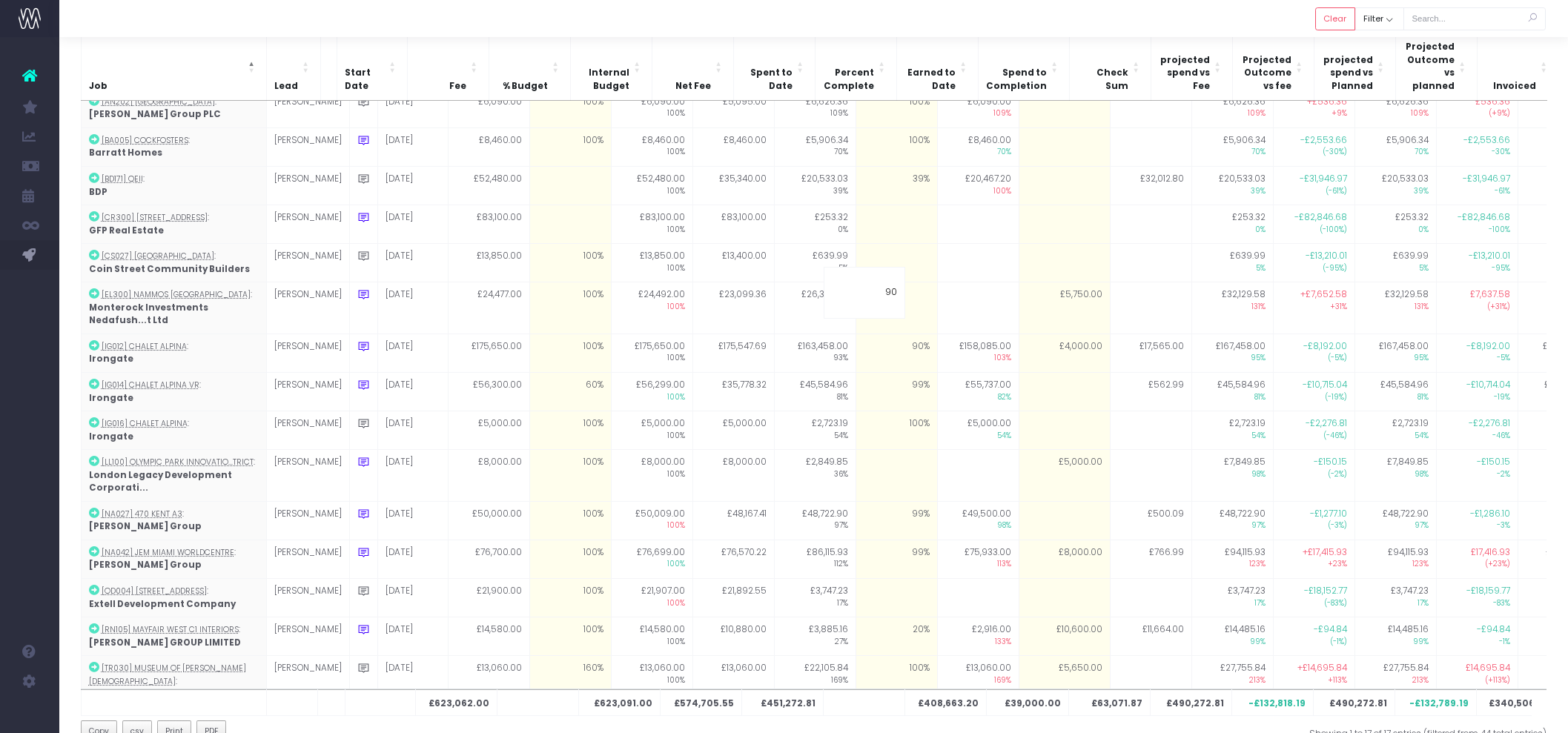
click at [887, 13] on div at bounding box center [814, 18] width 1509 height 37
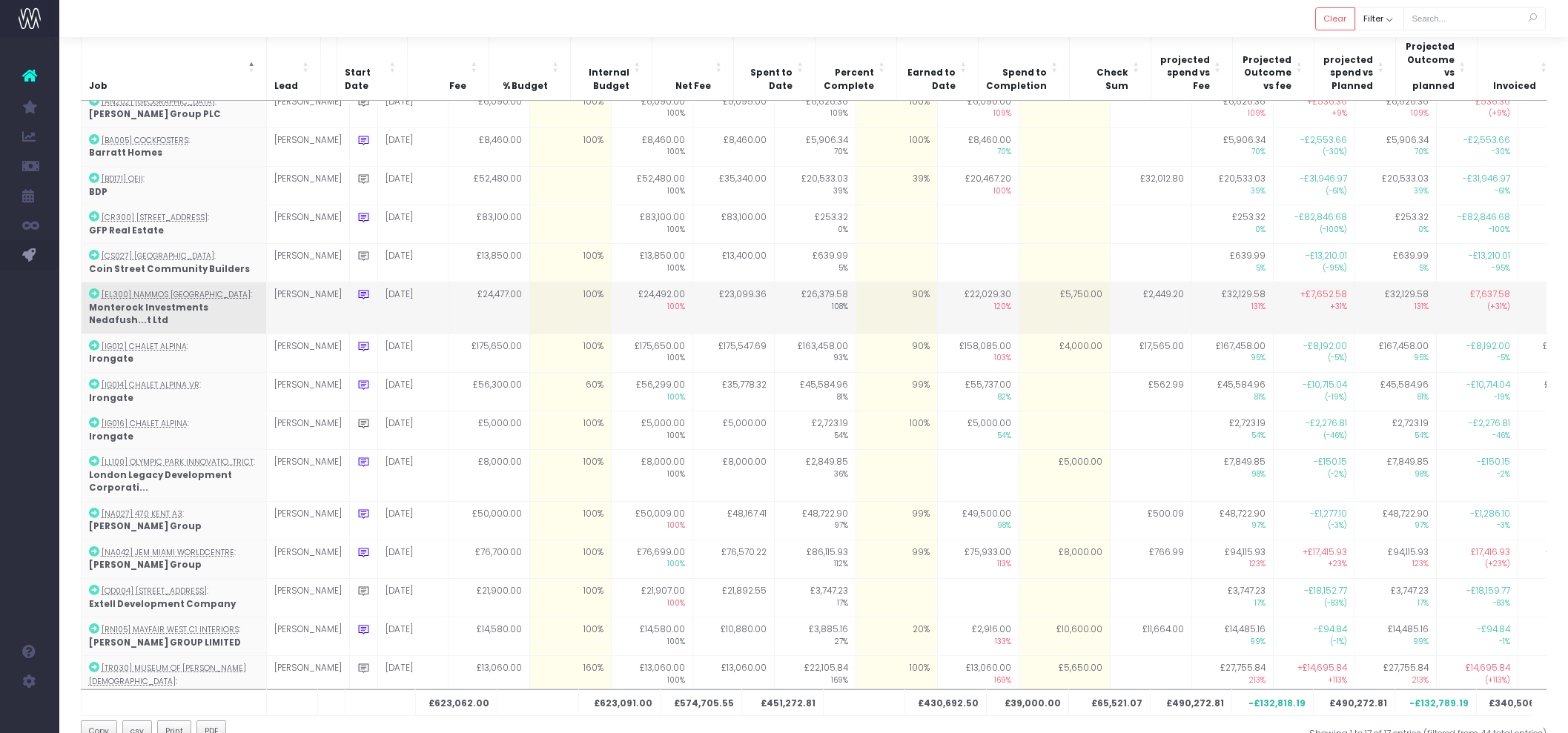
click at [1020, 283] on td "£5,750.00" at bounding box center [1065, 308] width 91 height 52
type input "5750"
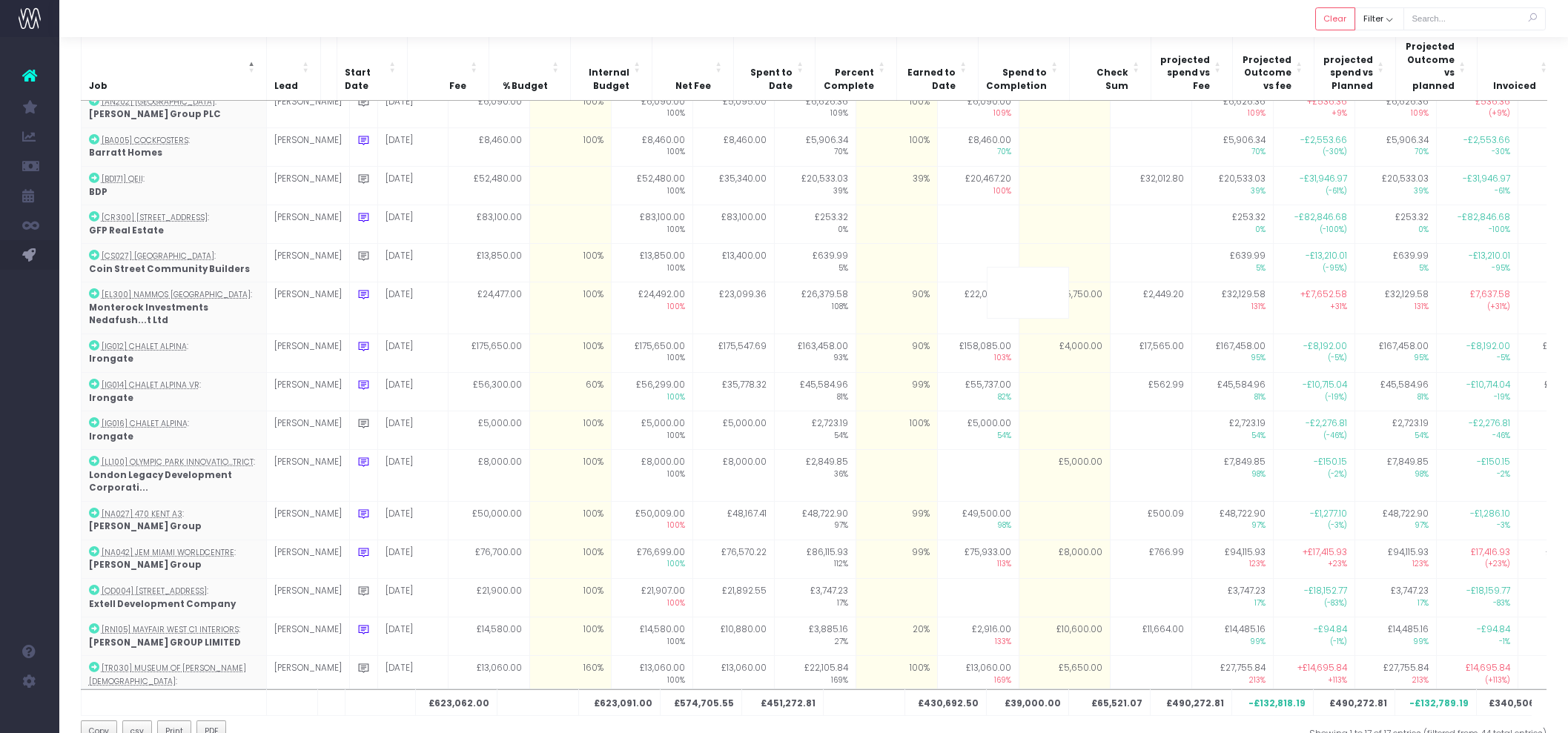
click at [992, 10] on div at bounding box center [814, 18] width 1509 height 37
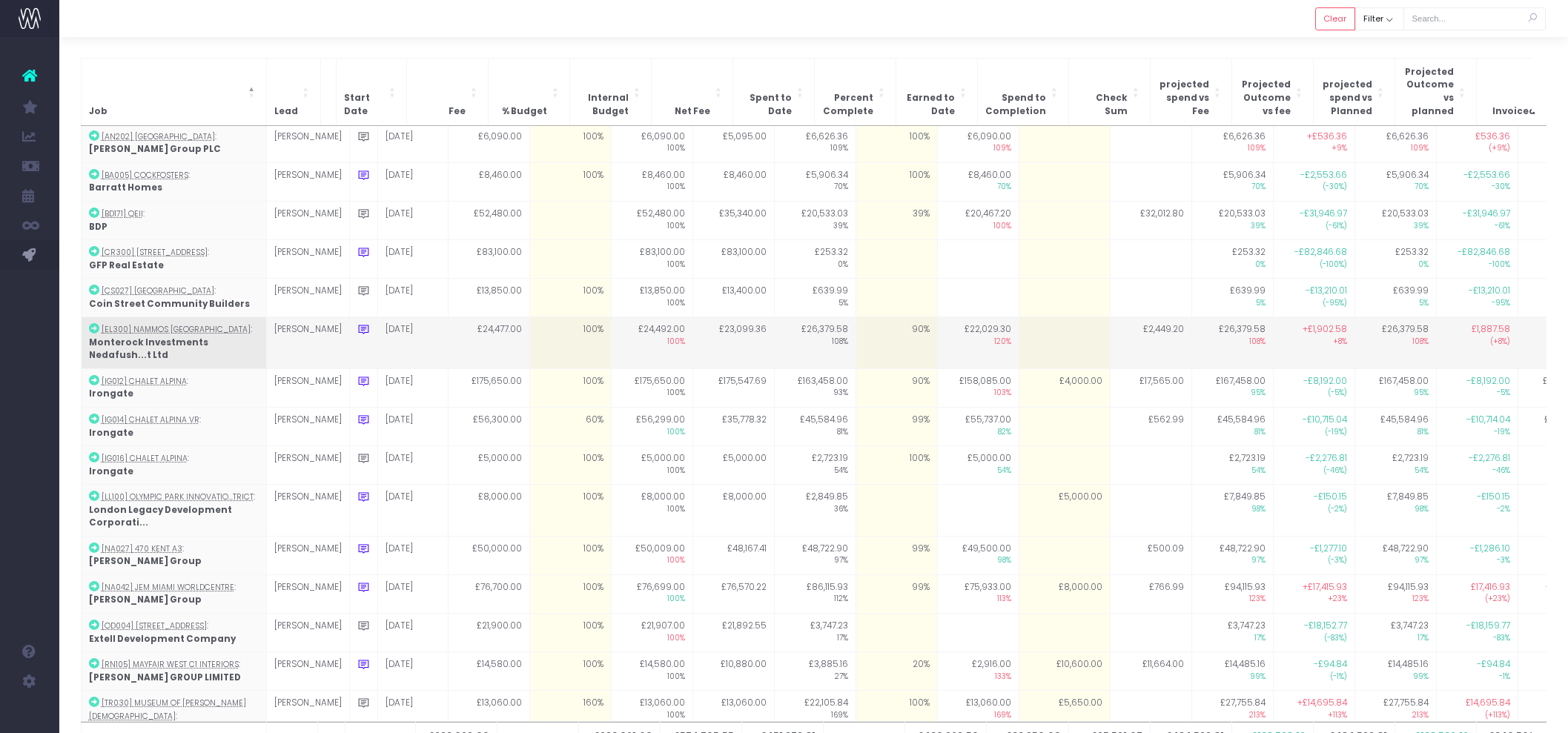
scroll to position [95, 0]
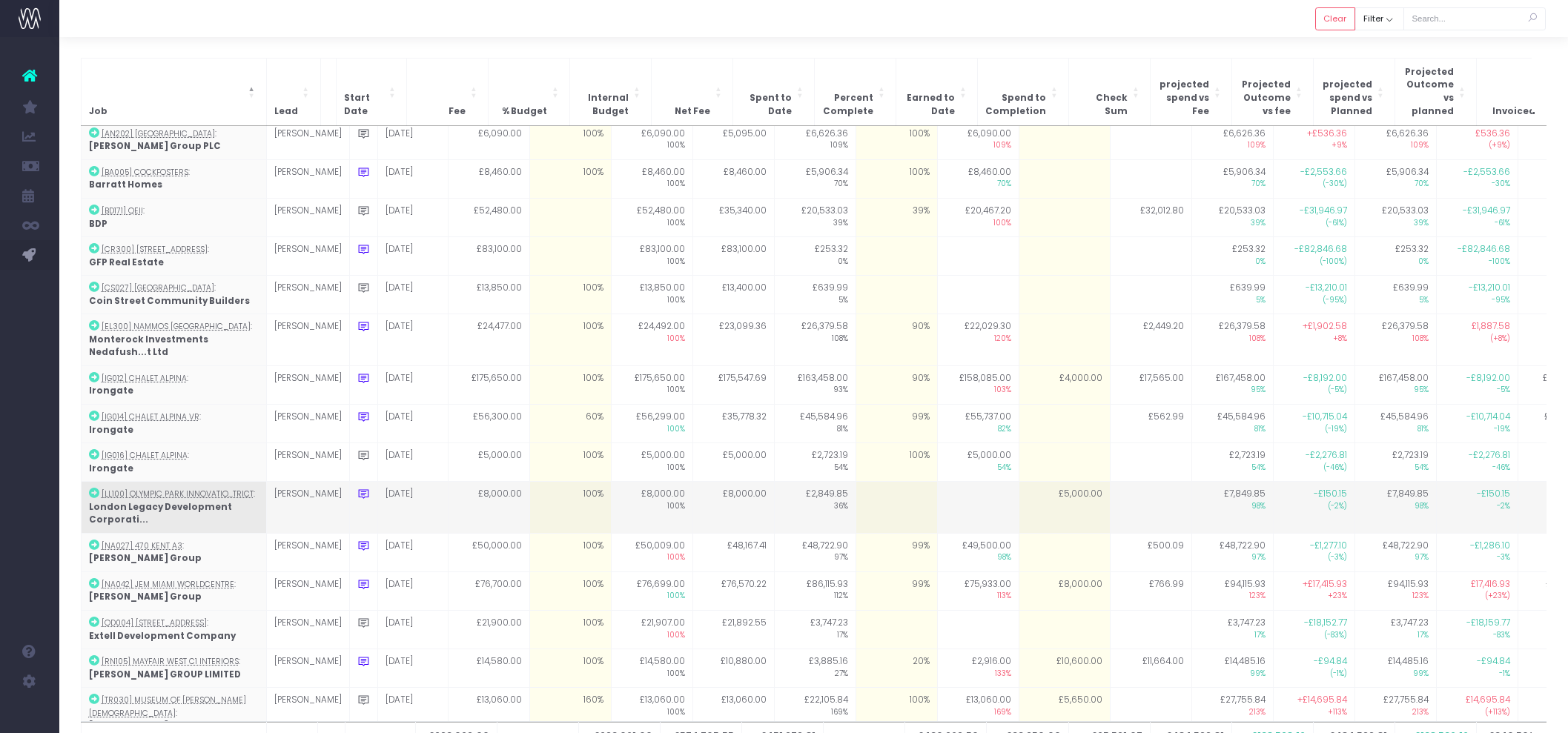
click at [357, 488] on icon at bounding box center [363, 494] width 13 height 13
click at [600, 510] on textarea "% budget to be confirmed following confirmation of direction" at bounding box center [498, 531] width 282 height 43
type textarea "% budget to be confirmed following confirmation of direction; factoring in disc…"
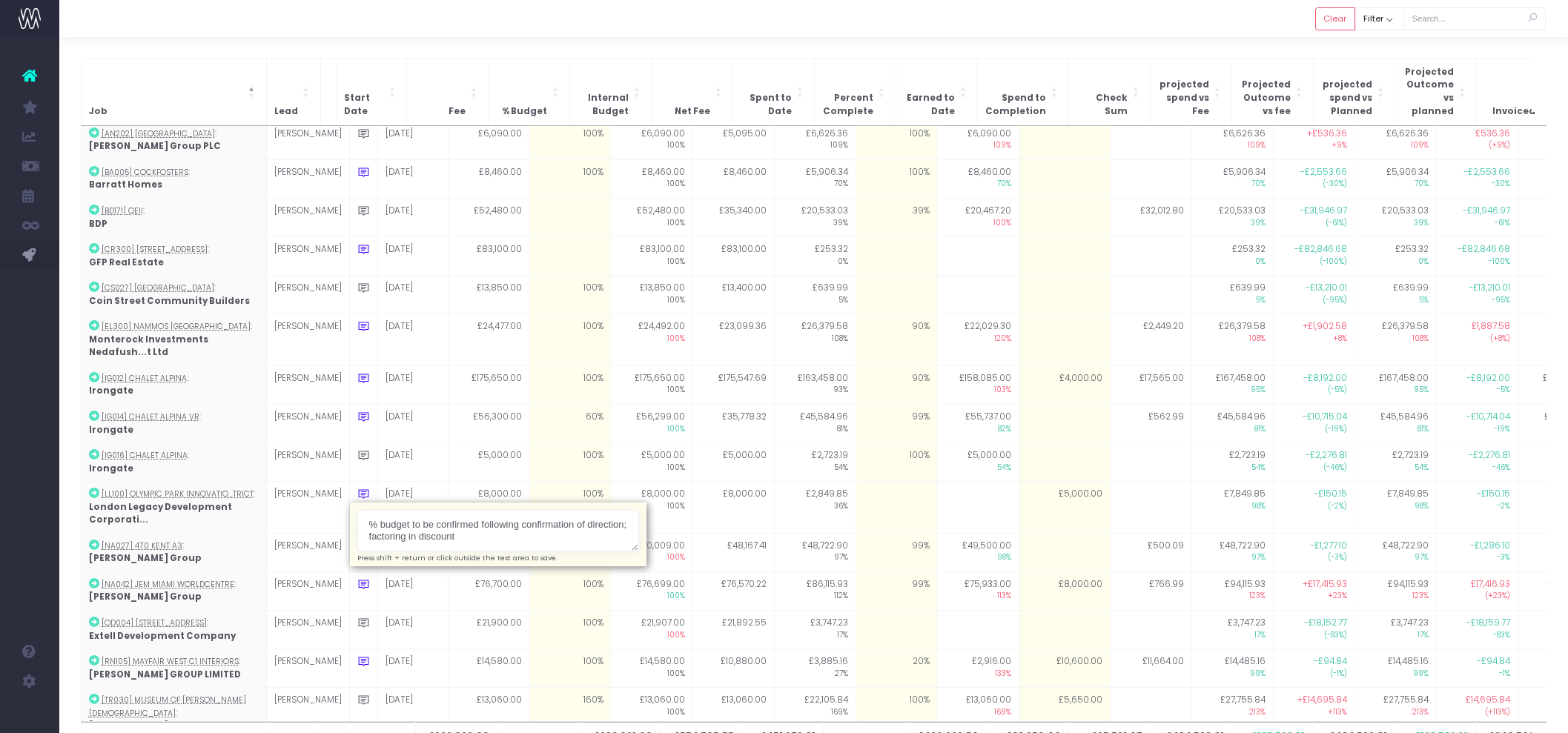
click at [692, 34] on div at bounding box center [814, 18] width 1509 height 37
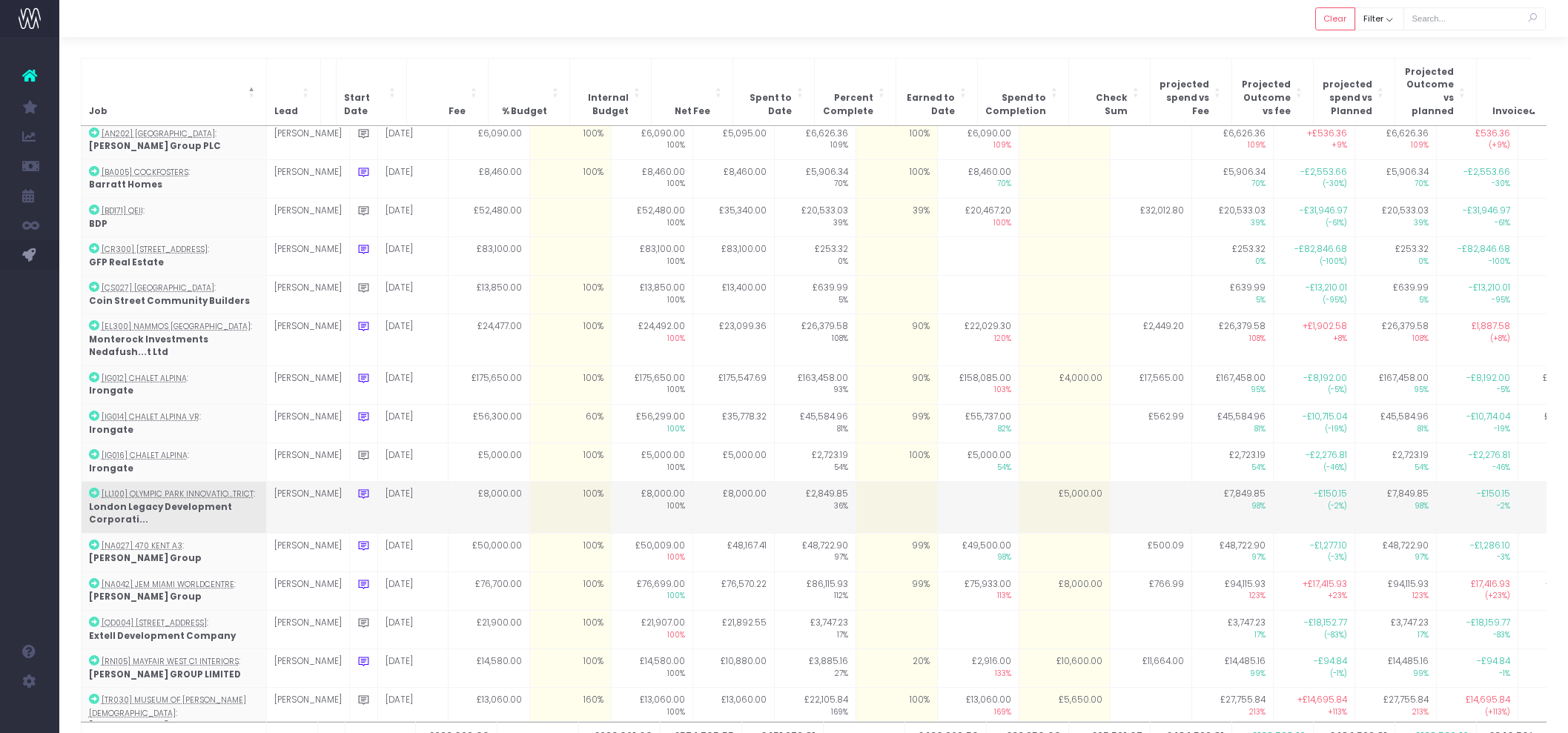
scroll to position [0, 0]
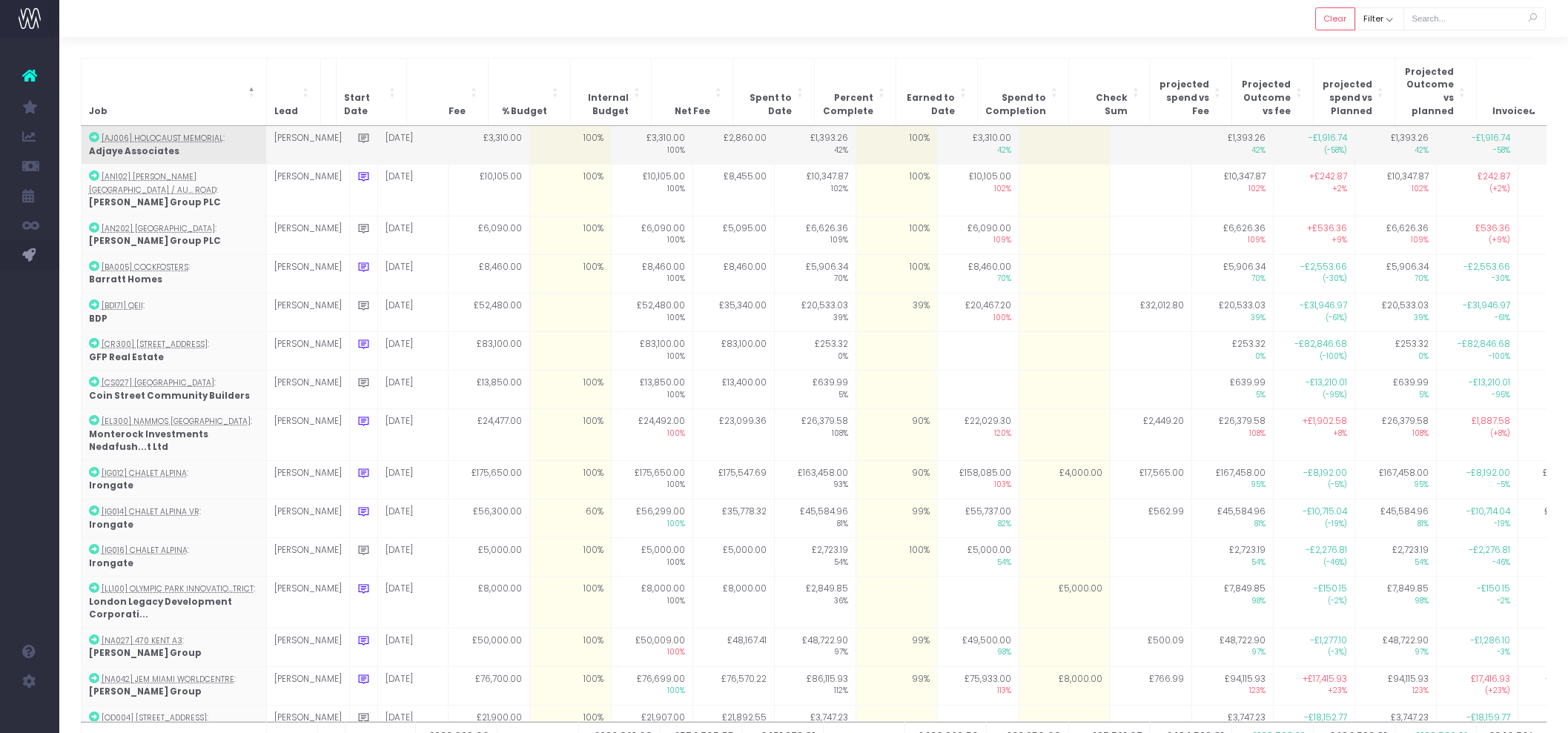
click at [357, 132] on icon at bounding box center [363, 138] width 13 height 13
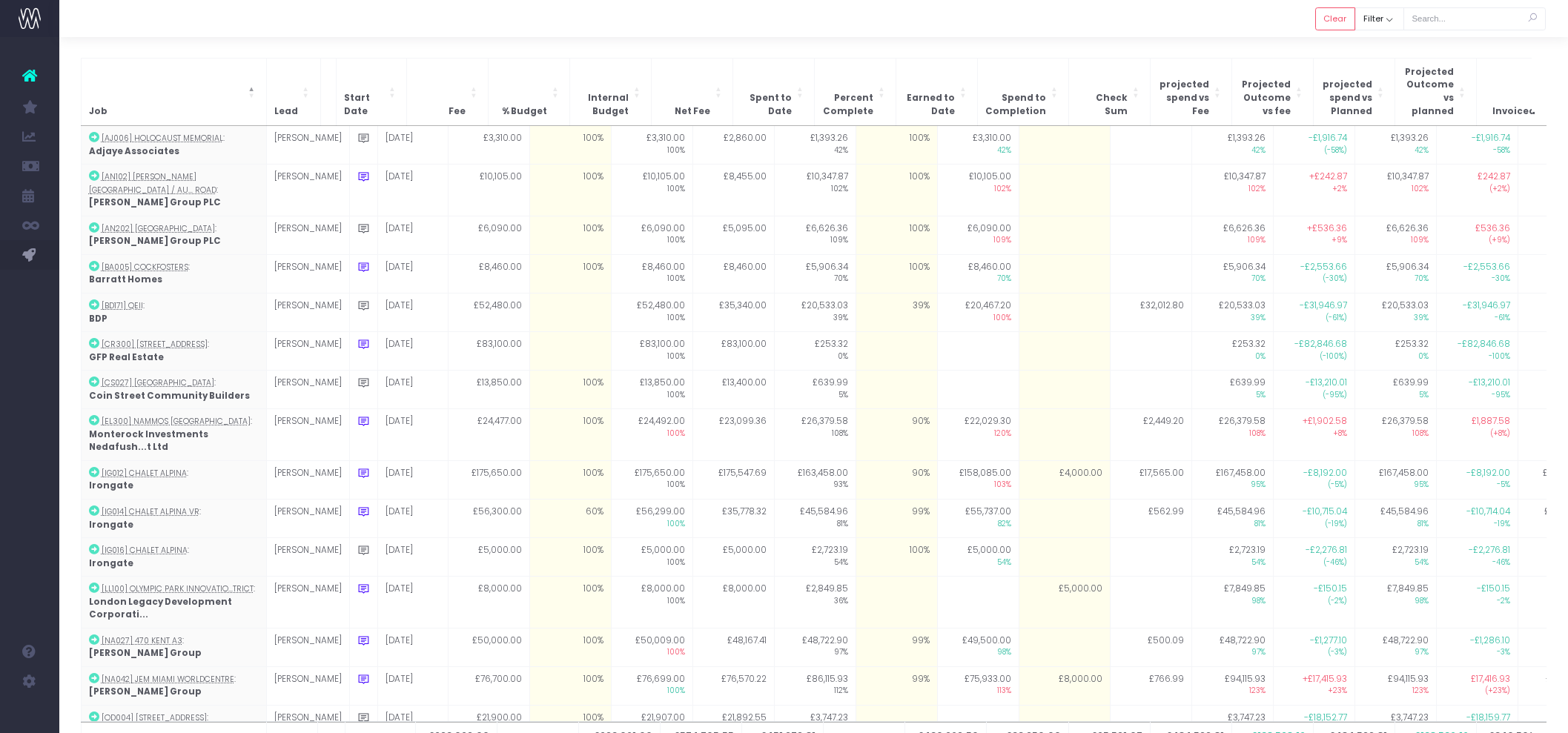
click at [420, 18] on div at bounding box center [814, 18] width 1509 height 37
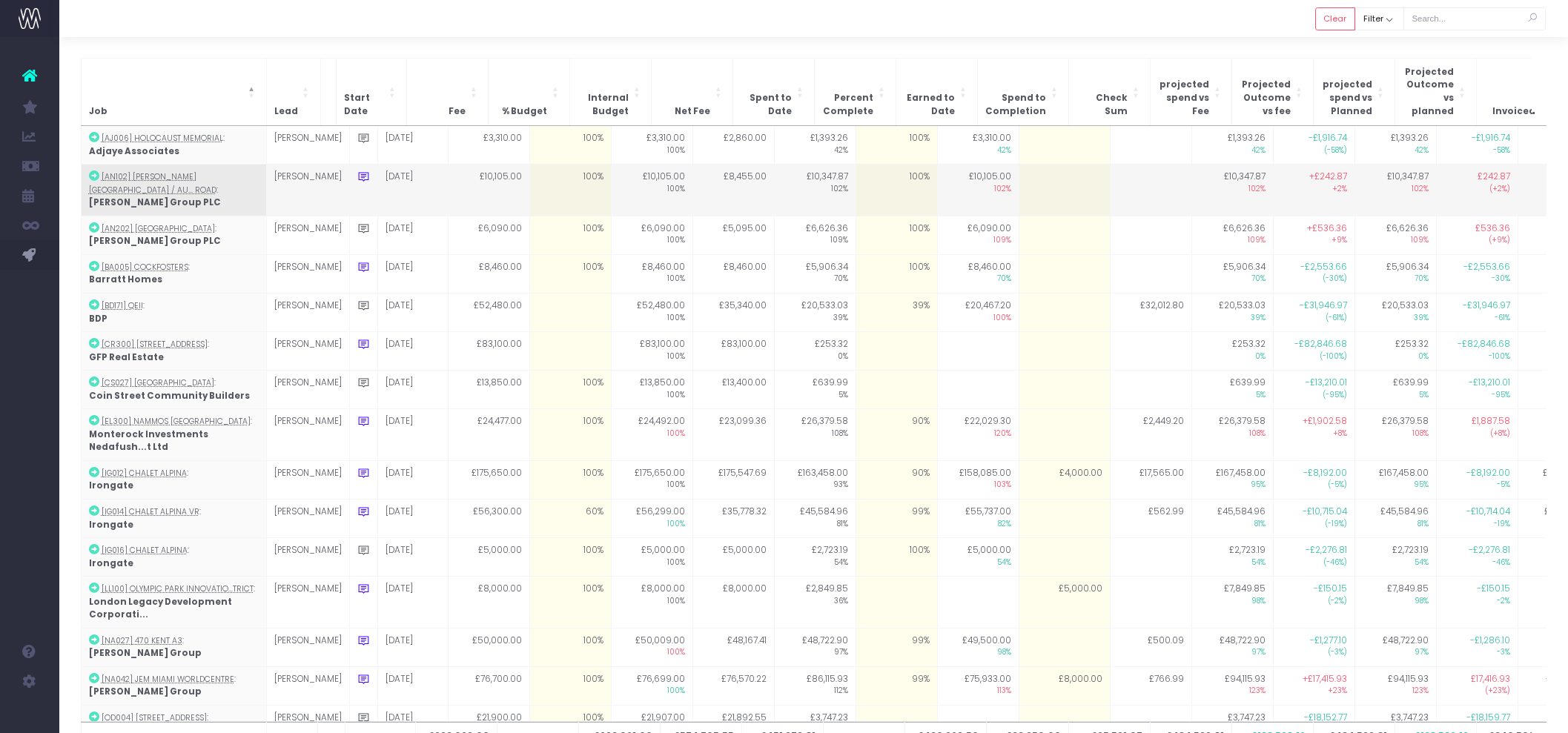
click at [357, 171] on icon at bounding box center [363, 177] width 13 height 13
click at [510, 192] on textarea "landscape amends in one view left" at bounding box center [498, 213] width 282 height 43
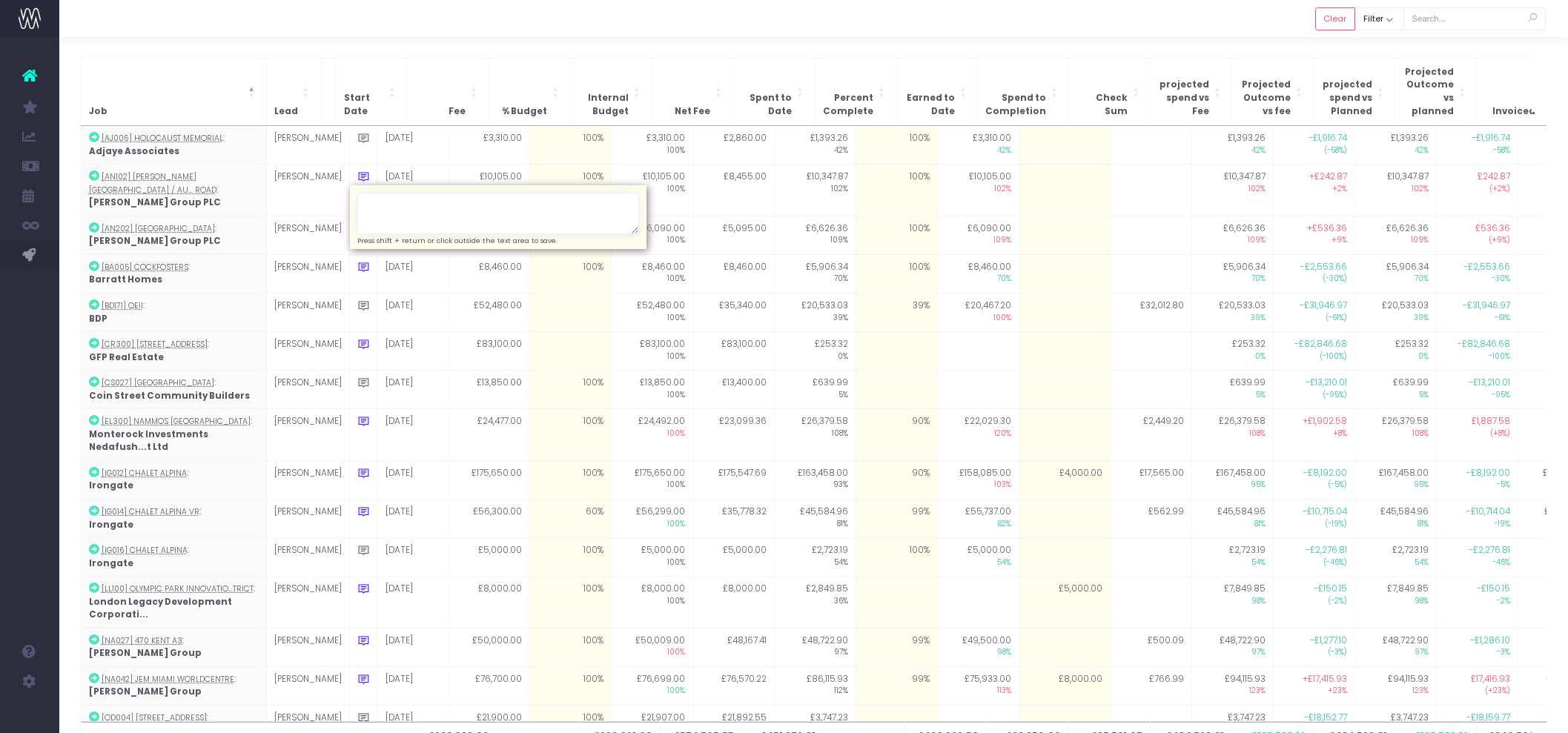
click at [505, 48] on div "Job Lead Start Date Fee % Budget Internal Budget Net Fee Spent to Date Percent …" at bounding box center [814, 417] width 1509 height 761
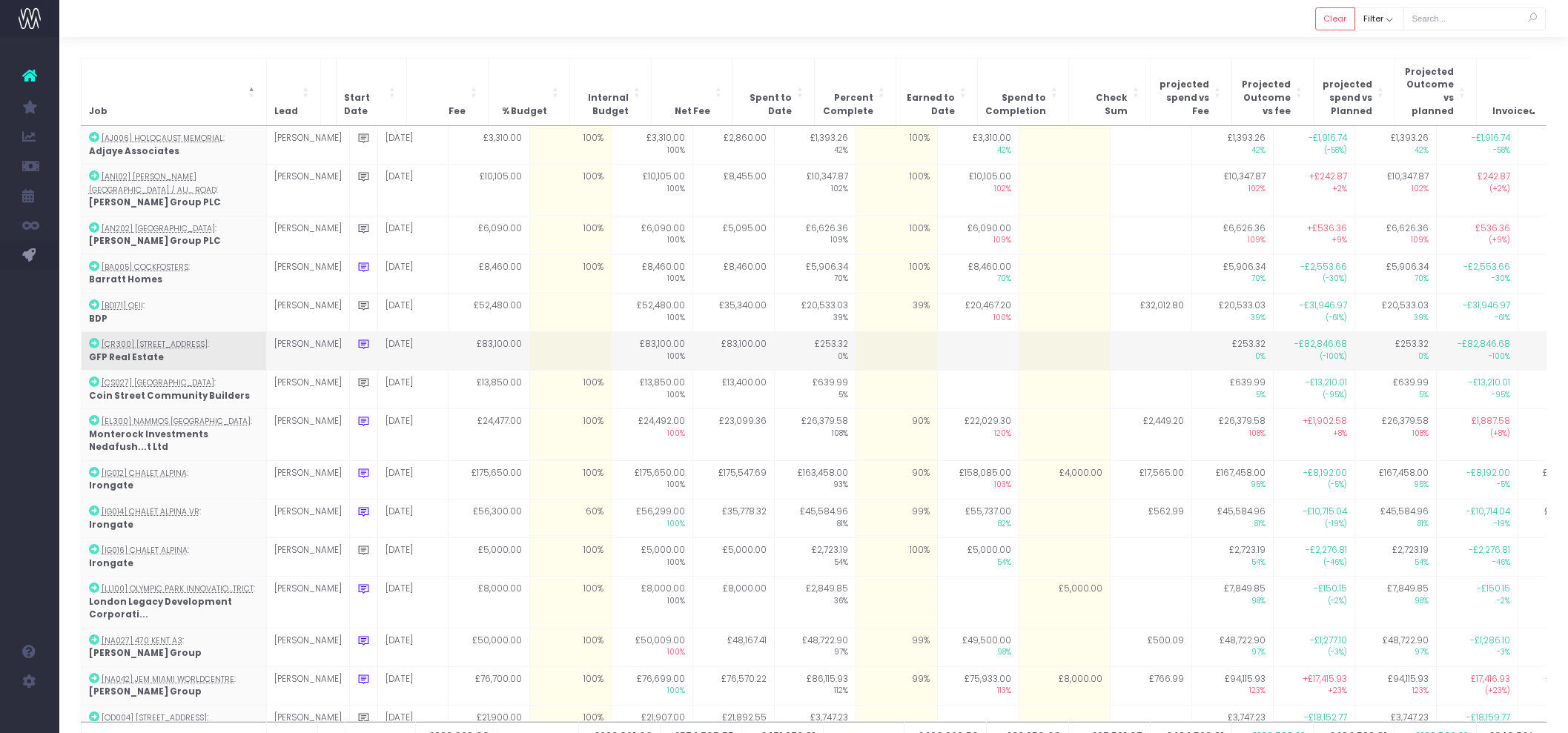
click at [357, 338] on icon at bounding box center [363, 344] width 13 height 13
click at [446, 360] on textarea "likely we'll aim to use Kacper's team for this project so will work out target %" at bounding box center [498, 381] width 282 height 43
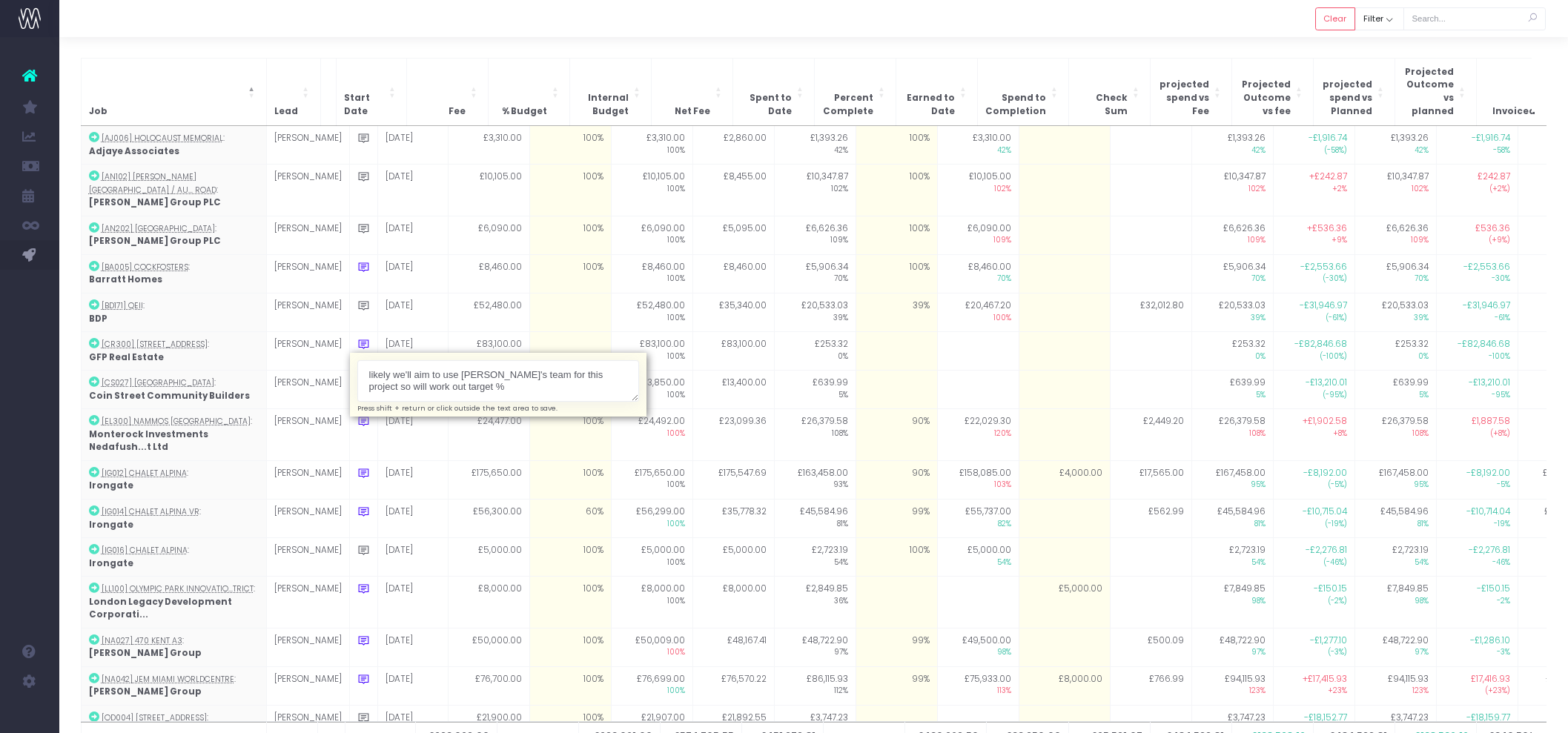
click at [450, 44] on div "Job Lead Start Date Fee % Budget Internal Budget Net Fee Spent to Date Percent …" at bounding box center [814, 417] width 1509 height 761
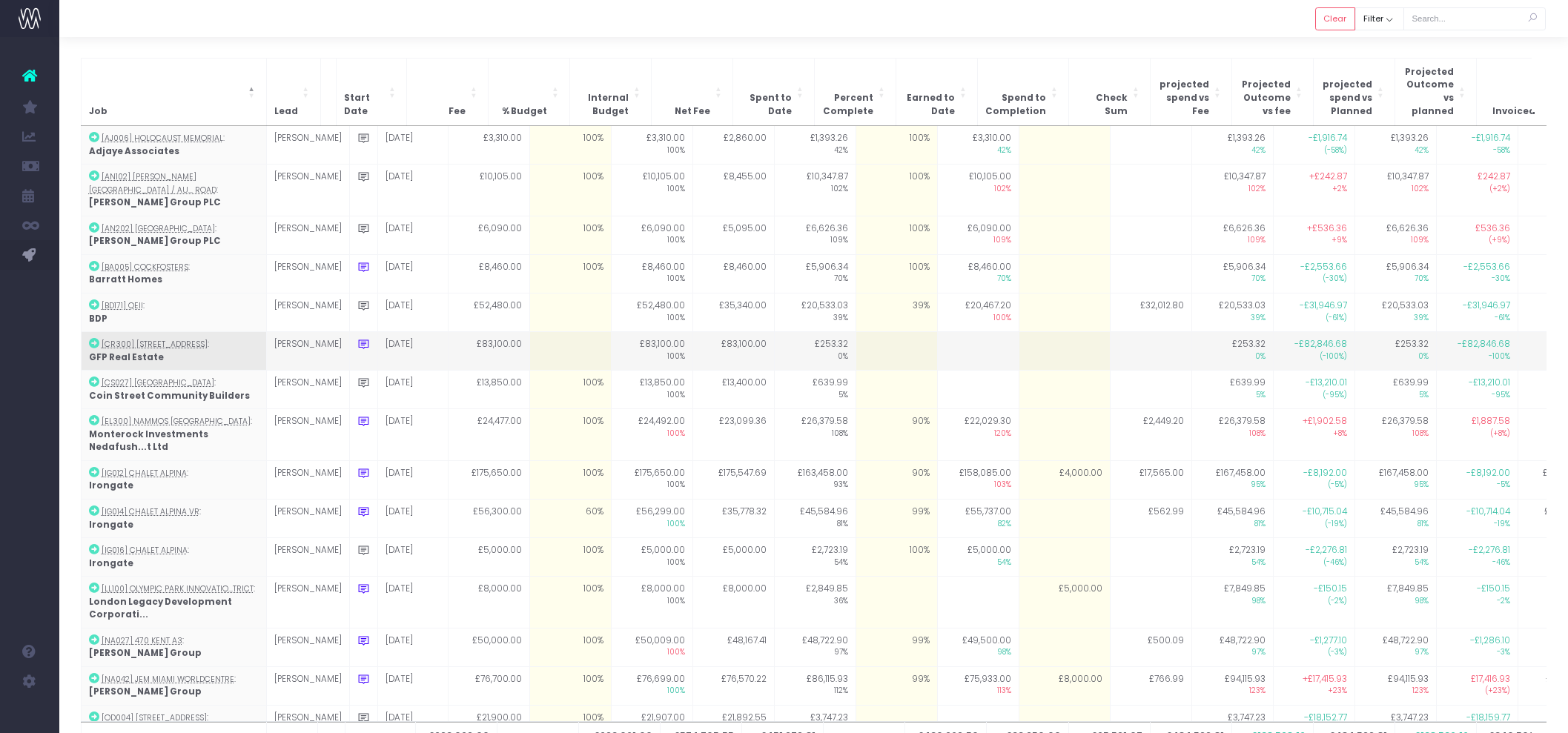
click at [349, 332] on td at bounding box center [363, 351] width 28 height 39
click at [357, 338] on icon at bounding box center [363, 344] width 13 height 13
click at [447, 360] on textarea "likely we'll aim to use Kacper's team for this project so will work out target %" at bounding box center [498, 381] width 282 height 43
click at [445, 365] on textarea "likely we'll aim to use Kacper's team for this project so will work out target %" at bounding box center [498, 381] width 282 height 43
type textarea "likely we'll aim to use Kacper's team for this project so will work out target …"
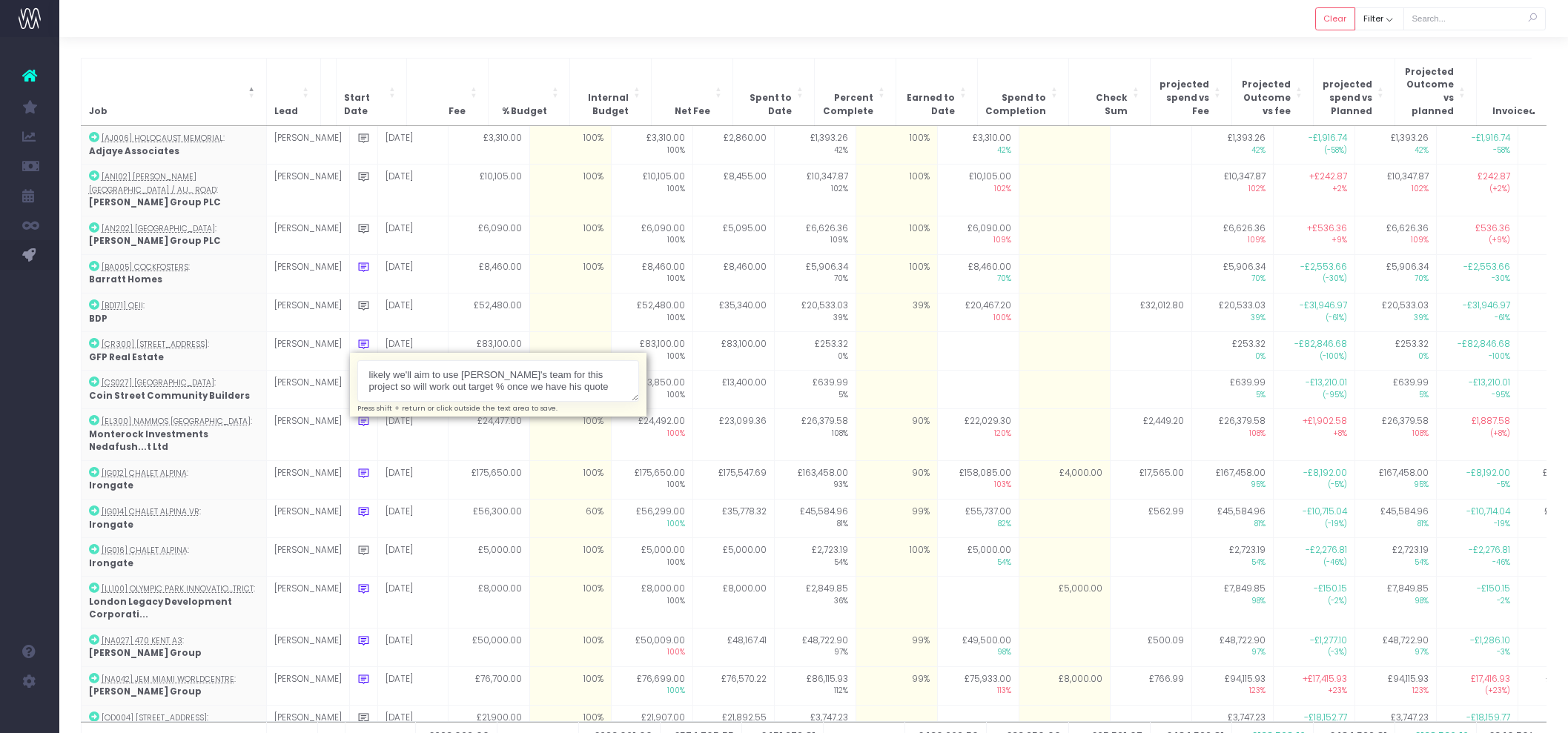
click at [534, 51] on div "Job Lead Start Date Fee % Budget Internal Budget Net Fee Spent to Date Percent …" at bounding box center [814, 417] width 1509 height 761
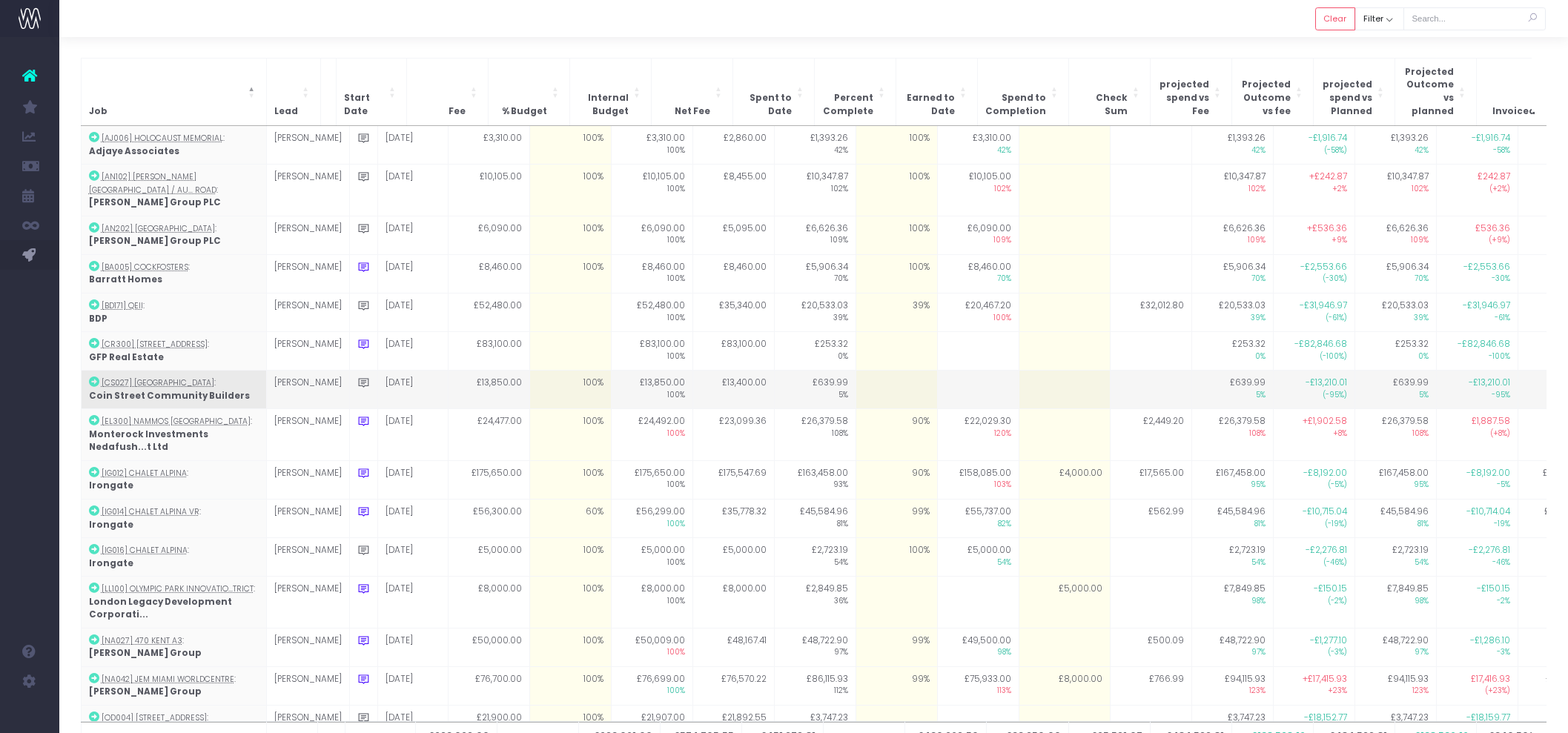
click at [866, 371] on td at bounding box center [896, 390] width 81 height 39
type input "0"
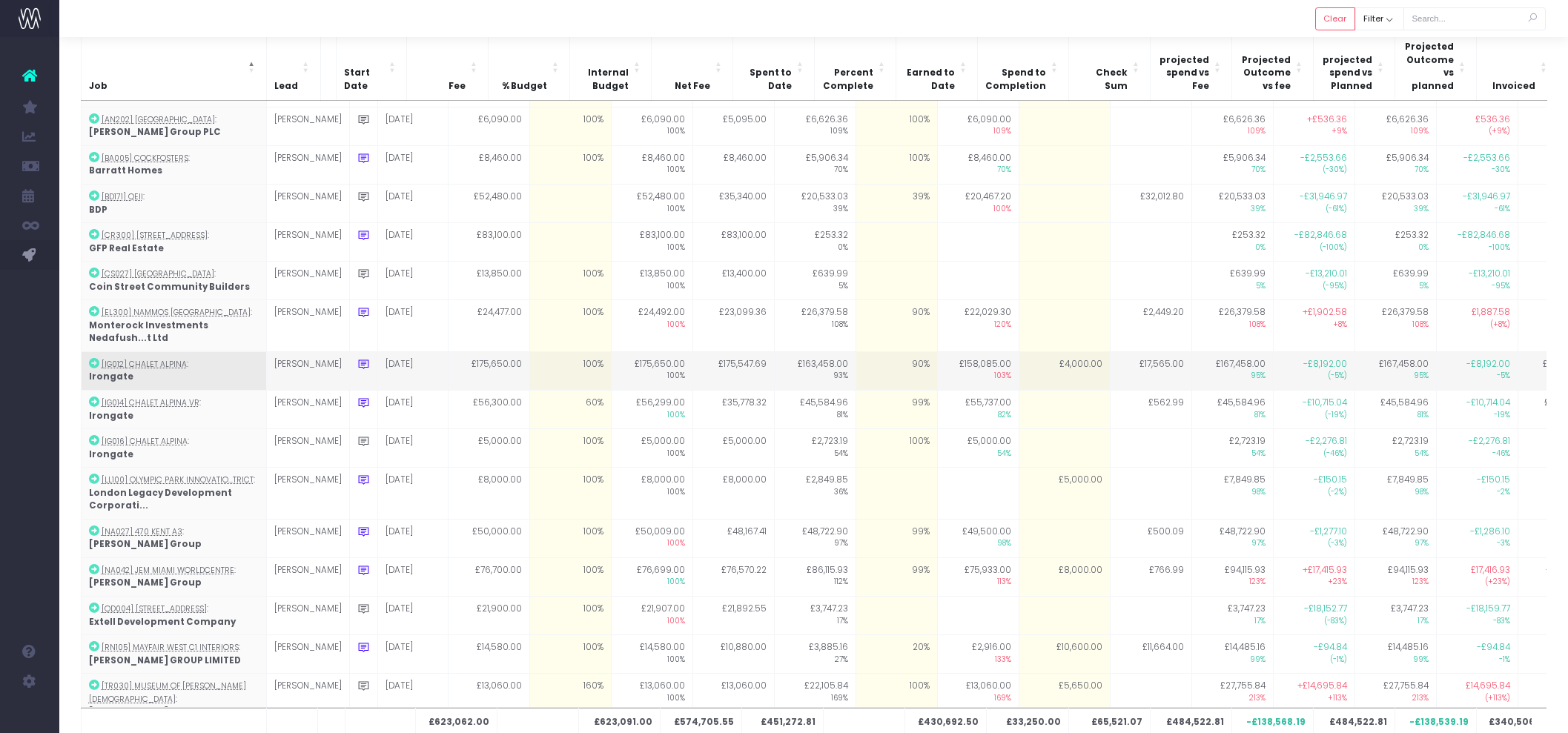
scroll to position [99, 0]
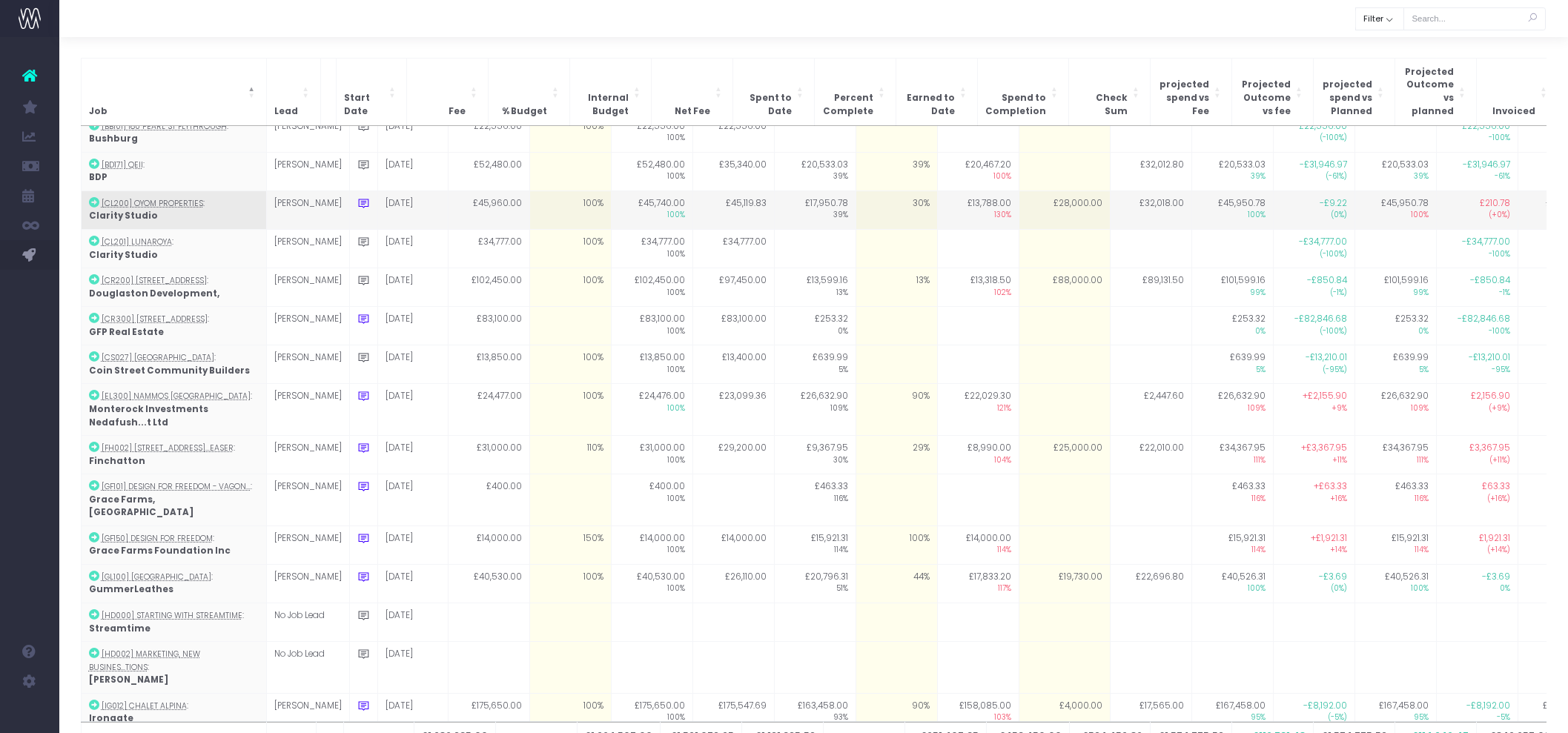
scroll to position [1141, 0]
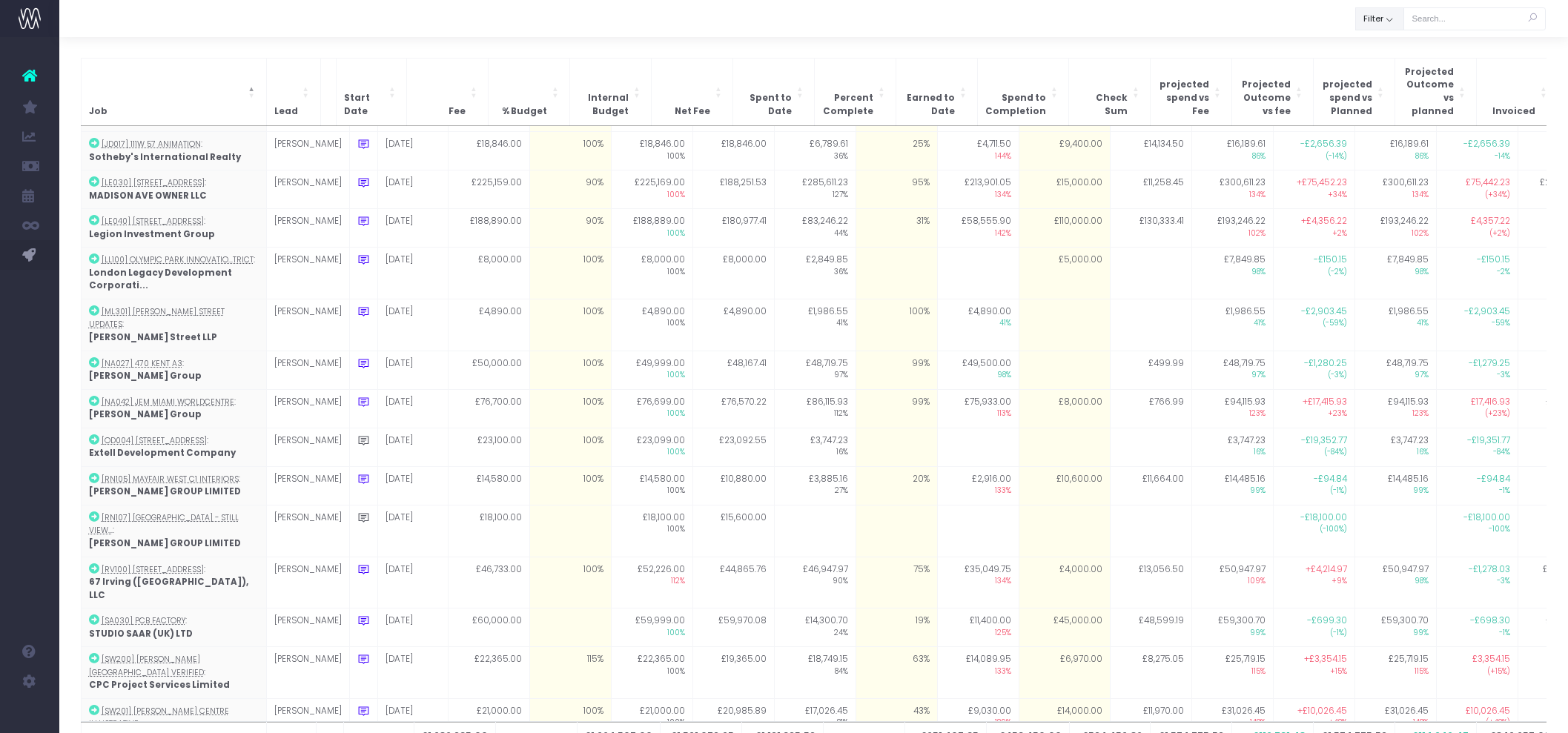
click at [1381, 13] on button "Filter" at bounding box center [1379, 18] width 49 height 23
click at [1382, 46] on span at bounding box center [1376, 52] width 13 height 13
click at [1392, 45] on input "All" at bounding box center [1397, 50] width 10 height 10
checkbox input "false"
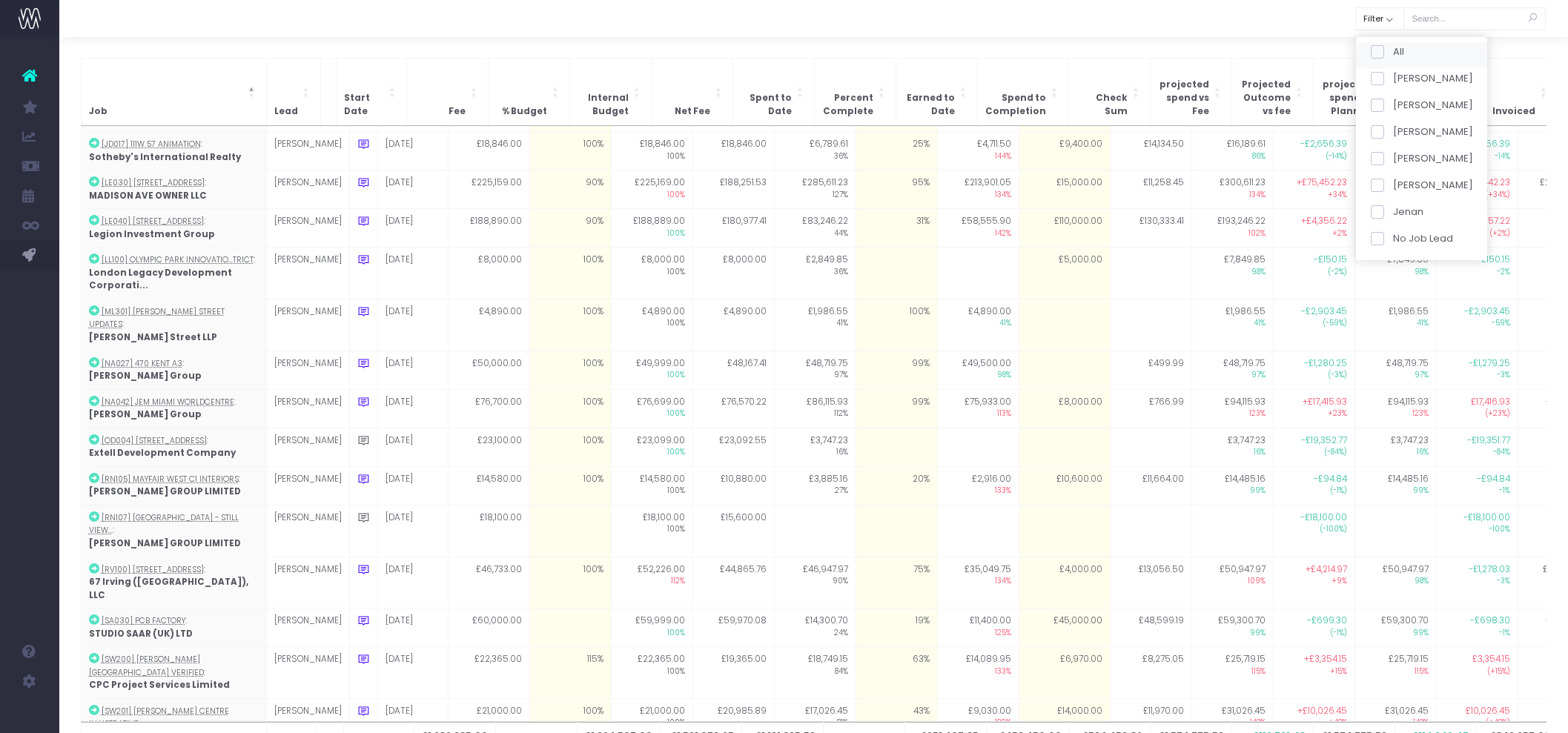
checkbox input "false"
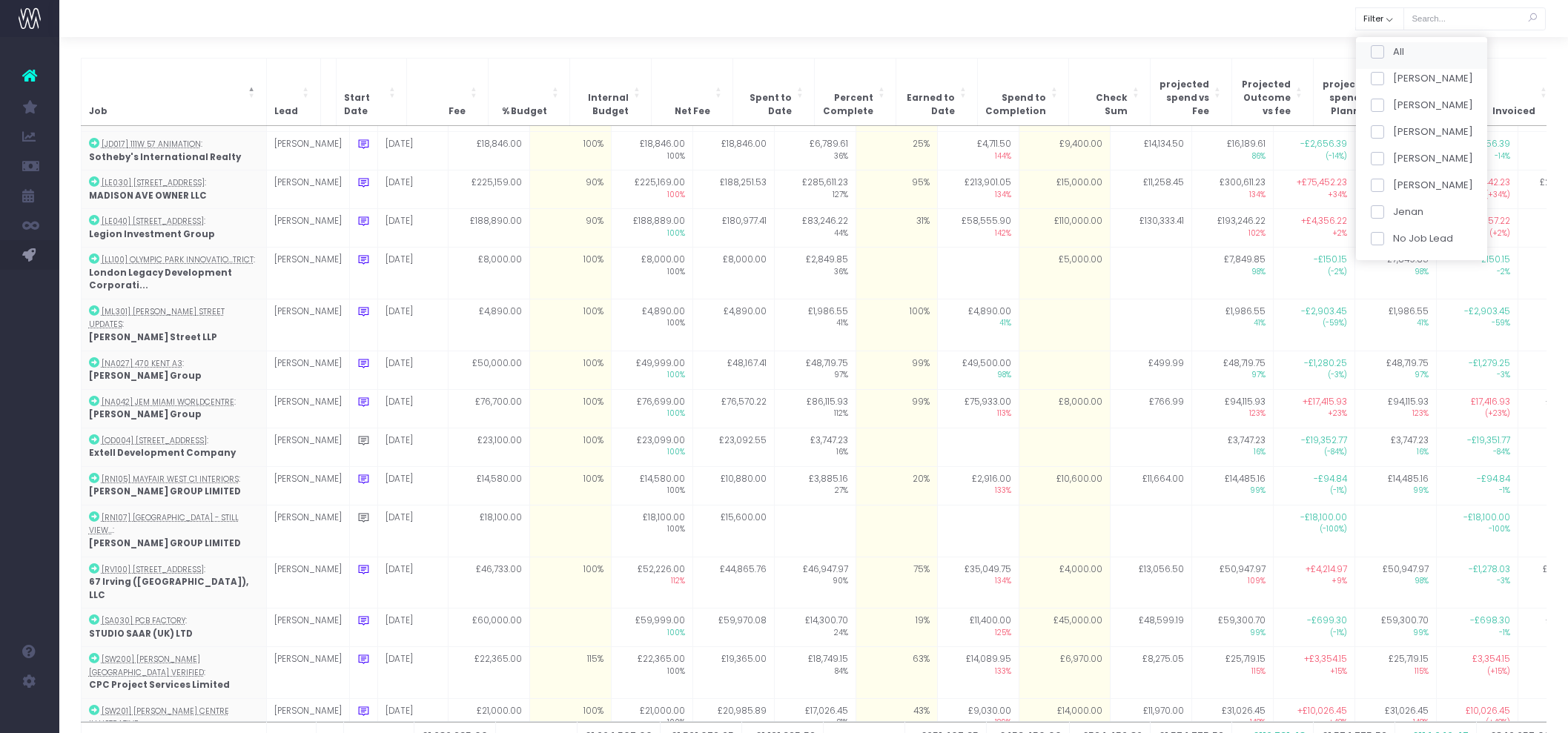
checkbox input "false"
click at [1383, 48] on span at bounding box center [1376, 52] width 13 height 13
click at [1392, 48] on input "All" at bounding box center [1397, 50] width 10 height 10
checkbox input "true"
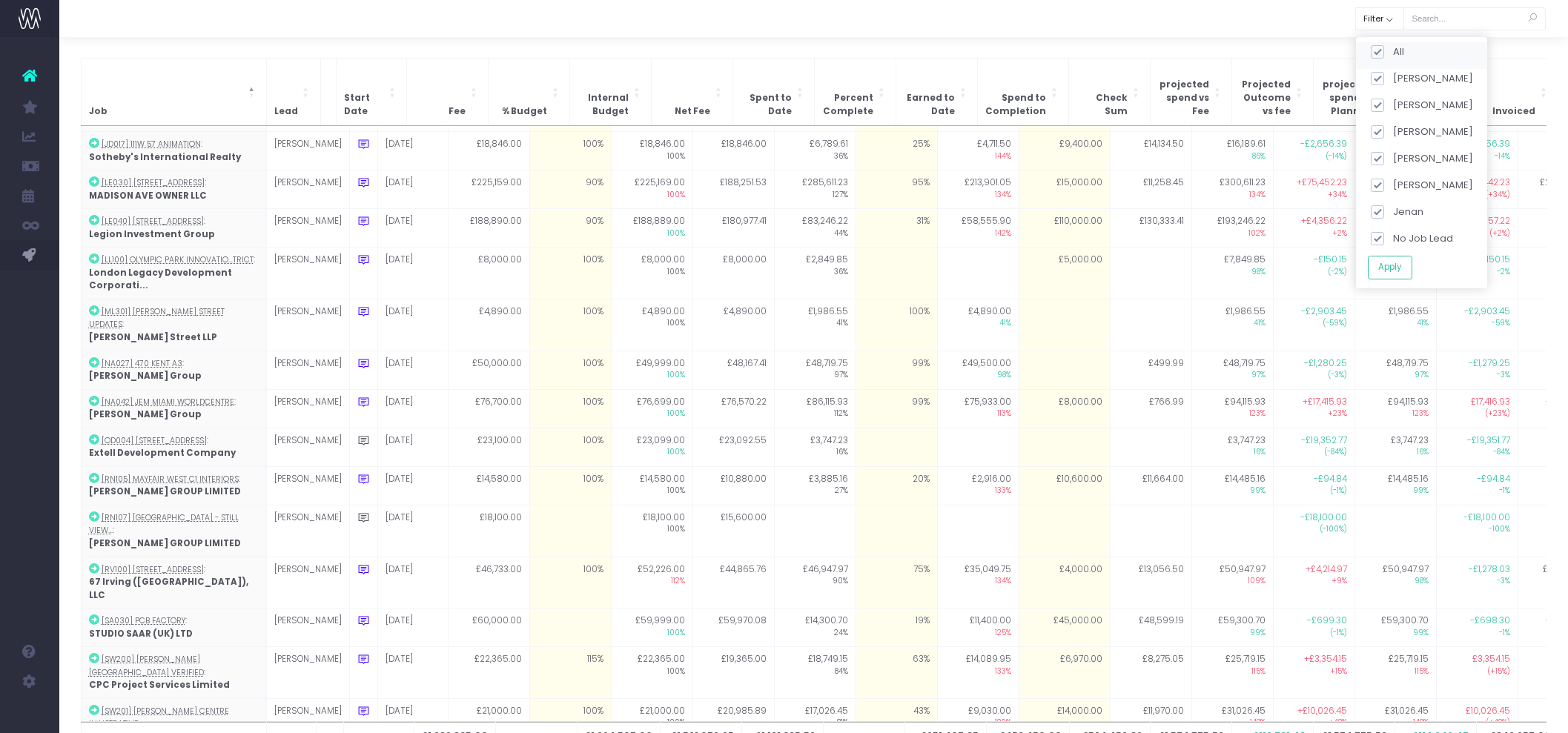
checkbox input "true"
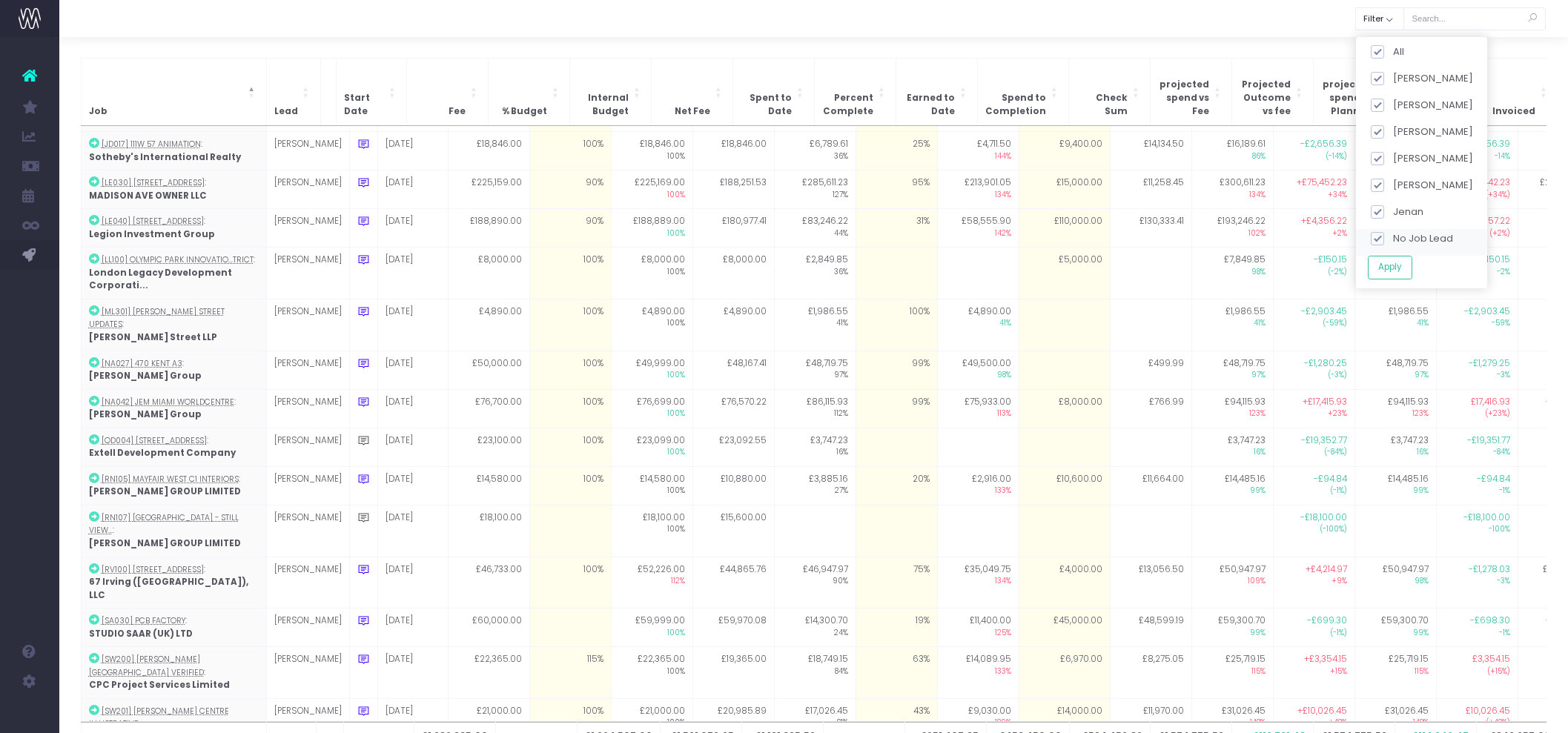
click at [1380, 238] on span at bounding box center [1376, 238] width 13 height 13
click at [1392, 238] on input "No Job Lead" at bounding box center [1397, 236] width 10 height 10
checkbox input "false"
click at [1390, 267] on button "Apply" at bounding box center [1389, 268] width 45 height 25
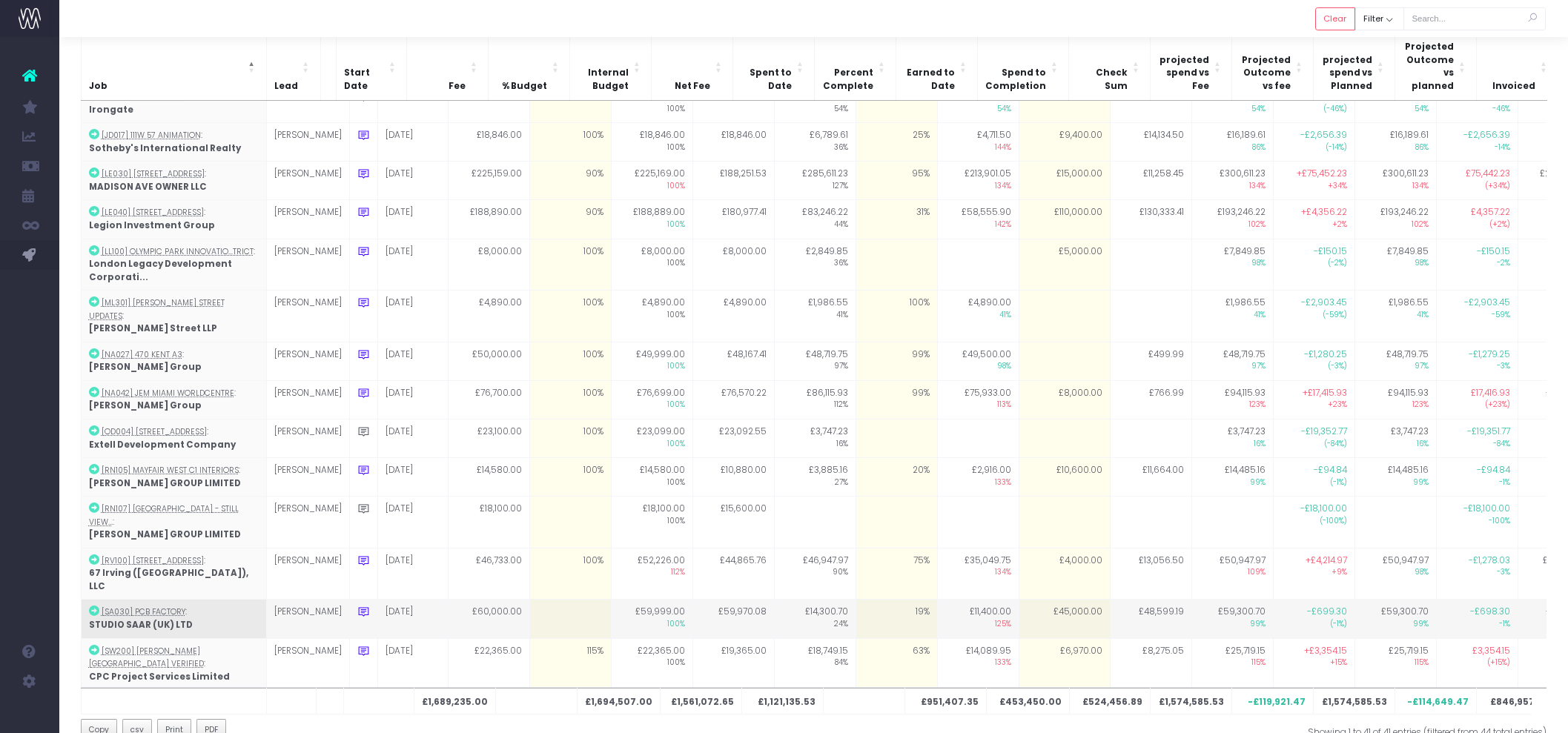
scroll to position [110, 0]
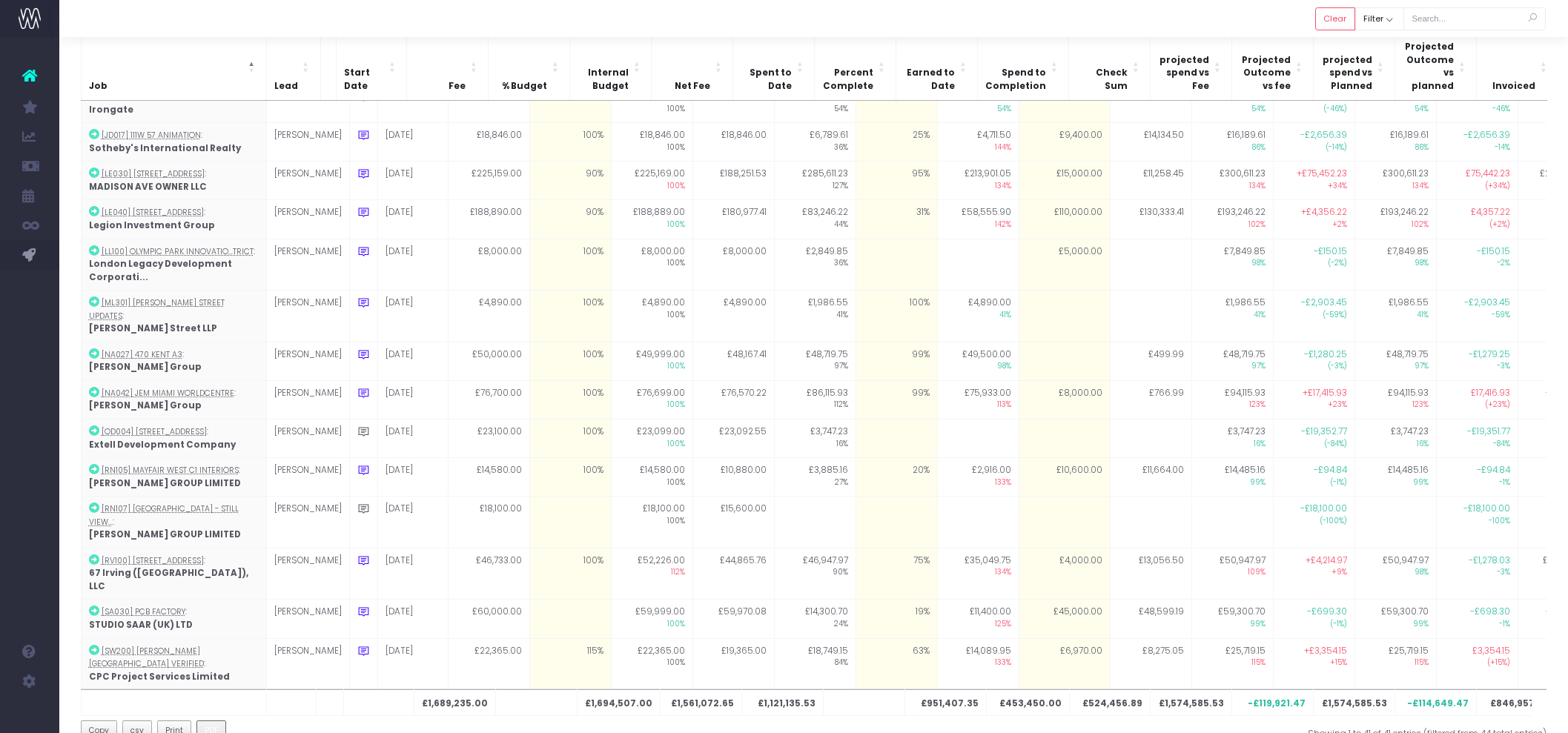
click at [206, 718] on span "PDF" at bounding box center [210, 731] width 13 height 12
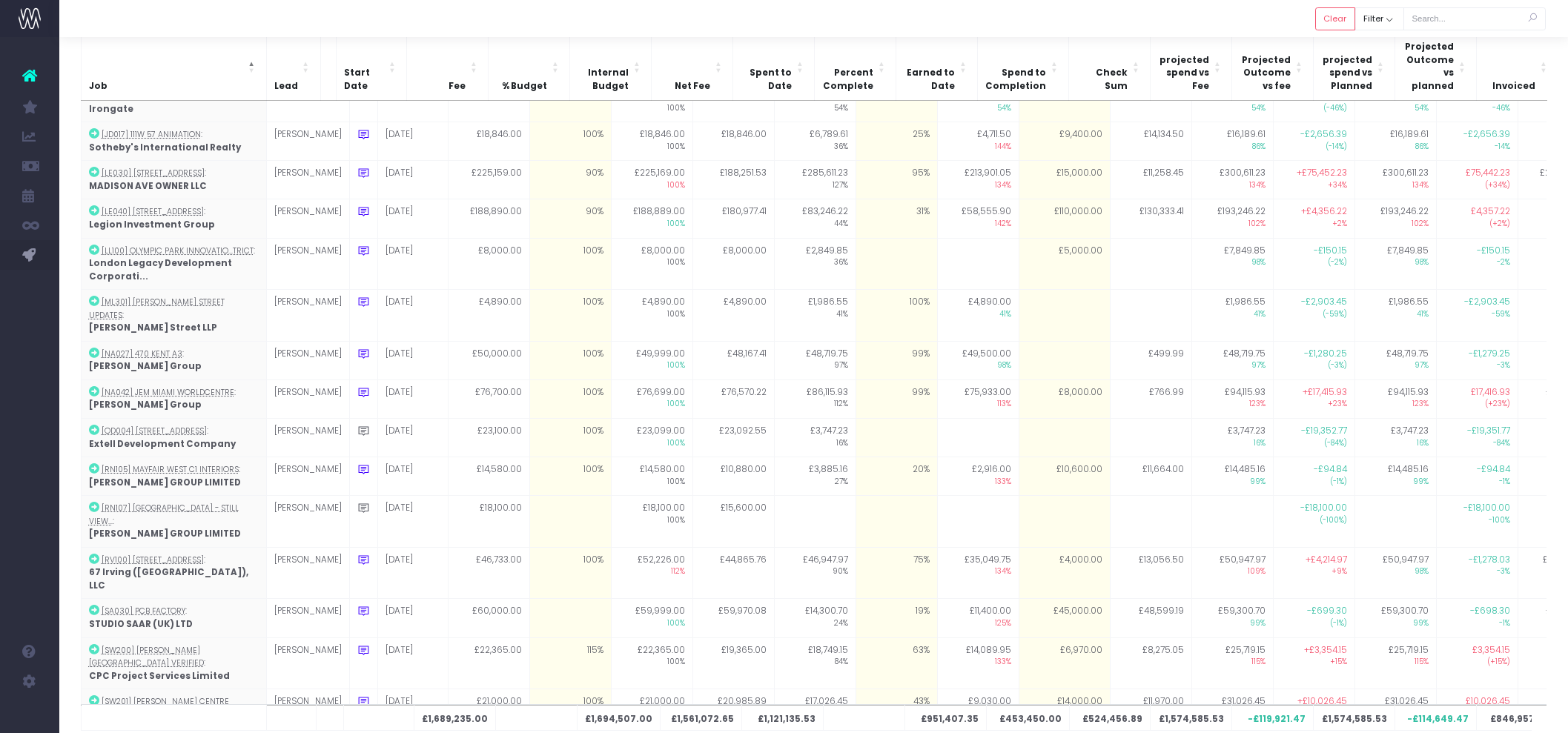
scroll to position [964, 0]
